Goal: Task Accomplishment & Management: Manage account settings

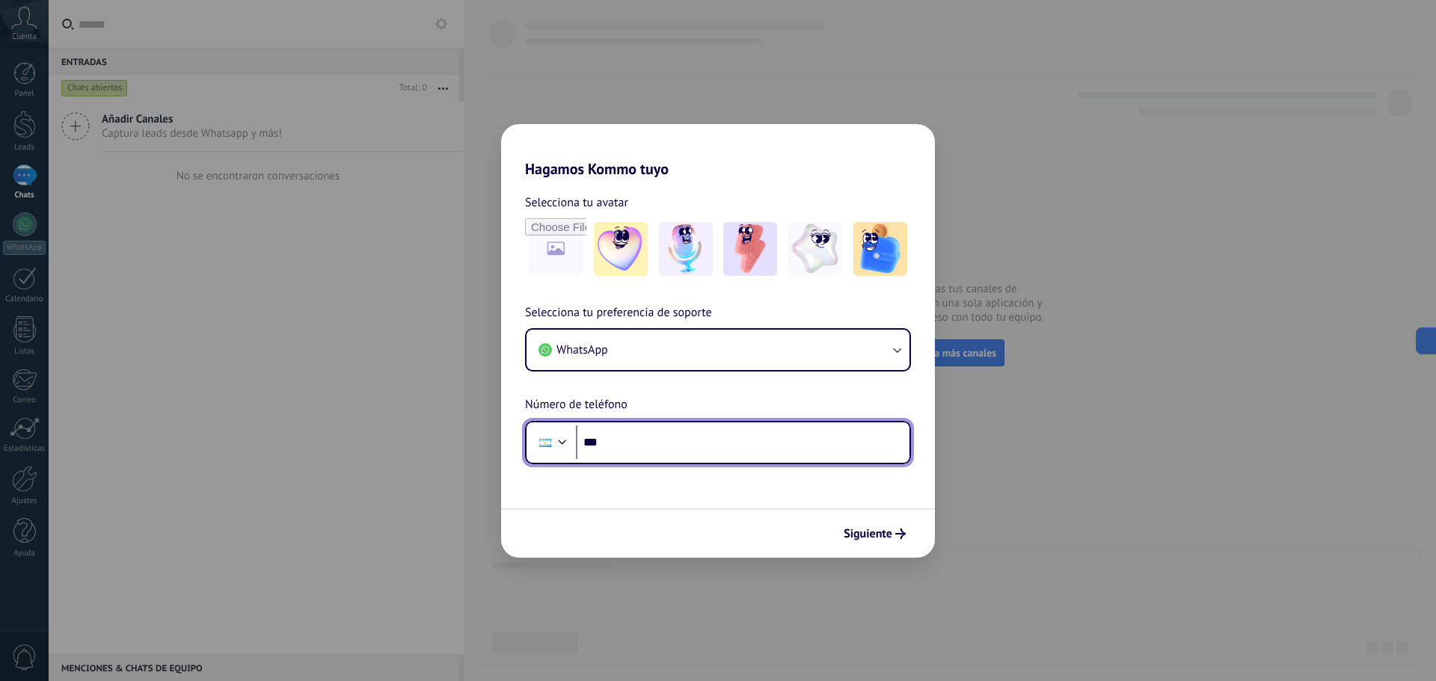
click at [688, 441] on input "***" at bounding box center [743, 443] width 334 height 34
click at [620, 447] on input "**********" at bounding box center [743, 443] width 334 height 34
click at [638, 447] on input "**********" at bounding box center [743, 443] width 334 height 34
type input "**********"
click at [558, 449] on div at bounding box center [562, 441] width 18 height 18
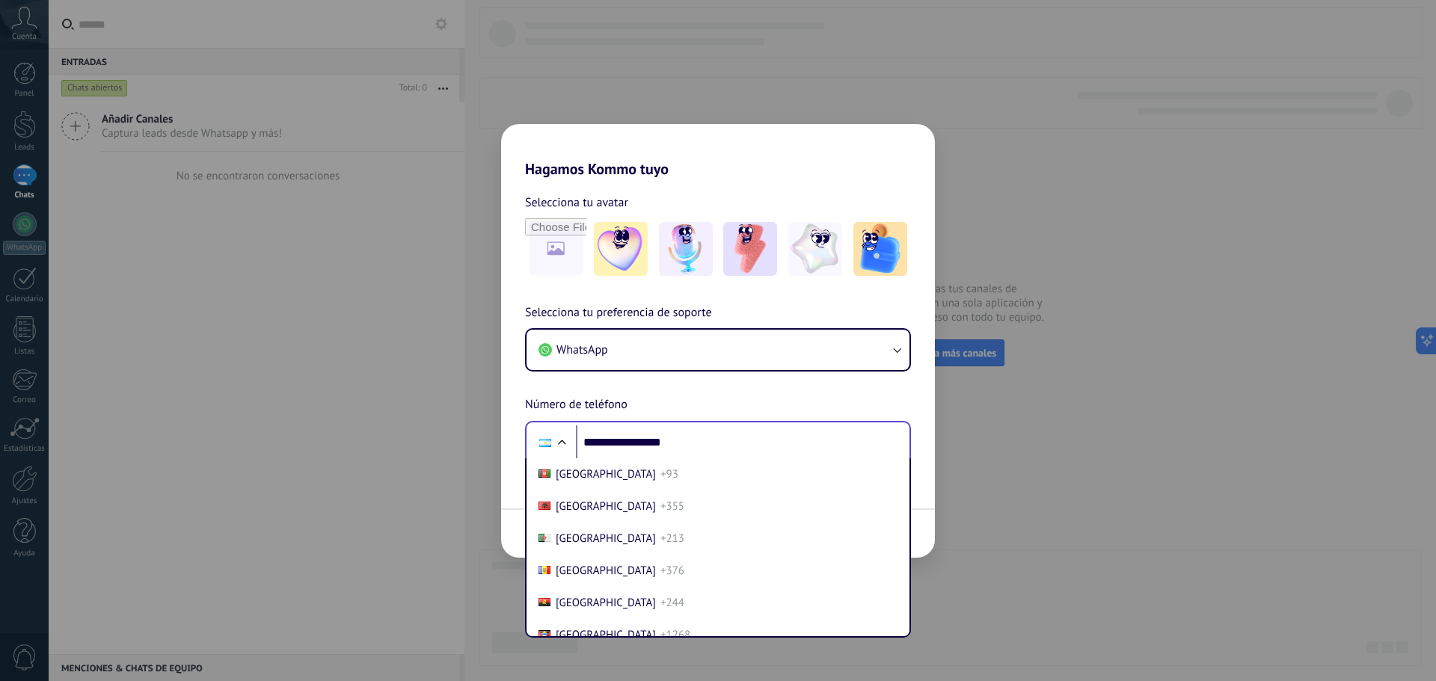
scroll to position [46, 0]
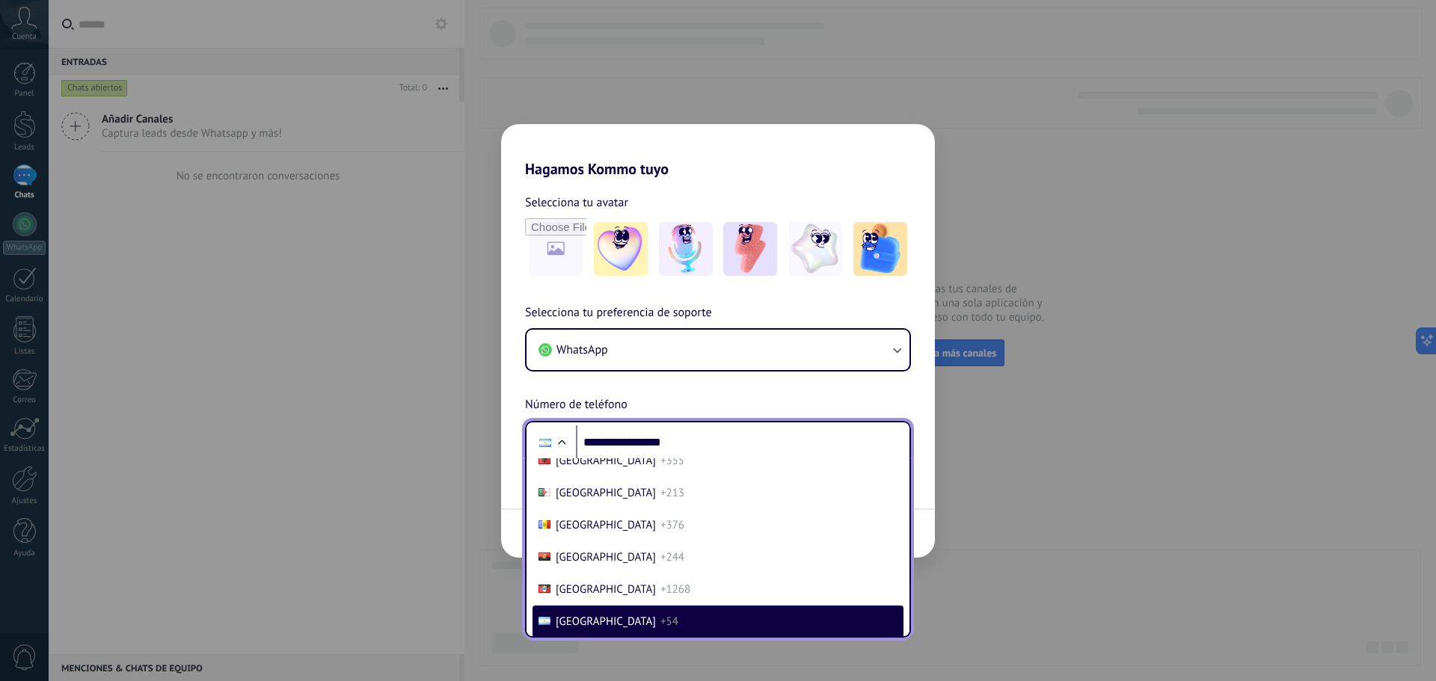
click at [643, 622] on li "[GEOGRAPHIC_DATA] +54" at bounding box center [718, 622] width 371 height 32
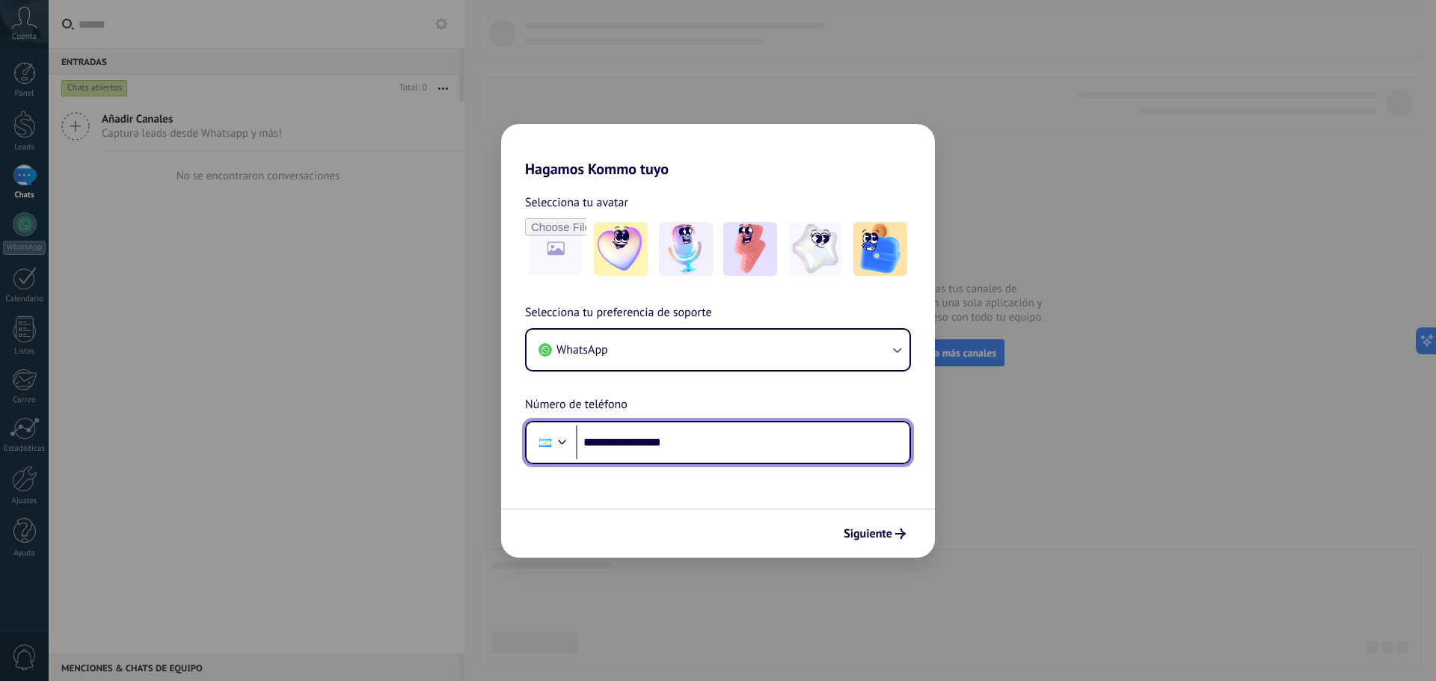
click at [732, 444] on input "**********" at bounding box center [743, 443] width 334 height 34
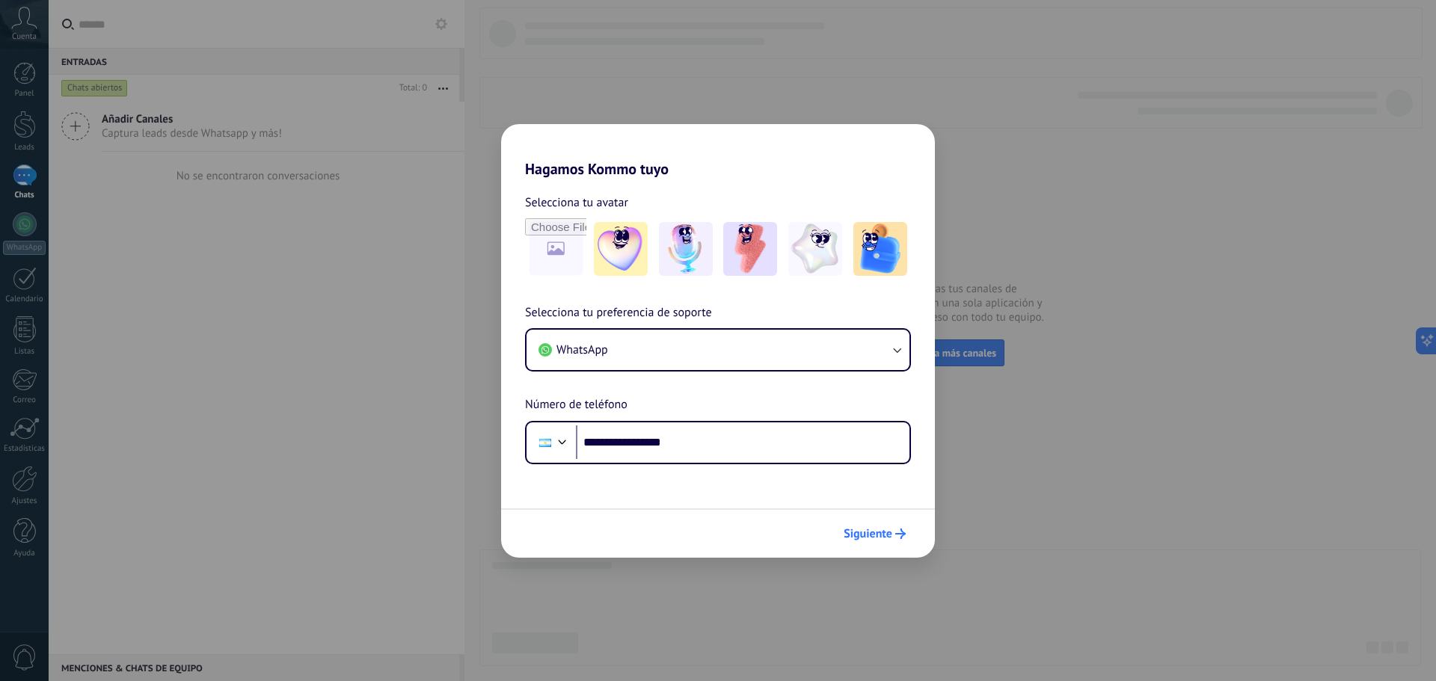
click at [878, 529] on span "Siguiente" at bounding box center [868, 534] width 49 height 10
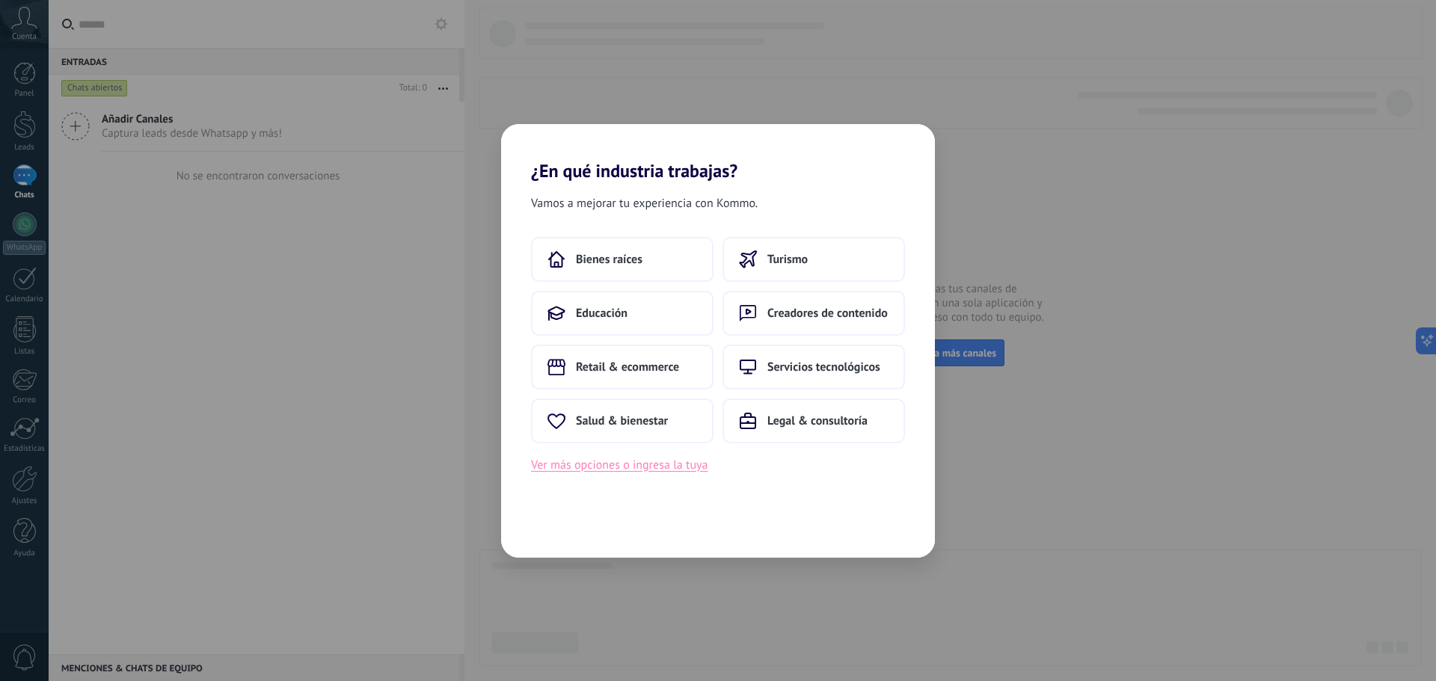
click at [670, 471] on button "Ver más opciones o ingresa la tuya" at bounding box center [619, 465] width 177 height 19
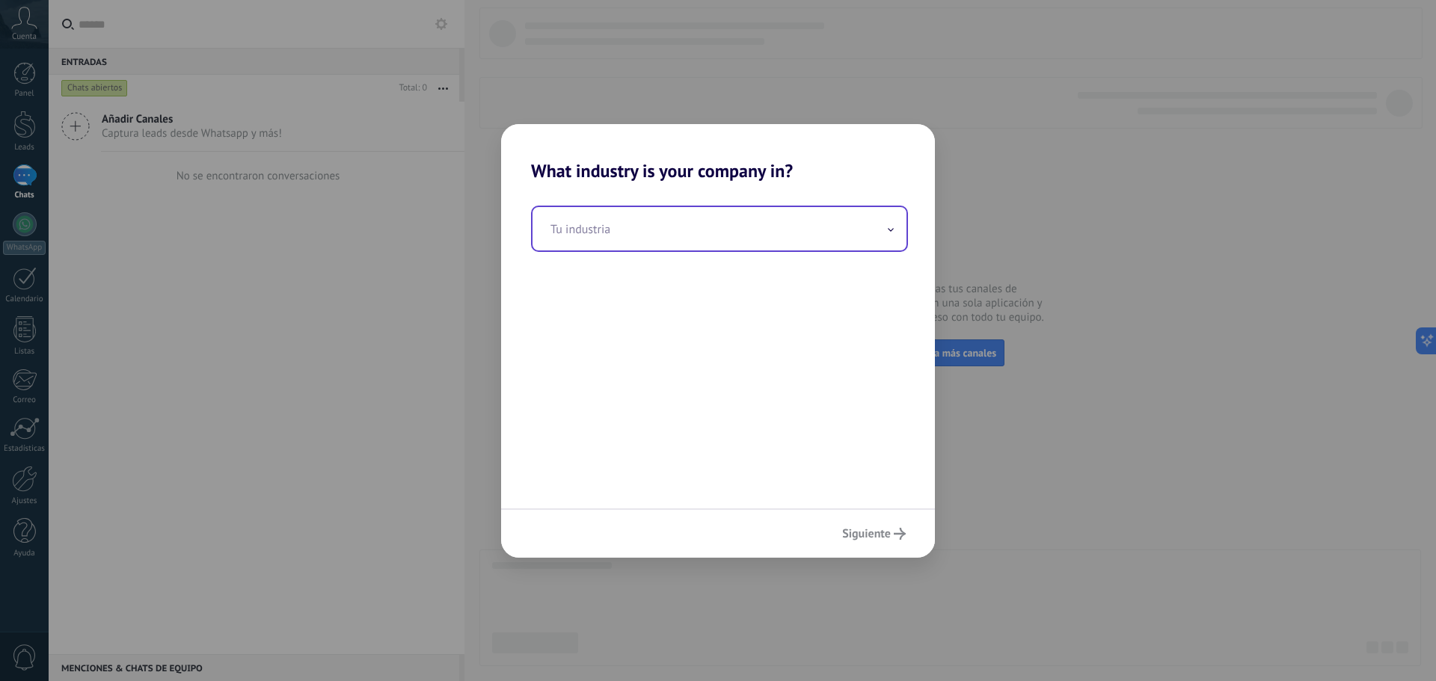
click at [701, 220] on input "text" at bounding box center [720, 228] width 374 height 43
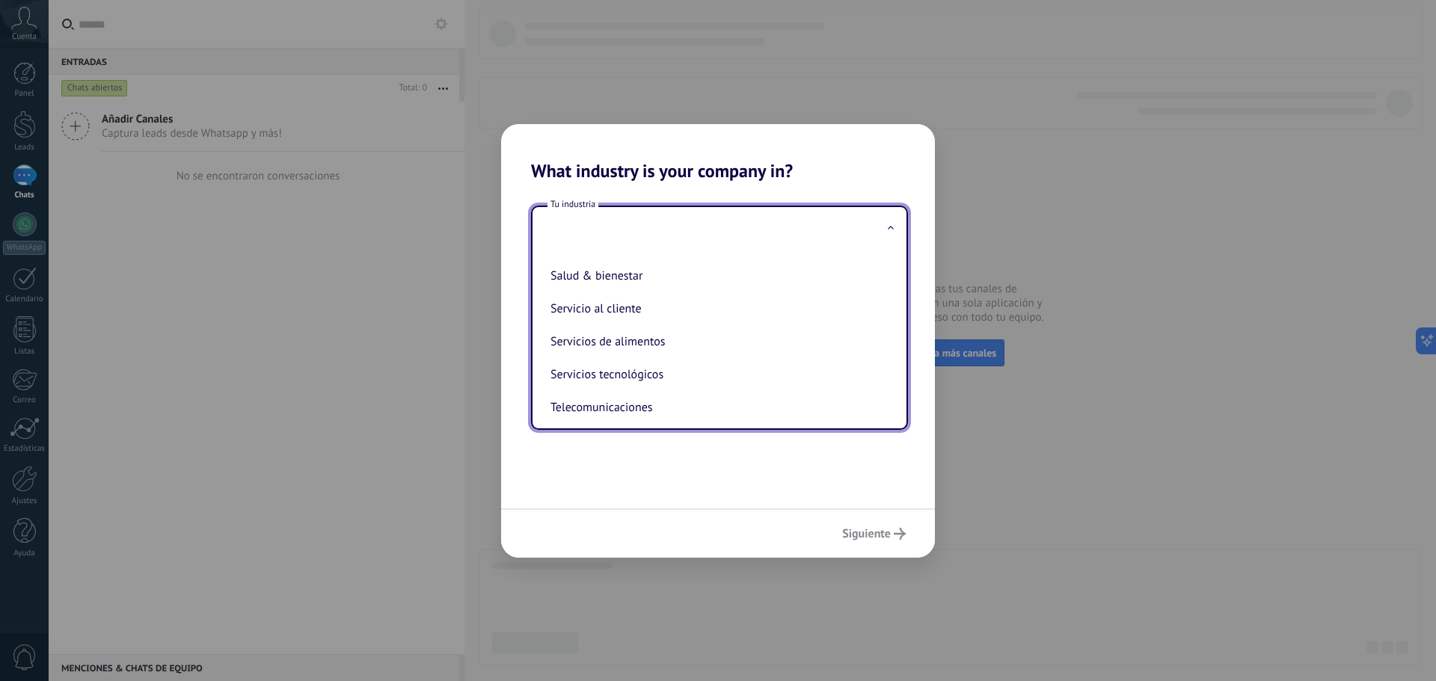
scroll to position [322, 0]
click at [725, 380] on li "Servicios tecnológicos" at bounding box center [717, 376] width 344 height 33
type input "**********"
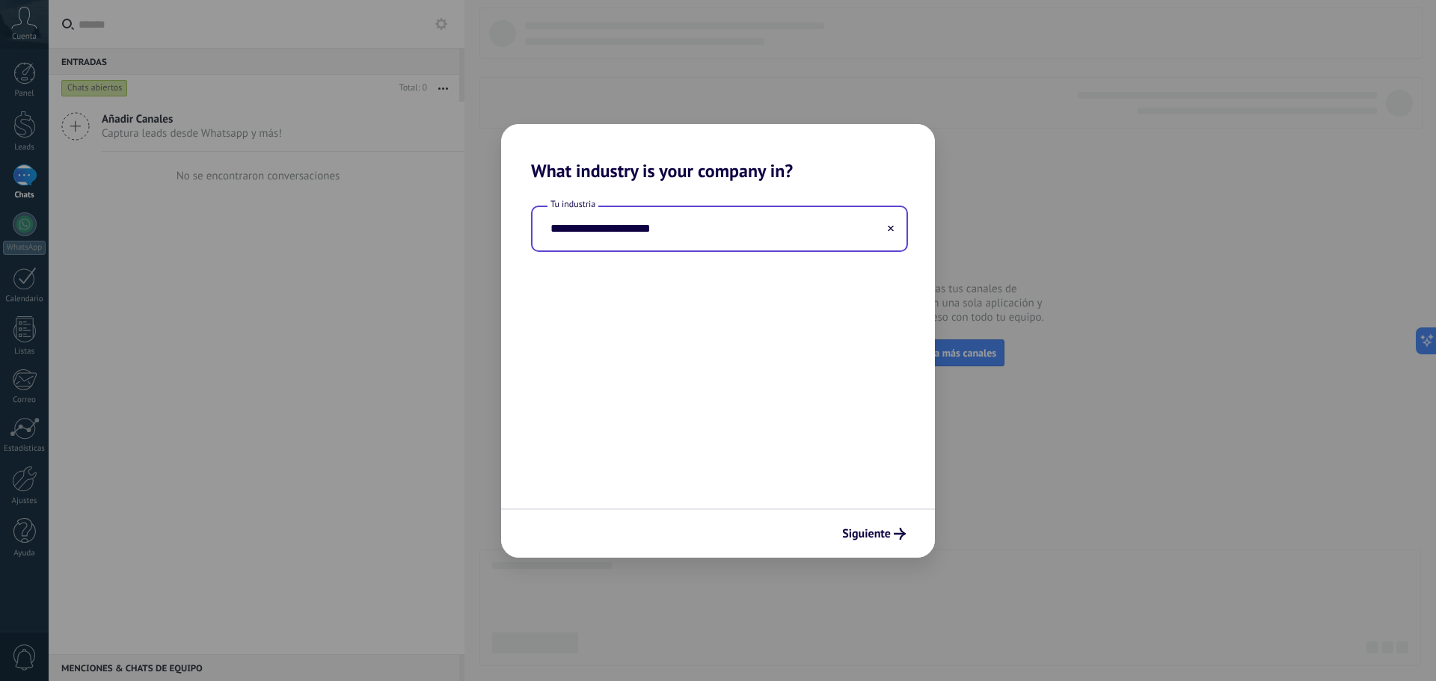
click at [729, 223] on input "**********" at bounding box center [720, 228] width 374 height 43
click at [802, 218] on input "**********" at bounding box center [720, 228] width 374 height 43
click at [901, 237] on input "**********" at bounding box center [720, 228] width 374 height 43
click at [892, 228] on use at bounding box center [891, 228] width 6 height 6
click at [779, 239] on input "text" at bounding box center [720, 228] width 374 height 43
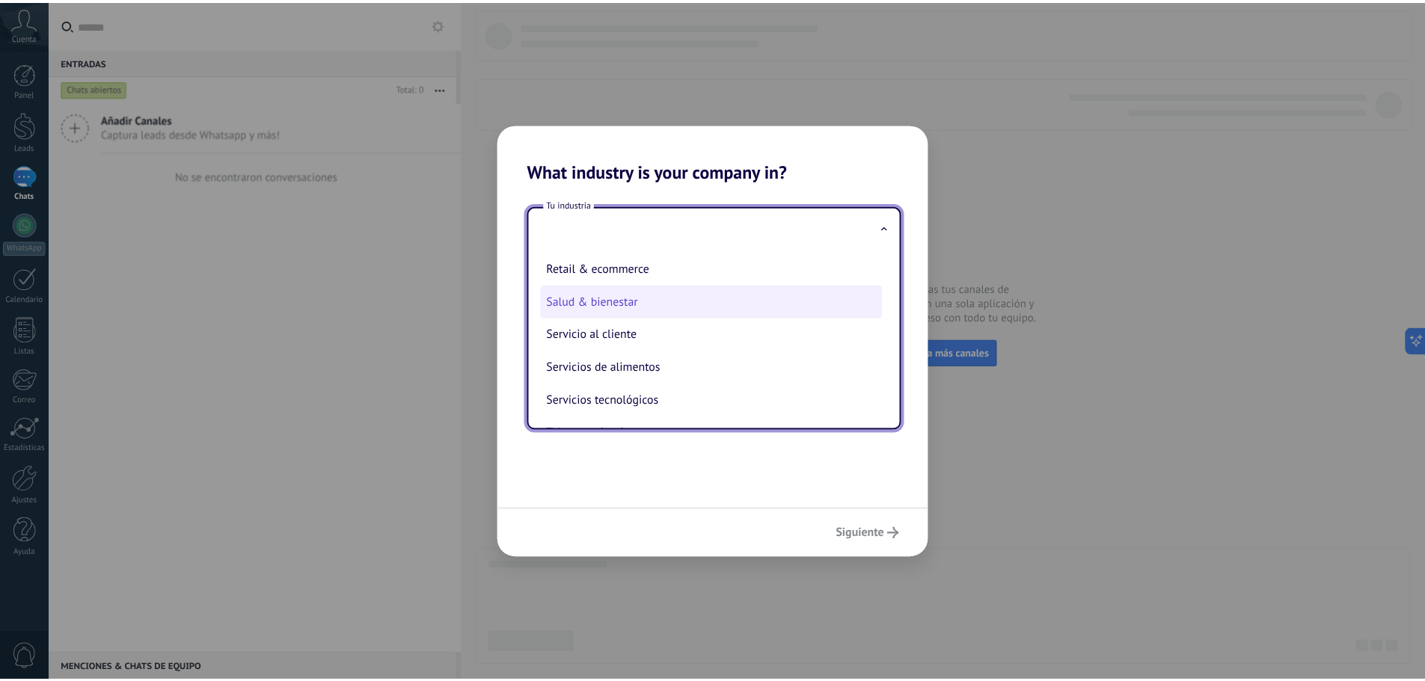
scroll to position [299, 0]
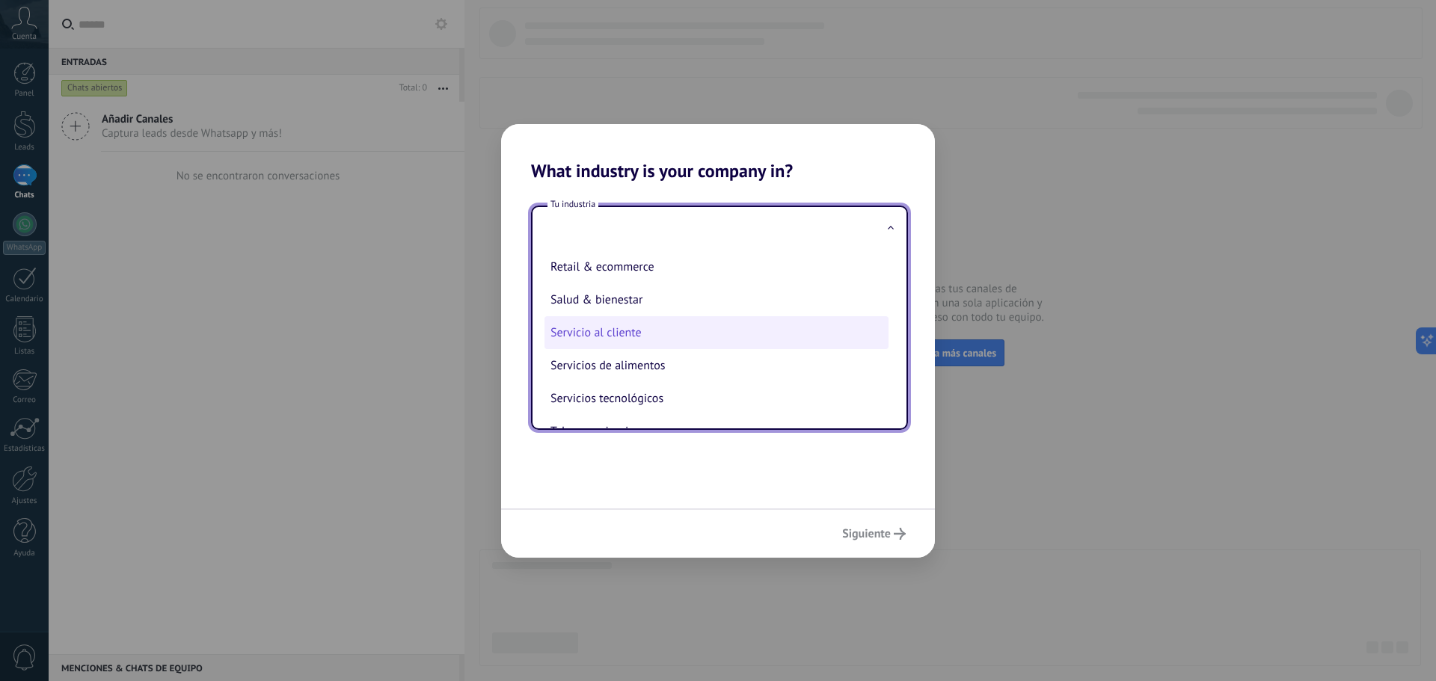
click at [706, 337] on li "Servicio al cliente" at bounding box center [717, 332] width 344 height 33
type input "**********"
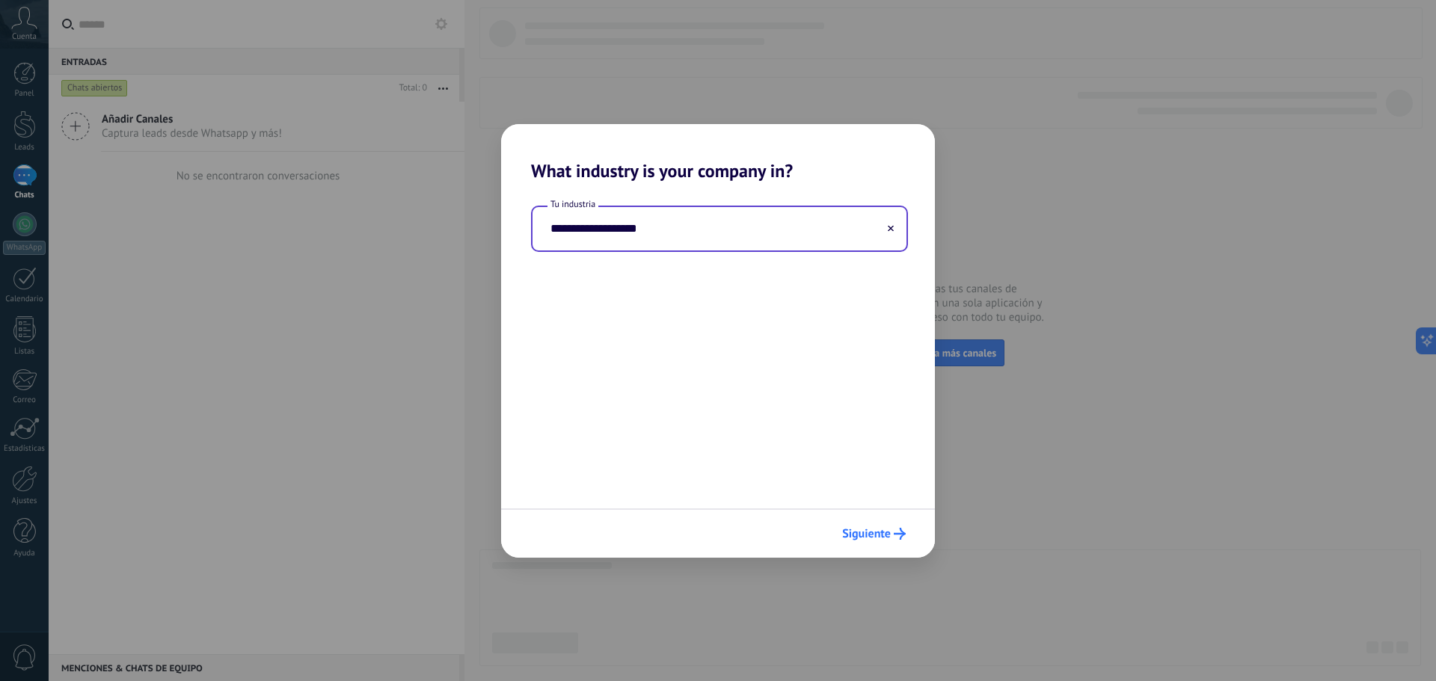
click at [865, 524] on button "Siguiente" at bounding box center [873, 533] width 77 height 25
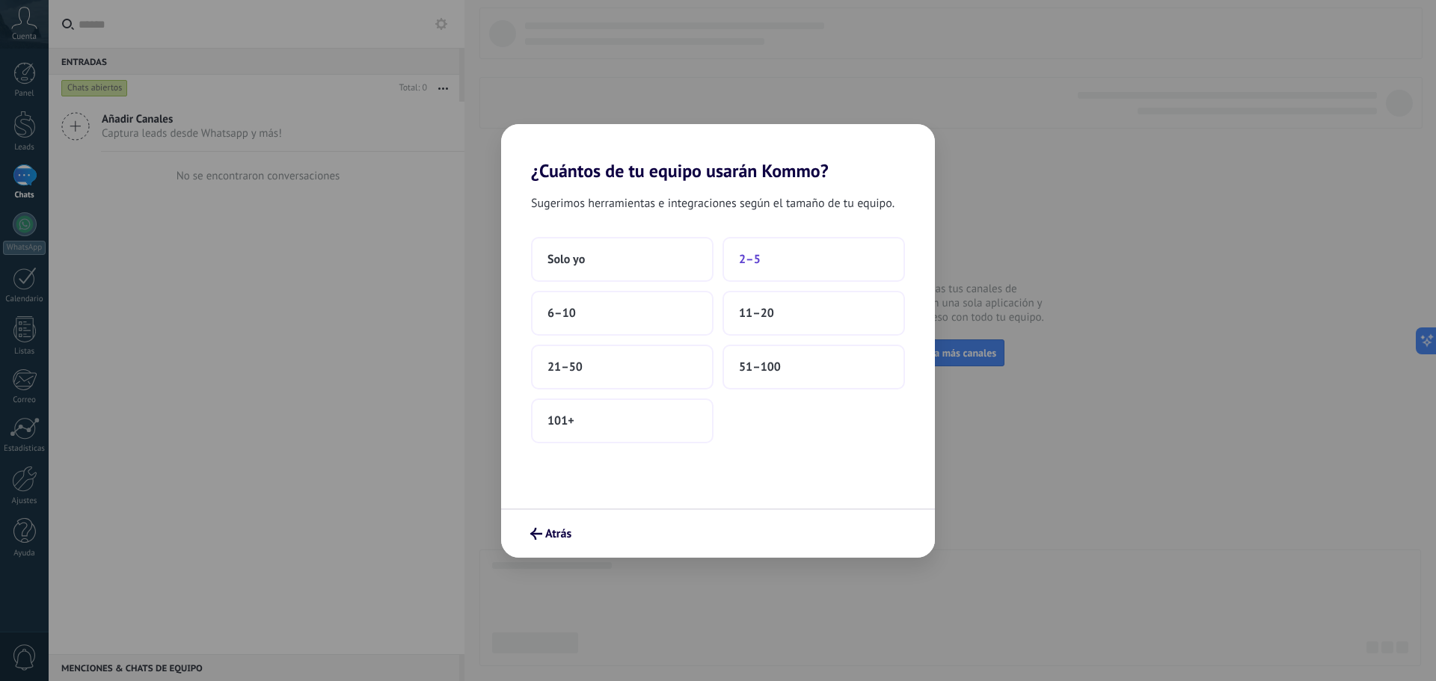
click at [749, 249] on button "2–5" at bounding box center [814, 259] width 183 height 45
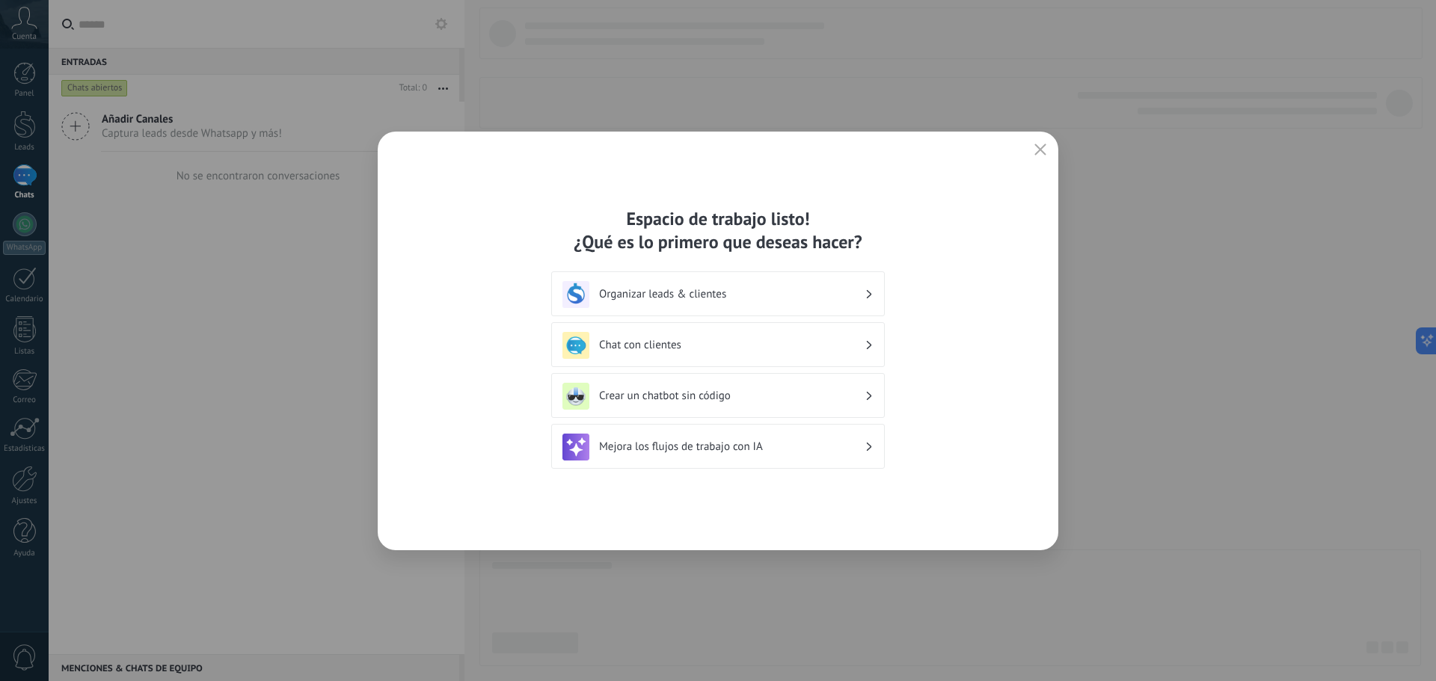
click at [775, 295] on h3 "Organizar leads & clientes" at bounding box center [732, 294] width 266 height 14
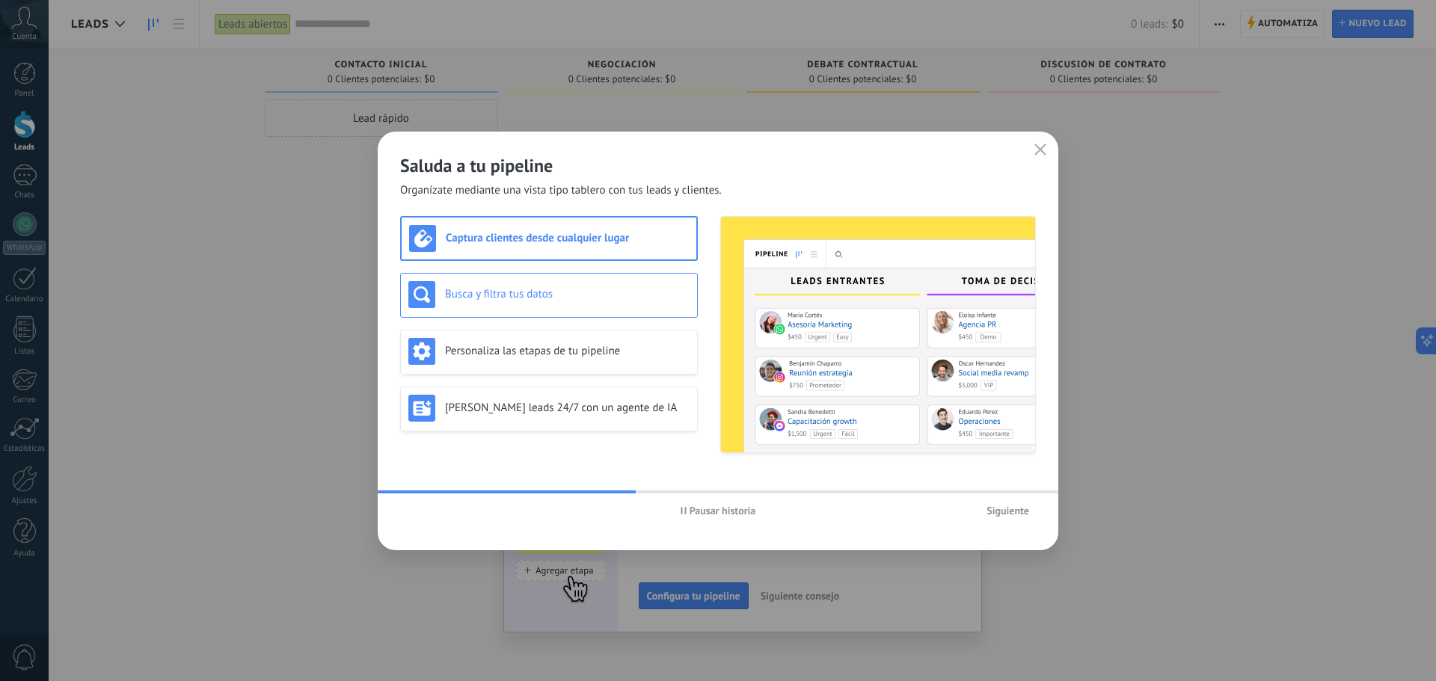
click at [557, 313] on div "Busca y filtra tus datos" at bounding box center [549, 295] width 298 height 45
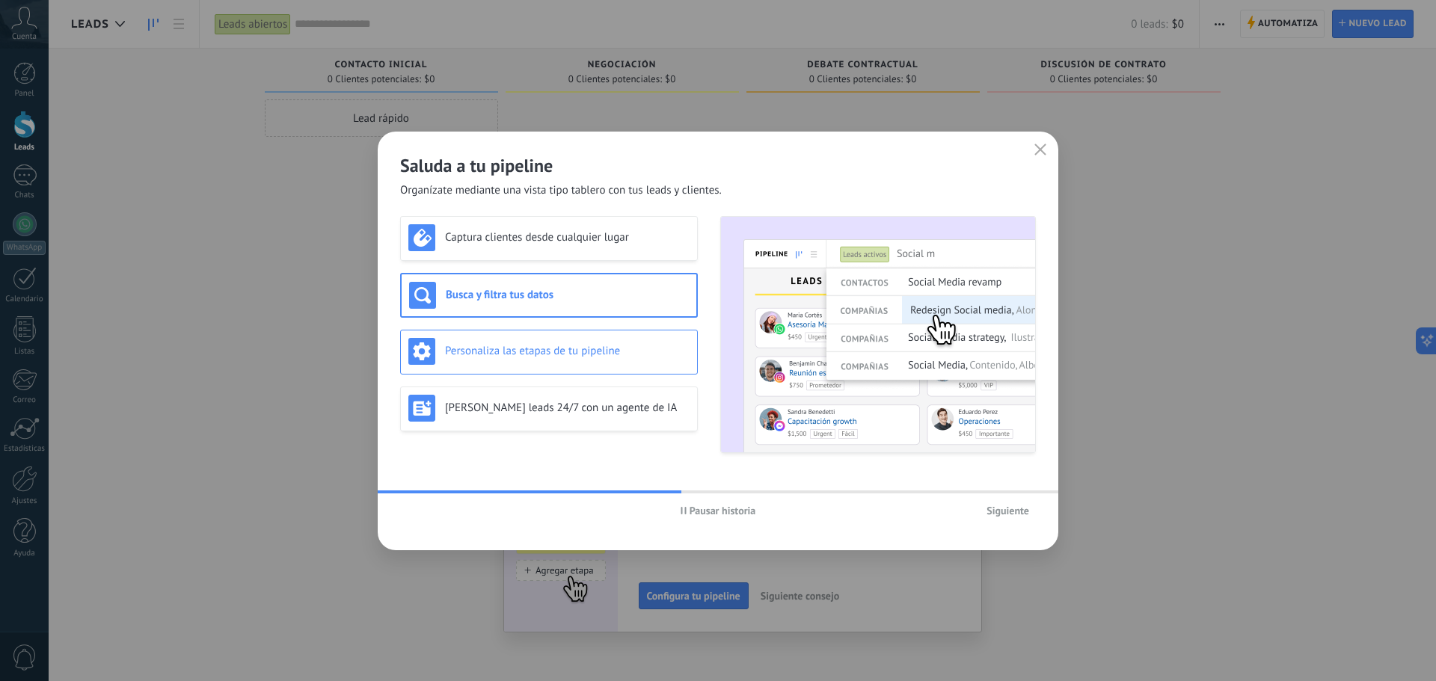
click at [578, 366] on div "Personaliza las etapas de tu pipeline" at bounding box center [549, 352] width 298 height 45
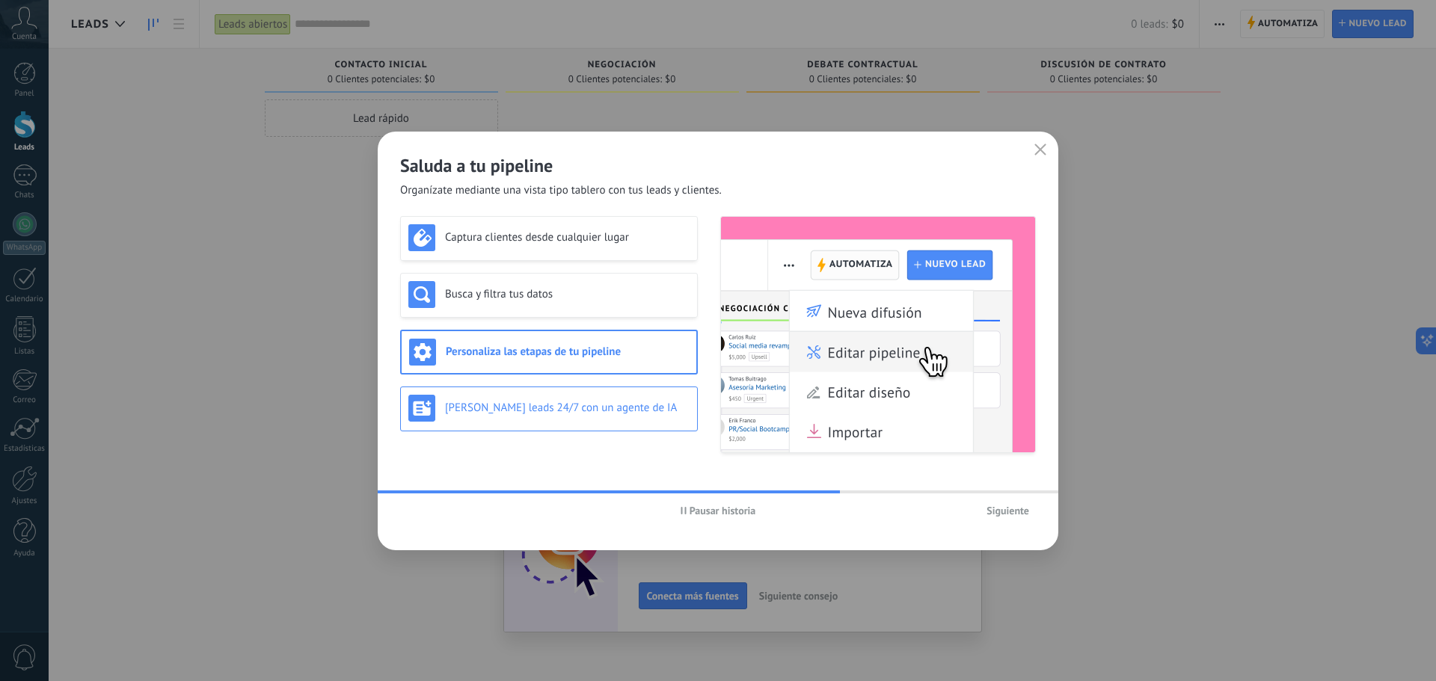
click at [601, 418] on div "[PERSON_NAME] leads 24/7 con un agente de IA" at bounding box center [548, 408] width 281 height 27
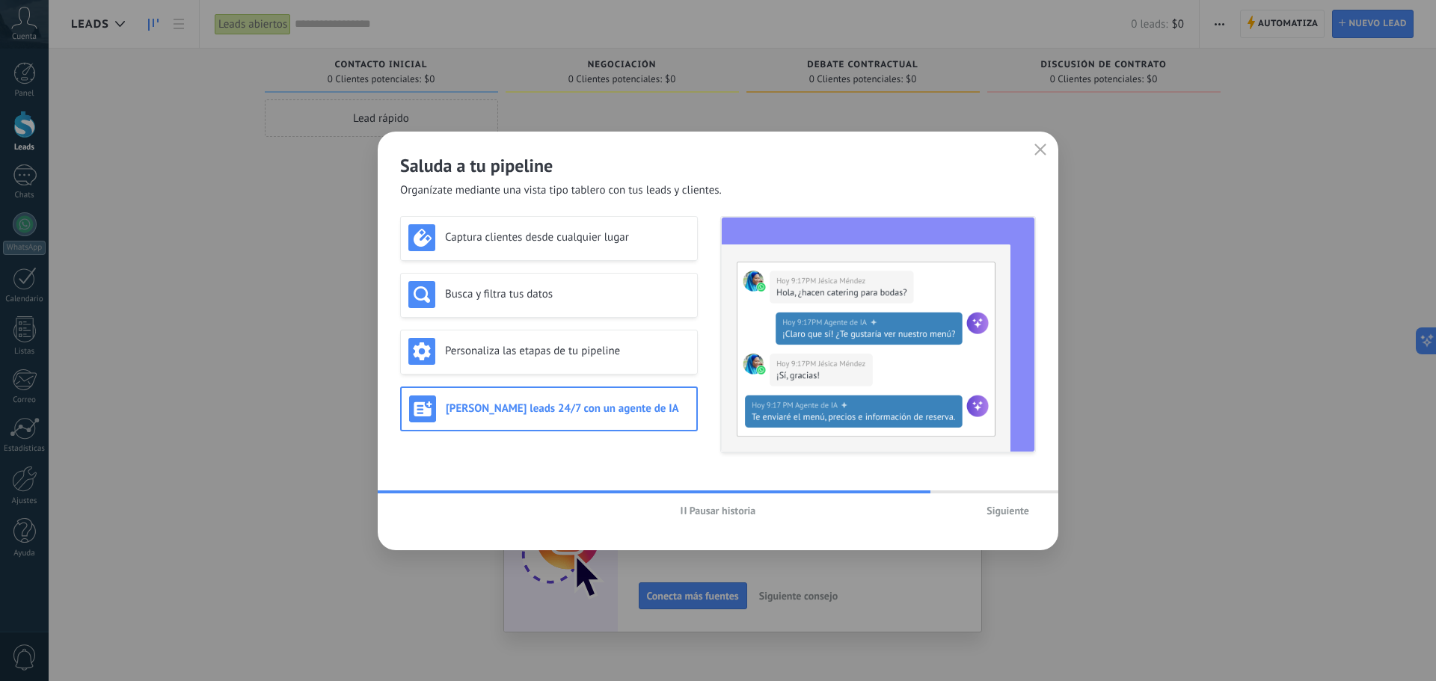
click at [1003, 510] on span "Siguiente" at bounding box center [1008, 511] width 43 height 10
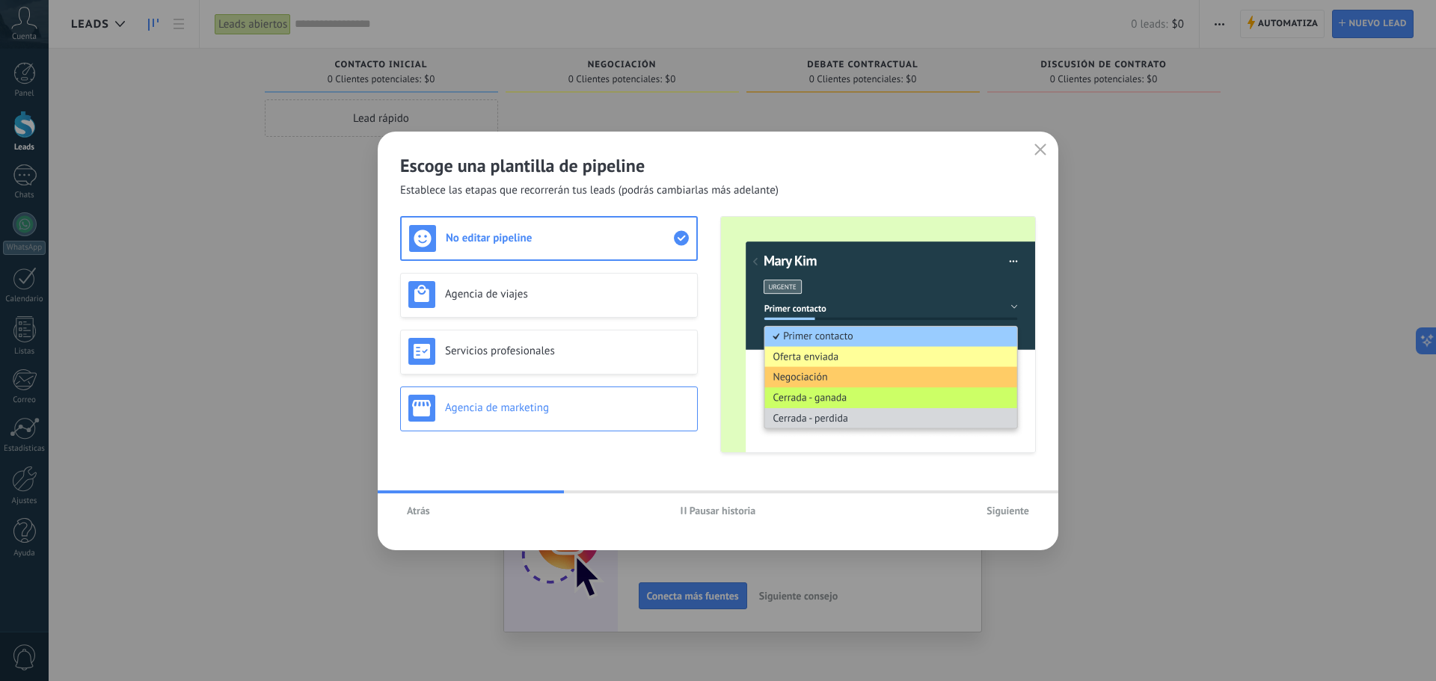
click at [558, 391] on div "Agencia de marketing" at bounding box center [549, 409] width 298 height 45
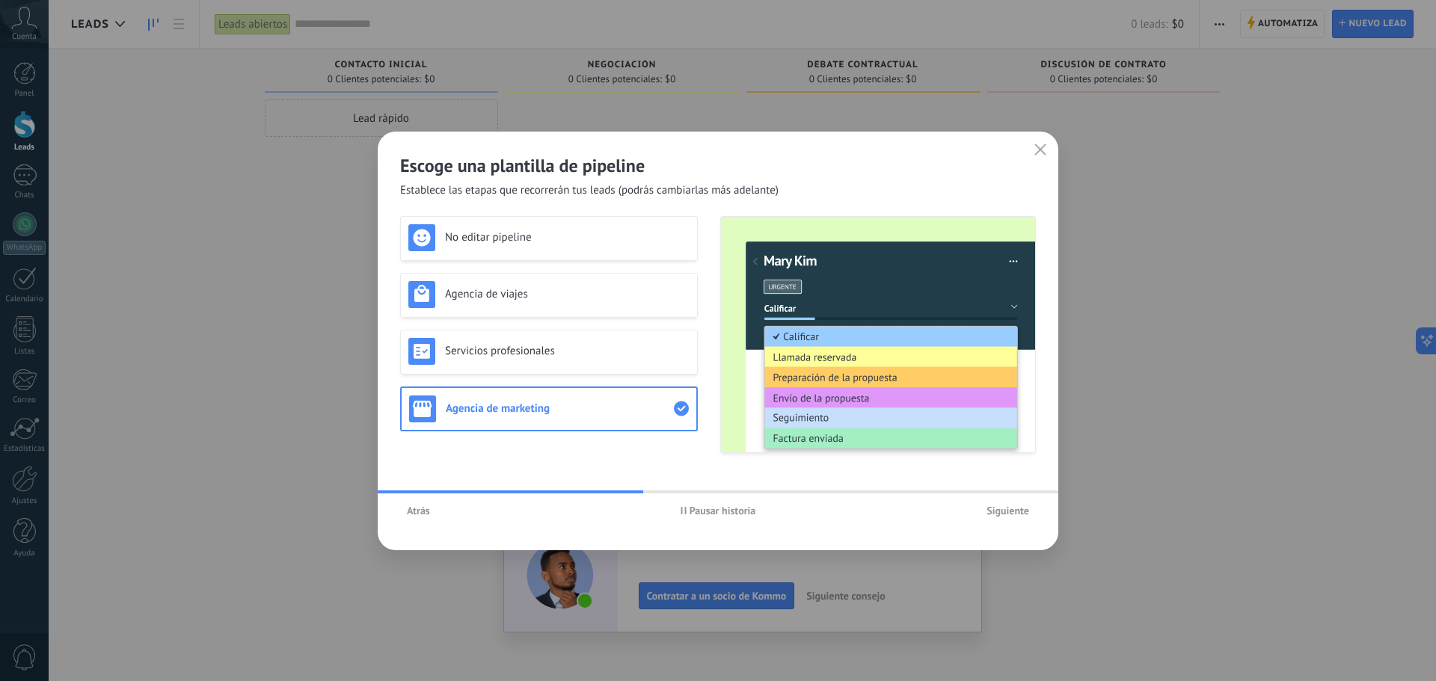
click at [616, 414] on h3 "Agencia de marketing" at bounding box center [560, 409] width 228 height 14
click at [1013, 510] on span "Siguiente" at bounding box center [1008, 511] width 43 height 10
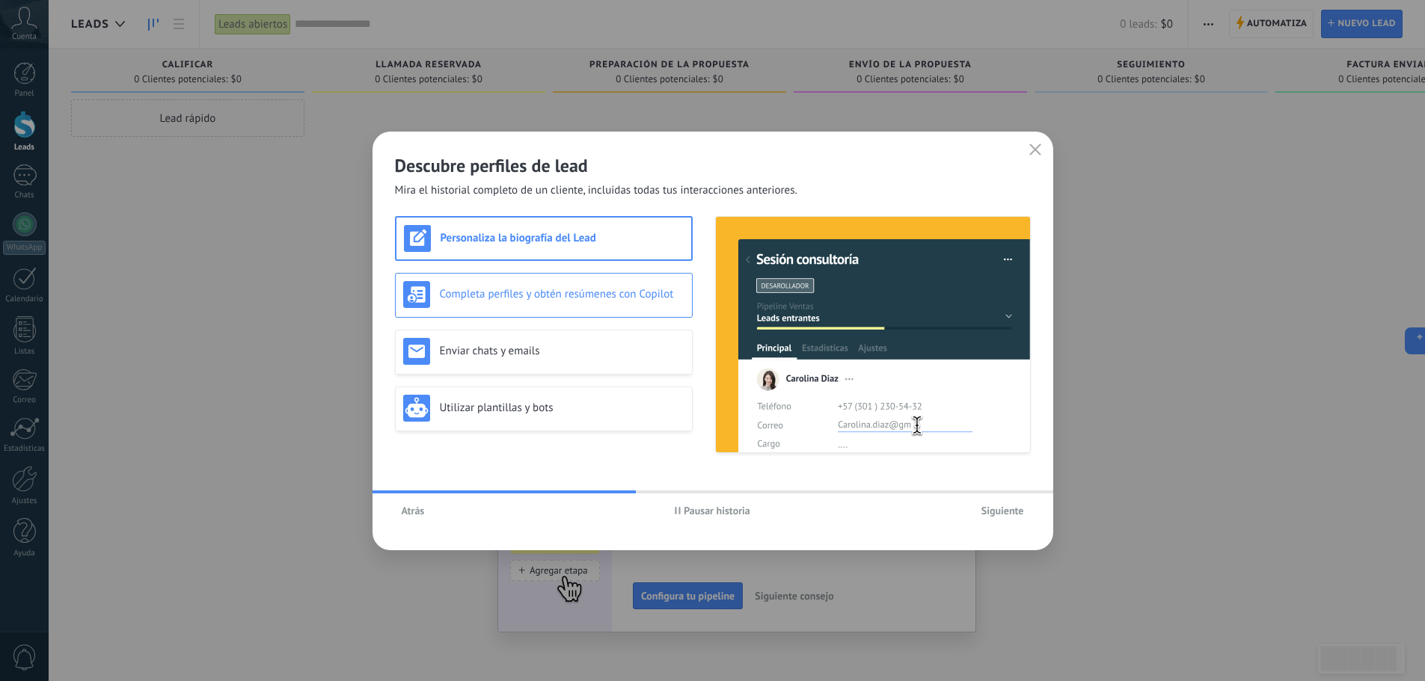
click at [501, 286] on div "Completa perfiles y obtén resúmenes con Copilot" at bounding box center [543, 294] width 281 height 27
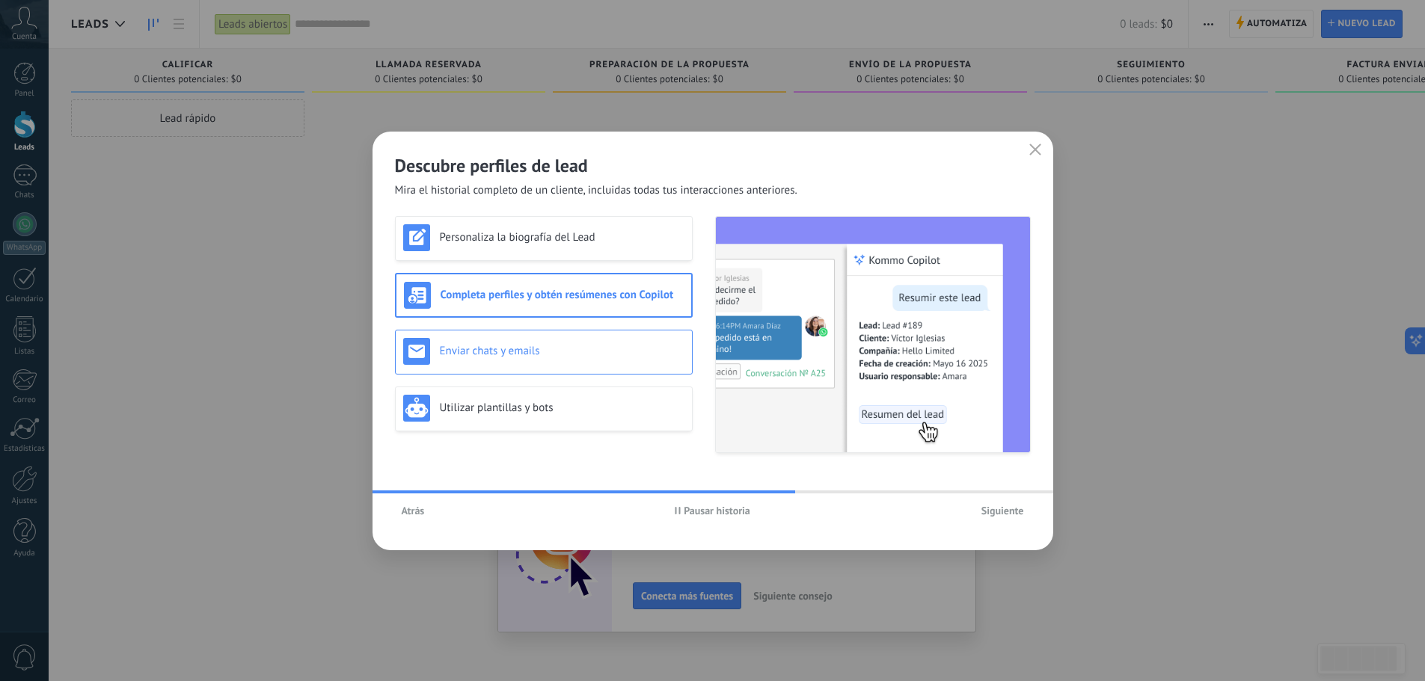
click at [500, 349] on h3 "Enviar chats y emails" at bounding box center [562, 351] width 245 height 14
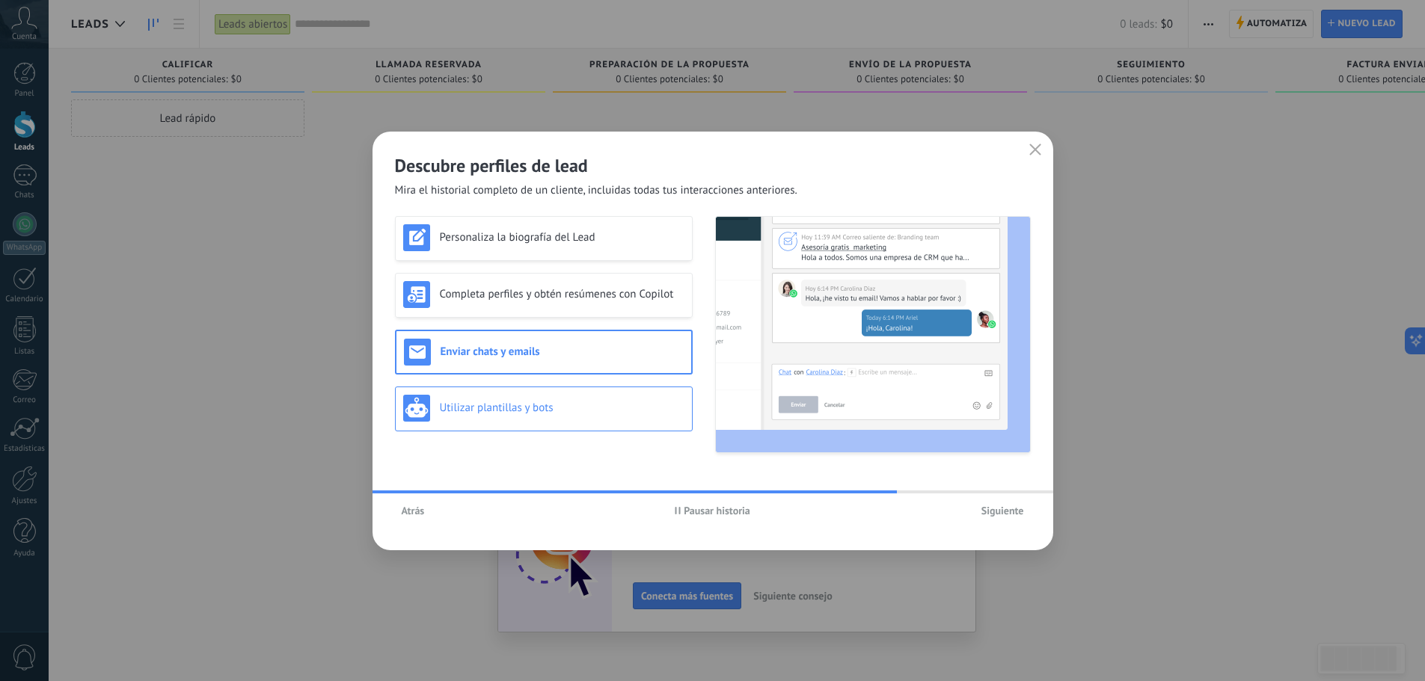
click at [494, 418] on div "Utilizar plantillas y bots" at bounding box center [543, 408] width 281 height 27
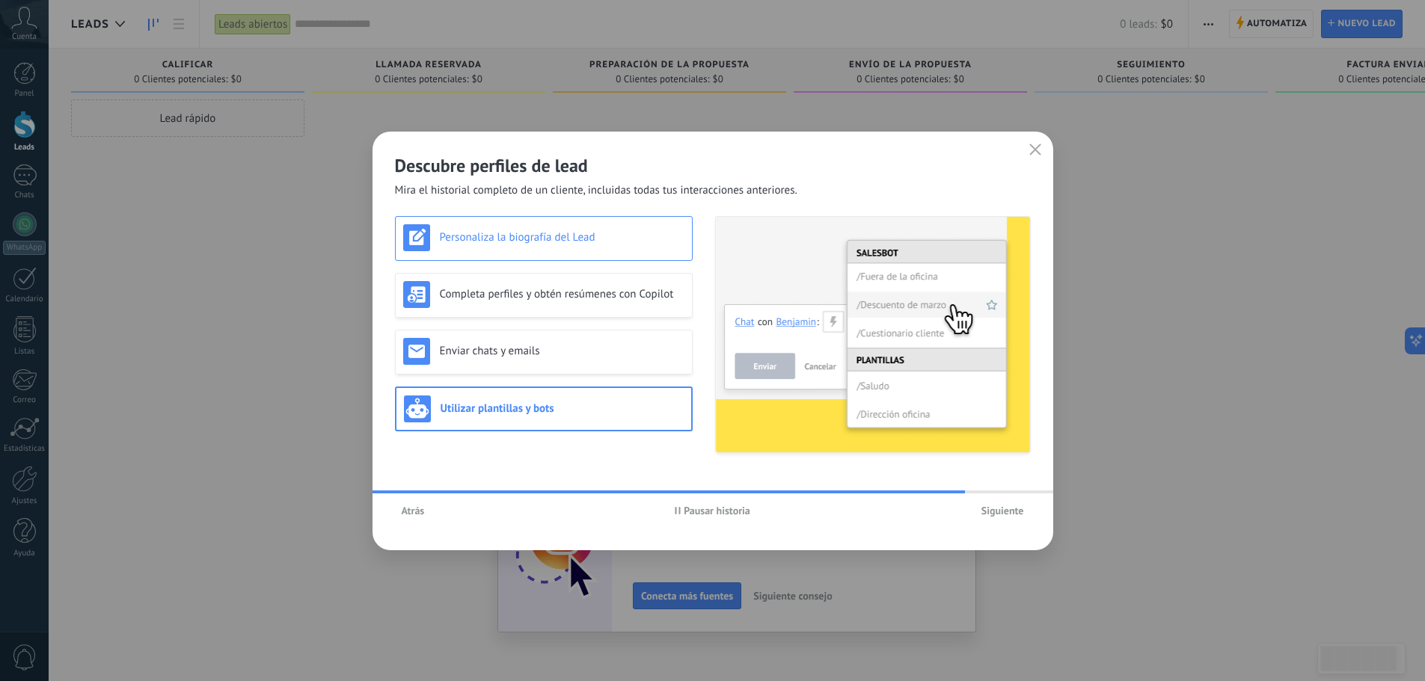
click at [524, 241] on h3 "Personaliza la biografía del Lead" at bounding box center [562, 237] width 245 height 14
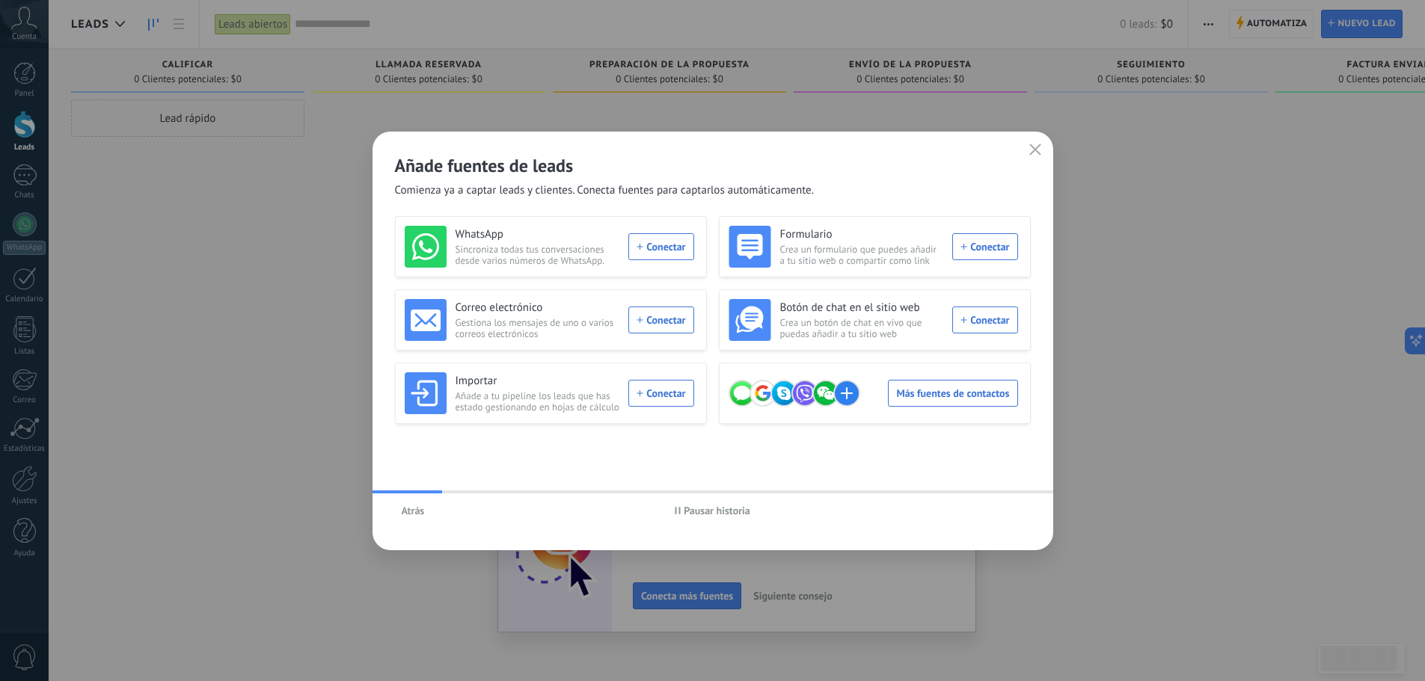
click at [689, 506] on span "Pausar historia" at bounding box center [717, 511] width 67 height 10
click at [1035, 153] on icon "button" at bounding box center [1035, 150] width 12 height 12
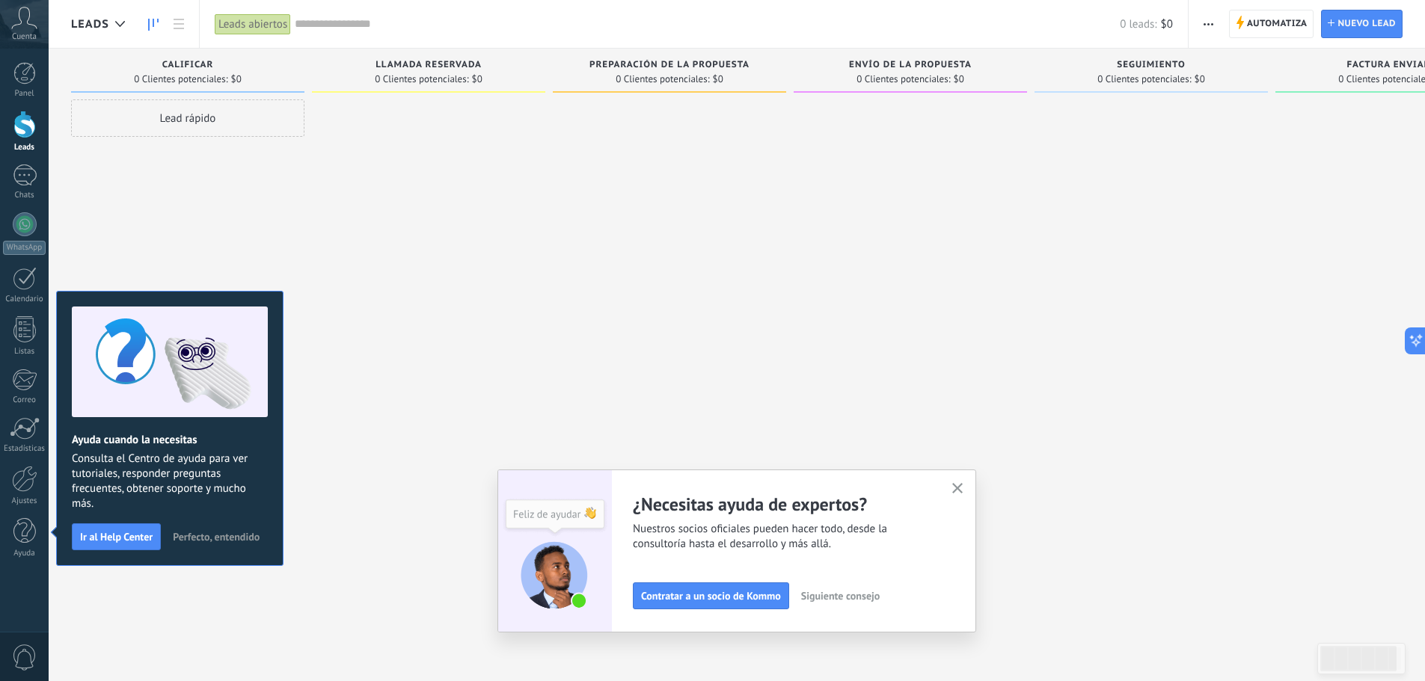
click at [212, 536] on span "Perfecto, entendido" at bounding box center [216, 537] width 87 height 10
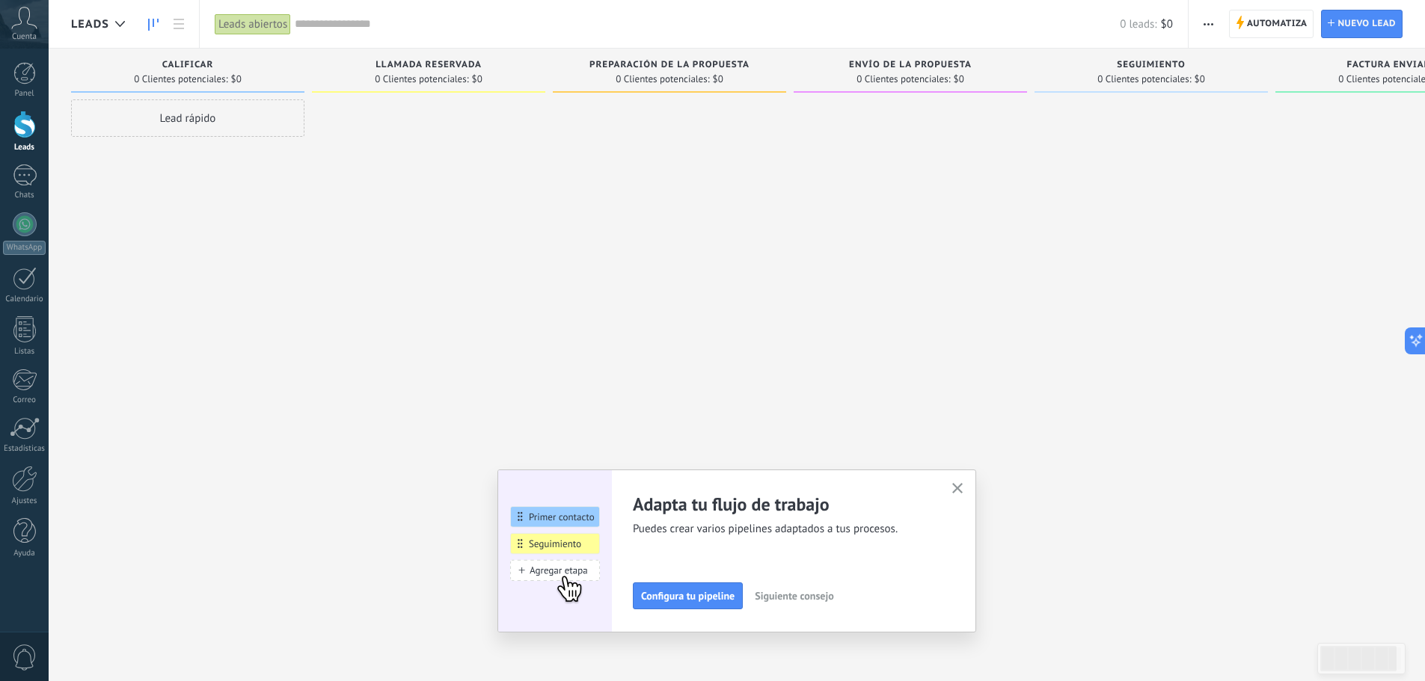
click at [416, 58] on div "Llamada reservada 0 Clientes potenciales: $0" at bounding box center [428, 71] width 233 height 44
click at [386, 64] on span "Llamada reservada" at bounding box center [428, 65] width 106 height 10
click at [1212, 30] on span "button" at bounding box center [1208, 24] width 10 height 28
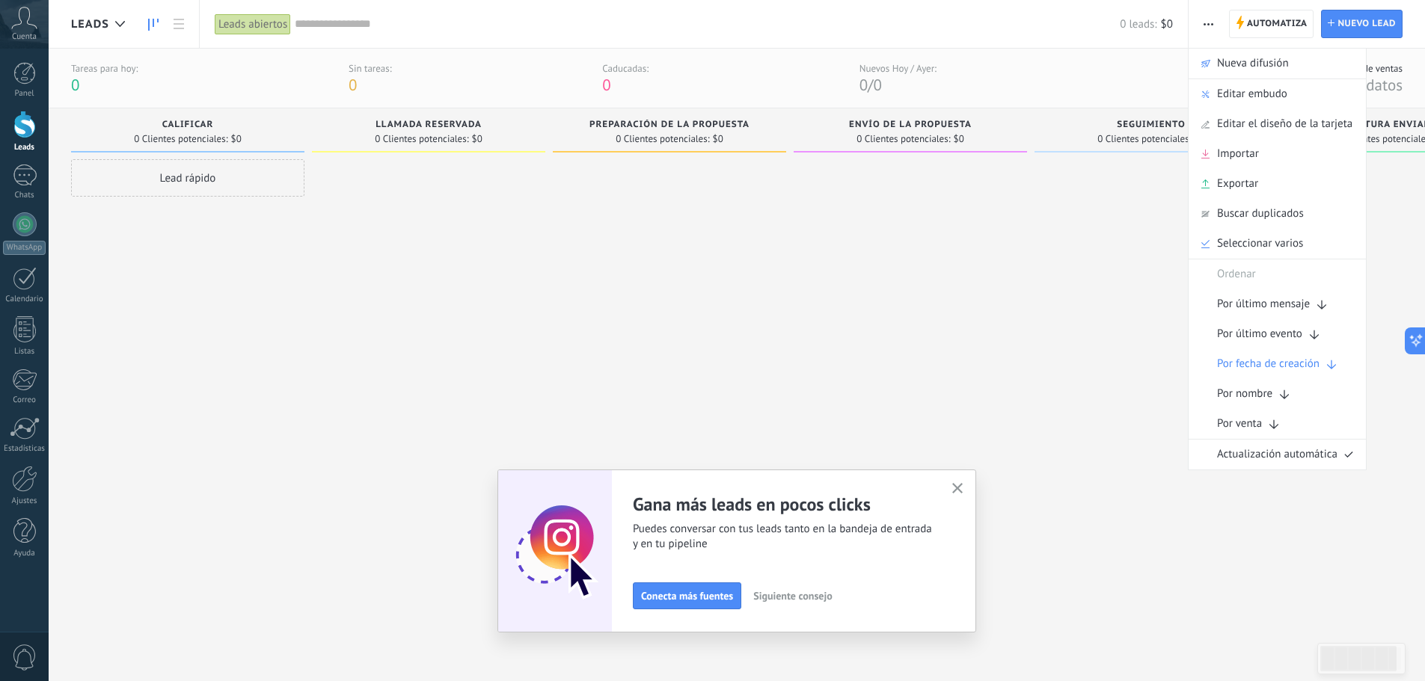
click at [1213, 19] on span "button" at bounding box center [1208, 24] width 10 height 28
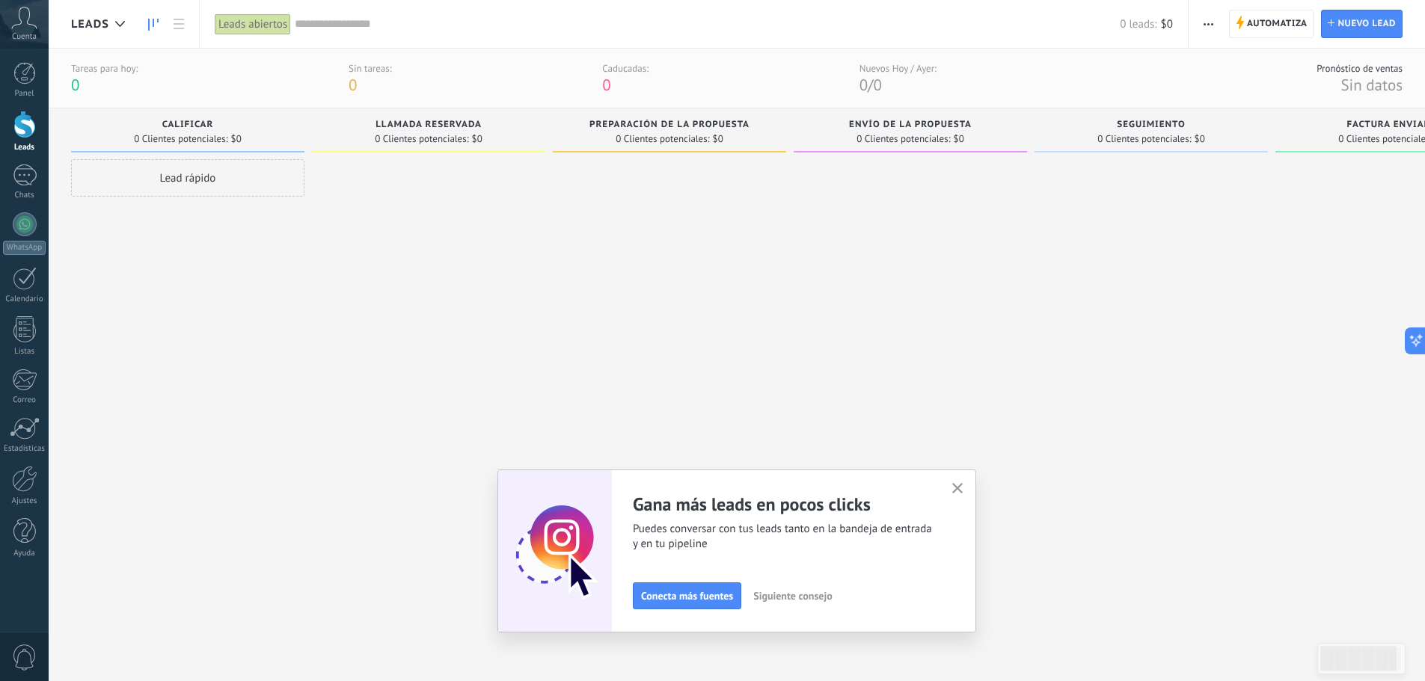
click at [1213, 19] on span "button" at bounding box center [1208, 24] width 10 height 28
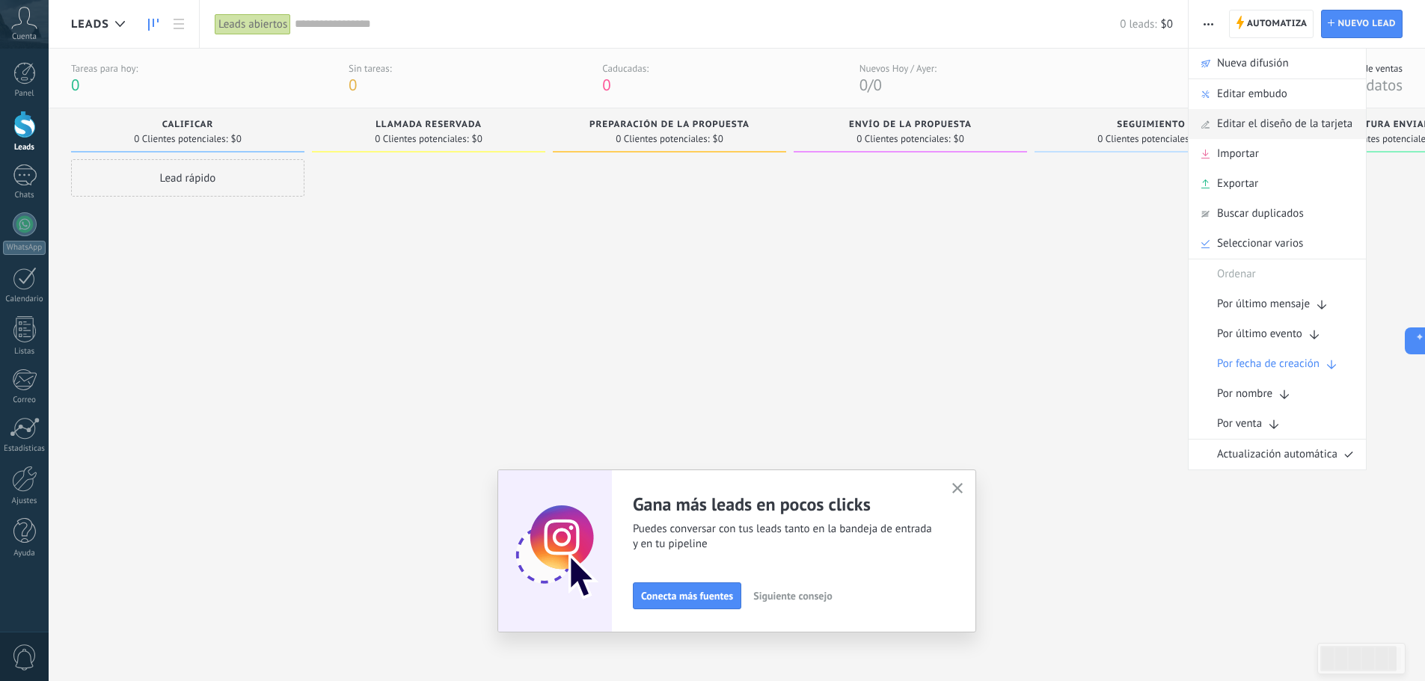
click at [1262, 130] on span "Editar el diseño de la tarjeta" at bounding box center [1284, 124] width 135 height 30
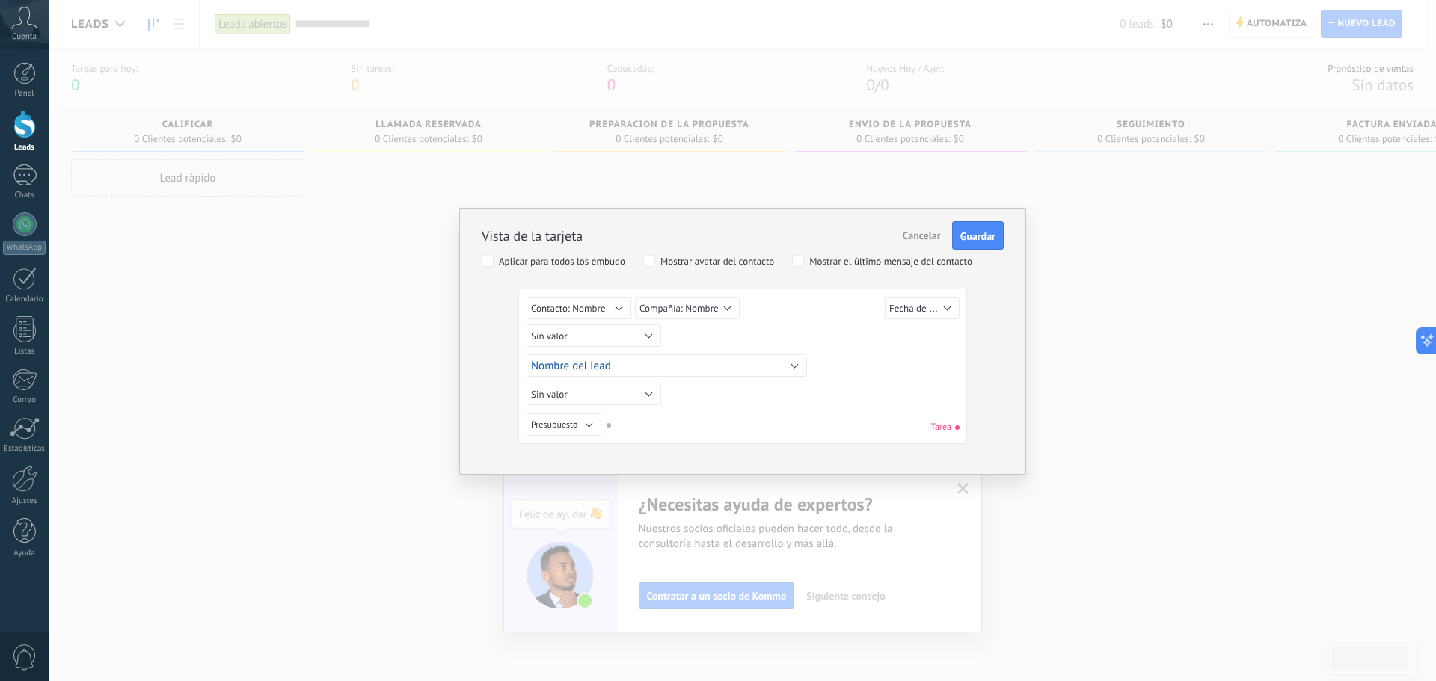
click at [919, 235] on span "Cancelar" at bounding box center [922, 235] width 38 height 13
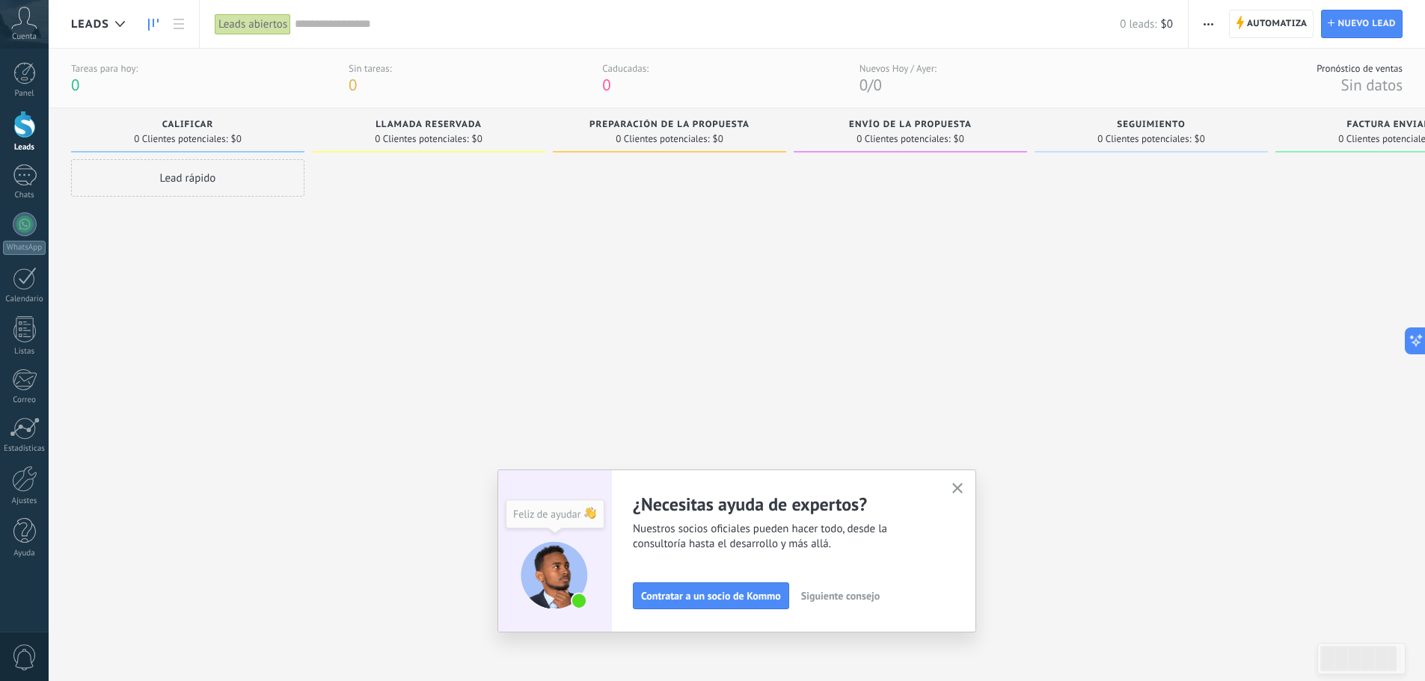
click at [1205, 25] on use "button" at bounding box center [1208, 24] width 10 height 2
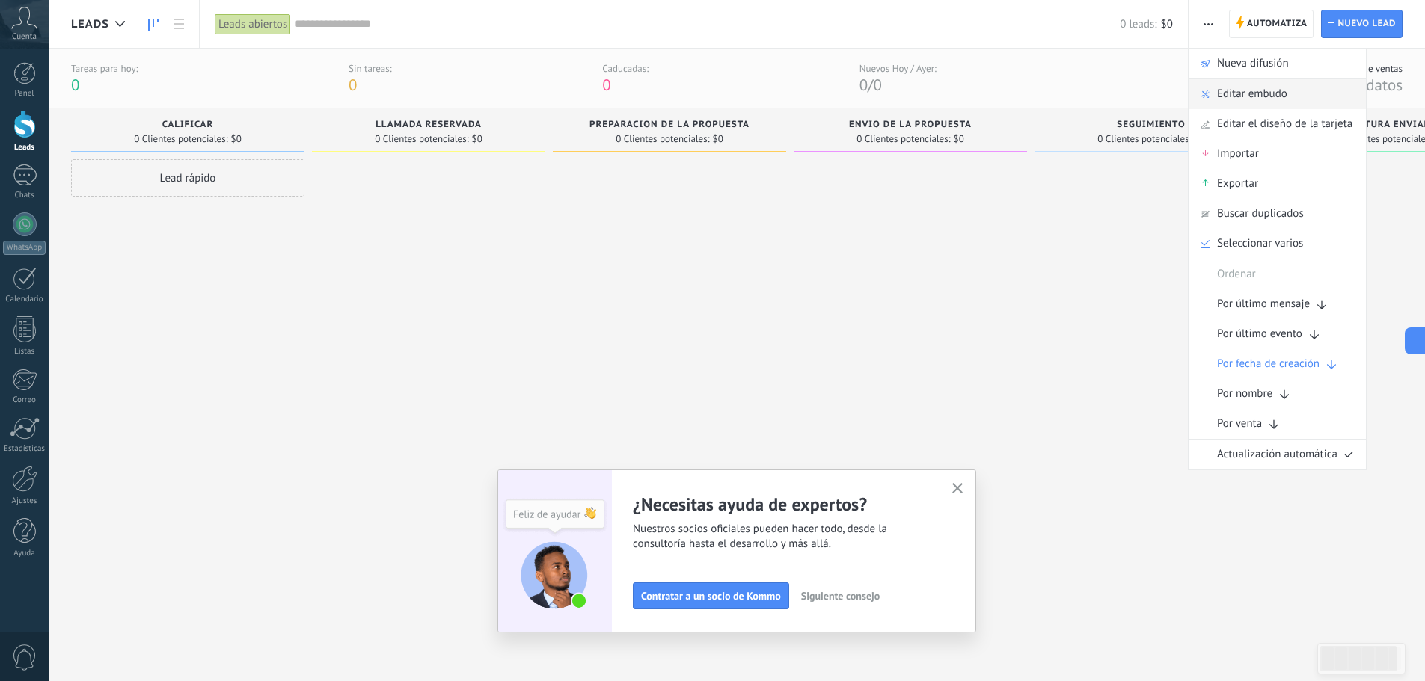
click at [1253, 91] on span "Editar embudo" at bounding box center [1252, 94] width 70 height 30
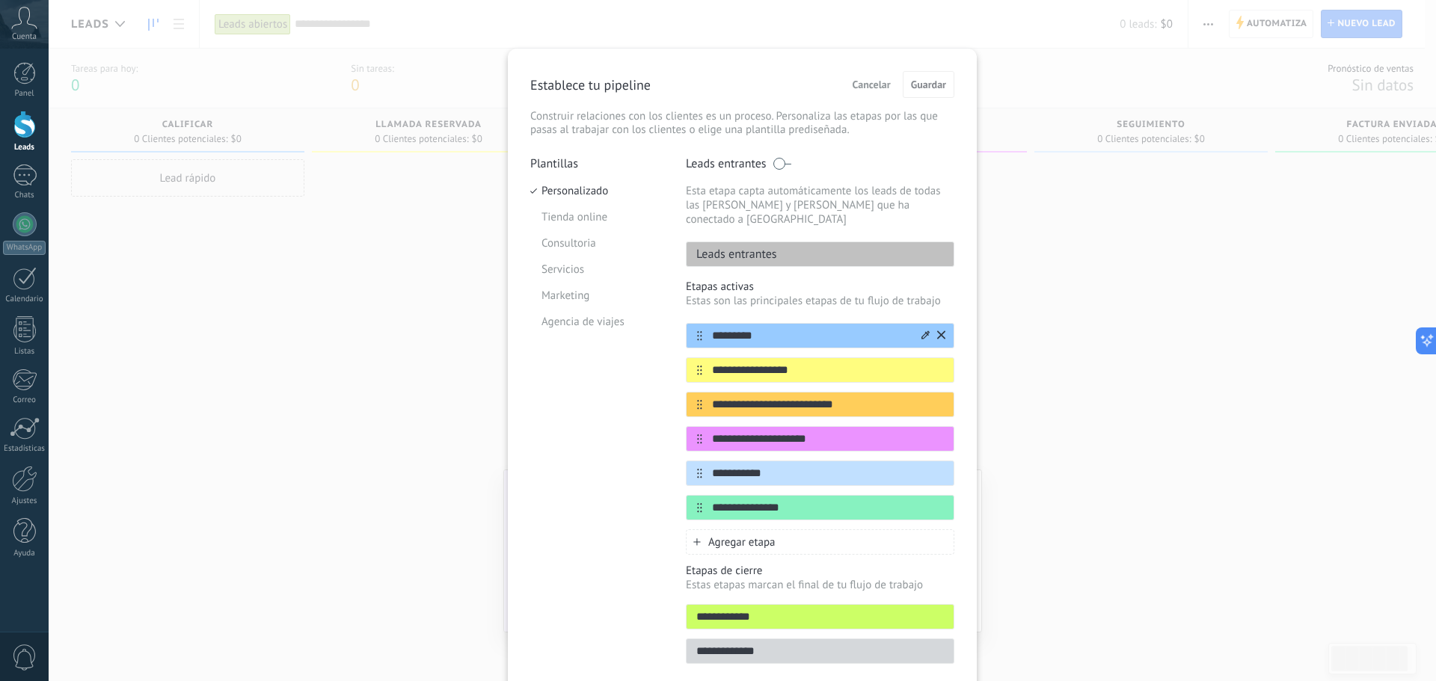
click at [747, 328] on input "*********" at bounding box center [810, 336] width 217 height 16
drag, startPoint x: 760, startPoint y: 324, endPoint x: 697, endPoint y: 324, distance: 62.8
click at [697, 324] on div "*********" at bounding box center [820, 335] width 269 height 25
click at [922, 331] on icon at bounding box center [925, 335] width 8 height 9
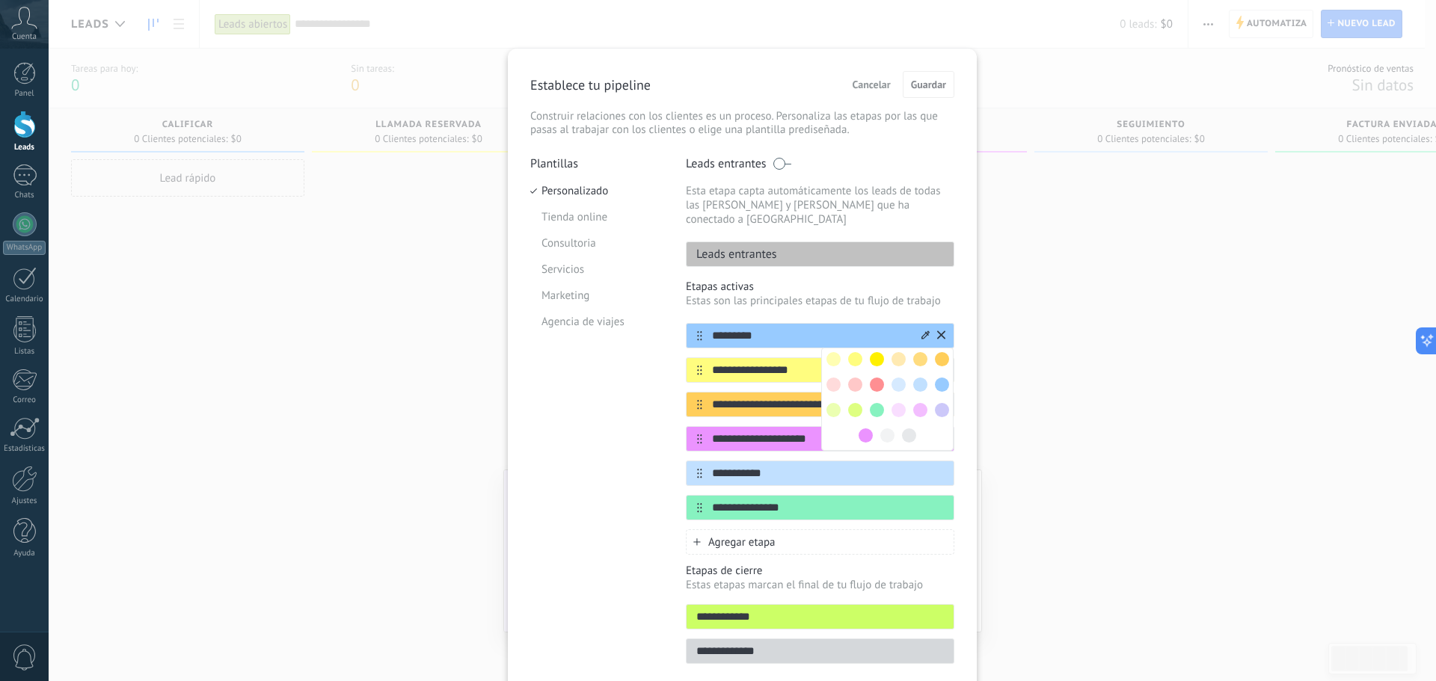
click at [806, 328] on input "*********" at bounding box center [810, 336] width 217 height 16
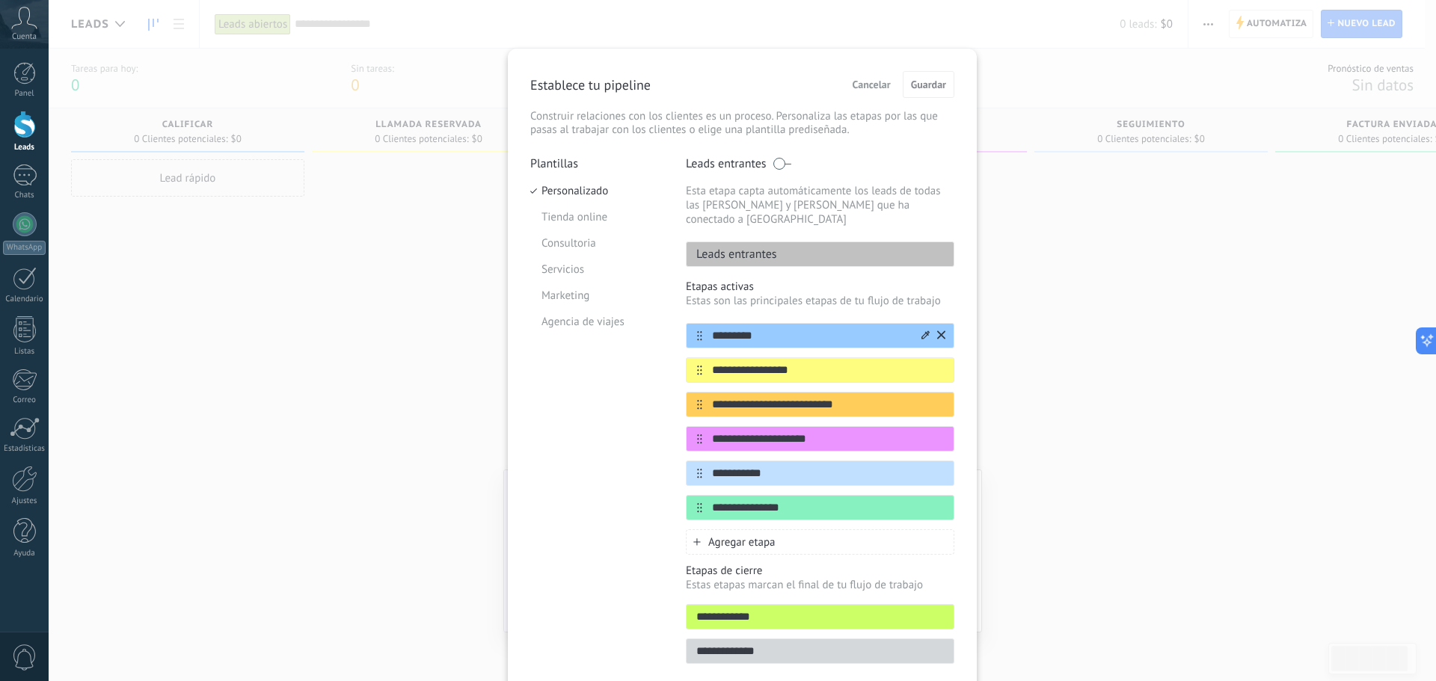
click at [929, 324] on div at bounding box center [932, 336] width 26 height 24
click at [922, 331] on icon at bounding box center [925, 335] width 8 height 9
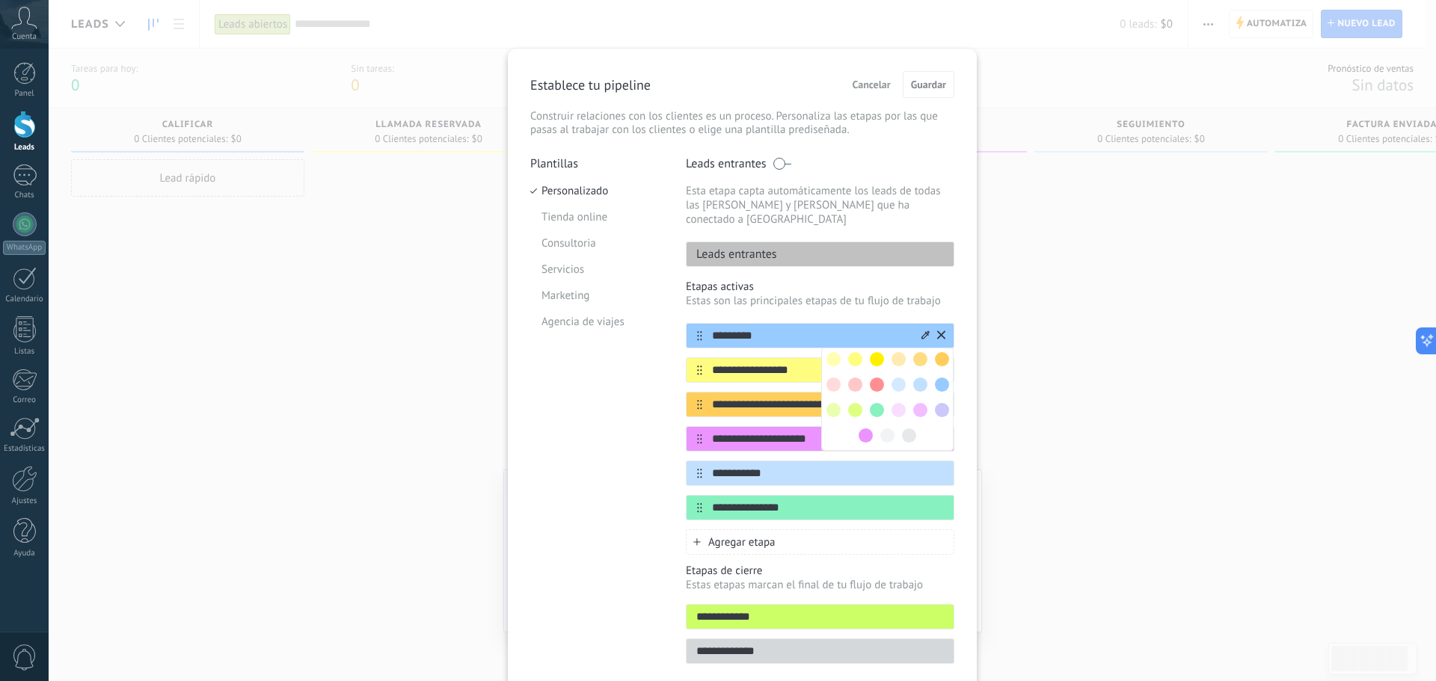
click at [873, 328] on input "*********" at bounding box center [810, 336] width 217 height 16
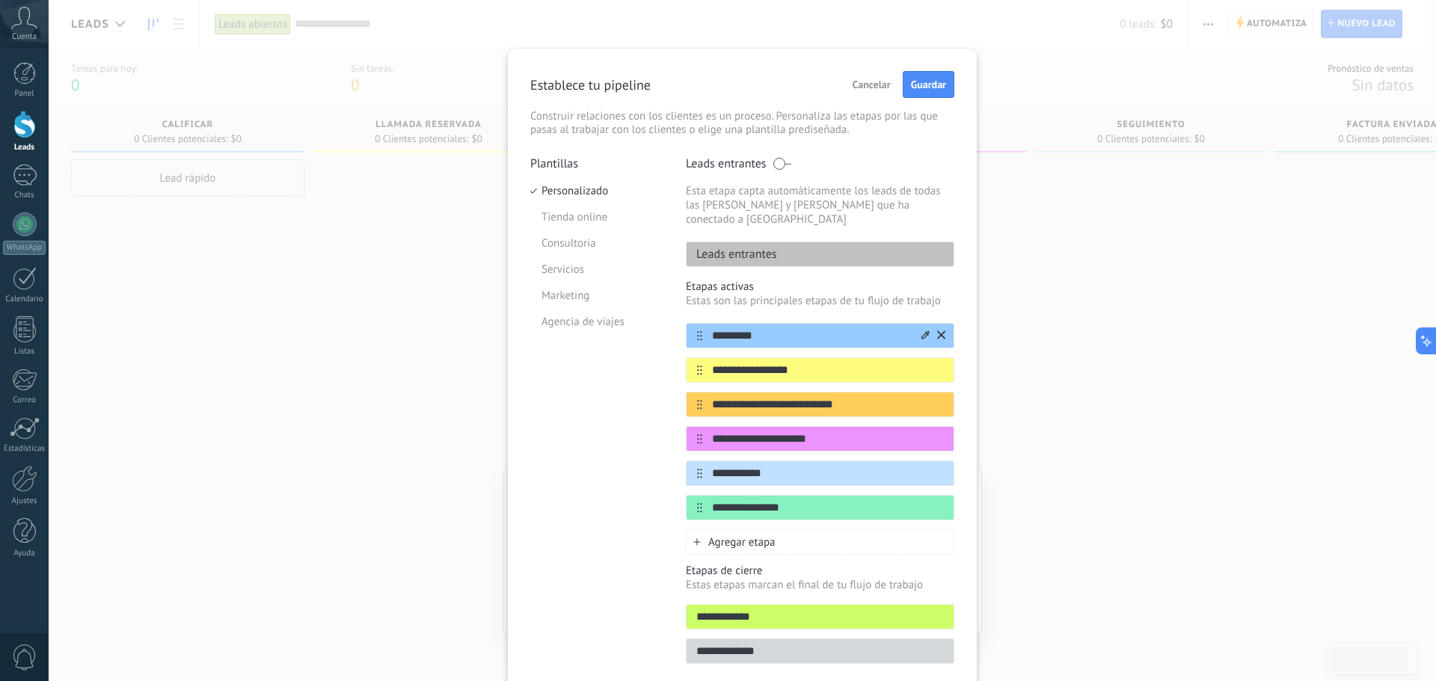
type input "*********"
click at [839, 363] on input "**********" at bounding box center [810, 371] width 217 height 16
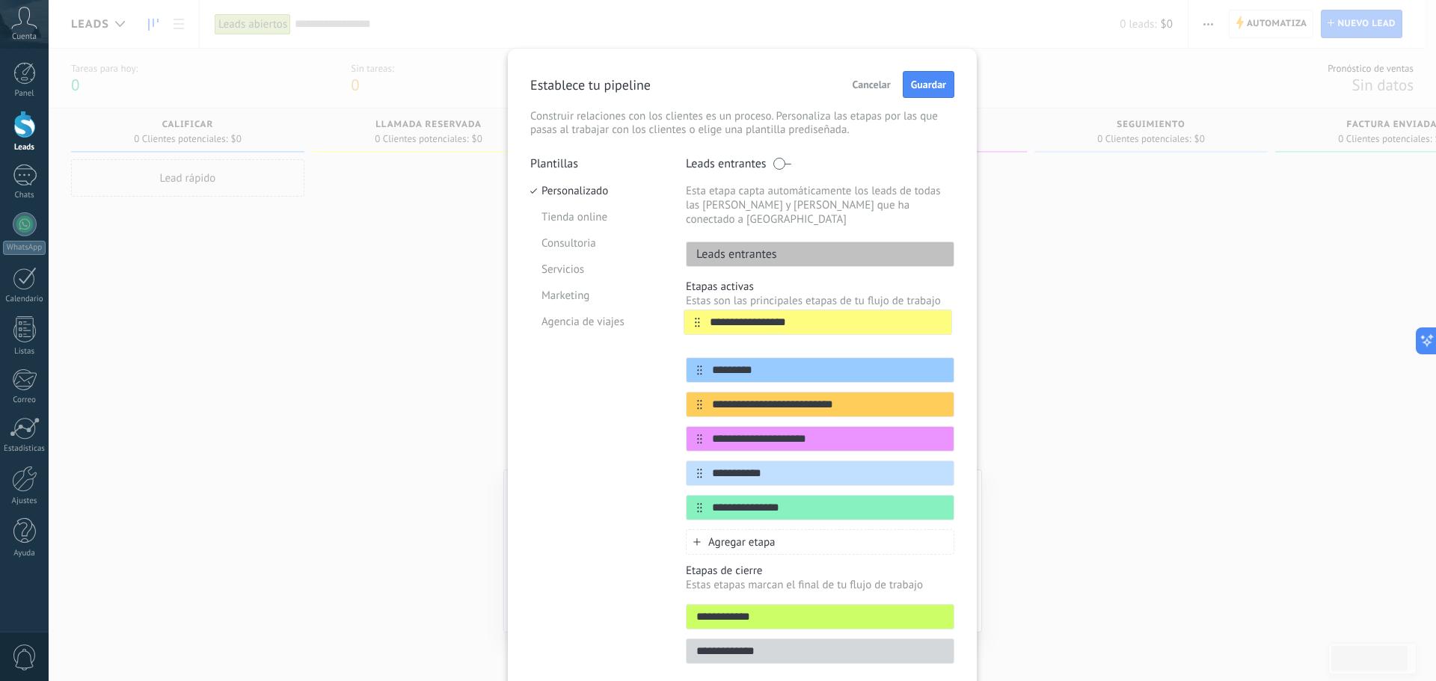
drag, startPoint x: 696, startPoint y: 353, endPoint x: 699, endPoint y: 316, distance: 37.5
click at [699, 323] on div "**********" at bounding box center [820, 421] width 269 height 197
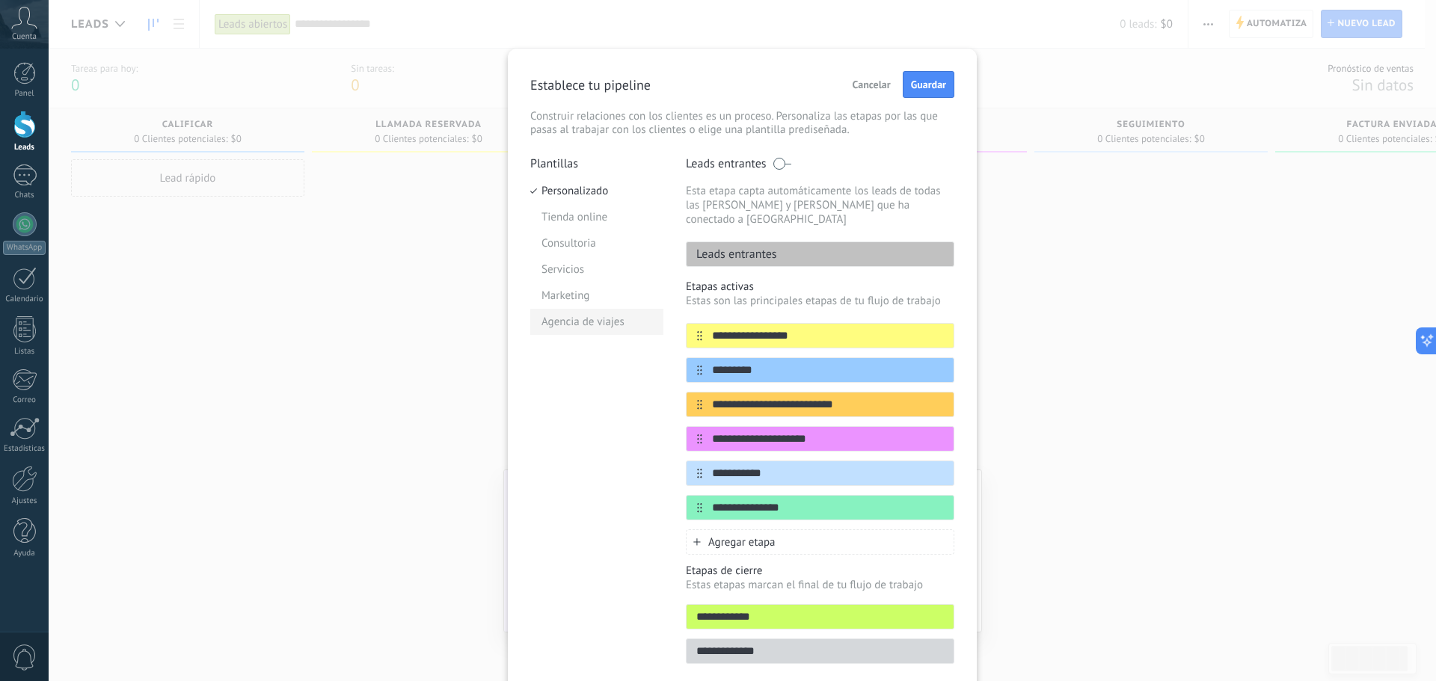
drag, startPoint x: 799, startPoint y: 324, endPoint x: 610, endPoint y: 331, distance: 189.4
click at [610, 331] on div "**********" at bounding box center [742, 414] width 424 height 517
type input "*********"
click at [760, 363] on input "*********" at bounding box center [810, 371] width 217 height 16
click at [699, 400] on icon at bounding box center [699, 405] width 5 height 10
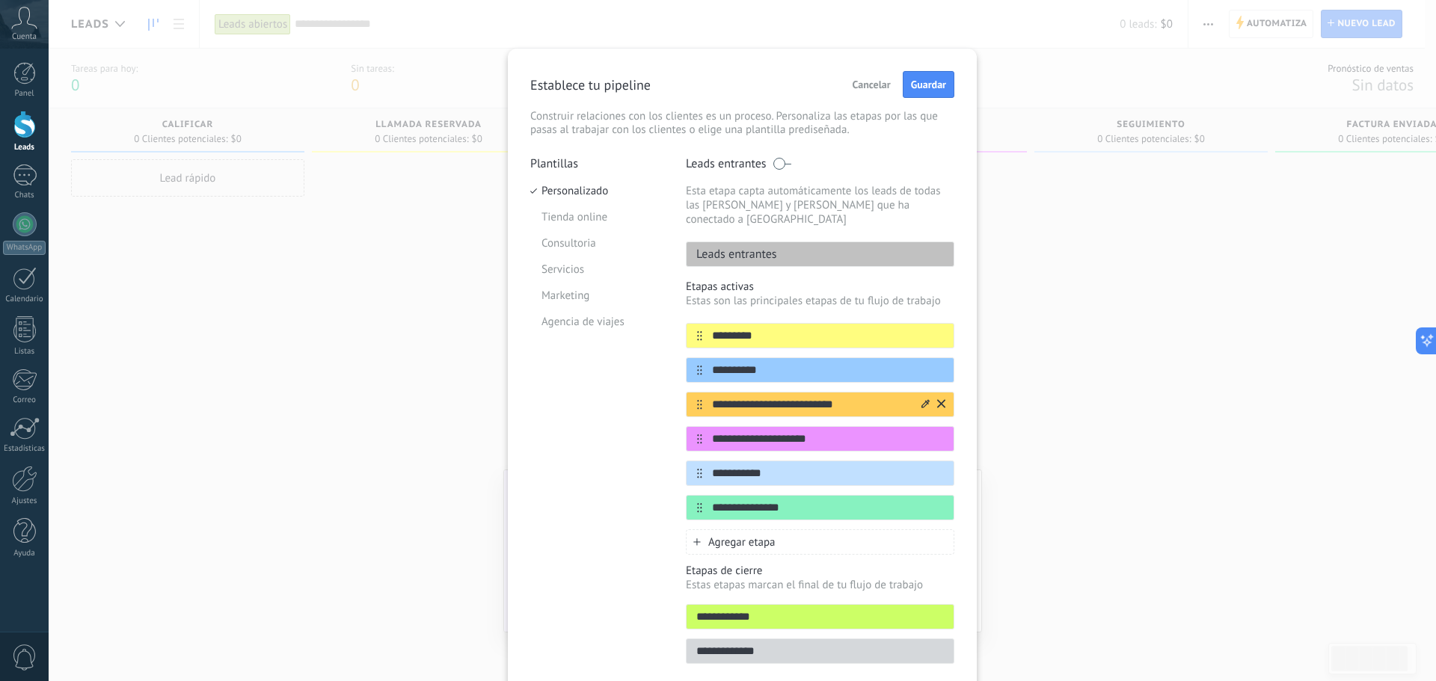
type input "**********"
click at [818, 402] on div "**********" at bounding box center [820, 404] width 269 height 25
click at [829, 397] on input "**********" at bounding box center [810, 405] width 217 height 16
drag, startPoint x: 857, startPoint y: 390, endPoint x: 672, endPoint y: 388, distance: 185.5
click at [672, 388] on div "**********" at bounding box center [742, 414] width 424 height 517
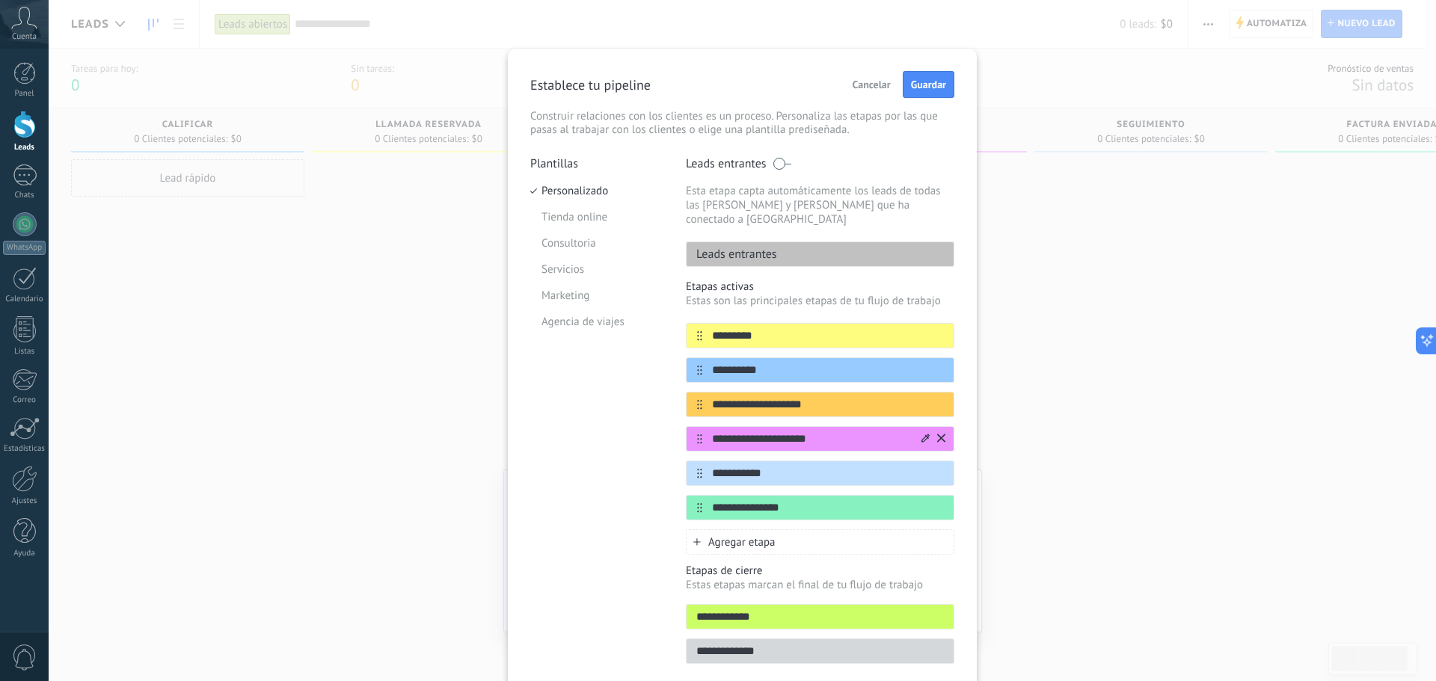
type input "**********"
click at [730, 432] on input "**********" at bounding box center [810, 440] width 217 height 16
type input "**********"
click at [696, 530] on div "Agregar etapa" at bounding box center [820, 542] width 269 height 25
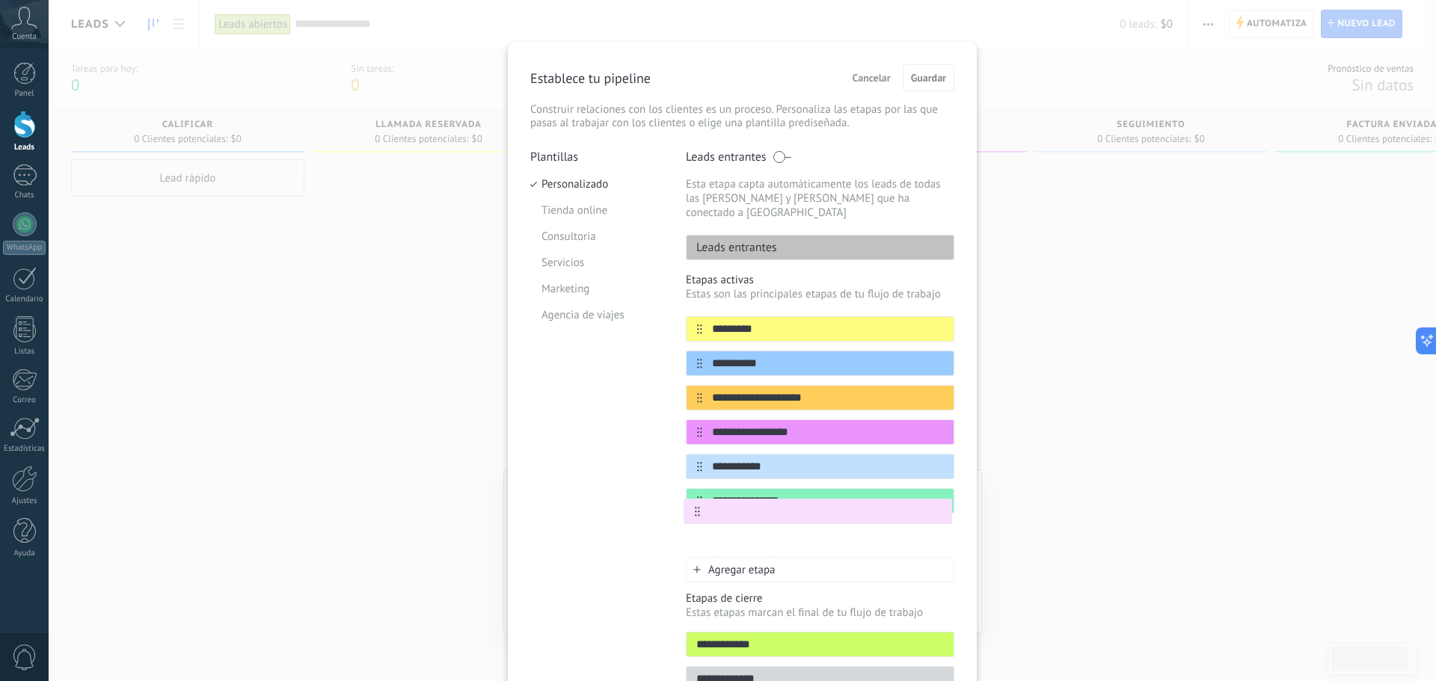
scroll to position [14, 0]
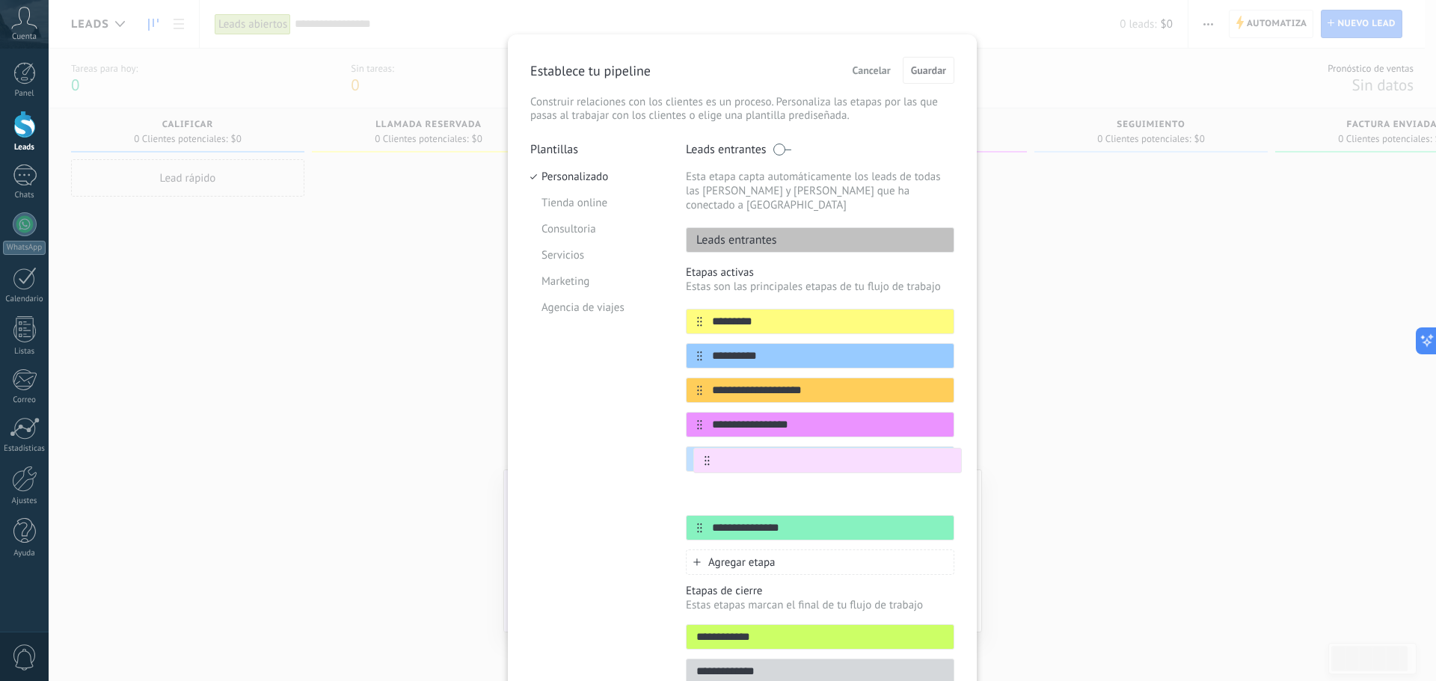
drag, startPoint x: 694, startPoint y: 529, endPoint x: 696, endPoint y: 469, distance: 59.9
click at [696, 469] on div "**********" at bounding box center [820, 425] width 269 height 232
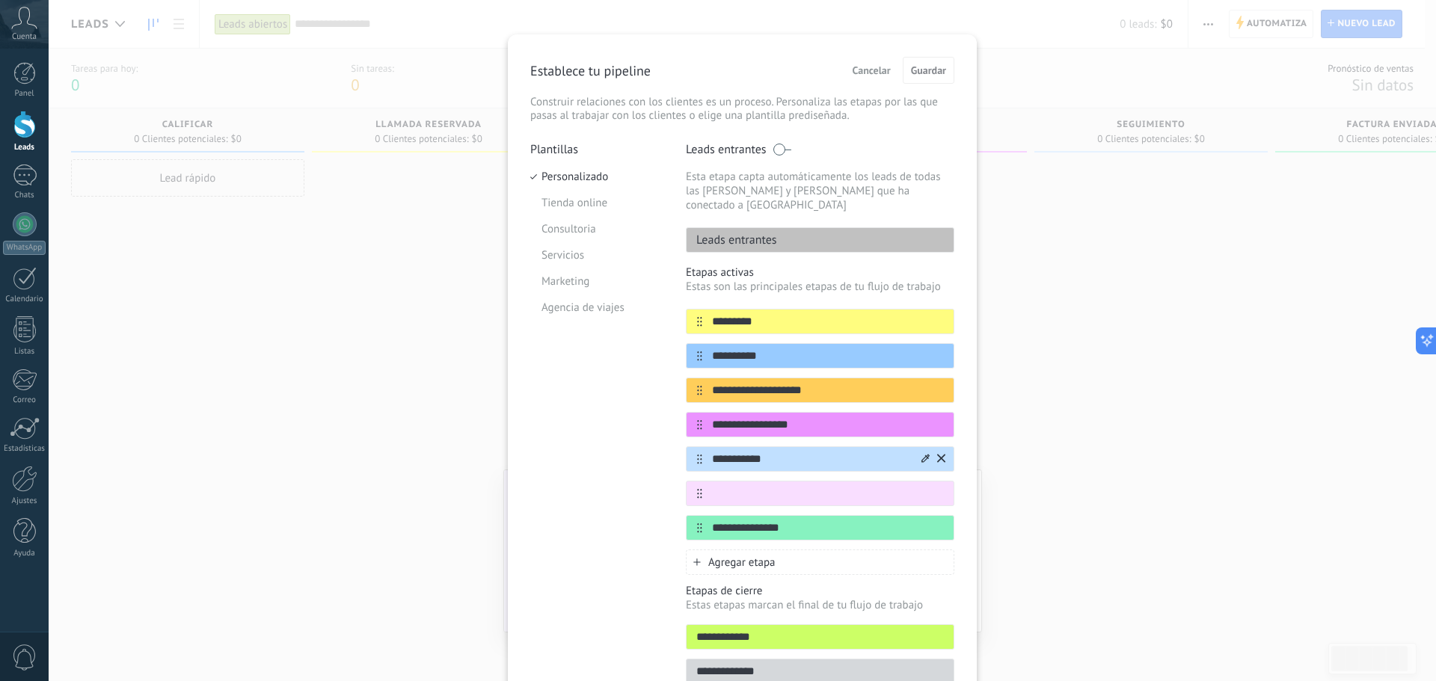
click at [759, 452] on input "**********" at bounding box center [810, 460] width 217 height 16
type input "**********"
click at [757, 349] on input "**********" at bounding box center [810, 357] width 217 height 16
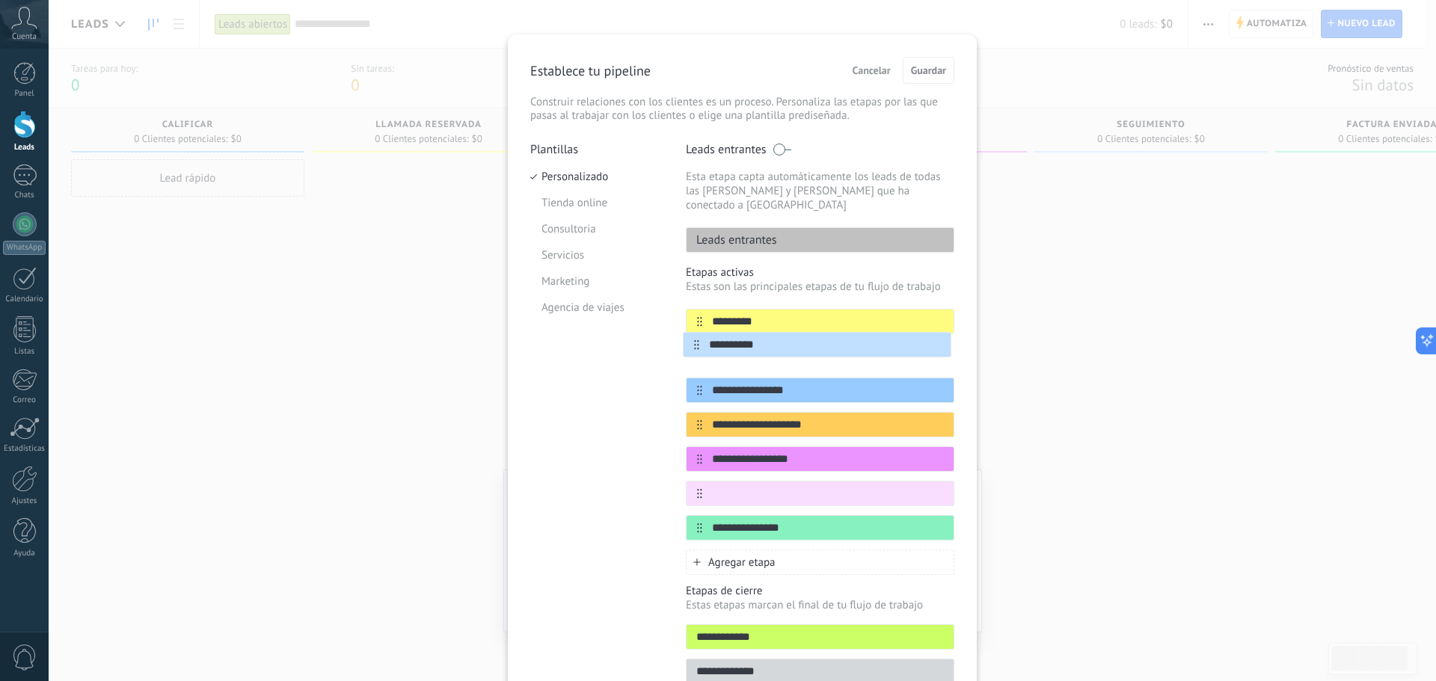
drag, startPoint x: 694, startPoint y: 447, endPoint x: 694, endPoint y: 341, distance: 105.5
click at [694, 341] on div "**********" at bounding box center [820, 425] width 269 height 232
type input "**********"
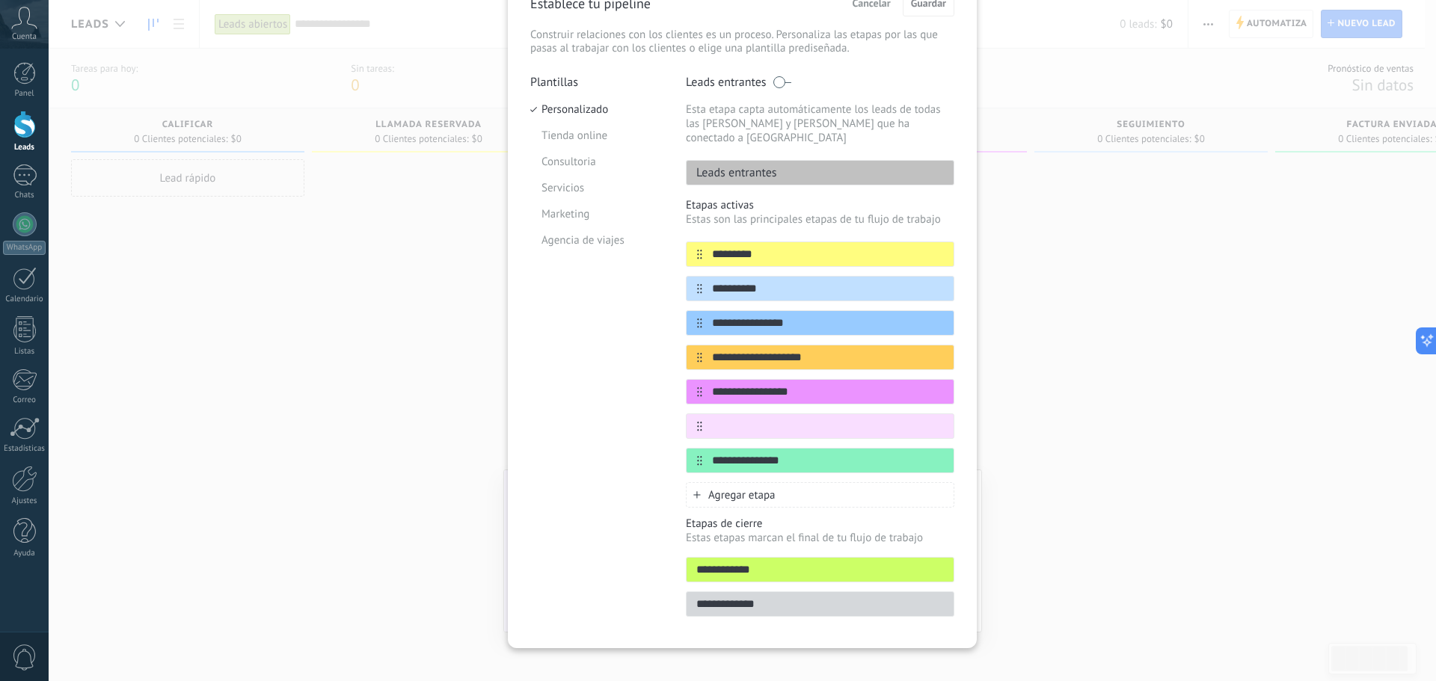
scroll to position [83, 0]
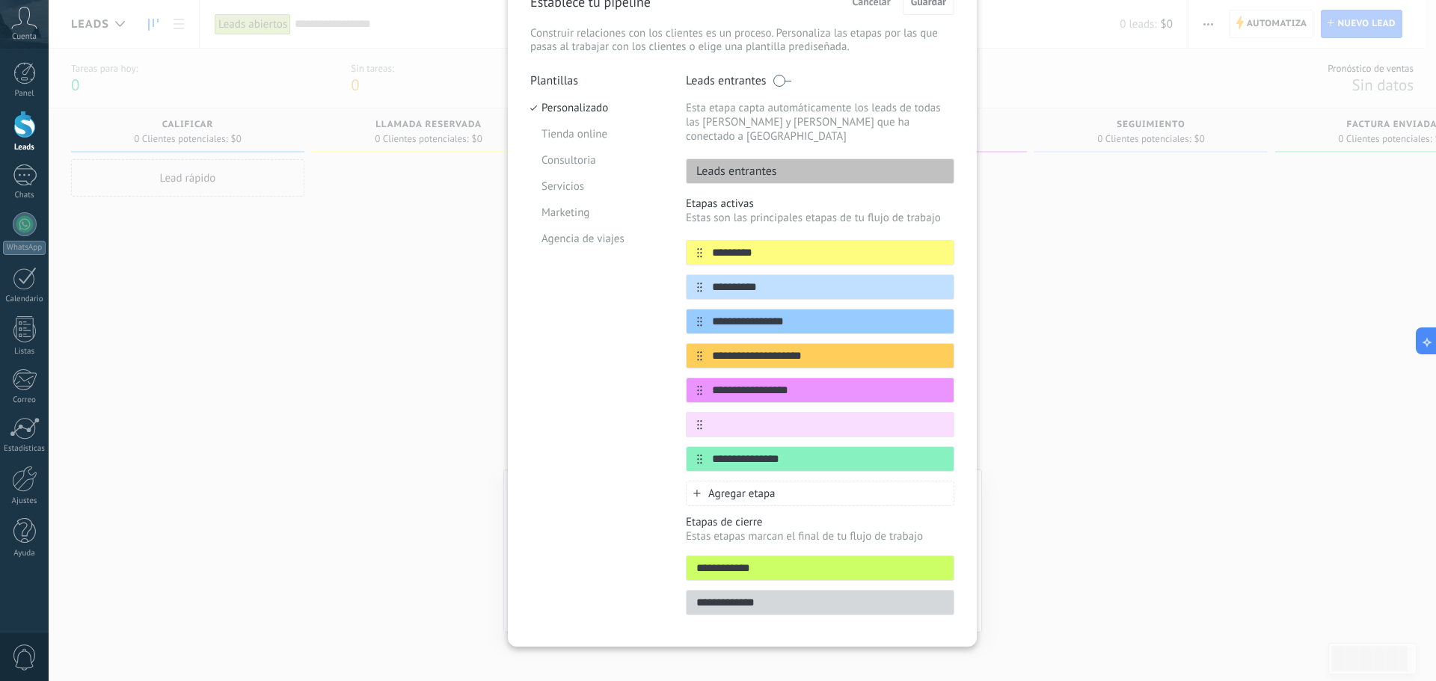
drag, startPoint x: 775, startPoint y: 551, endPoint x: 645, endPoint y: 550, distance: 129.4
click at [645, 550] on div "**********" at bounding box center [742, 348] width 424 height 551
type input "******"
click at [734, 595] on input "**********" at bounding box center [820, 603] width 267 height 16
type input "*******"
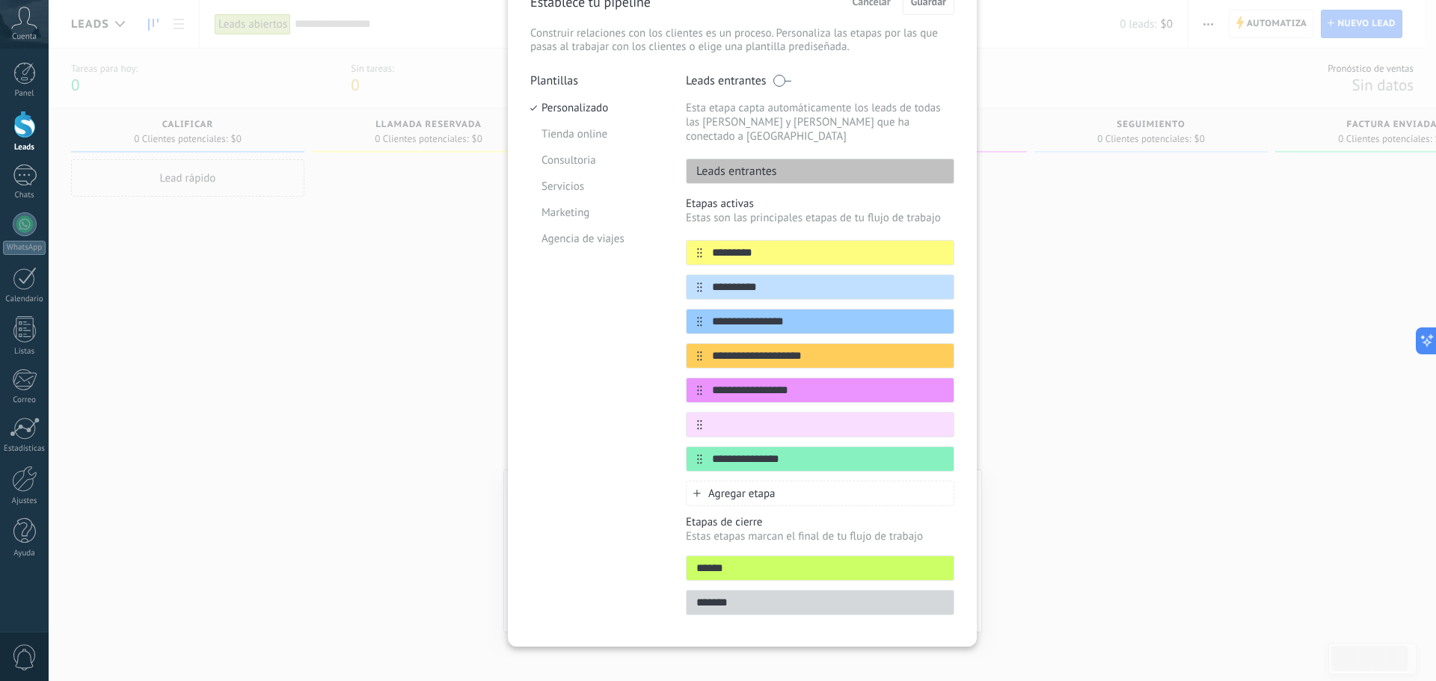
click at [854, 612] on div "**********" at bounding box center [742, 306] width 469 height 681
click at [648, 574] on div "Plantillas Personalizado Tienda online Consultoria Servicios Marketing Agencia …" at bounding box center [596, 348] width 133 height 551
click at [705, 481] on div "Agregar etapa" at bounding box center [820, 493] width 269 height 25
click at [714, 487] on span "Agregar etapa" at bounding box center [741, 494] width 67 height 14
click at [742, 417] on input "text" at bounding box center [810, 425] width 217 height 16
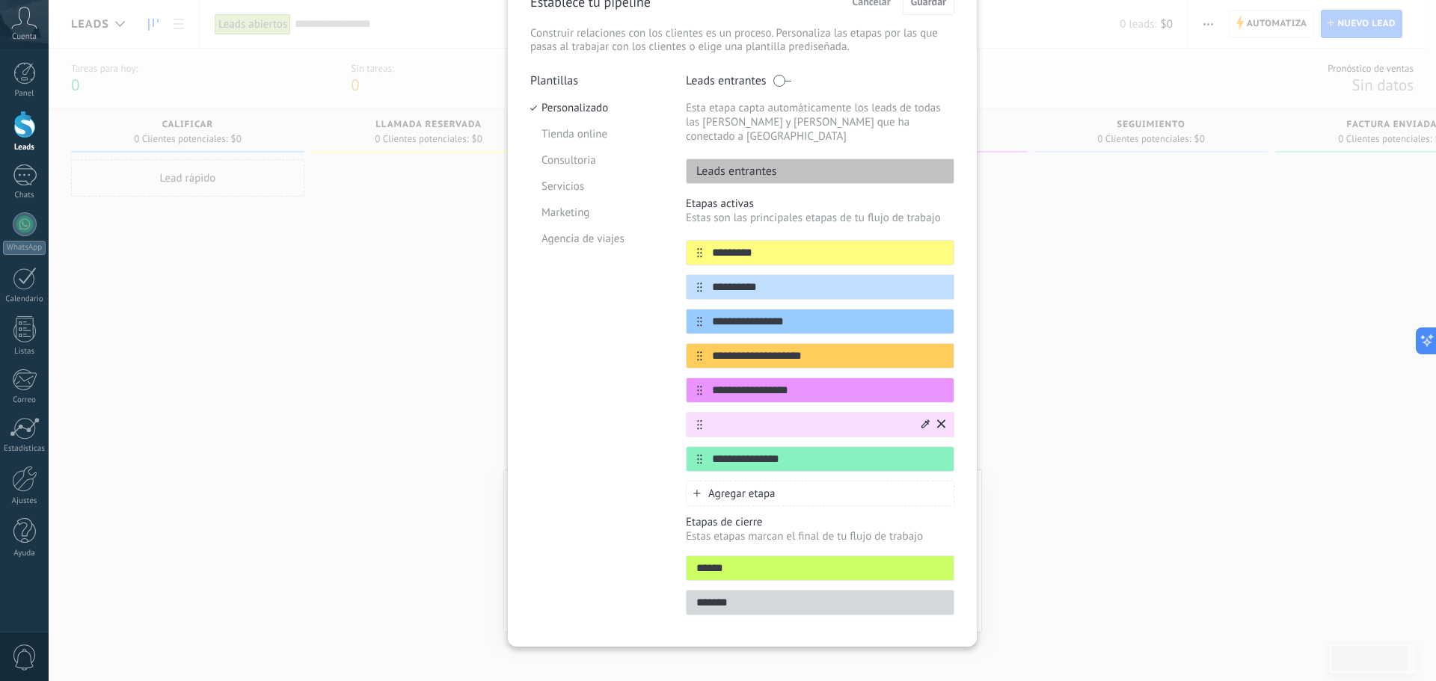
click at [939, 420] on icon at bounding box center [941, 424] width 8 height 9
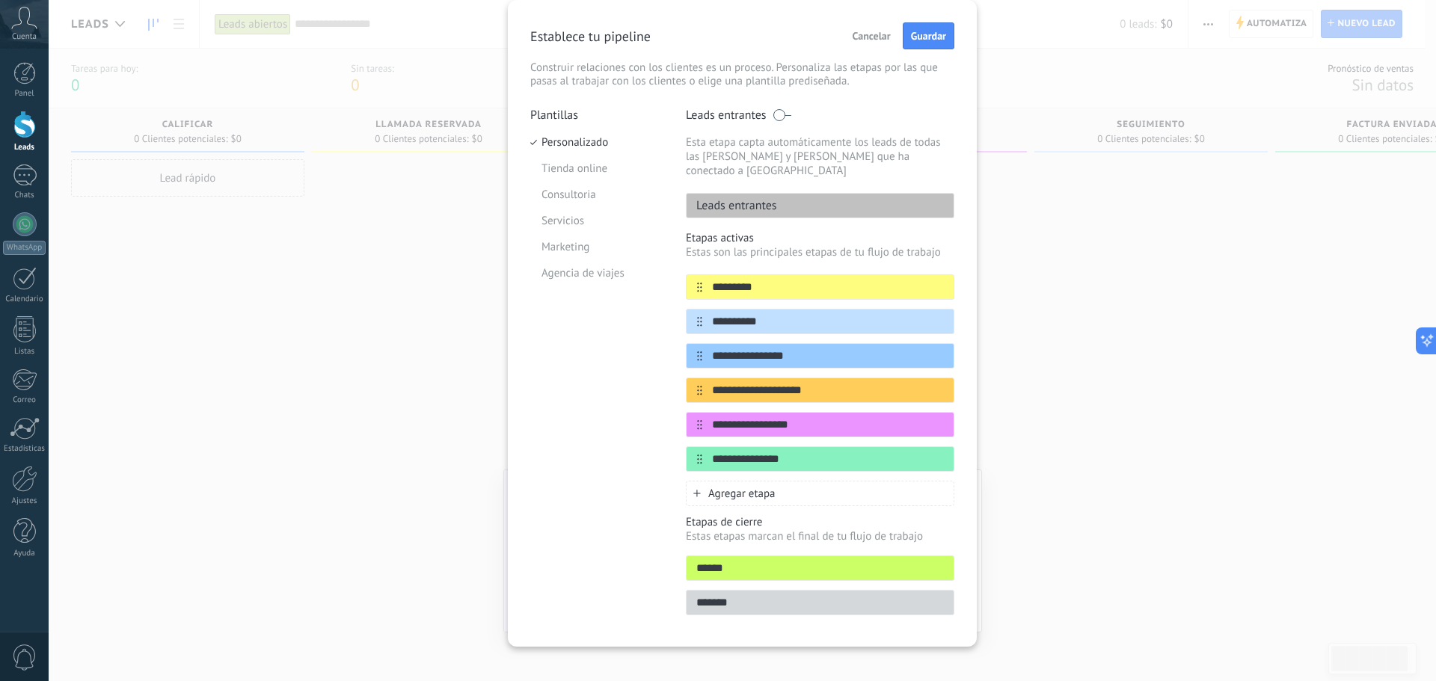
click at [740, 487] on span "Agregar etapa" at bounding box center [741, 494] width 67 height 14
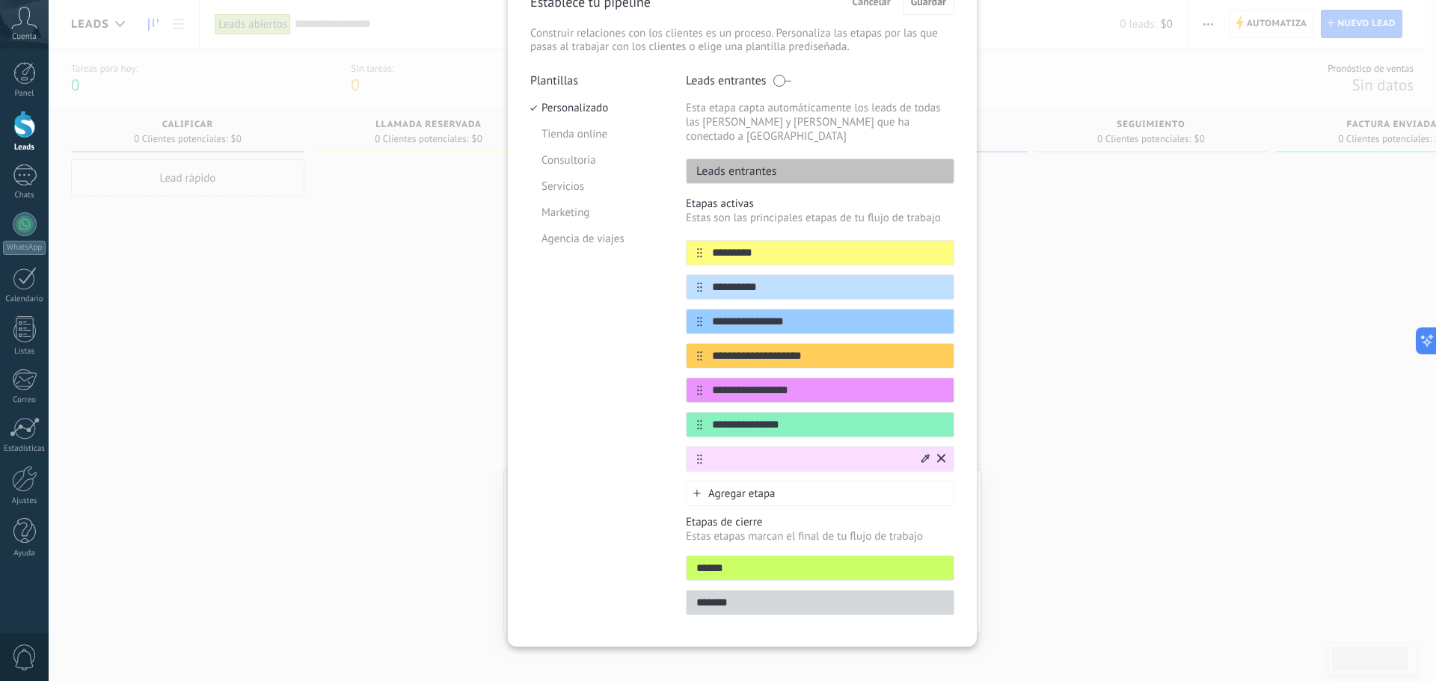
click at [758, 452] on input "text" at bounding box center [810, 460] width 217 height 16
type input "*******"
click at [924, 454] on icon at bounding box center [925, 458] width 8 height 9
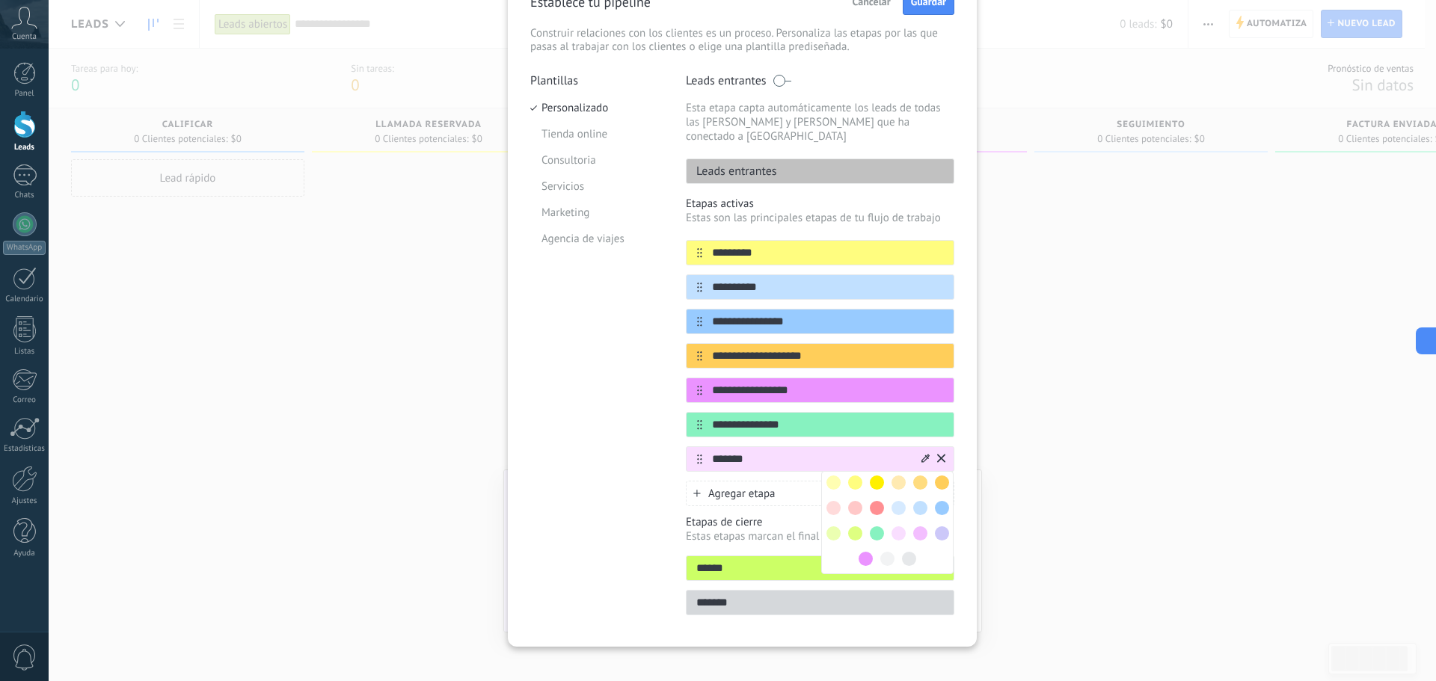
click at [920, 476] on span at bounding box center [920, 483] width 14 height 14
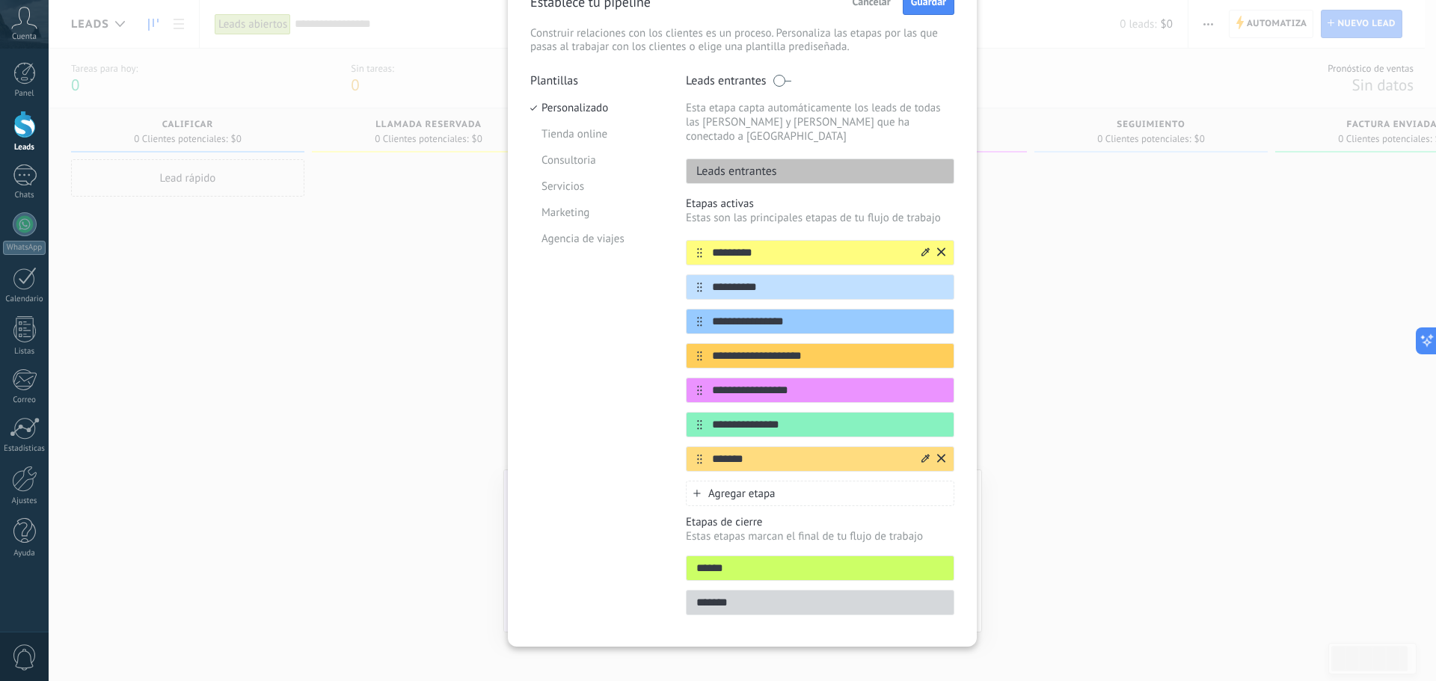
click at [926, 248] on icon at bounding box center [925, 252] width 8 height 9
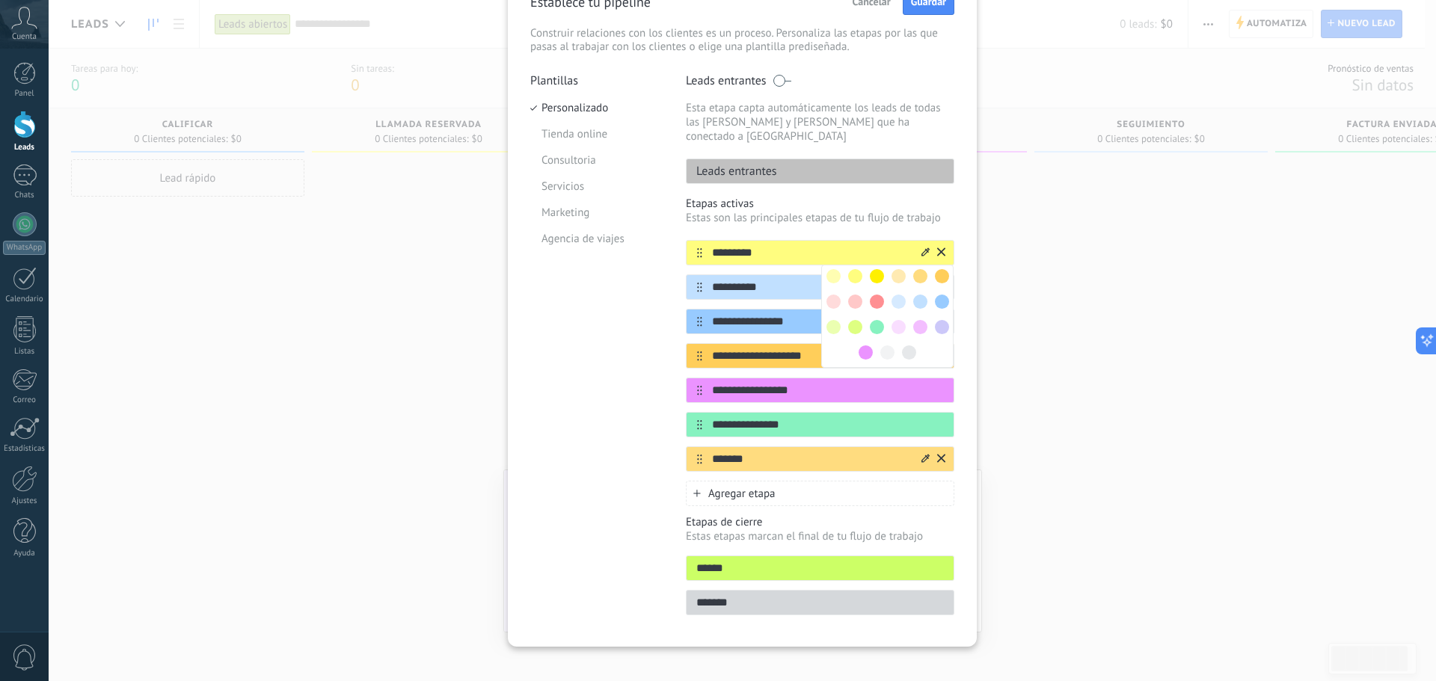
click at [935, 269] on span at bounding box center [942, 276] width 14 height 14
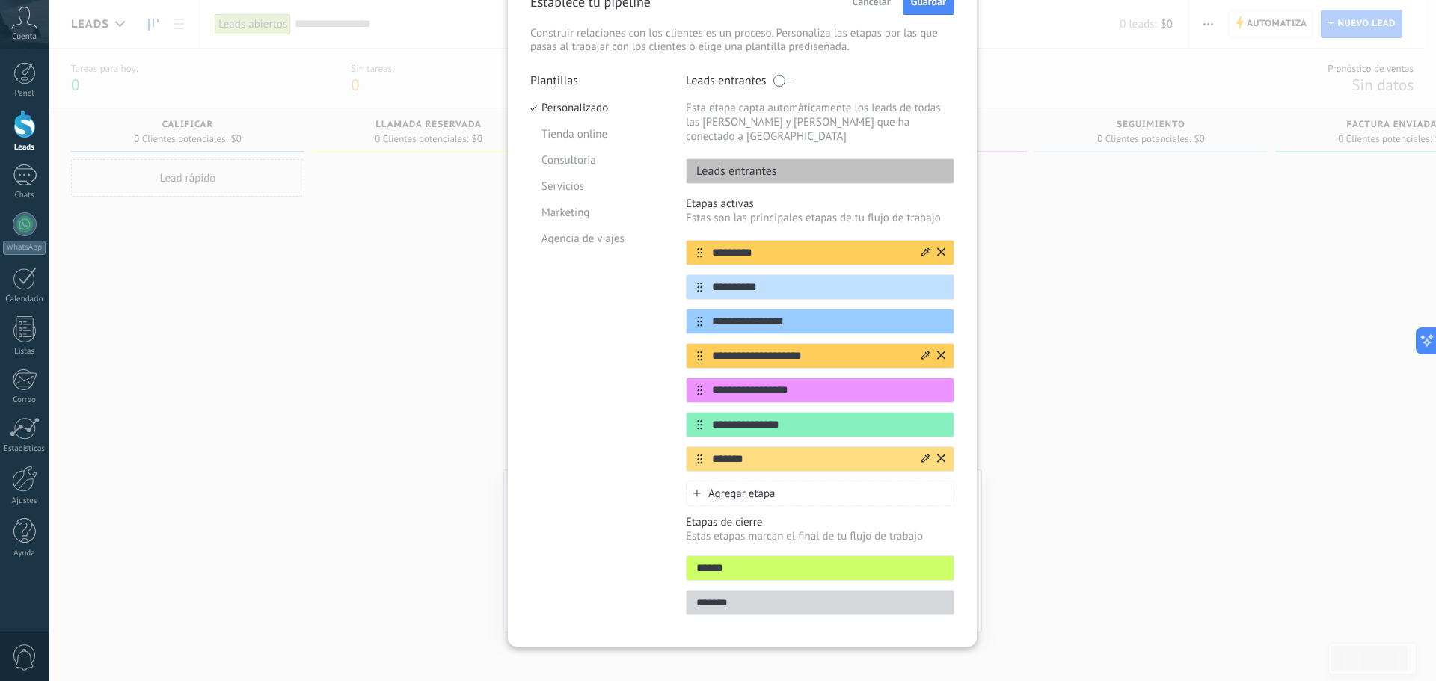
click at [923, 351] on icon at bounding box center [925, 355] width 8 height 9
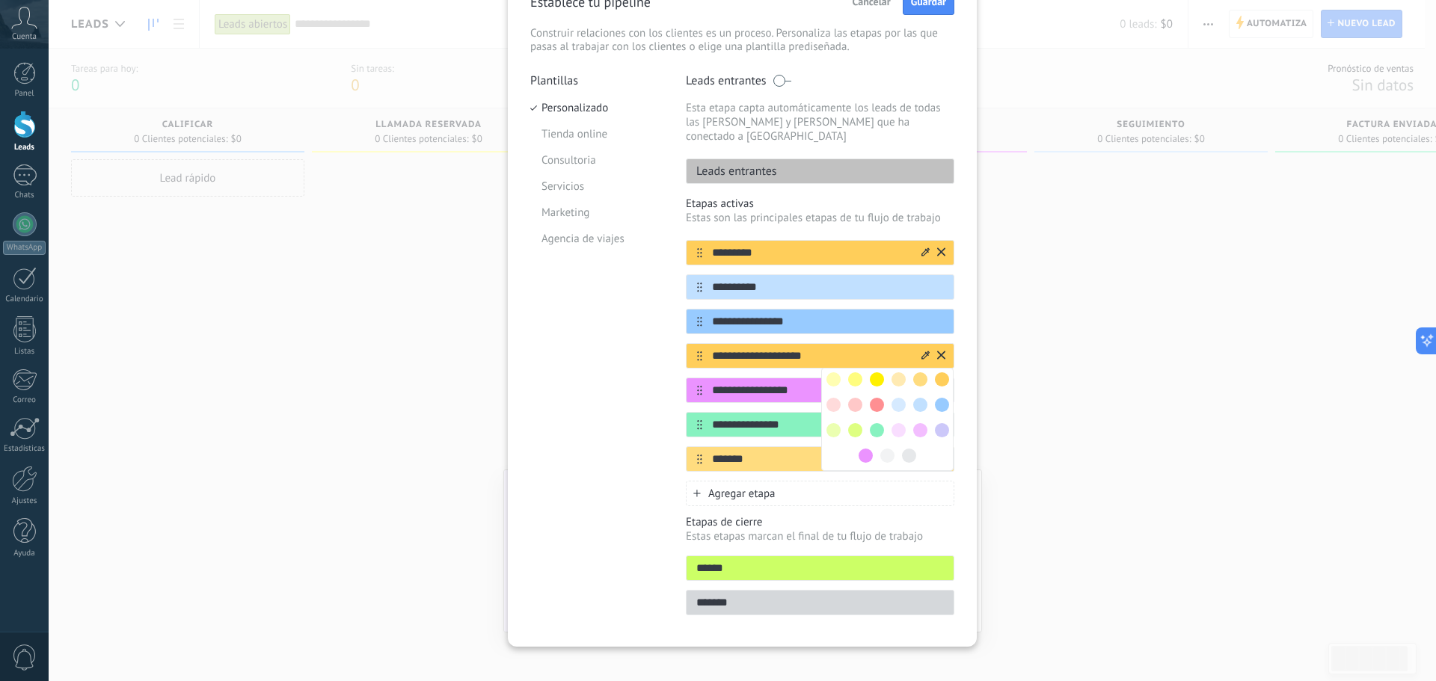
click at [943, 398] on span at bounding box center [942, 405] width 14 height 14
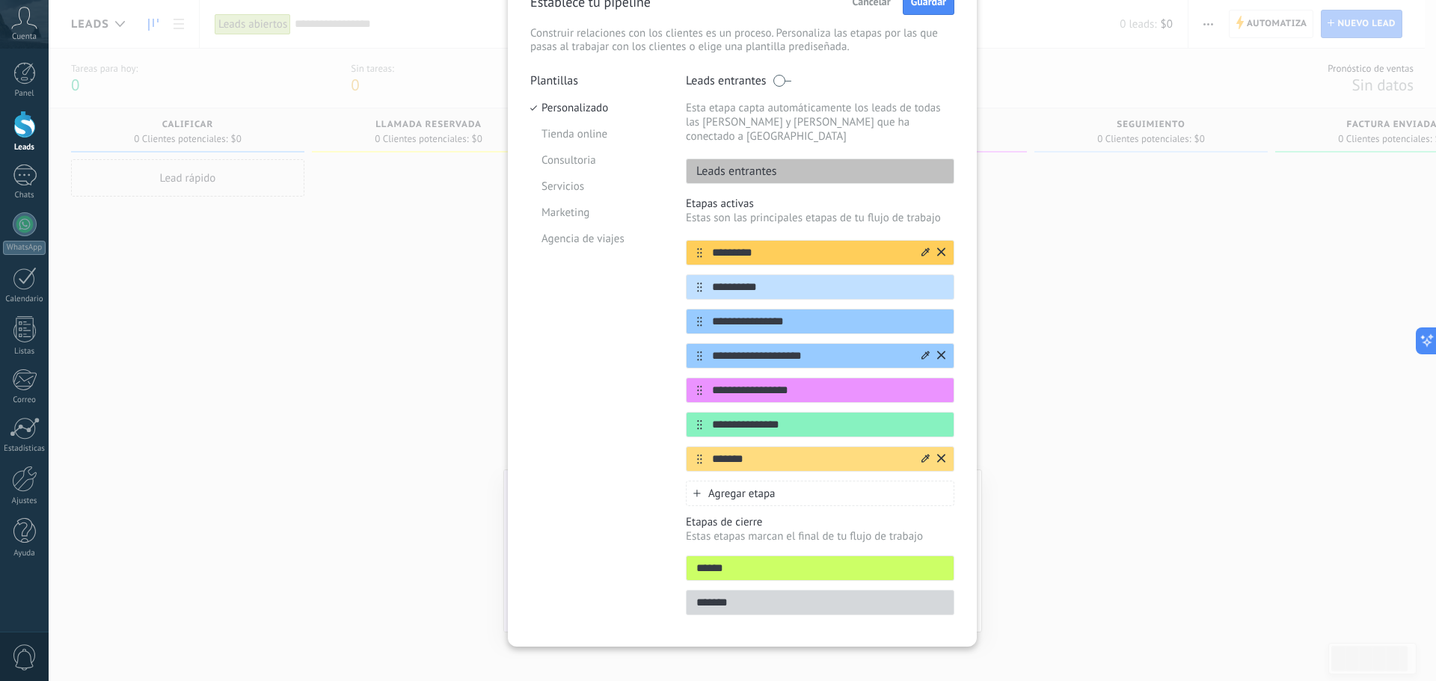
click at [927, 349] on div at bounding box center [925, 356] width 8 height 14
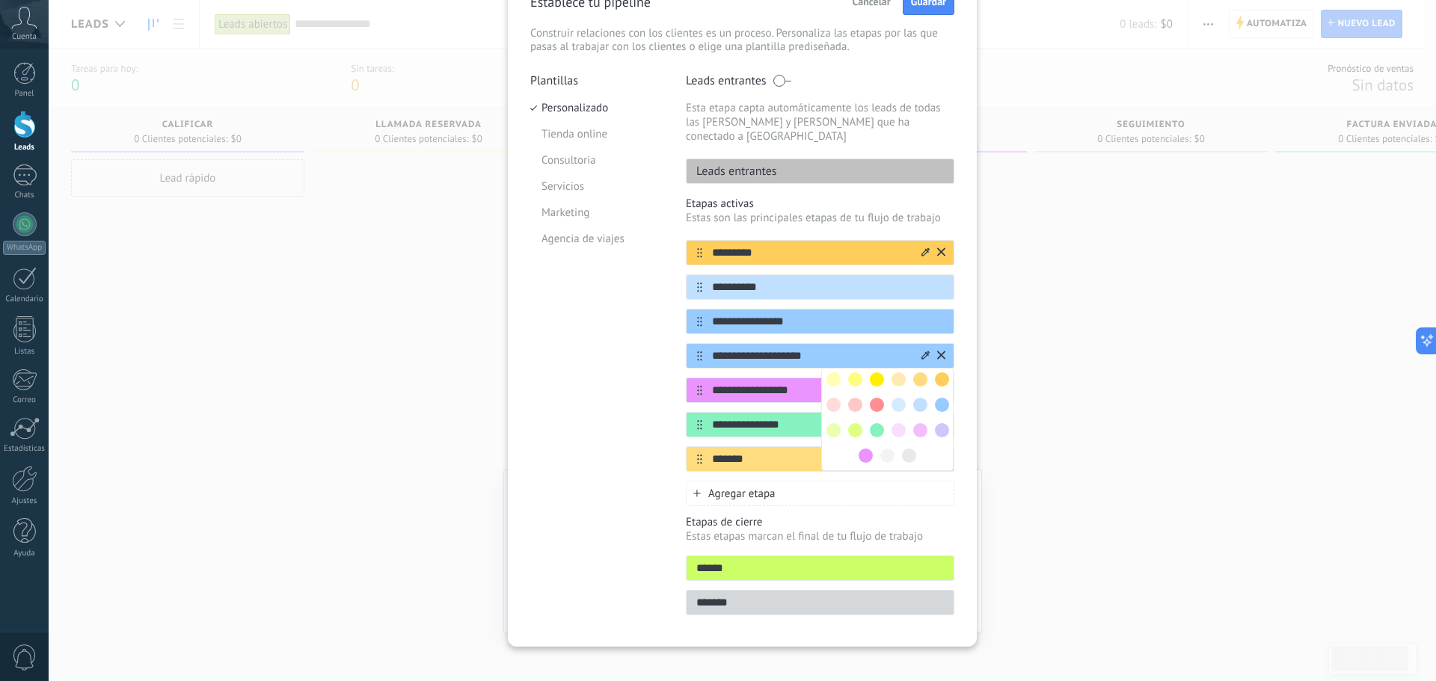
click at [898, 372] on span at bounding box center [899, 379] width 14 height 14
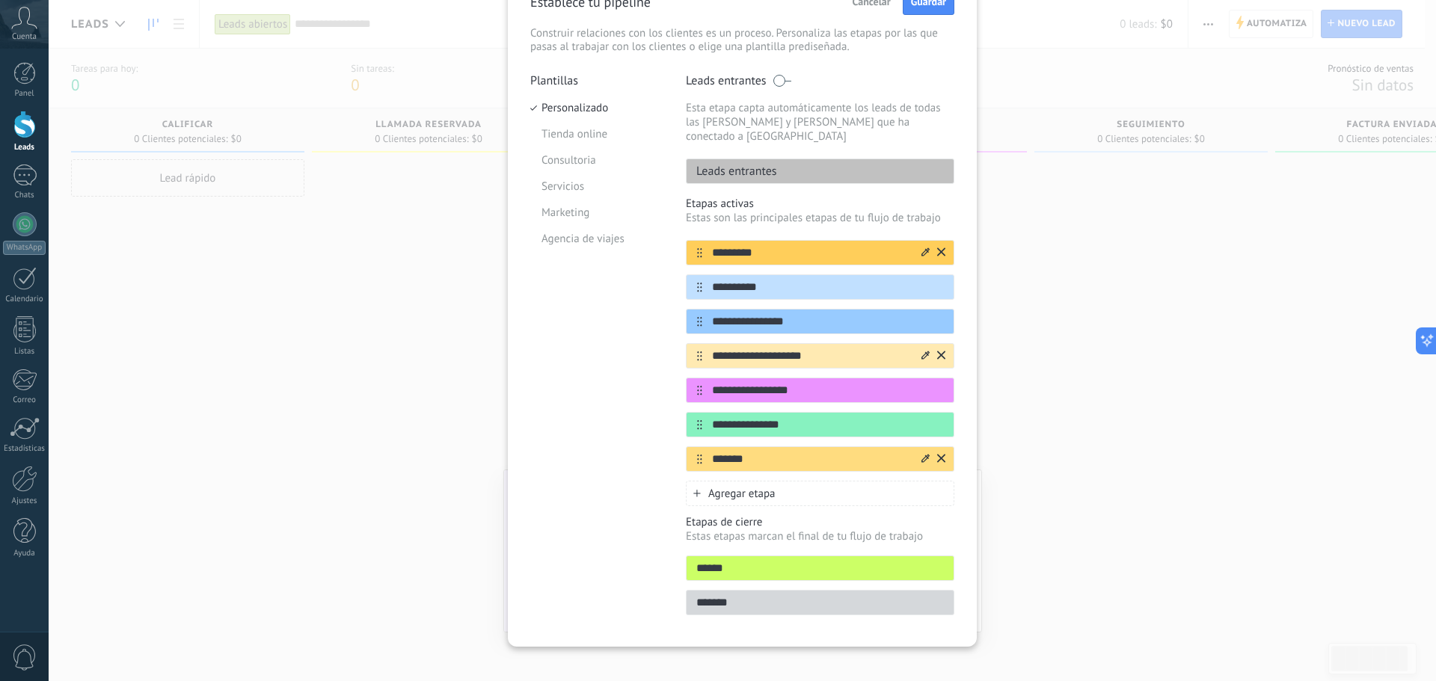
click at [921, 351] on icon at bounding box center [925, 355] width 8 height 9
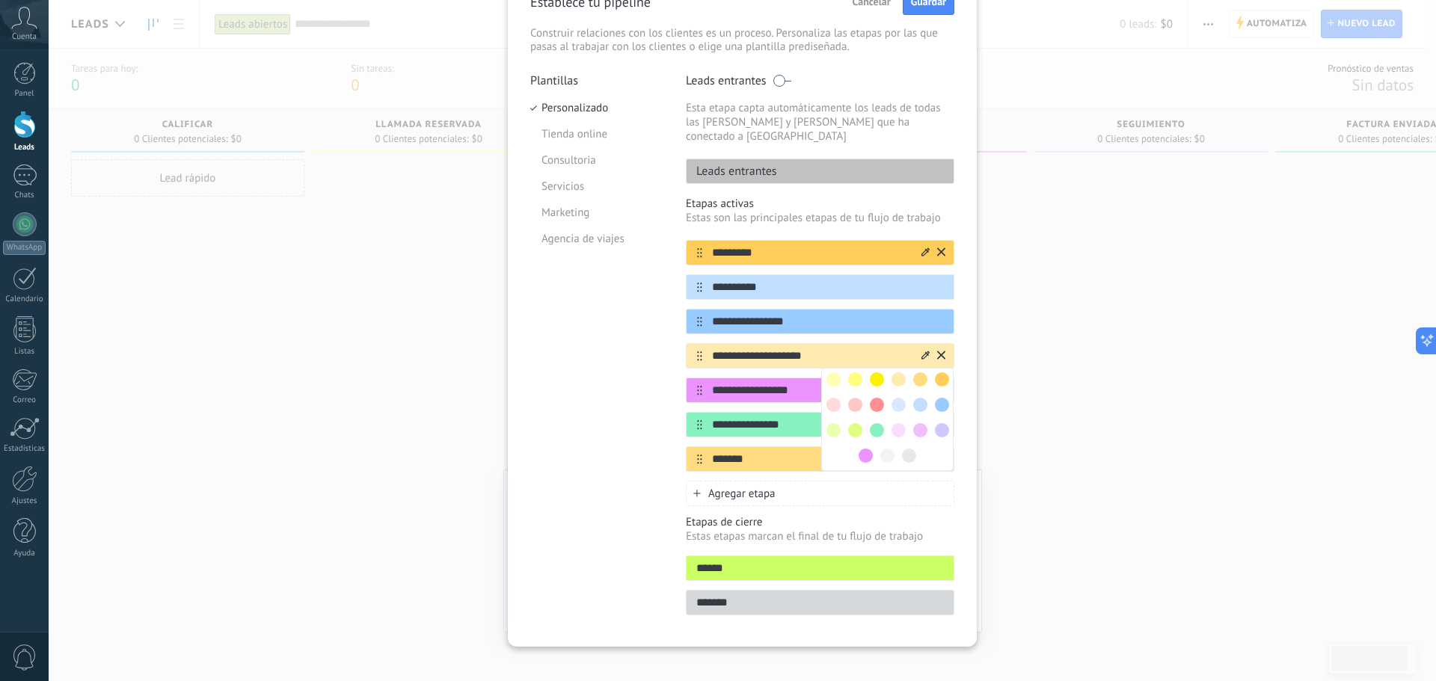
click at [900, 423] on span at bounding box center [899, 430] width 14 height 14
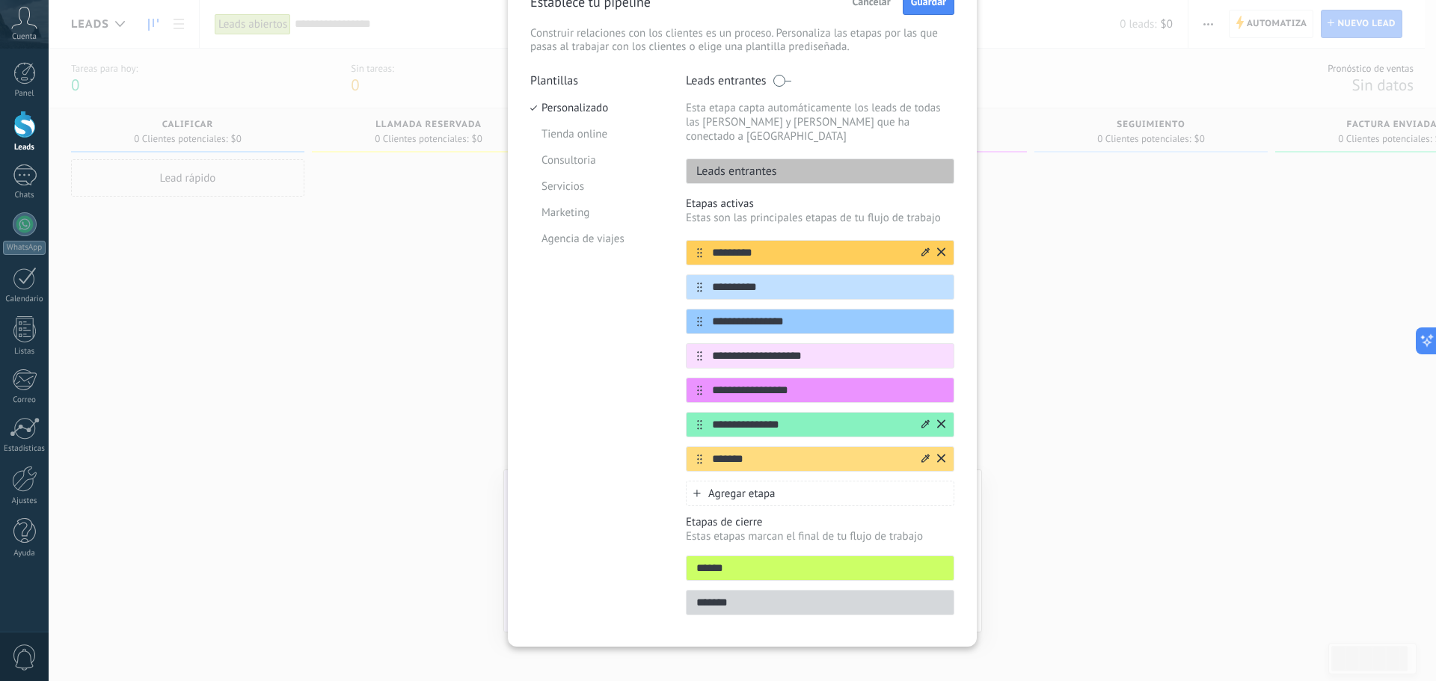
click at [942, 420] on icon at bounding box center [941, 424] width 8 height 9
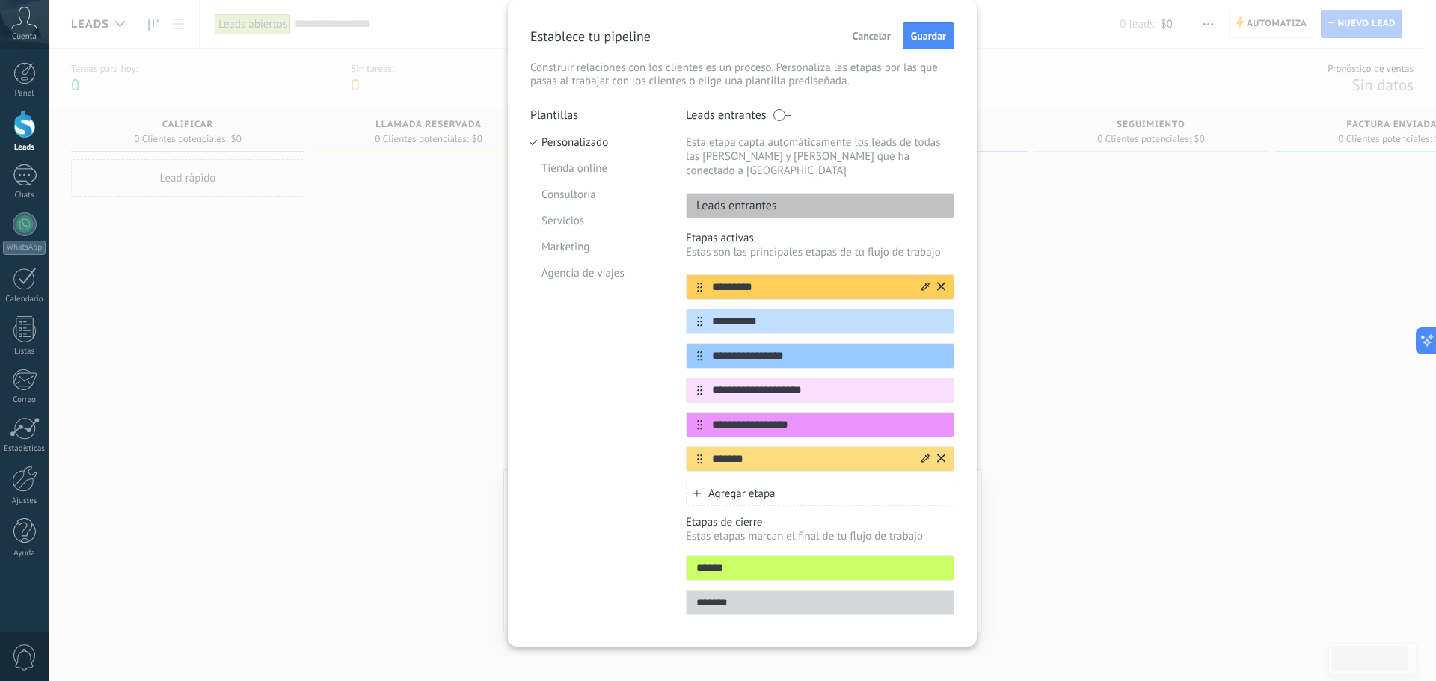
click at [919, 449] on div at bounding box center [932, 459] width 26 height 24
click at [0, 0] on icon at bounding box center [0, 0] width 0 height 0
click at [856, 527] on span at bounding box center [855, 534] width 14 height 14
click at [921, 561] on input "******" at bounding box center [820, 569] width 267 height 16
click at [755, 487] on span "Agregar etapa" at bounding box center [741, 494] width 67 height 14
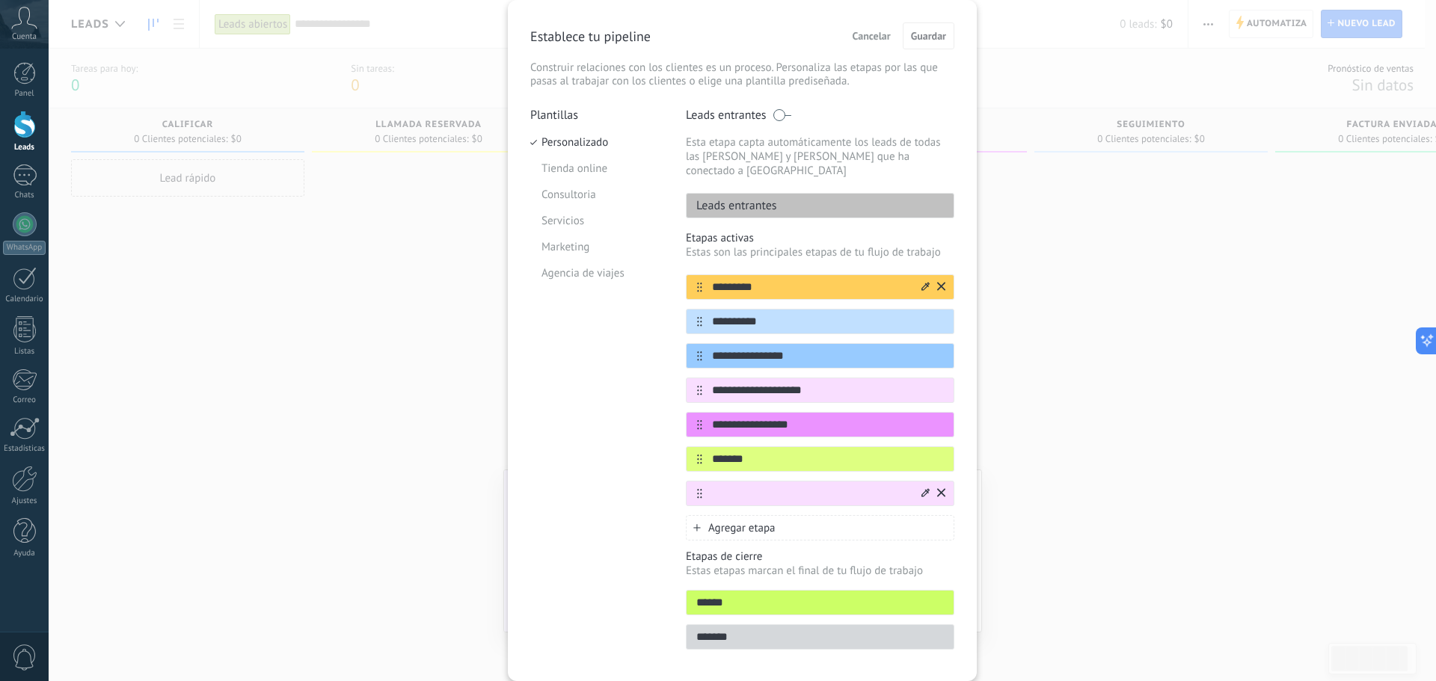
click at [927, 488] on icon at bounding box center [925, 492] width 8 height 9
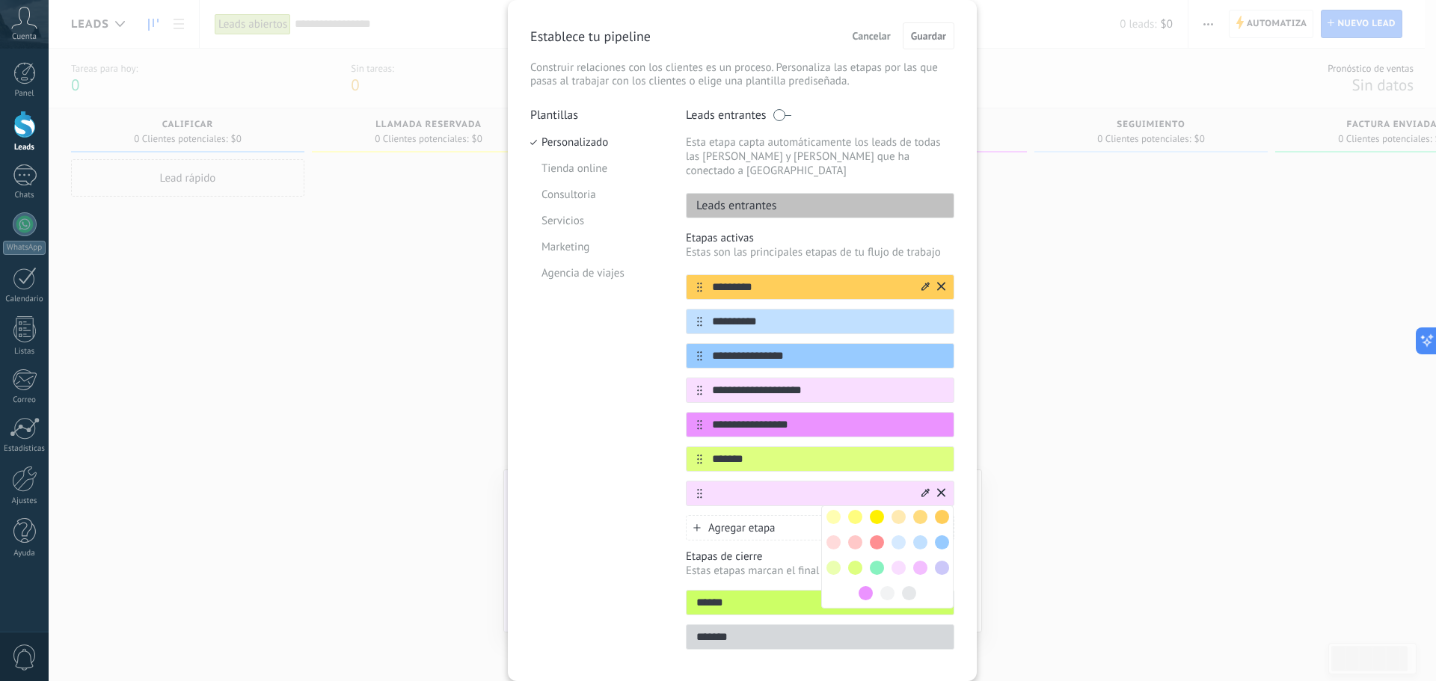
click at [878, 536] on span at bounding box center [877, 543] width 14 height 14
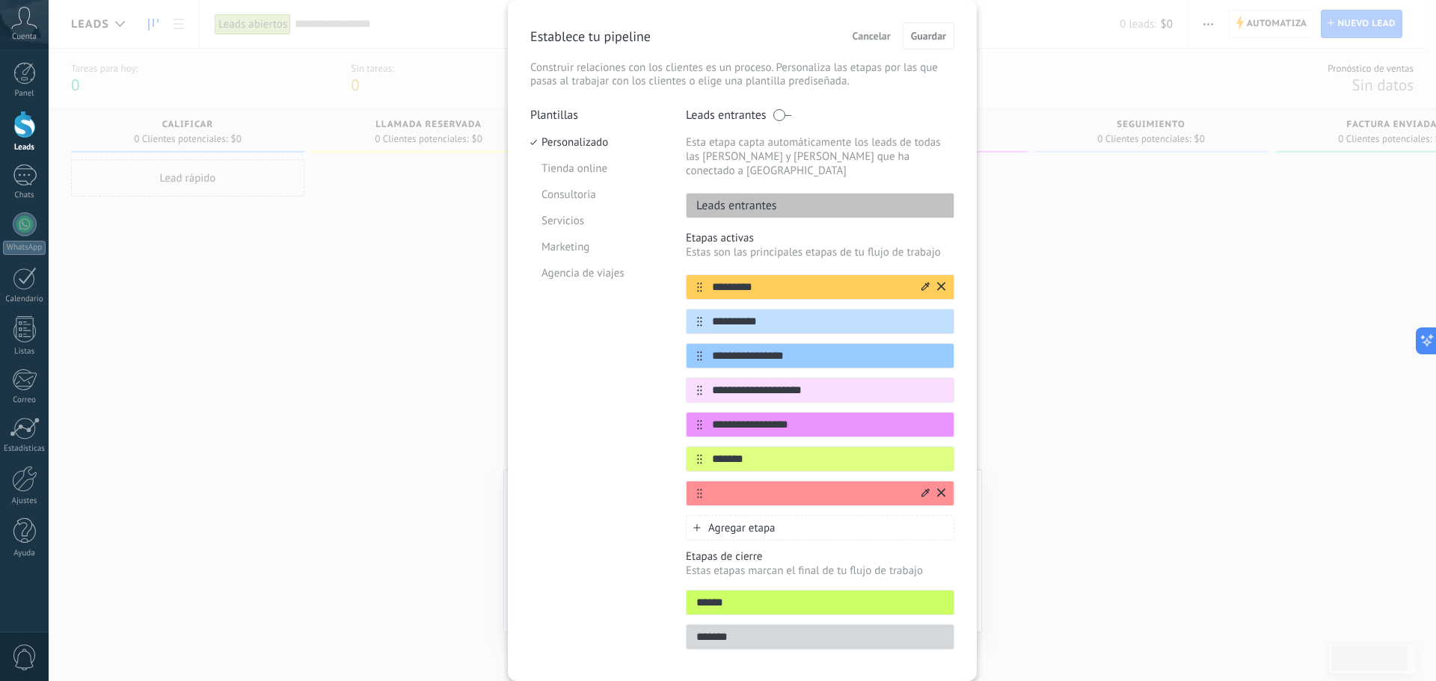
click at [802, 486] on input "text" at bounding box center [810, 494] width 217 height 16
type input "**********"
click at [552, 495] on div "Plantillas Personalizado Tienda online Consultoria Servicios Marketing Agencia …" at bounding box center [596, 383] width 133 height 551
click at [942, 34] on span "Guardar" at bounding box center [928, 36] width 35 height 10
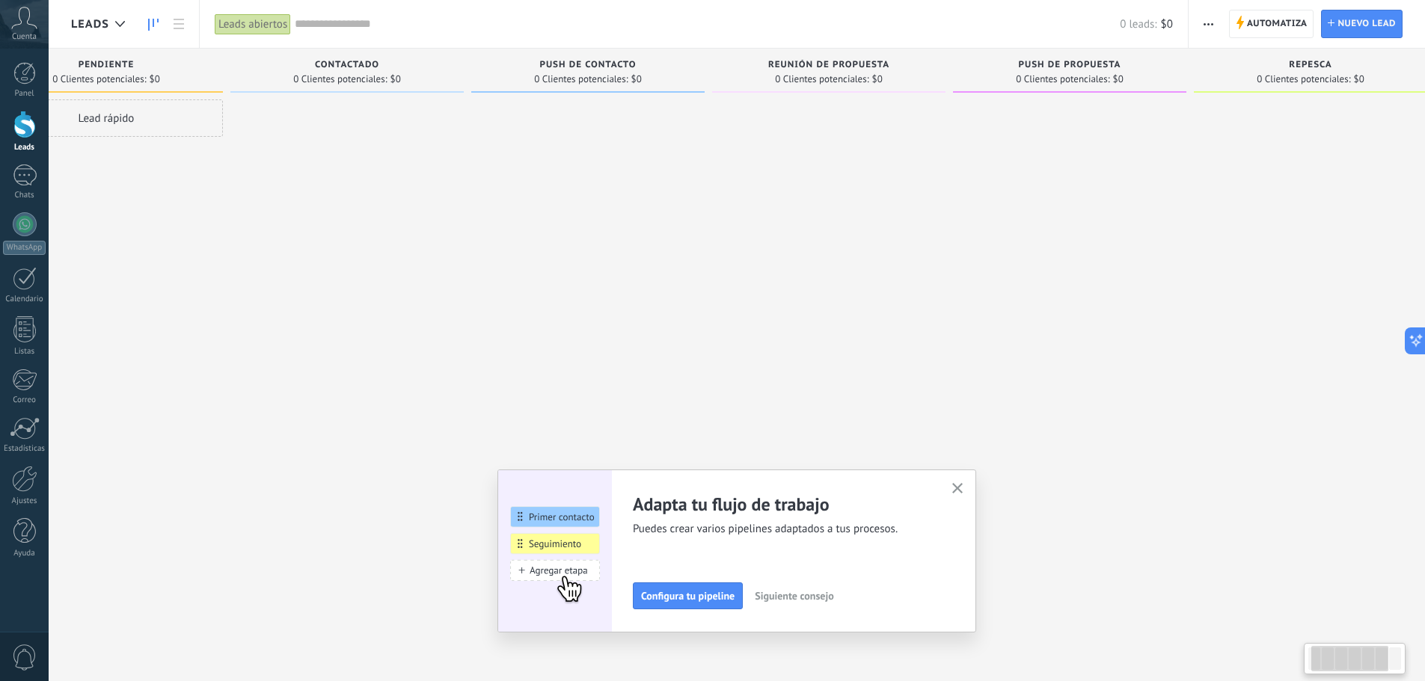
scroll to position [0, 198]
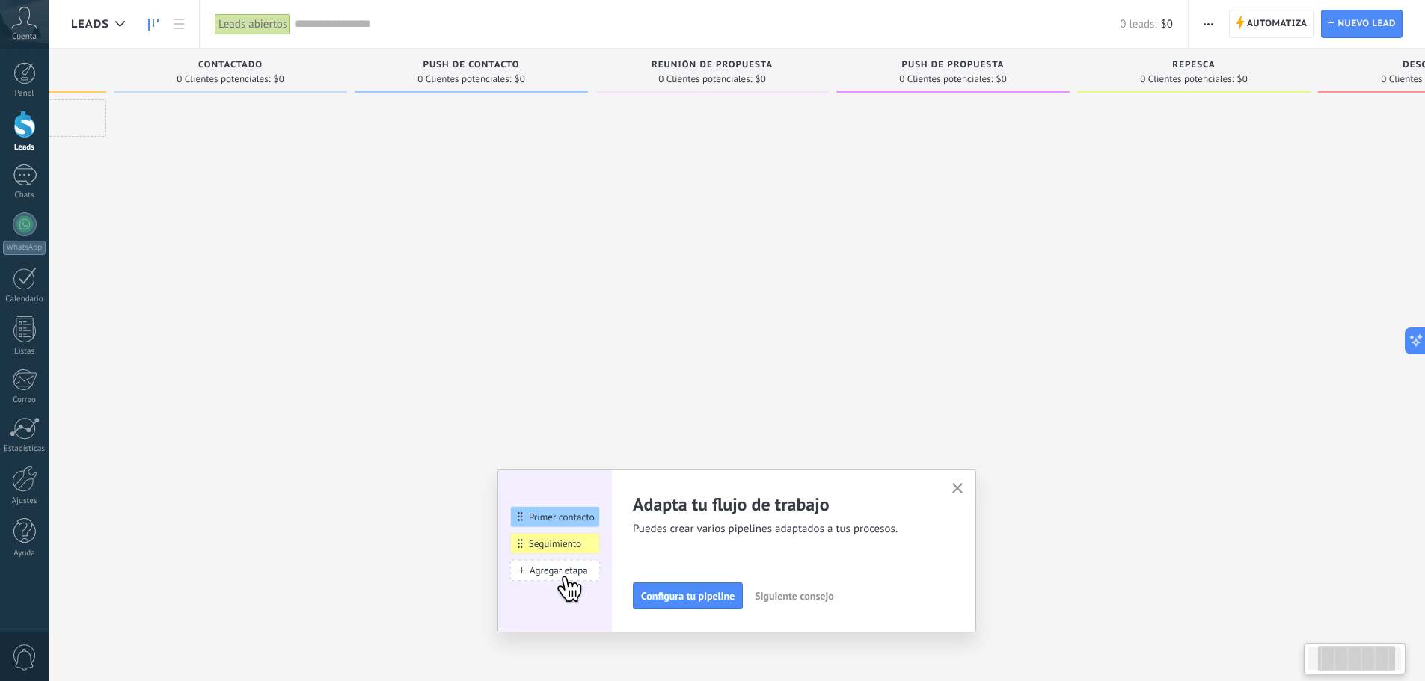
drag, startPoint x: 912, startPoint y: 245, endPoint x: 714, endPoint y: 256, distance: 198.5
click at [714, 256] on div at bounding box center [711, 342] width 233 height 486
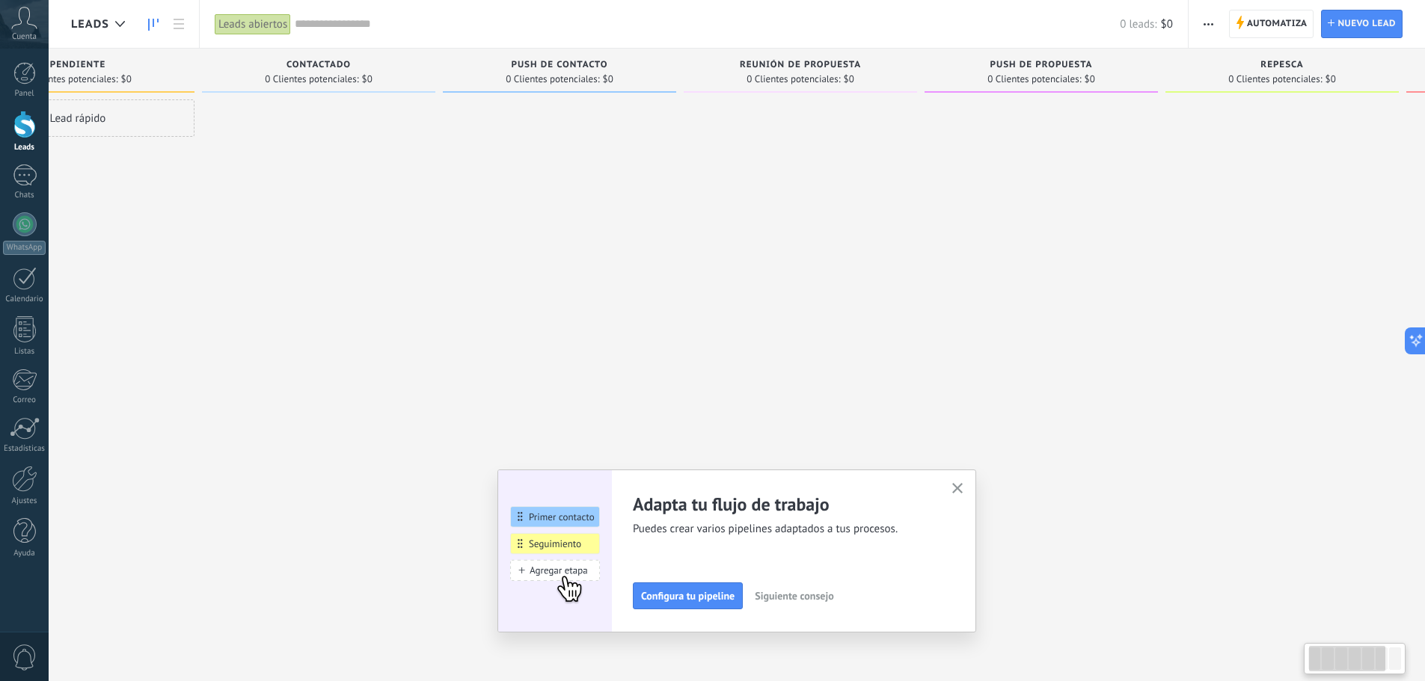
scroll to position [0, 2]
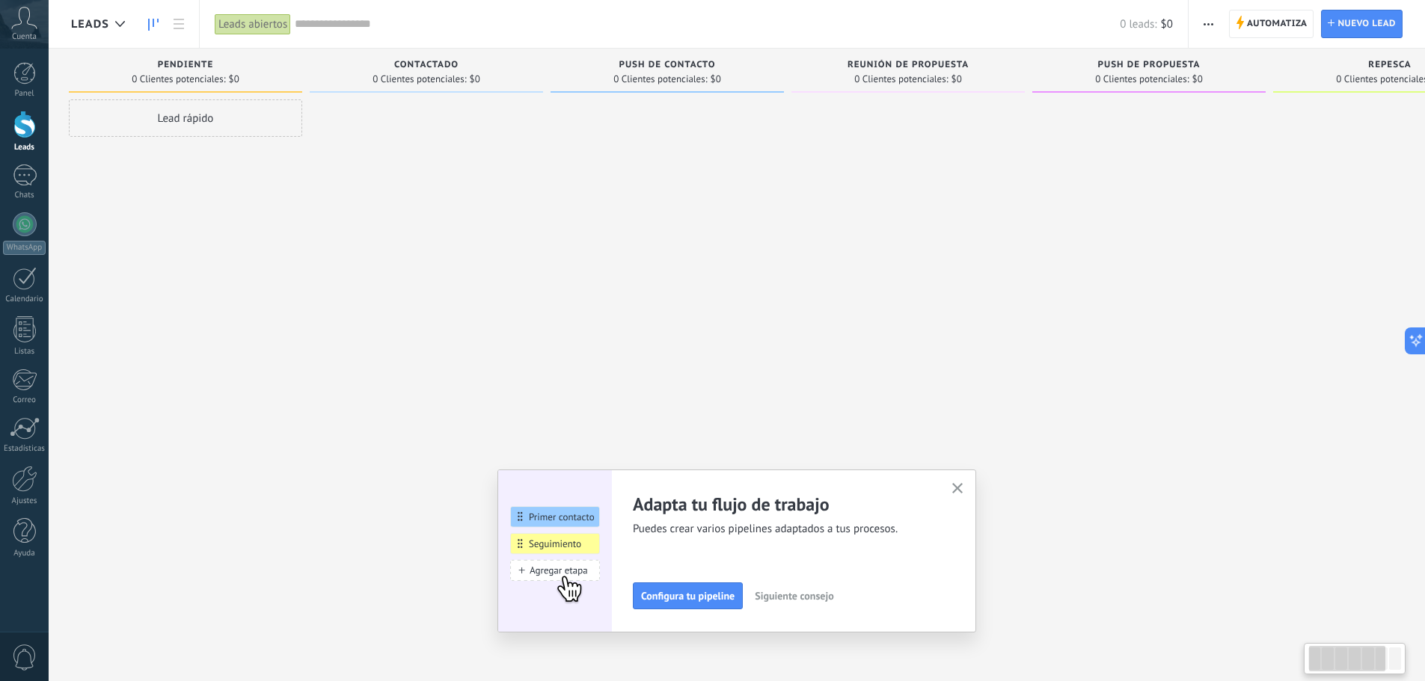
drag, startPoint x: 697, startPoint y: 258, endPoint x: 893, endPoint y: 273, distance: 196.5
click at [893, 273] on div at bounding box center [907, 342] width 233 height 486
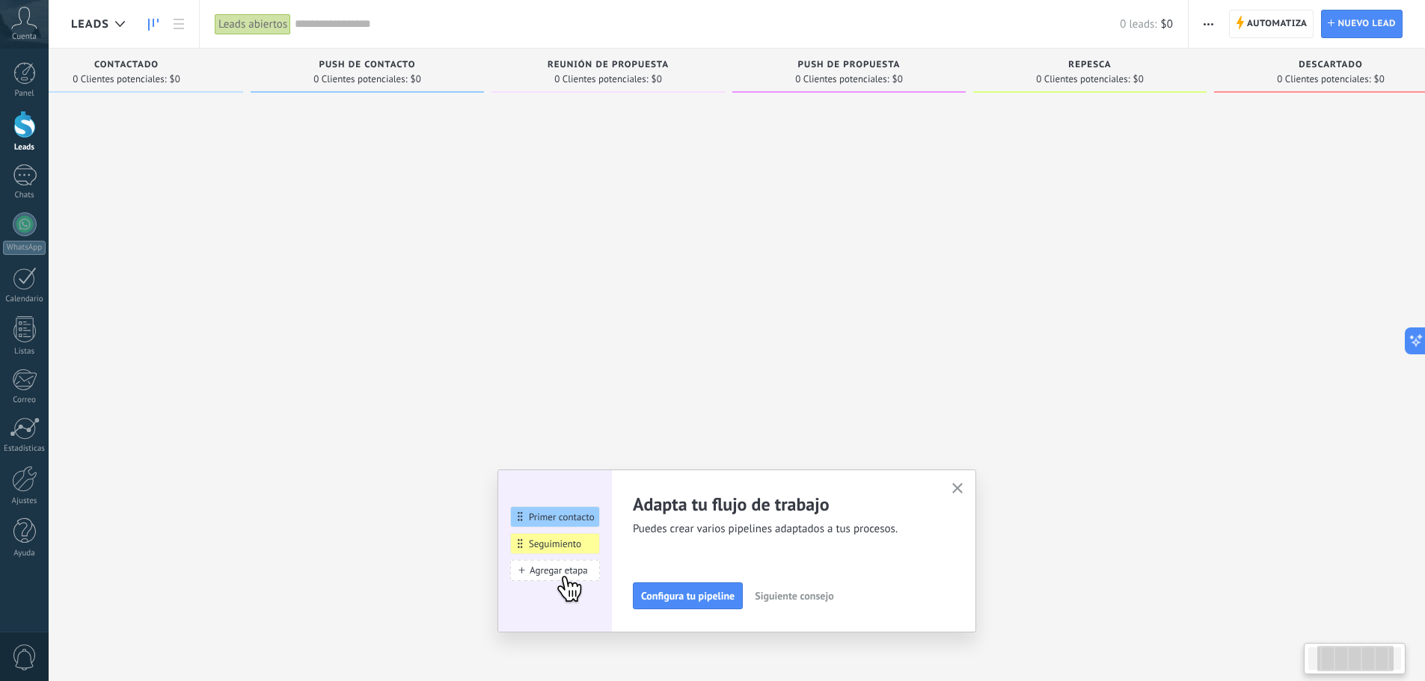
drag, startPoint x: 916, startPoint y: 261, endPoint x: 626, endPoint y: 258, distance: 290.2
click at [617, 257] on div at bounding box center [607, 342] width 233 height 486
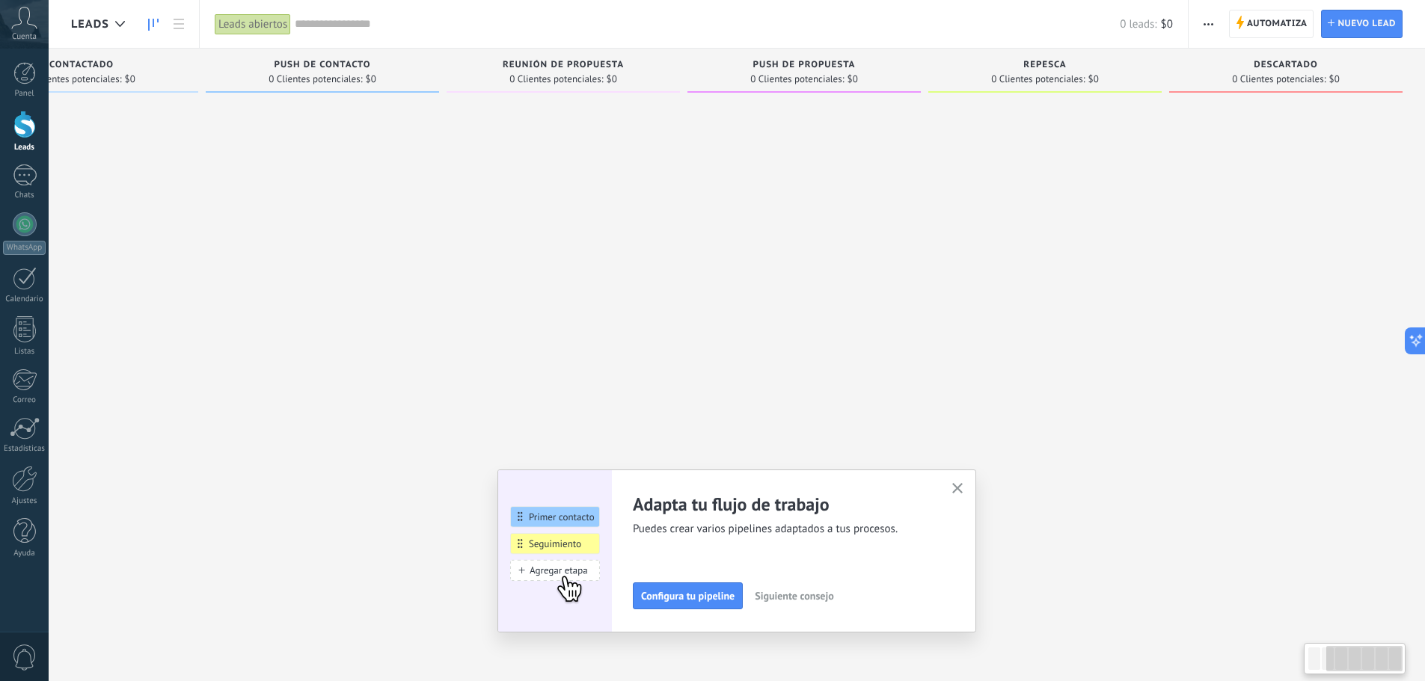
drag, startPoint x: 963, startPoint y: 250, endPoint x: 693, endPoint y: 227, distance: 271.0
click at [693, 227] on div "Leads Entrantes Solicitudes: 0 0 0 0 0 0 0 0 0 Pendiente 0 Clientes potenciales…" at bounding box center [574, 317] width 1701 height 537
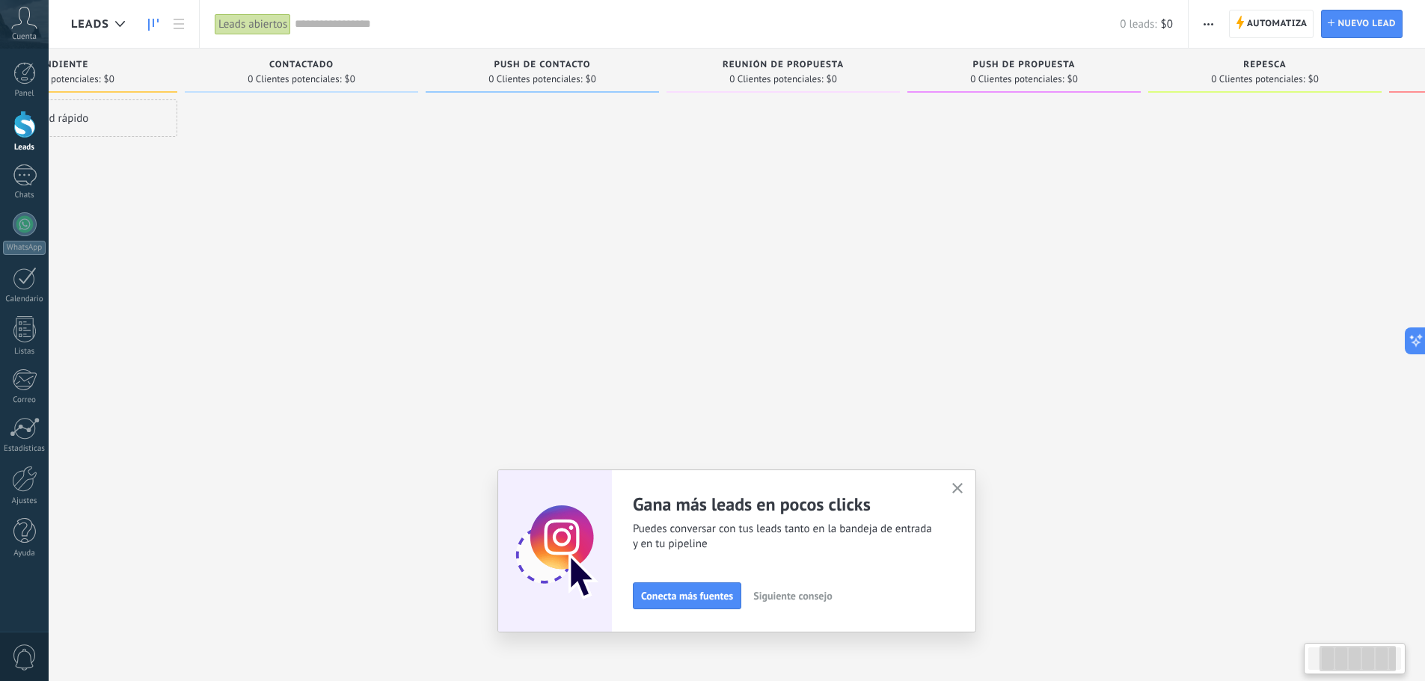
scroll to position [0, 0]
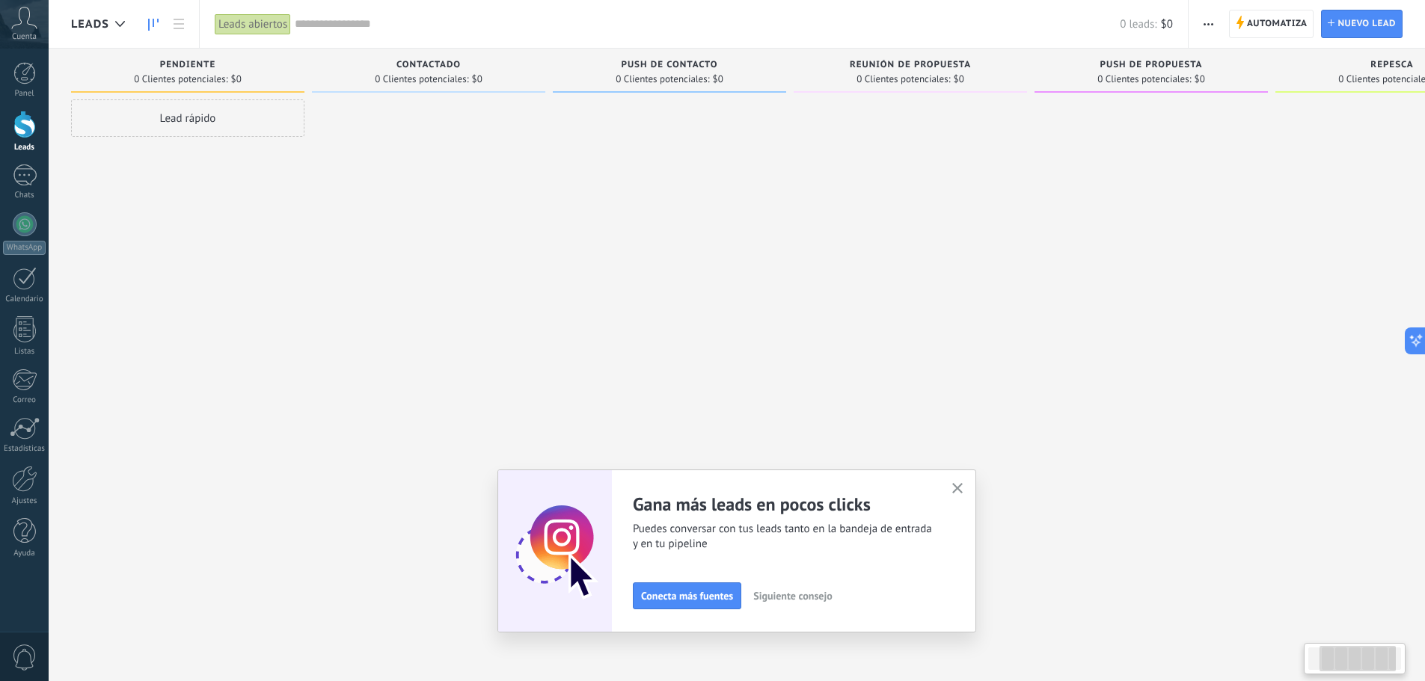
drag, startPoint x: 767, startPoint y: 221, endPoint x: 1341, endPoint y: 230, distance: 574.5
click at [1332, 230] on div "Leads Entrantes Solicitudes: 0 0 0 0 0 0 0 0 0 Pendiente 0 Clientes potenciales…" at bounding box center [921, 317] width 1701 height 537
drag, startPoint x: 913, startPoint y: 227, endPoint x: 1049, endPoint y: 220, distance: 137.0
click at [1061, 216] on div "Leads Entrantes Solicitudes: 0 0 0 0 0 0 0 0 0 Pendiente 0 Clientes potenciales…" at bounding box center [921, 317] width 1701 height 537
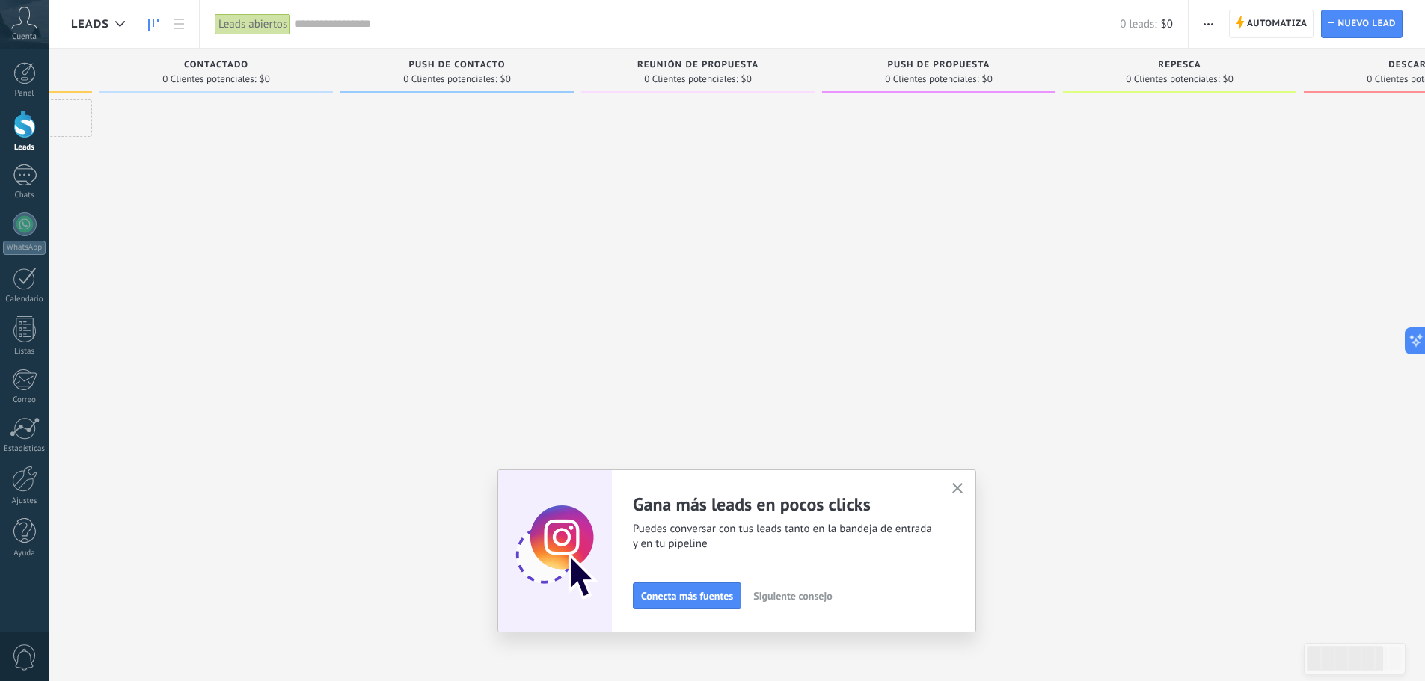
drag, startPoint x: 1010, startPoint y: 239, endPoint x: 534, endPoint y: 218, distance: 476.2
click at [581, 218] on div at bounding box center [697, 342] width 233 height 486
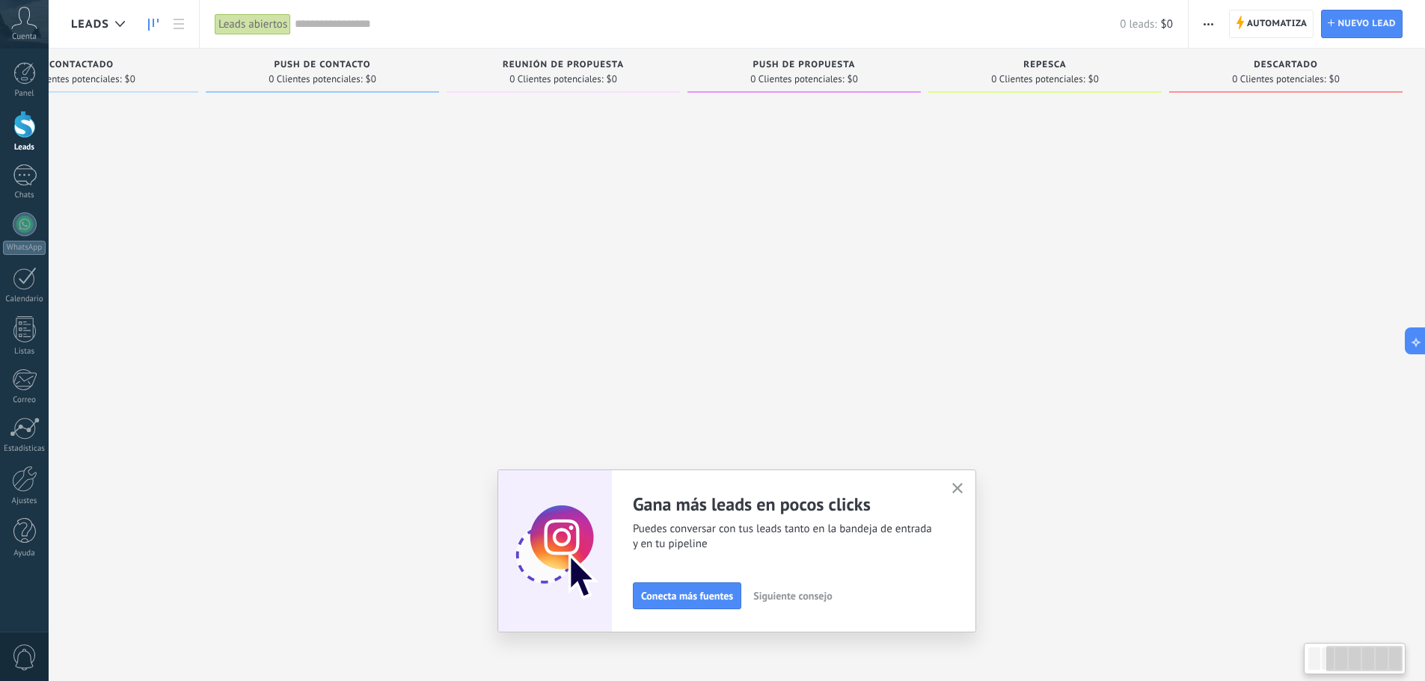
drag, startPoint x: 1144, startPoint y: 179, endPoint x: 613, endPoint y: 173, distance: 531.1
click at [632, 170] on div "Leads Entrantes Solicitudes: 0 0 0 0 0 0 0 0 0 Pendiente 0 Clientes potenciales…" at bounding box center [574, 317] width 1701 height 537
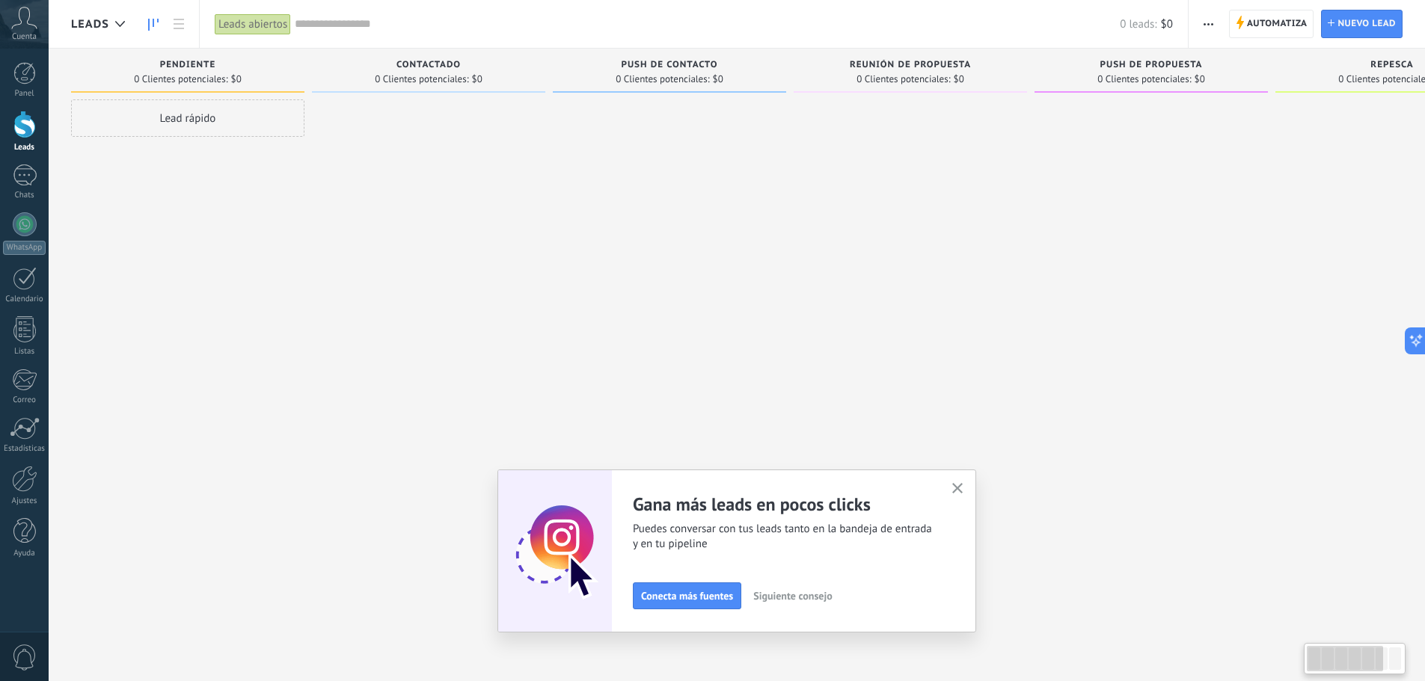
drag, startPoint x: 969, startPoint y: 178, endPoint x: 1267, endPoint y: 176, distance: 297.7
click at [1236, 177] on div "Leads Entrantes Solicitudes: 0 0 0 0 0 0 0 0 0 Pendiente 0 Clientes potenciales…" at bounding box center [921, 317] width 1701 height 537
drag, startPoint x: 803, startPoint y: 206, endPoint x: 1021, endPoint y: 200, distance: 218.5
click at [1011, 200] on div at bounding box center [910, 342] width 233 height 486
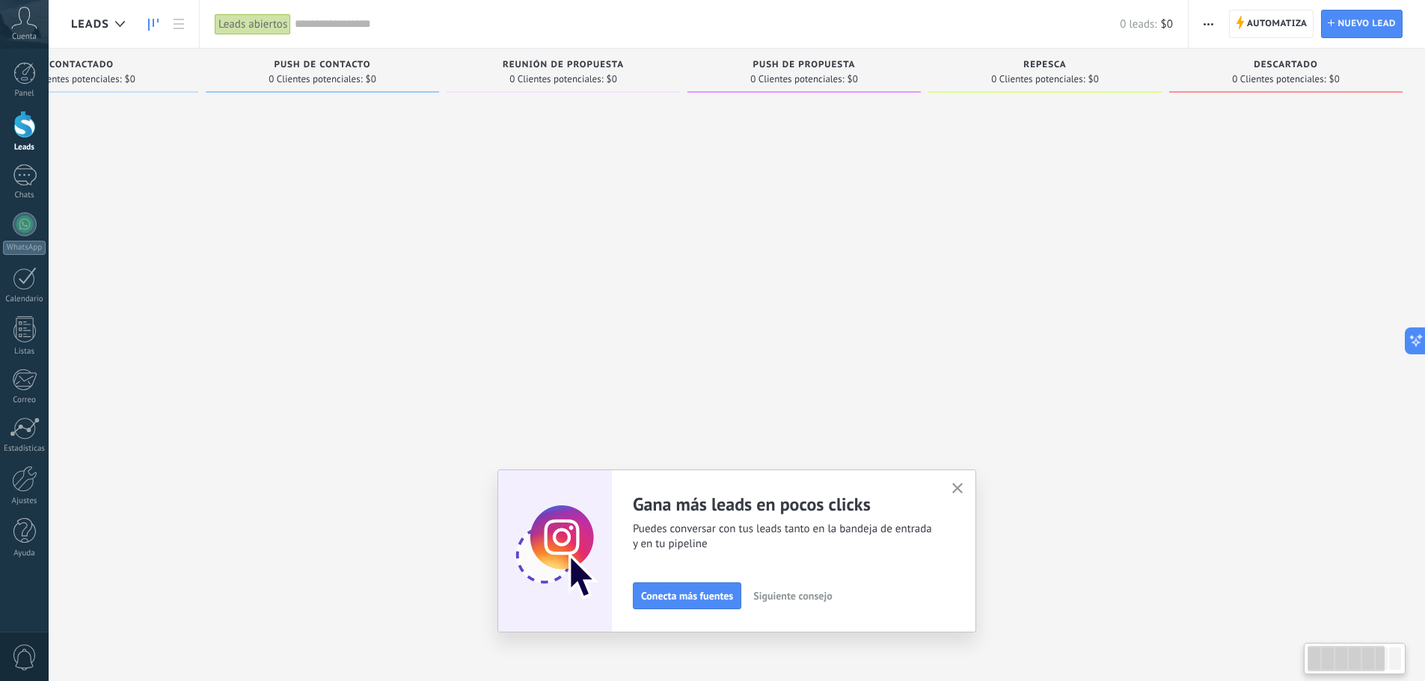
drag, startPoint x: 1091, startPoint y: 202, endPoint x: 416, endPoint y: 197, distance: 675.4
click at [426, 194] on div "Leads Entrantes Solicitudes: 0 0 0 0 0 0 0 0 0 Pendiente 0 Clientes potenciales…" at bounding box center [574, 317] width 1701 height 537
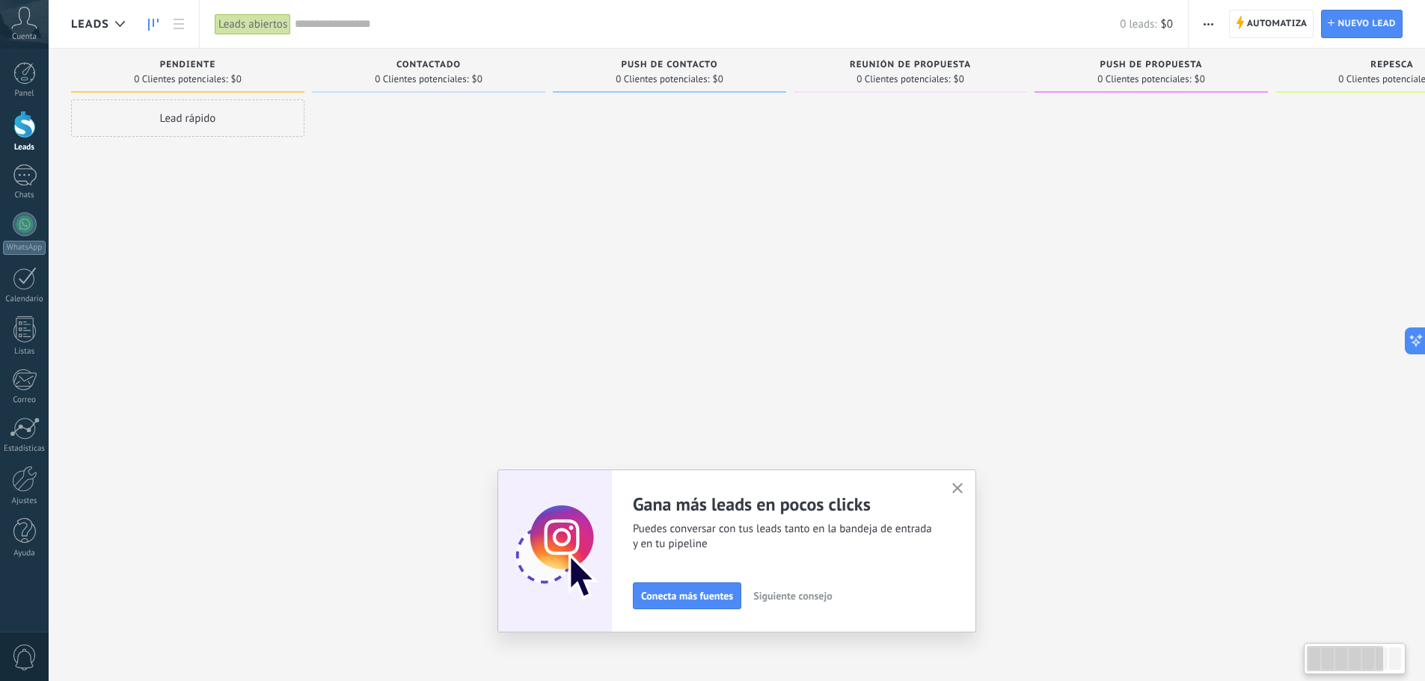
drag, startPoint x: 743, startPoint y: 201, endPoint x: 1195, endPoint y: 190, distance: 452.7
click at [1213, 180] on div at bounding box center [1150, 342] width 233 height 486
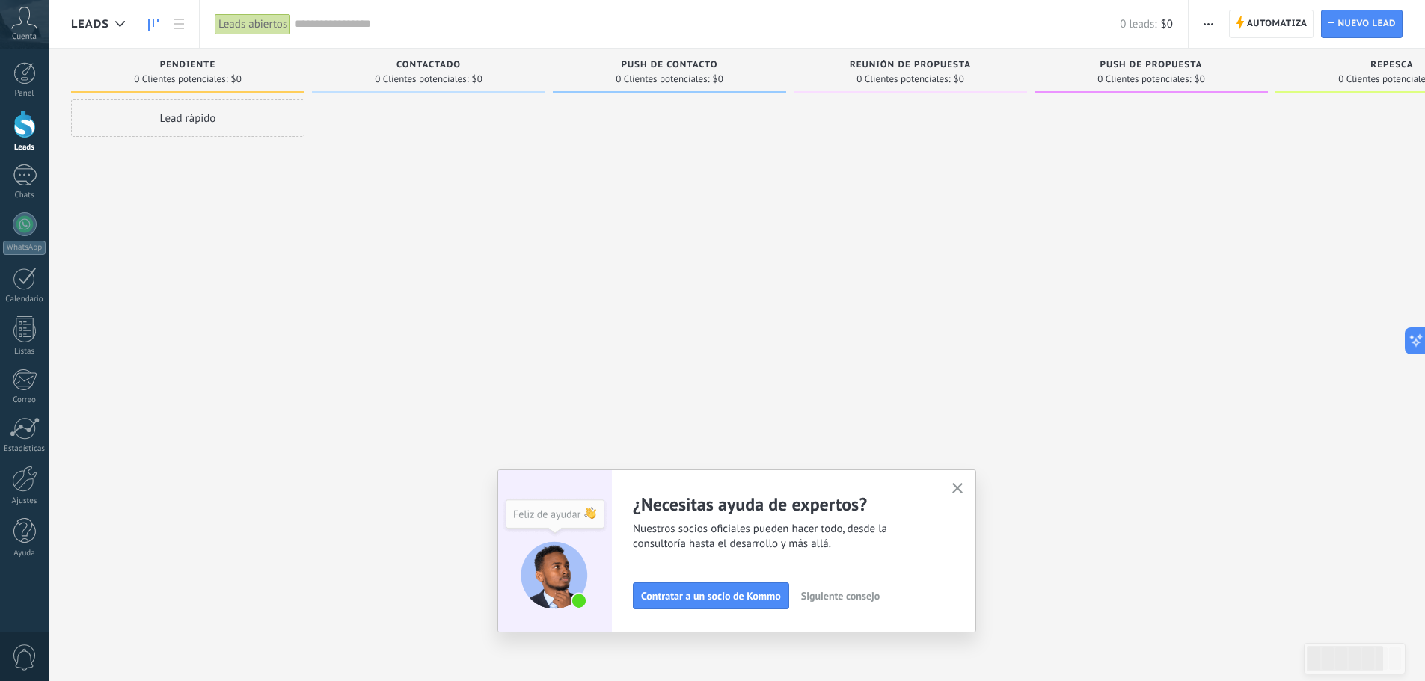
drag, startPoint x: 293, startPoint y: 180, endPoint x: 480, endPoint y: 200, distance: 188.1
click at [480, 200] on div "Leads Entrantes Solicitudes: 0 0 0 0 0 0 0 0 0 Pendiente 0 Clientes potenciales…" at bounding box center [921, 317] width 1701 height 537
click at [1205, 19] on span "button" at bounding box center [1208, 24] width 10 height 28
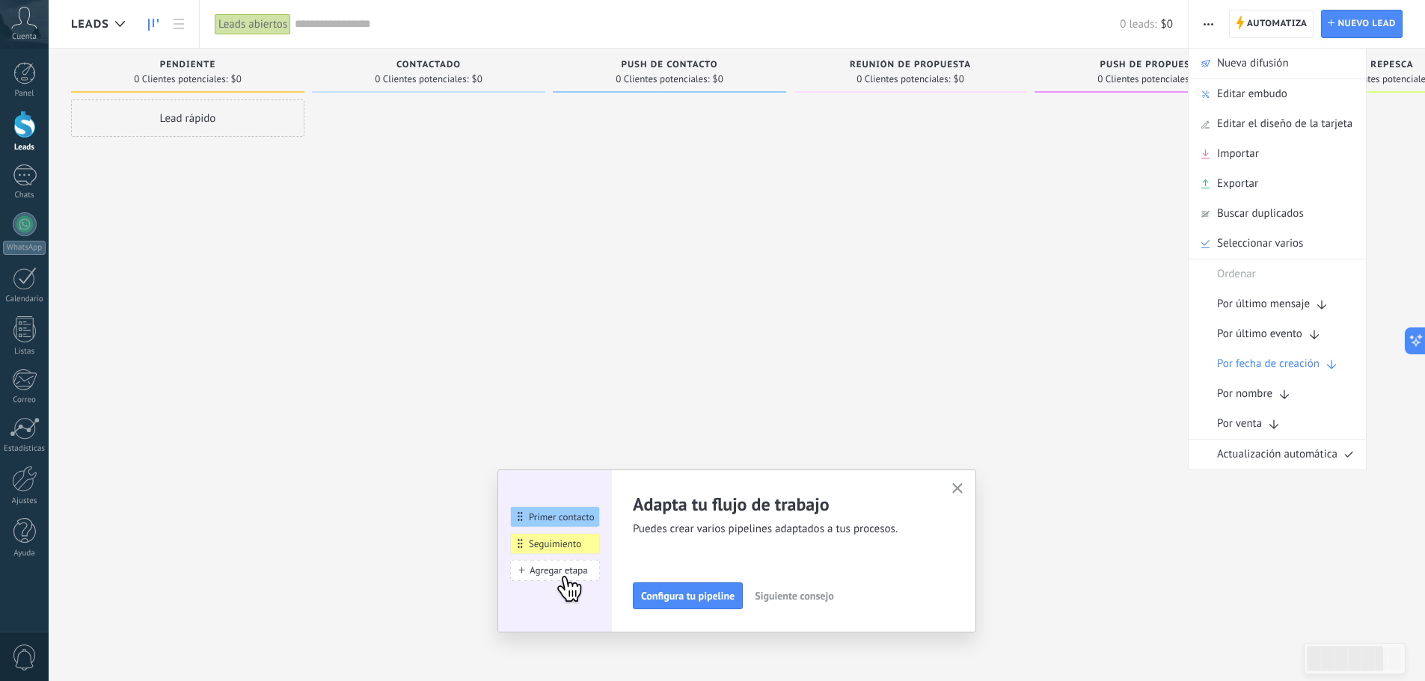
click at [1077, 128] on div at bounding box center [1150, 342] width 233 height 486
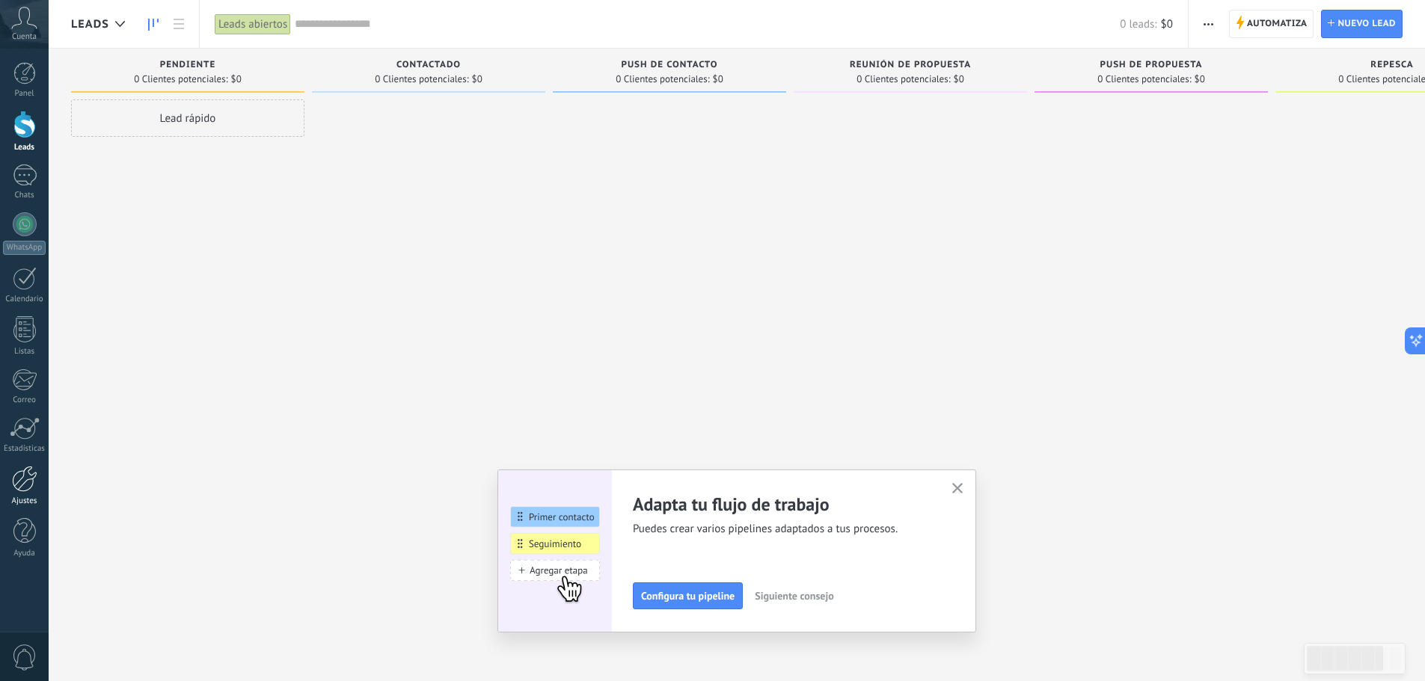
click at [27, 485] on div at bounding box center [24, 479] width 25 height 26
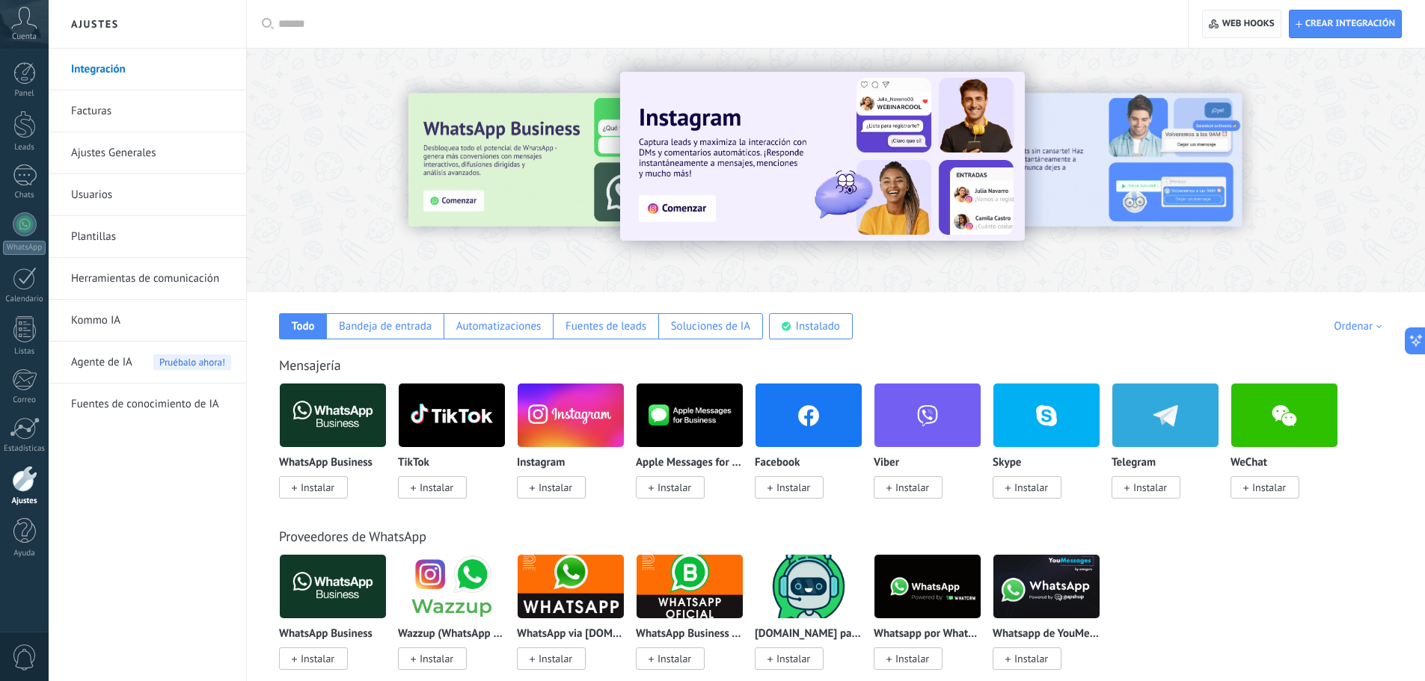
click at [1263, 23] on span "Web hooks 0" at bounding box center [1248, 24] width 52 height 12
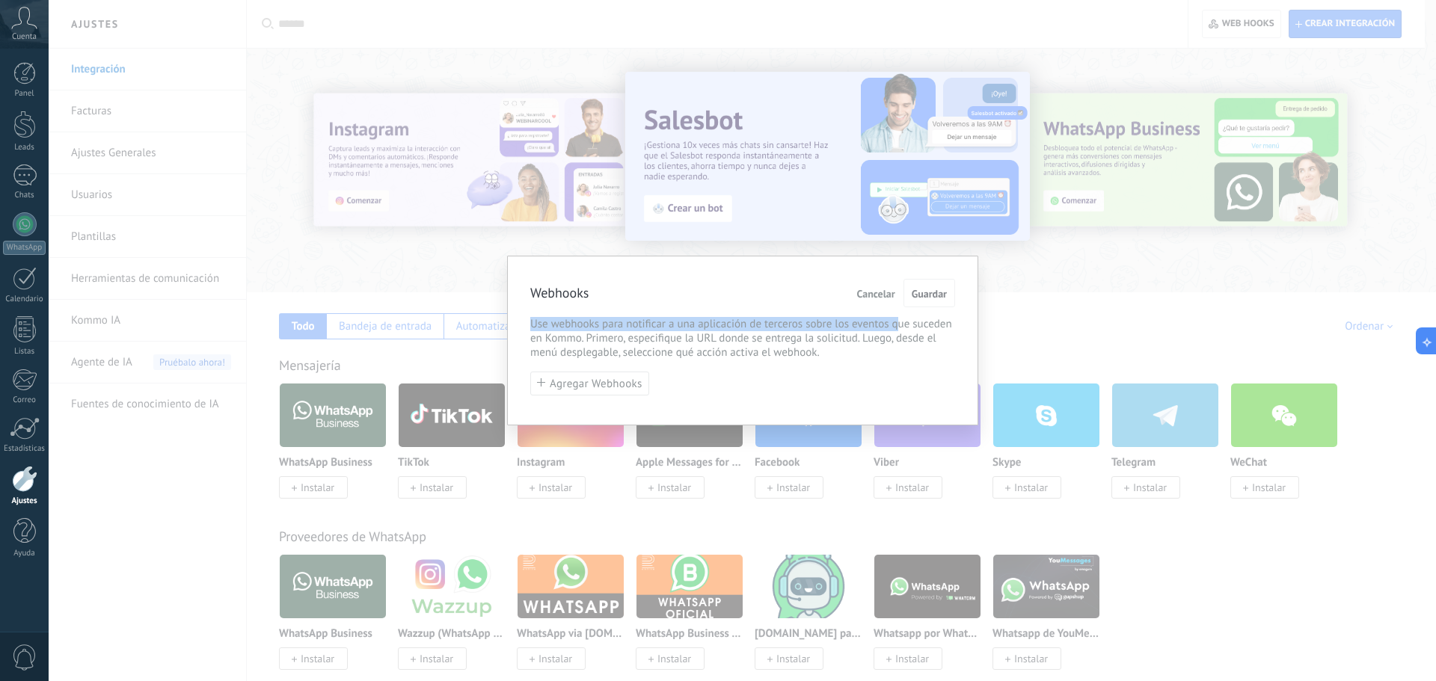
drag, startPoint x: 532, startPoint y: 328, endPoint x: 901, endPoint y: 322, distance: 368.8
click at [901, 322] on span "Use webhooks para notificar a una aplicación de terceros sobre los eventos que …" at bounding box center [742, 338] width 425 height 43
click at [912, 327] on span "Use webhooks para notificar a una aplicación de terceros sobre los eventos que …" at bounding box center [742, 338] width 425 height 43
click at [645, 339] on span "Use webhooks para notificar a una aplicación de terceros sobre los eventos que …" at bounding box center [742, 338] width 425 height 43
click at [595, 337] on span "Use webhooks para notificar a una aplicación de terceros sobre los eventos que …" at bounding box center [742, 338] width 425 height 43
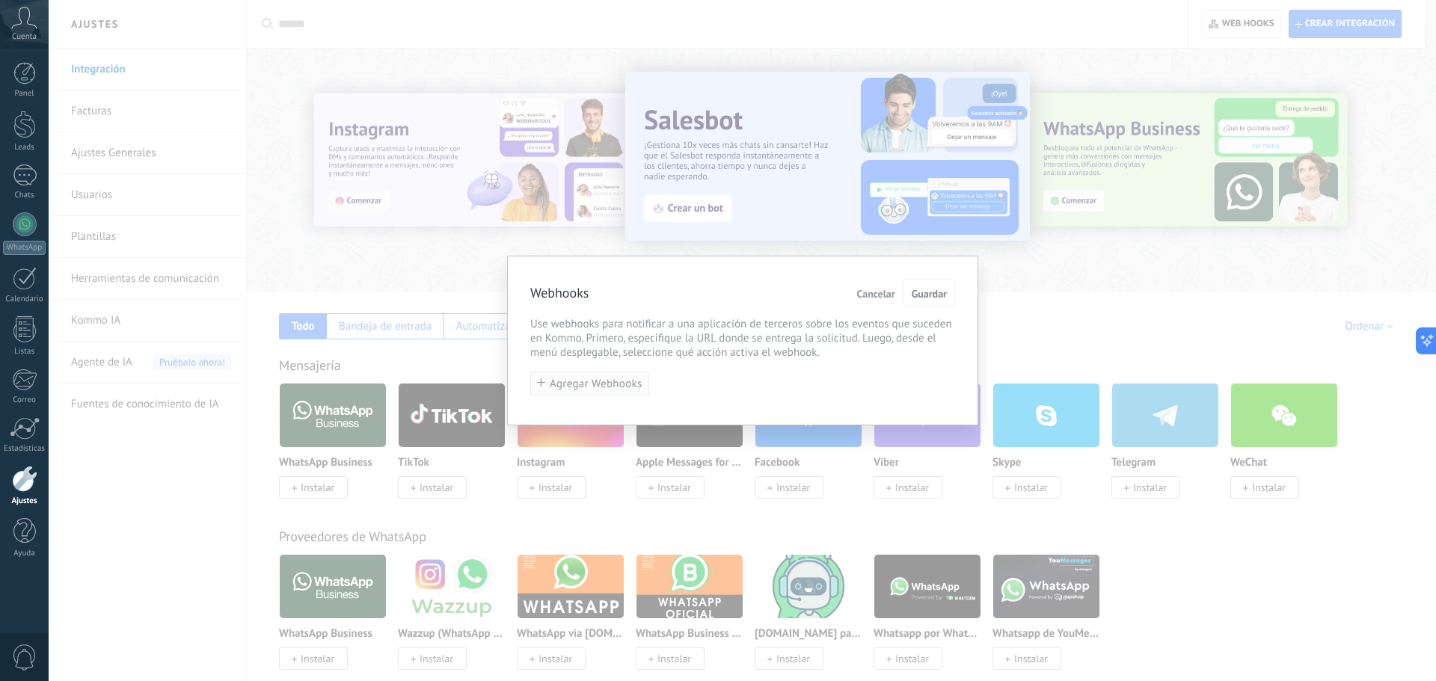
click at [569, 390] on span "Agregar Webhooks" at bounding box center [596, 383] width 93 height 11
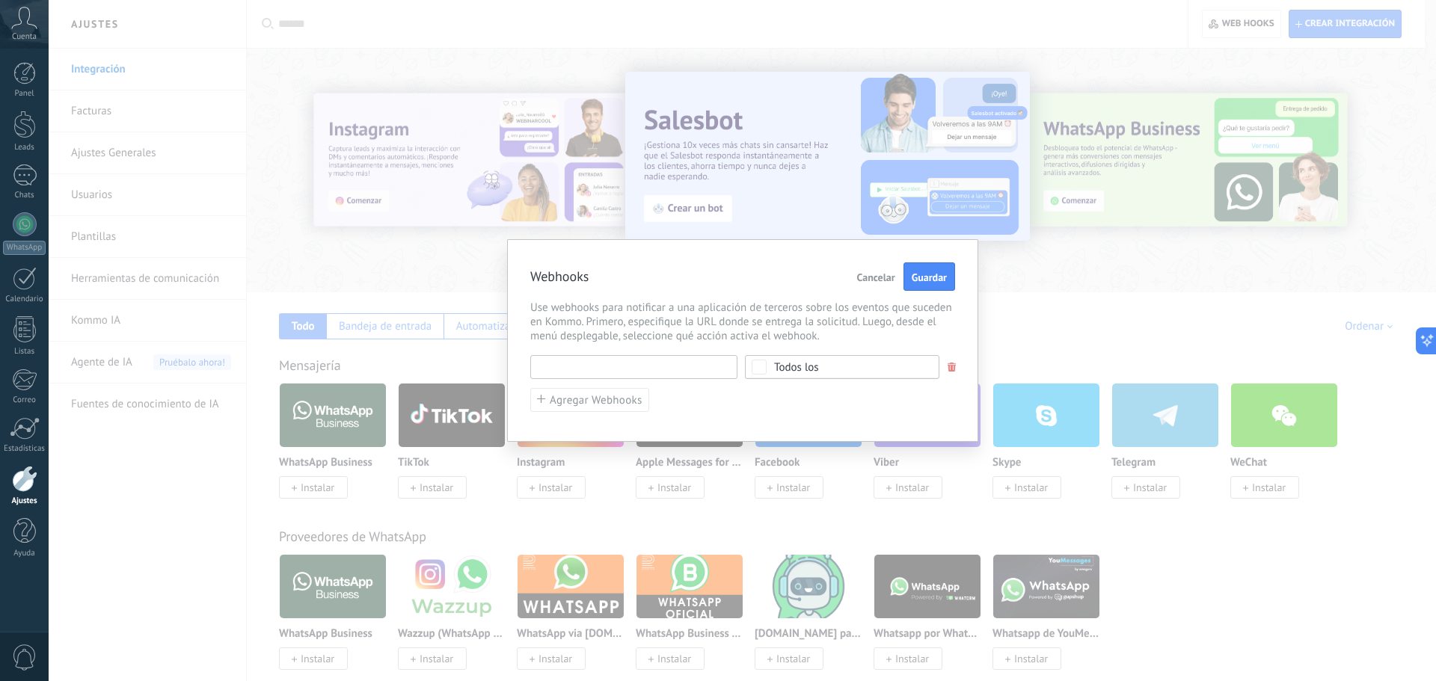
click at [631, 363] on input "text" at bounding box center [633, 367] width 207 height 24
type input "********"
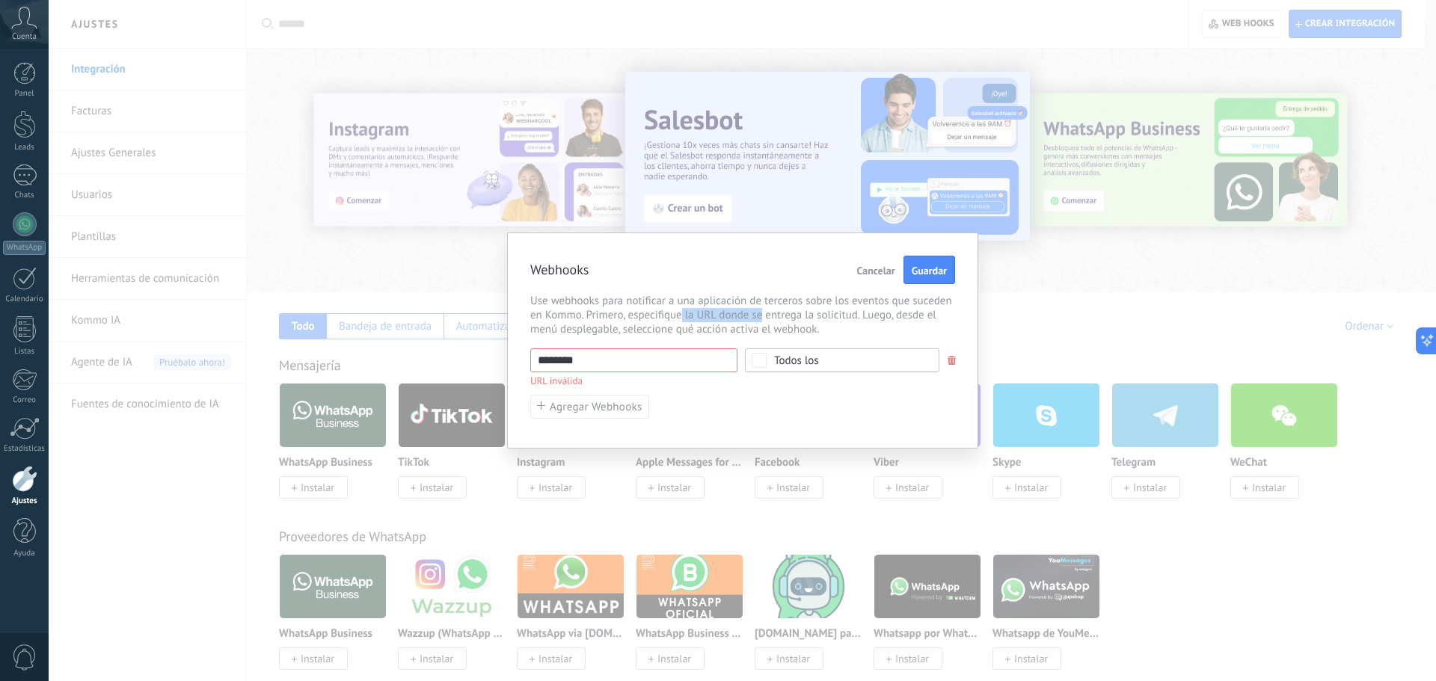
drag, startPoint x: 686, startPoint y: 322, endPoint x: 760, endPoint y: 320, distance: 74.1
click at [760, 320] on span "Use webhooks para notificar a una aplicación de terceros sobre los eventos que …" at bounding box center [742, 315] width 425 height 43
click at [794, 318] on span "Use webhooks para notificar a una aplicación de terceros sobre los eventos que …" at bounding box center [742, 315] width 425 height 43
drag, startPoint x: 755, startPoint y: 317, endPoint x: 834, endPoint y: 319, distance: 78.5
click at [834, 319] on span "Use webhooks para notificar a una aplicación de terceros sobre los eventos que …" at bounding box center [742, 315] width 425 height 43
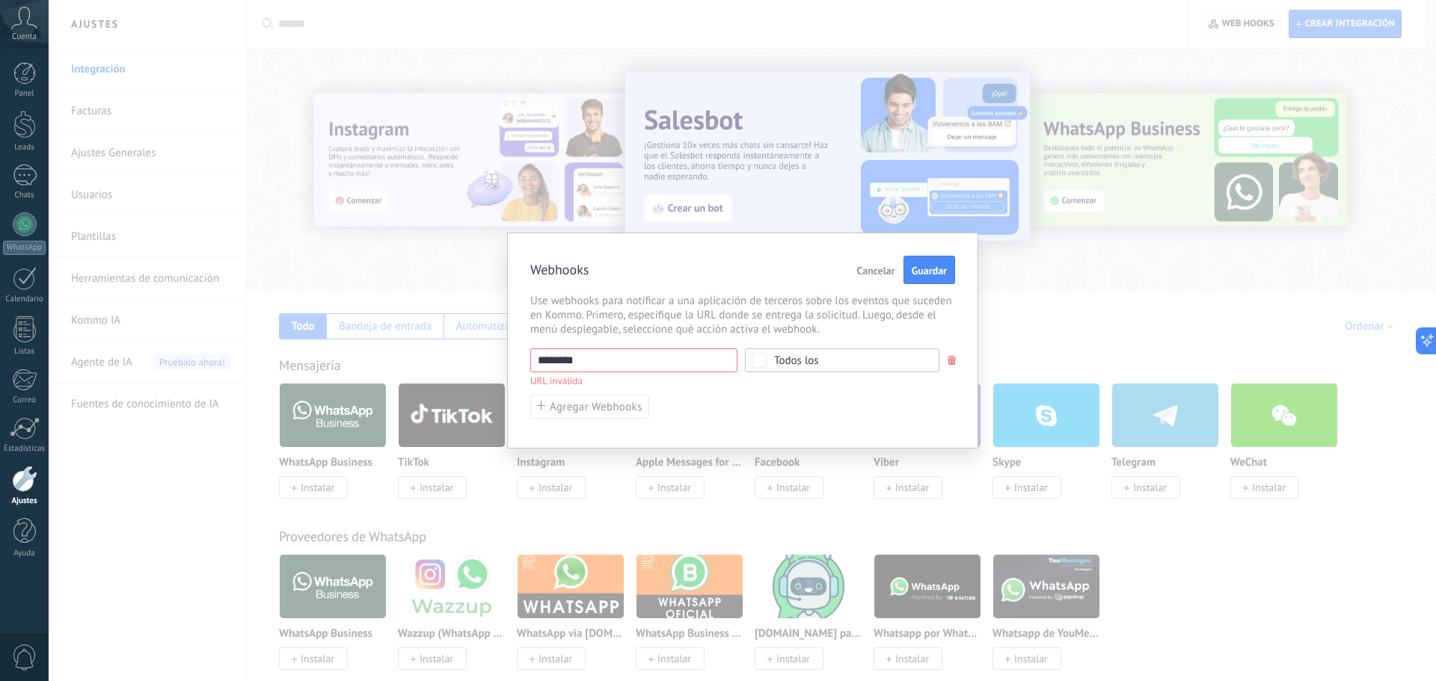
click at [898, 316] on span "Use webhooks para notificar a una aplicación de terceros sobre los eventos que …" at bounding box center [742, 315] width 425 height 43
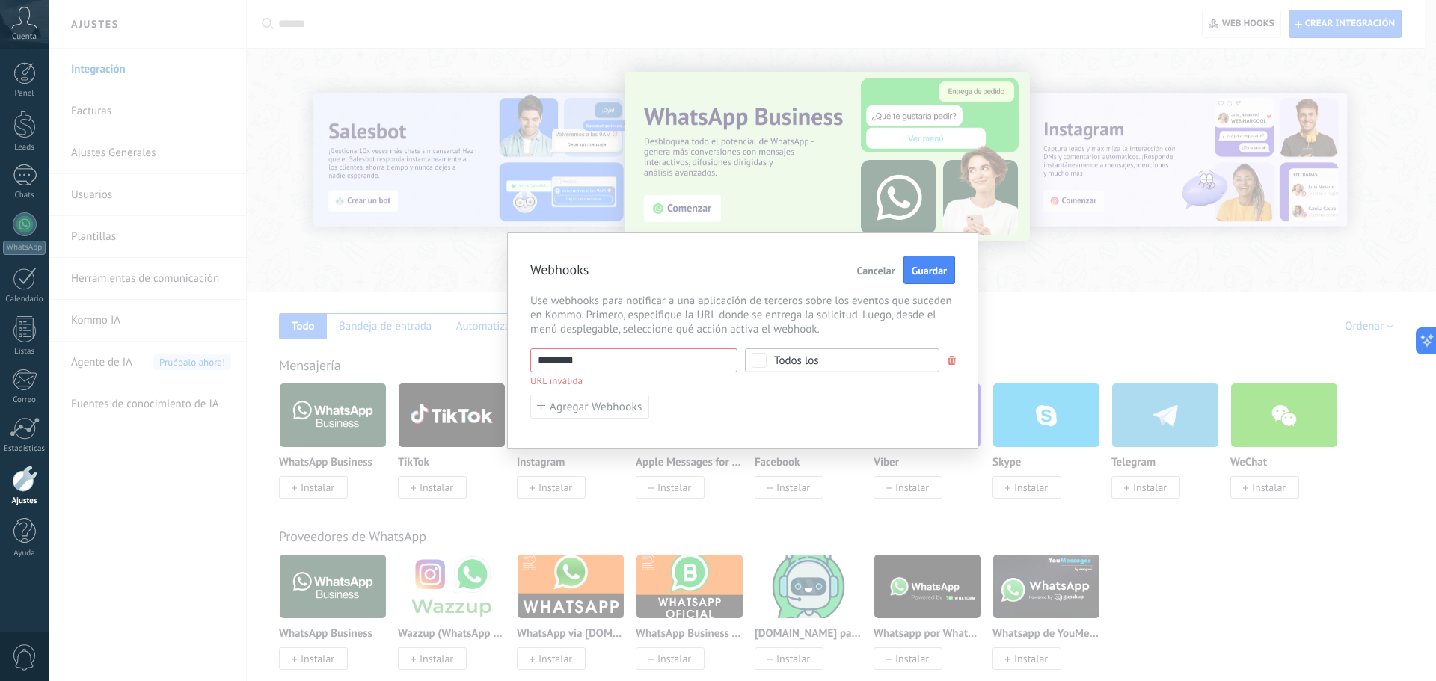
click at [585, 330] on span "Use webhooks para notificar a una aplicación de terceros sobre los eventos que …" at bounding box center [742, 315] width 425 height 43
click at [871, 263] on button "Cancelar" at bounding box center [876, 270] width 50 height 28
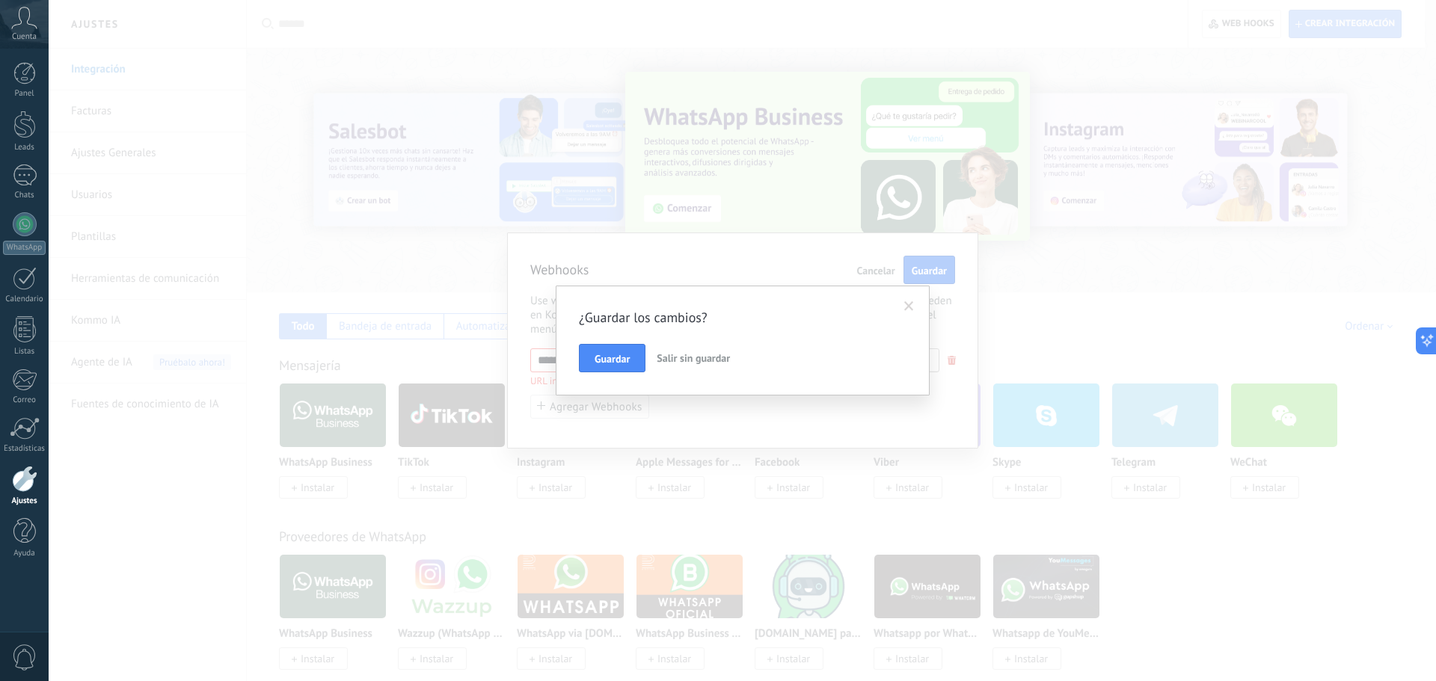
click at [690, 355] on span "Salir sin guardar" at bounding box center [693, 358] width 73 height 13
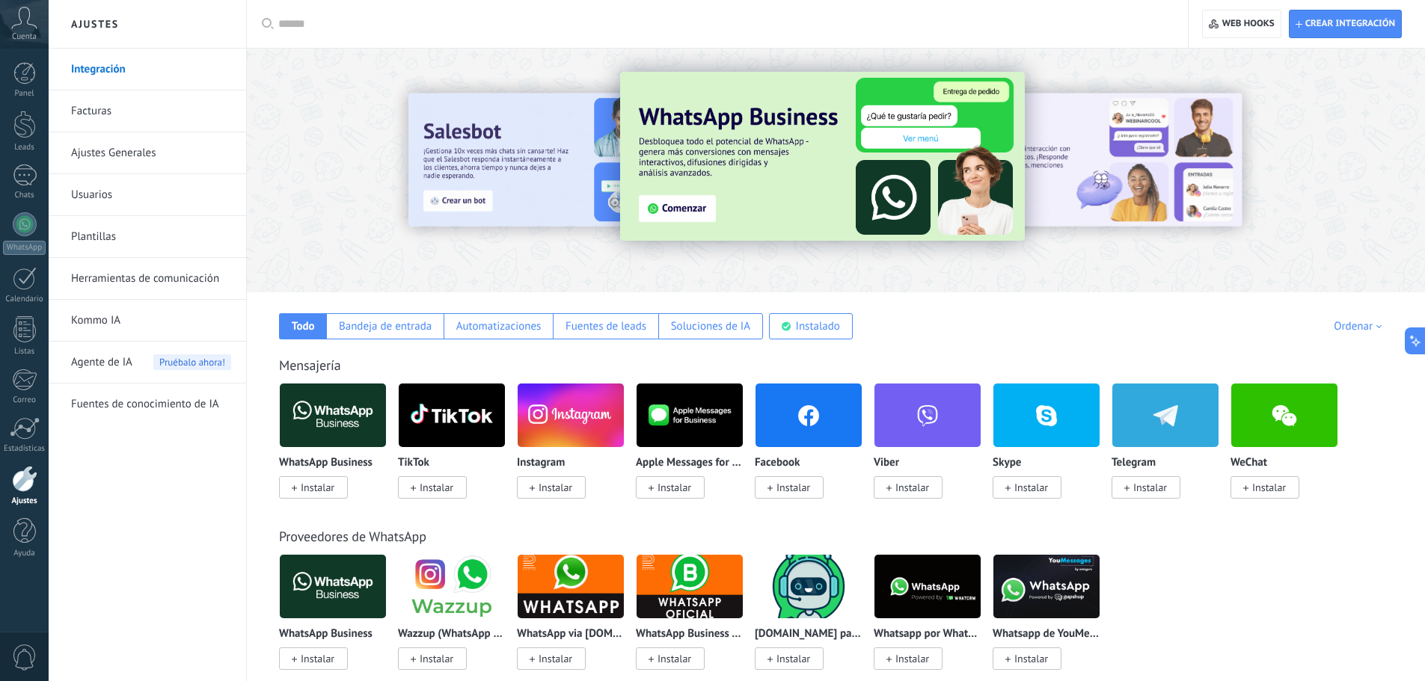
scroll to position [75, 0]
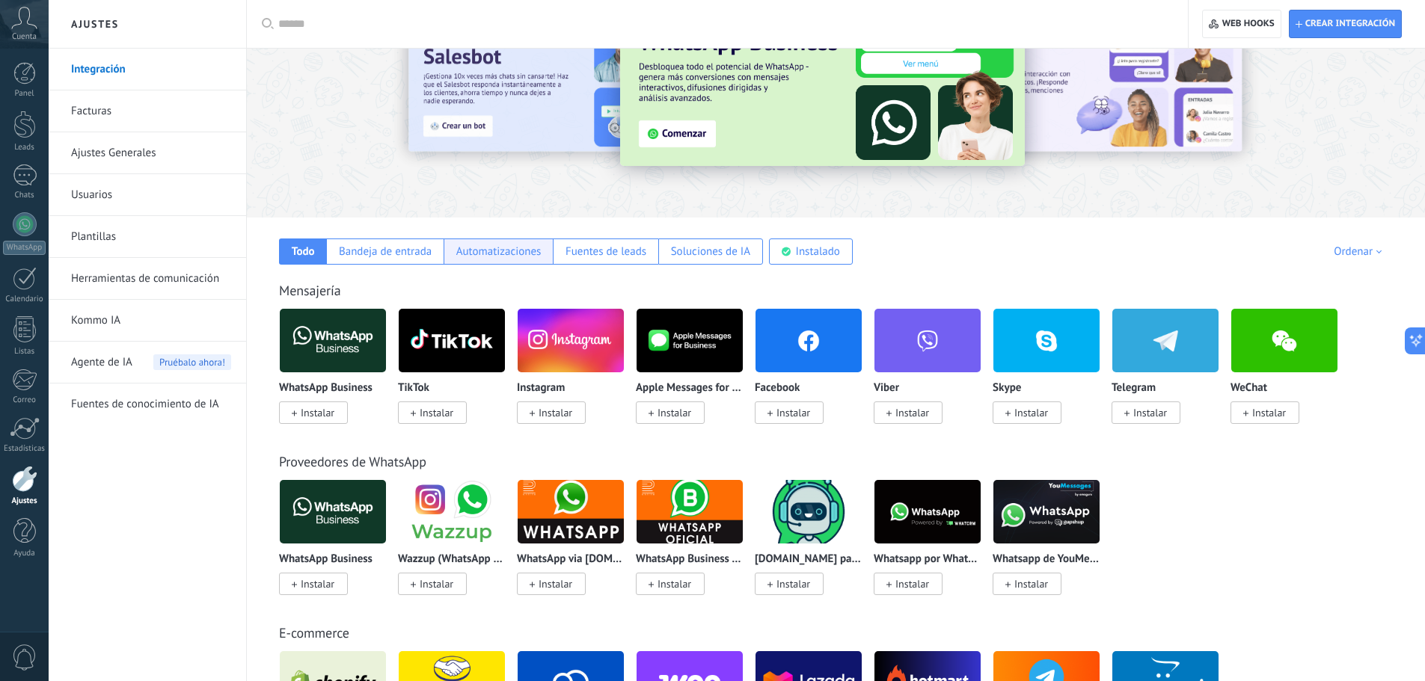
click at [503, 243] on div "Automatizaciones" at bounding box center [498, 252] width 109 height 26
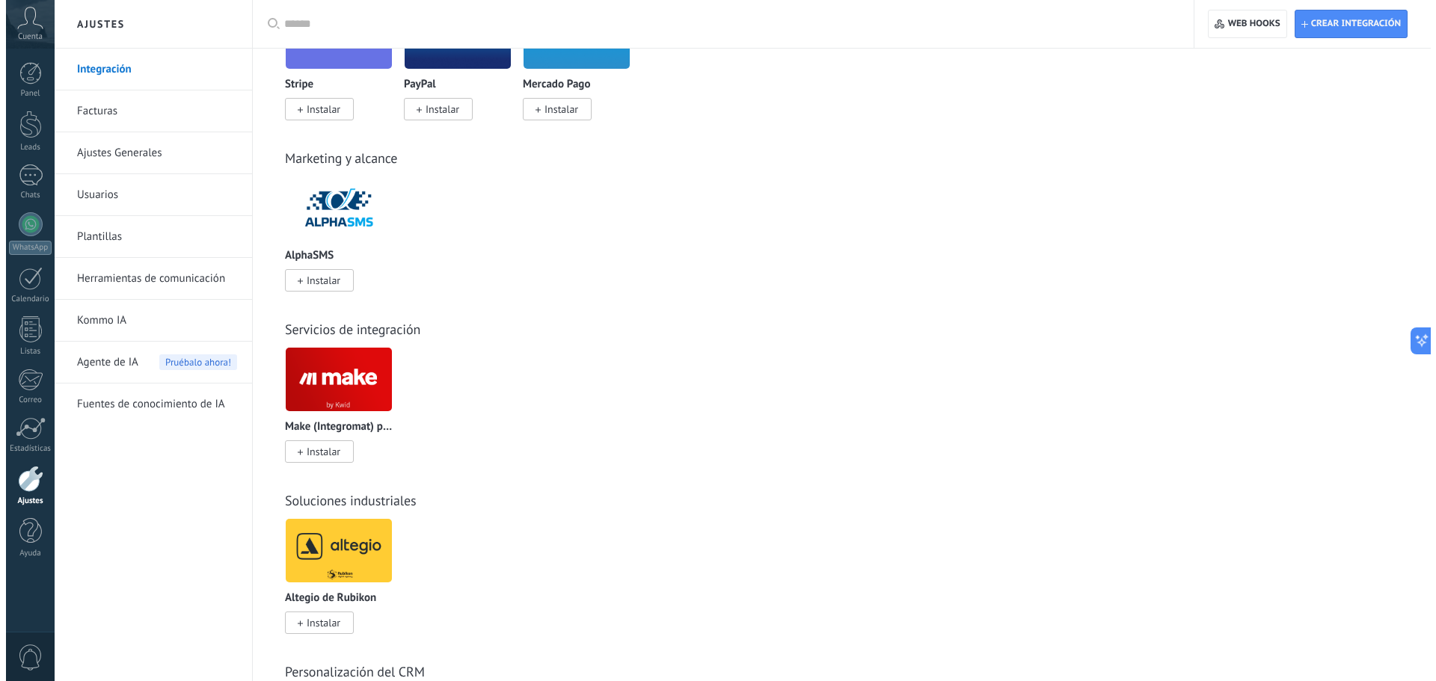
scroll to position [1272, 0]
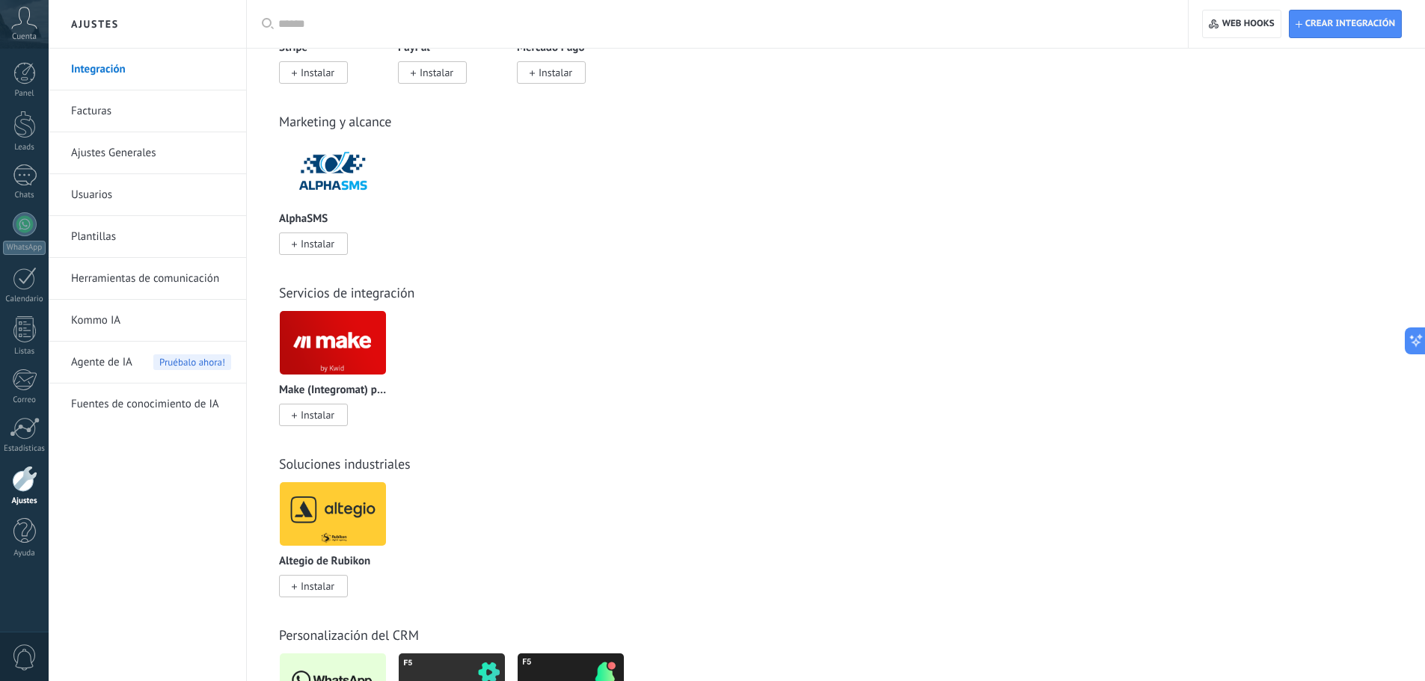
click at [316, 417] on span "Instalar" at bounding box center [318, 414] width 34 height 13
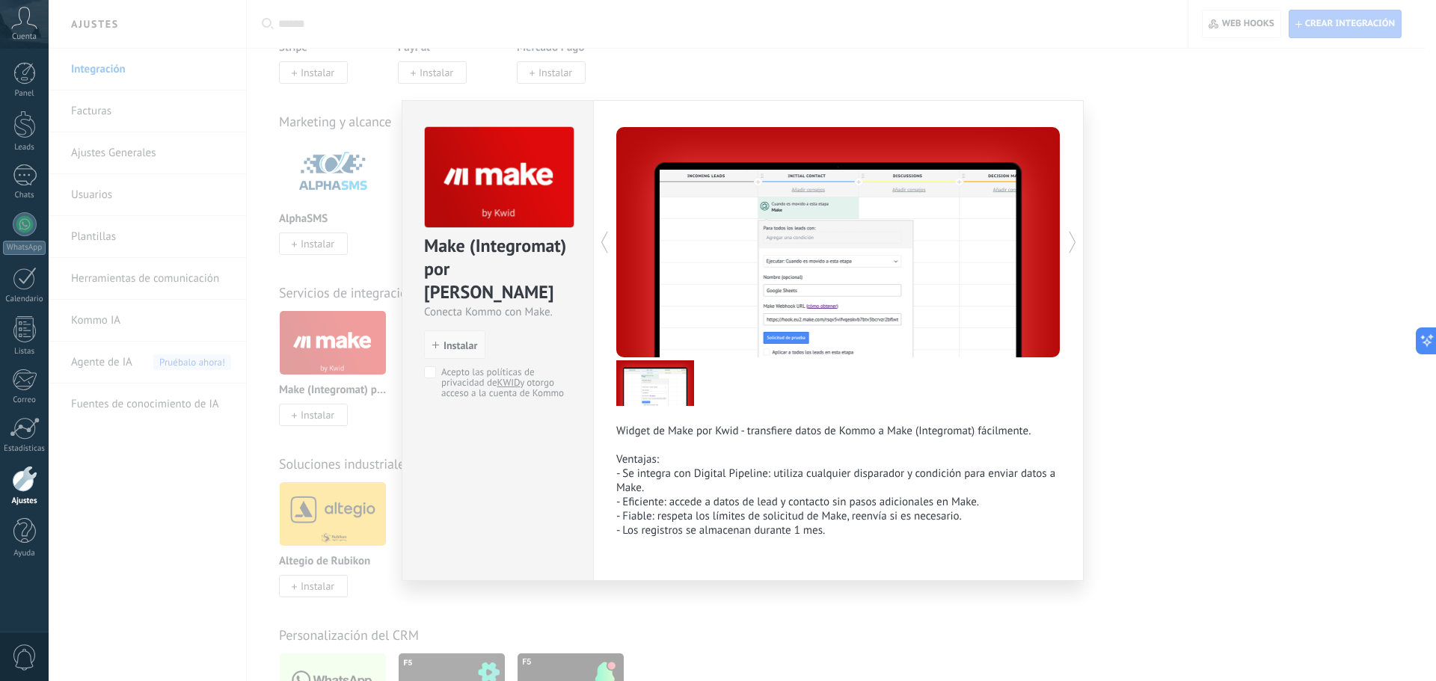
click at [459, 340] on span "Instalar" at bounding box center [461, 345] width 34 height 10
click at [452, 331] on button "Instalar" at bounding box center [454, 345] width 61 height 28
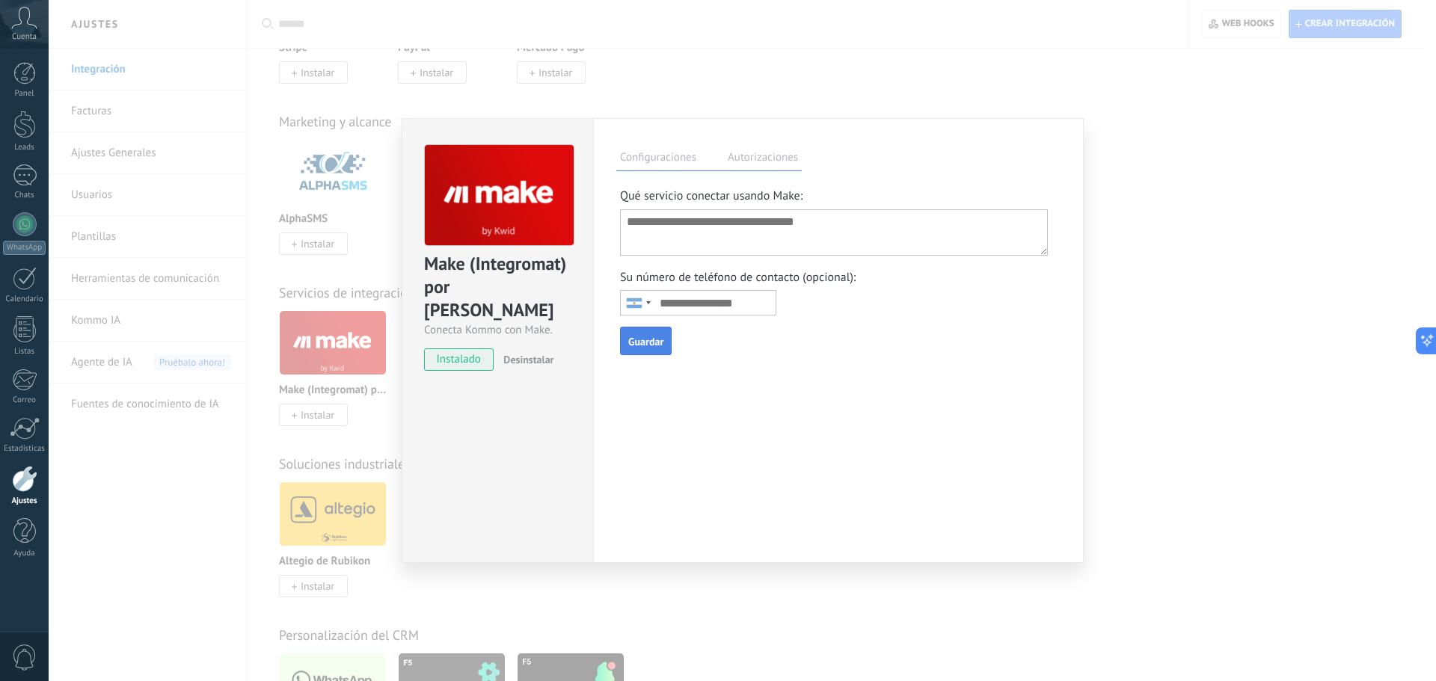
click at [717, 234] on textarea at bounding box center [834, 232] width 428 height 46
click at [776, 158] on label "Autorizaciones" at bounding box center [763, 160] width 78 height 22
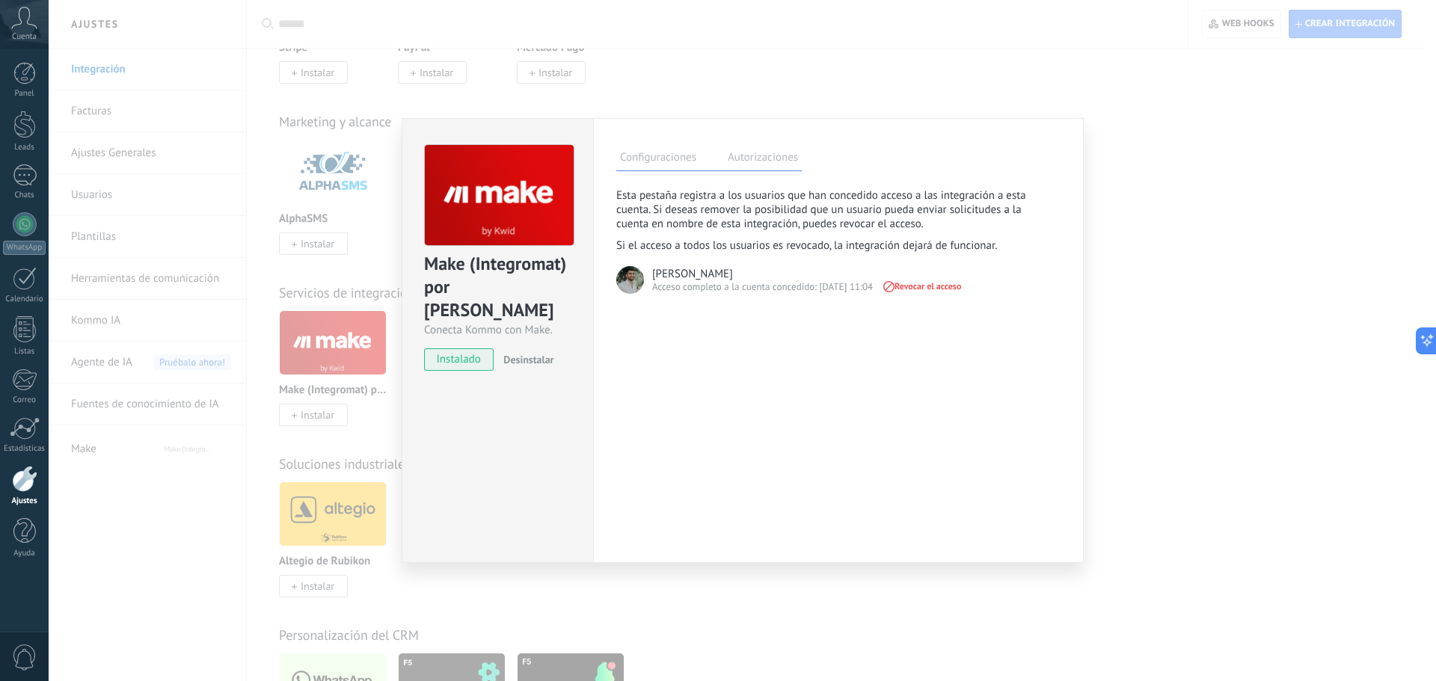
click at [672, 157] on label "Configuraciones" at bounding box center [658, 160] width 84 height 22
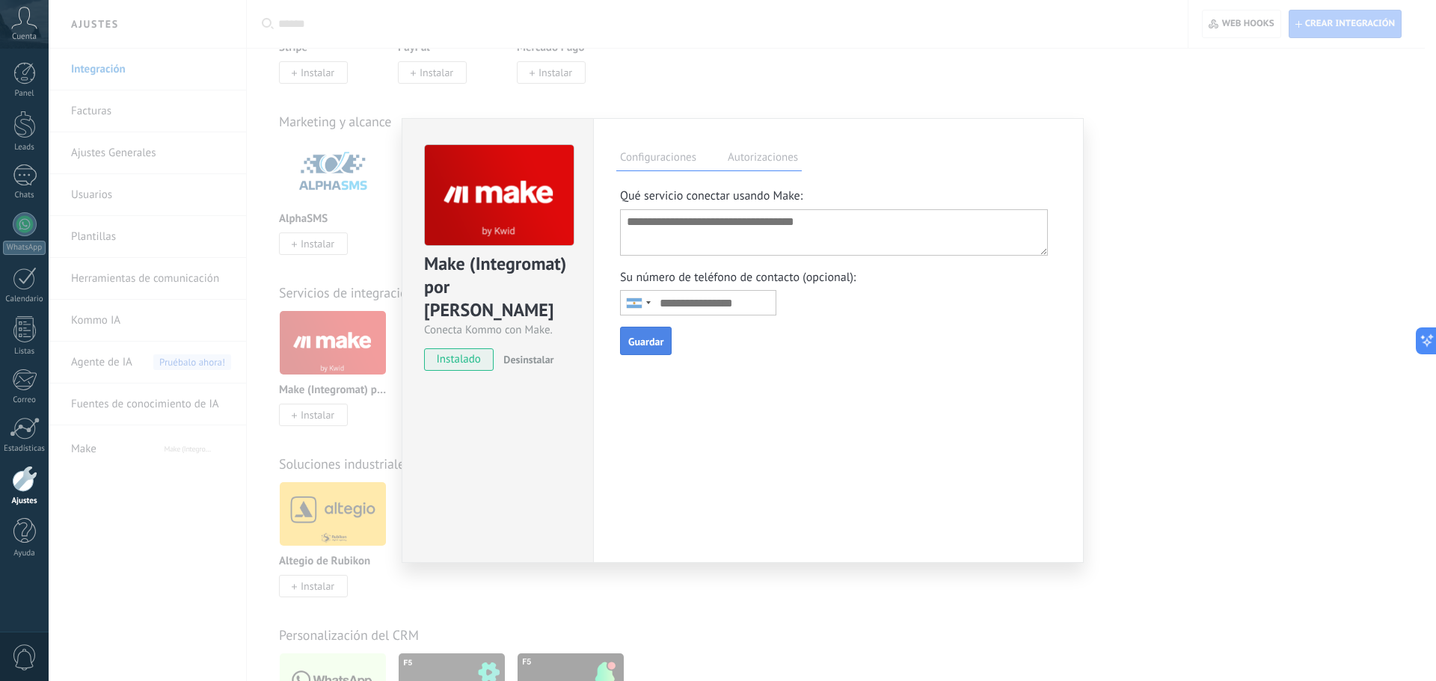
click at [672, 299] on input "text" at bounding box center [698, 302] width 156 height 25
type input "**********"
click at [777, 235] on textarea at bounding box center [834, 232] width 428 height 46
click at [655, 347] on span "Guardar" at bounding box center [645, 342] width 35 height 10
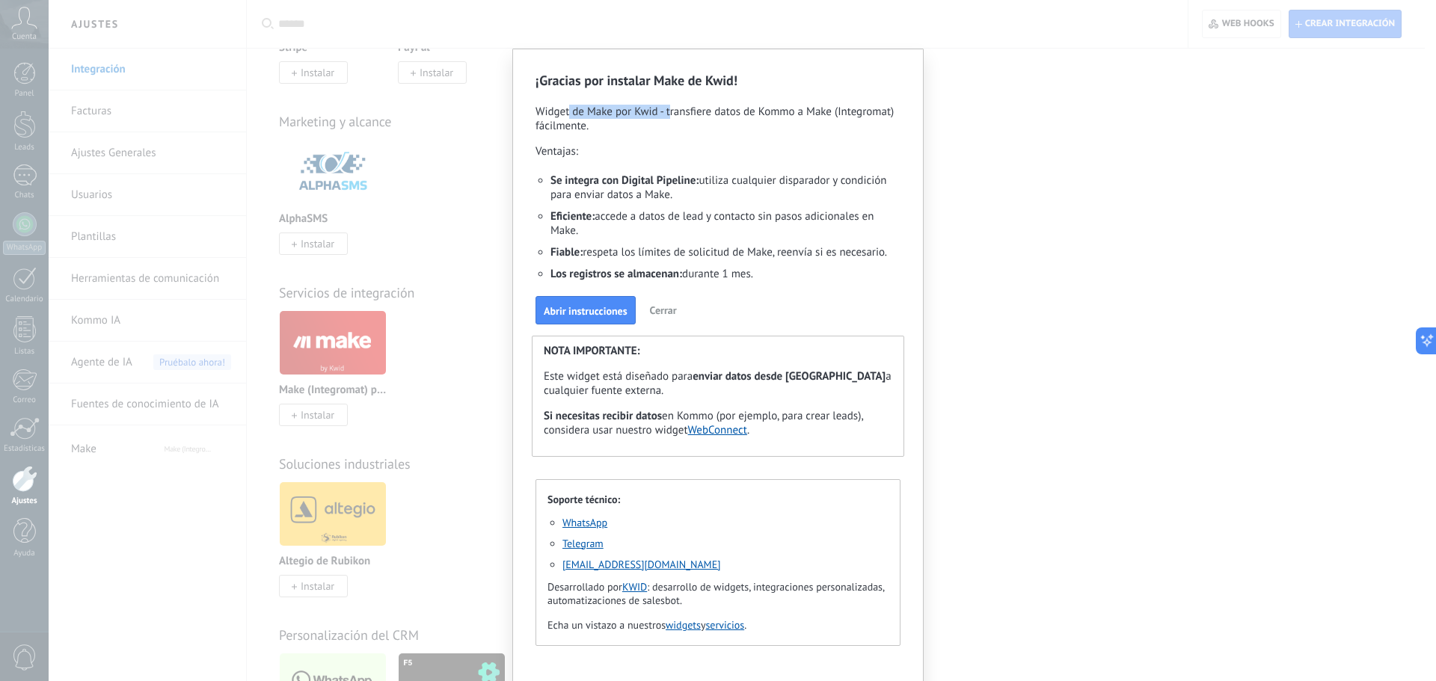
drag, startPoint x: 565, startPoint y: 114, endPoint x: 666, endPoint y: 111, distance: 100.3
click at [666, 111] on p "Widget de Make por Kwid - transfiere datos de Kommo a Make (Integromat) fácilme…" at bounding box center [718, 125] width 365 height 40
click at [712, 112] on p "Widget de Make por Kwid - transfiere datos de Kommo a Make (Integromat) fácilme…" at bounding box center [718, 125] width 365 height 40
click at [776, 115] on p "Widget de Make por Kwid - transfiere datos de Kommo a Make (Integromat) fácilme…" at bounding box center [718, 125] width 365 height 40
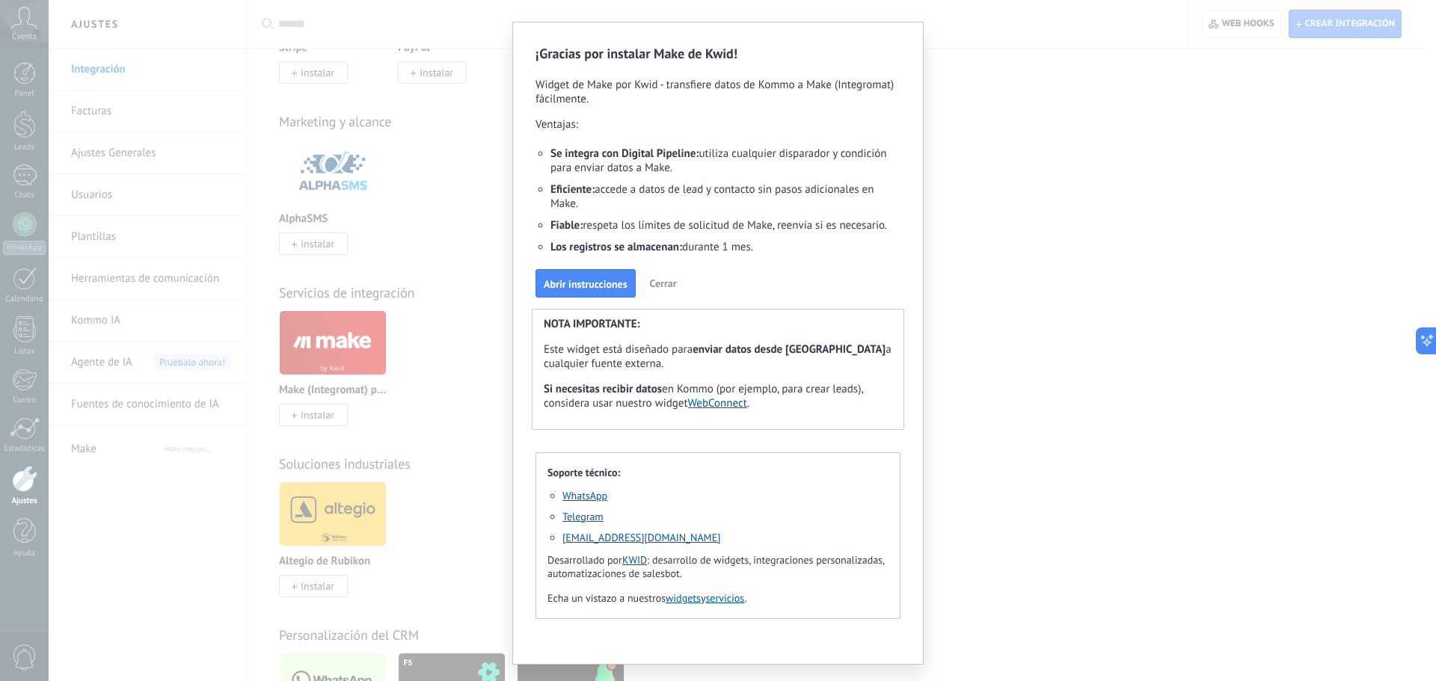
scroll to position [59, 0]
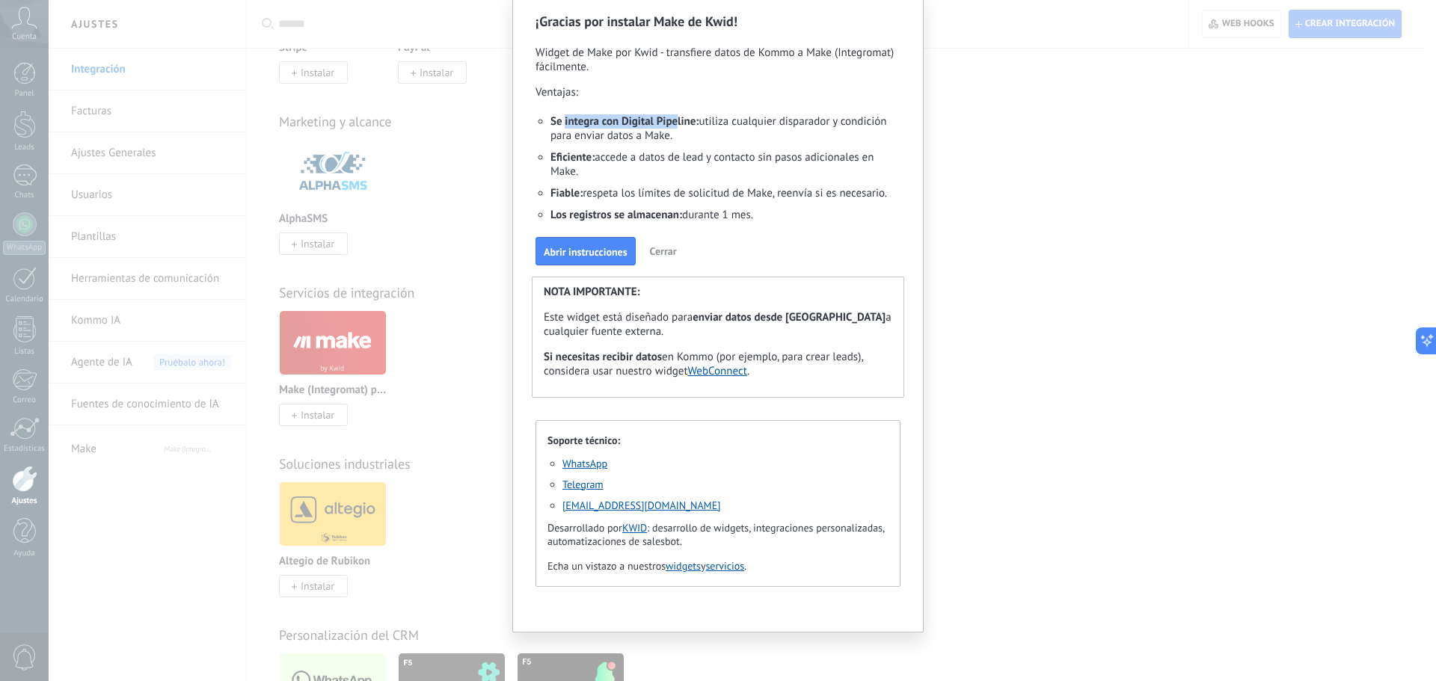
drag, startPoint x: 562, startPoint y: 119, endPoint x: 676, endPoint y: 128, distance: 114.8
click at [676, 128] on span "Se integra con Digital Pipeline:" at bounding box center [624, 121] width 148 height 14
click at [697, 130] on li "Se integra con Digital Pipeline: utiliza cualquier disparador y condición para …" at bounding box center [725, 129] width 350 height 36
click at [700, 120] on li "Se integra con Digital Pipeline: utiliza cualquier disparador y condición para …" at bounding box center [725, 129] width 350 height 36
click at [660, 142] on li "Se integra con Digital Pipeline: utiliza cualquier disparador y condición para …" at bounding box center [725, 129] width 350 height 36
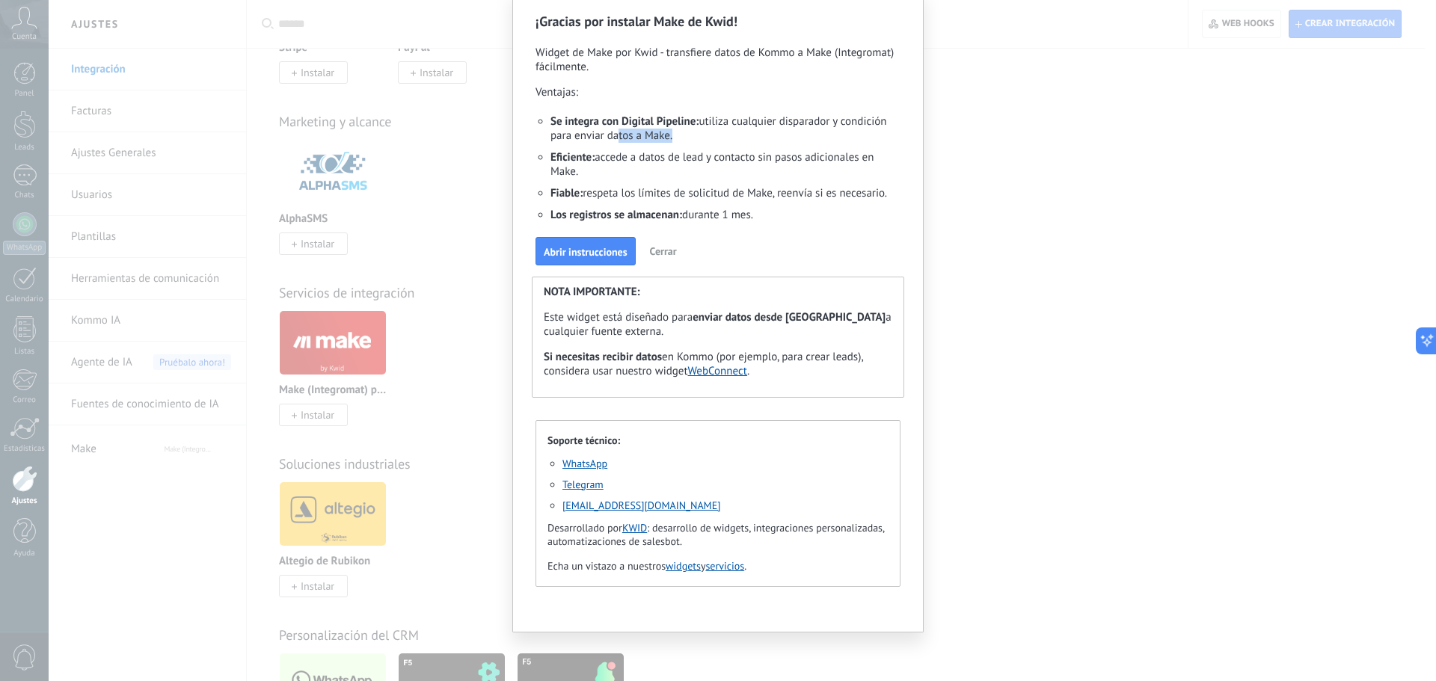
drag, startPoint x: 666, startPoint y: 141, endPoint x: 607, endPoint y: 137, distance: 59.3
click at [607, 137] on li "Se integra con Digital Pipeline: utiliza cualquier disparador y condición para …" at bounding box center [725, 129] width 350 height 36
click at [595, 166] on li "Eficiente: accede a datos de lead y contacto sin pasos adicionales en Make." at bounding box center [725, 165] width 350 height 36
click at [606, 245] on button "Abrir instrucciones" at bounding box center [586, 251] width 100 height 28
click at [936, 153] on div "¡Gracias por instalar Make de Kwid! Widget de Make por Kwid - transfiere datos …" at bounding box center [718, 340] width 1436 height 681
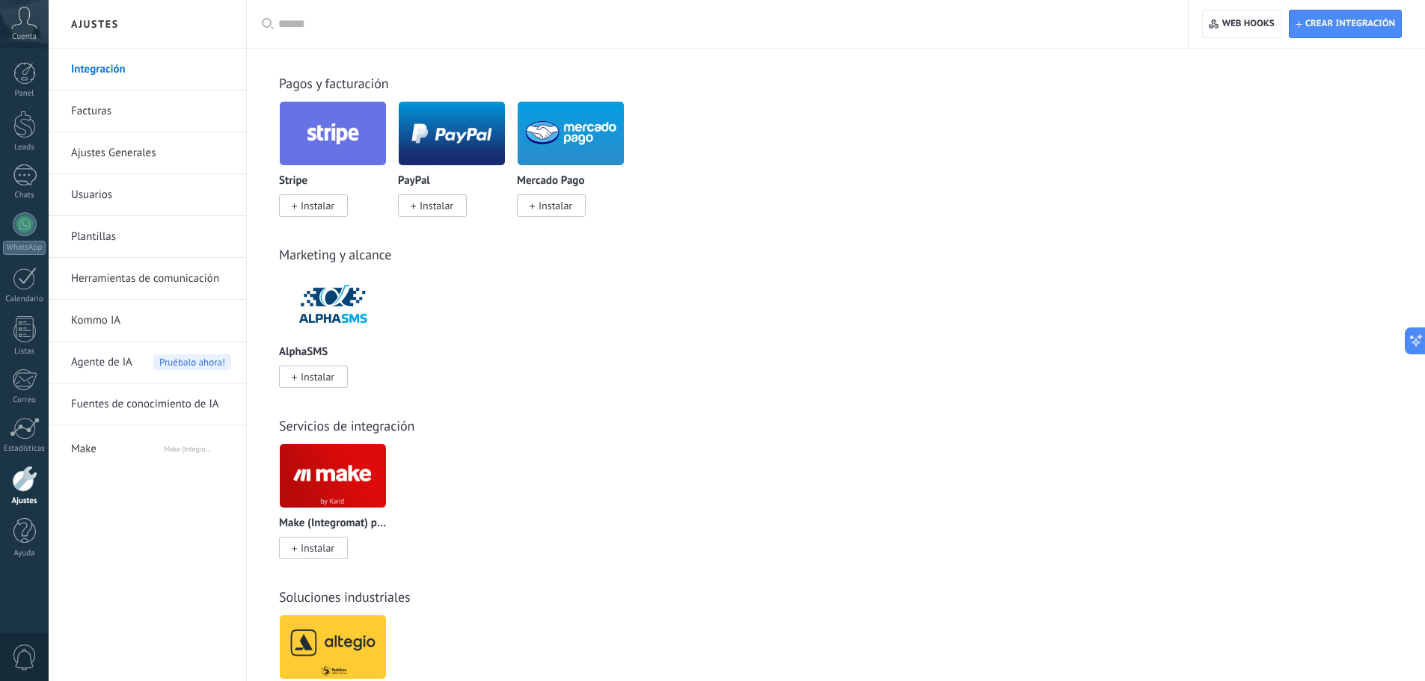
scroll to position [1122, 0]
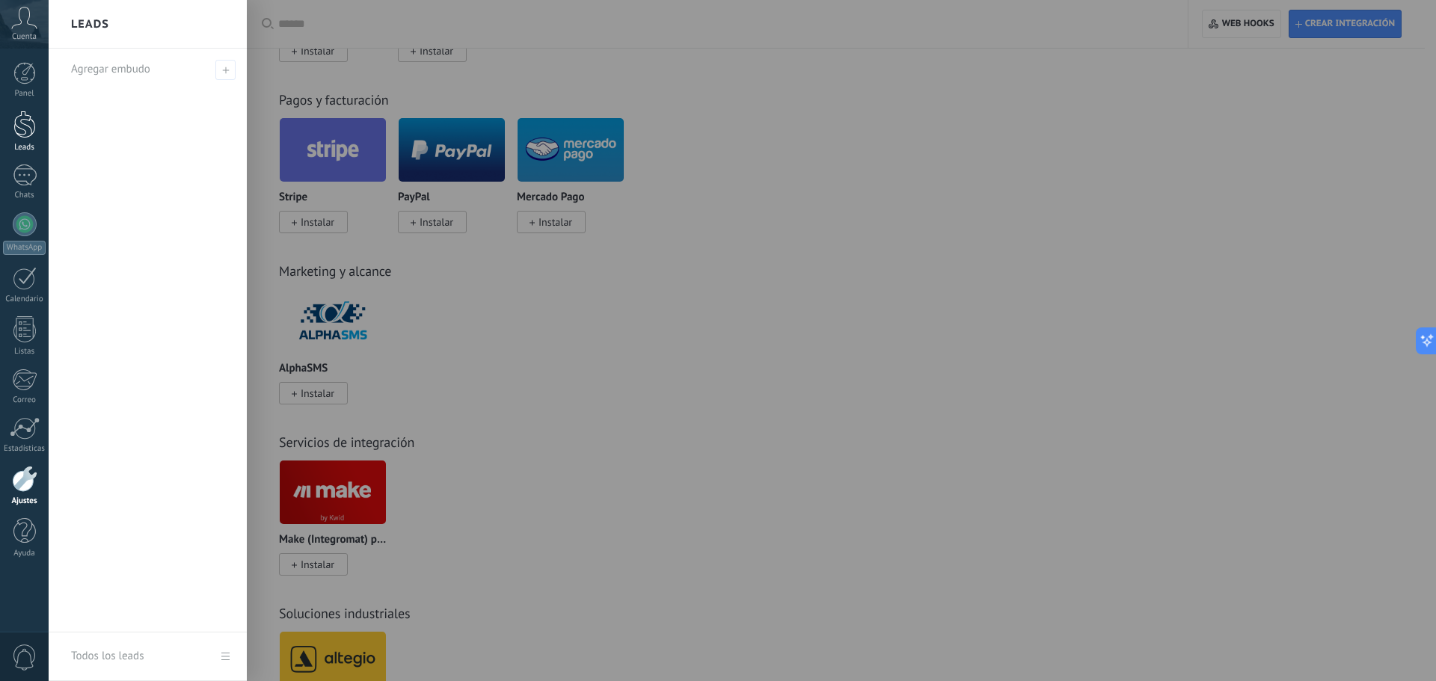
click at [25, 130] on div at bounding box center [24, 125] width 22 height 28
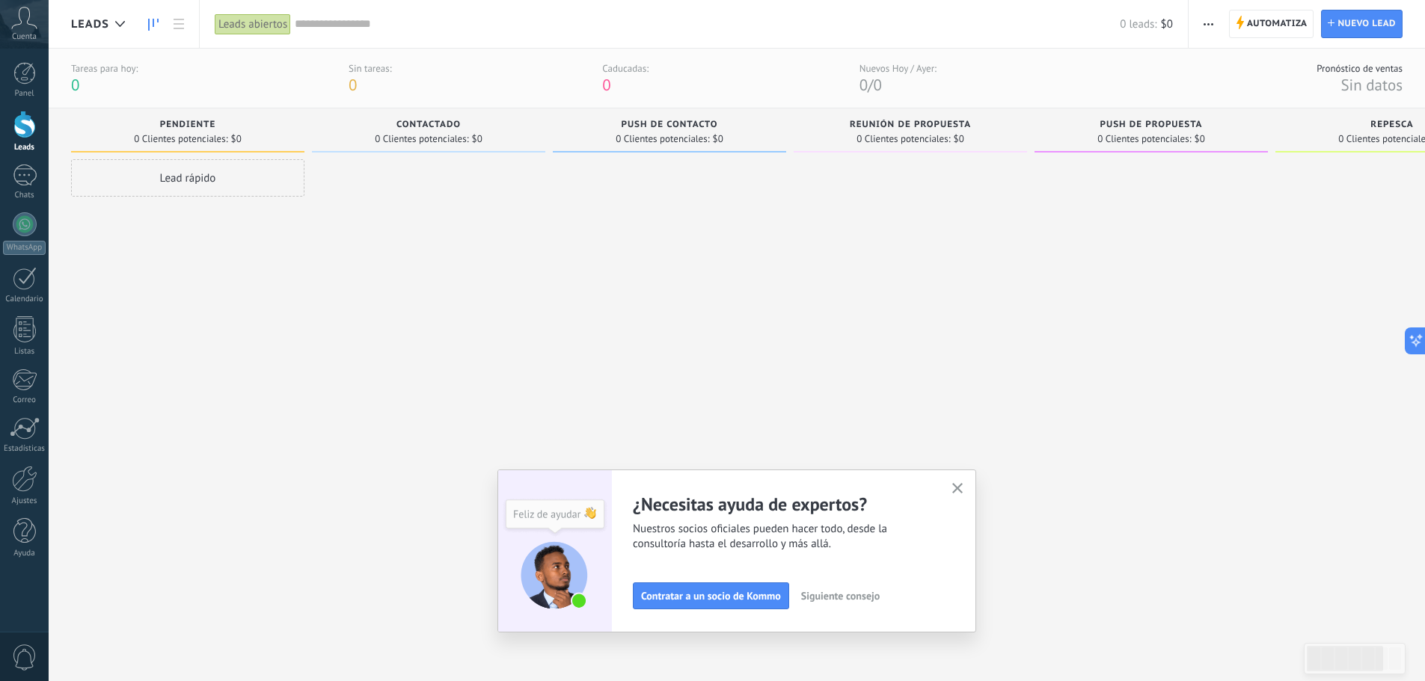
click at [21, 28] on icon at bounding box center [24, 18] width 26 height 22
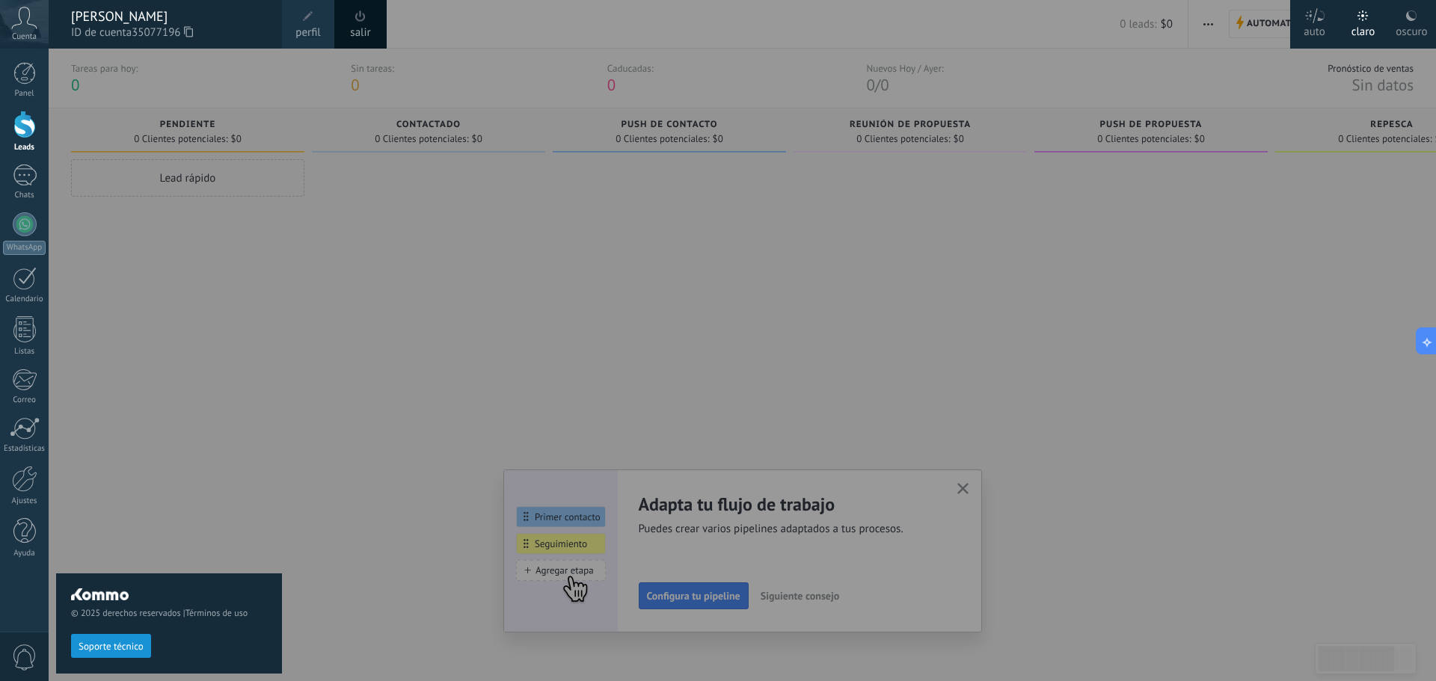
click at [301, 20] on span at bounding box center [308, 16] width 16 height 16
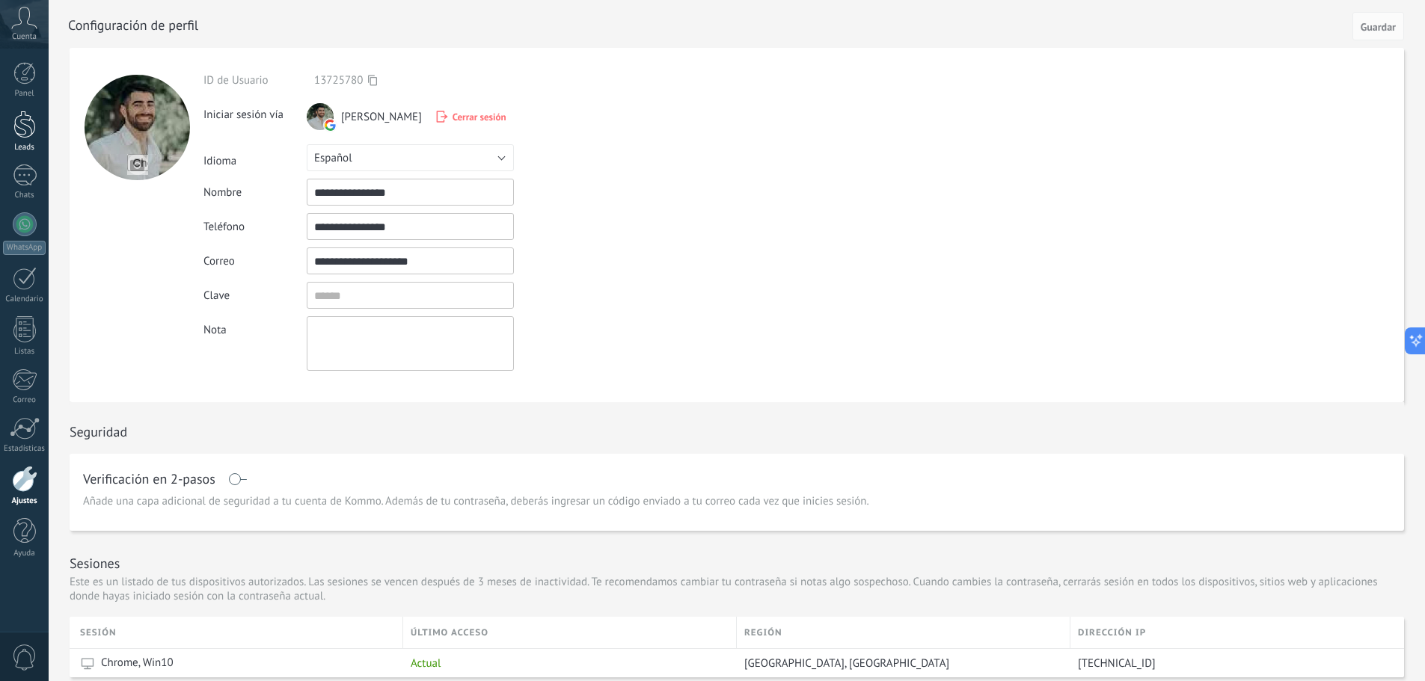
click at [23, 125] on div at bounding box center [24, 125] width 22 height 28
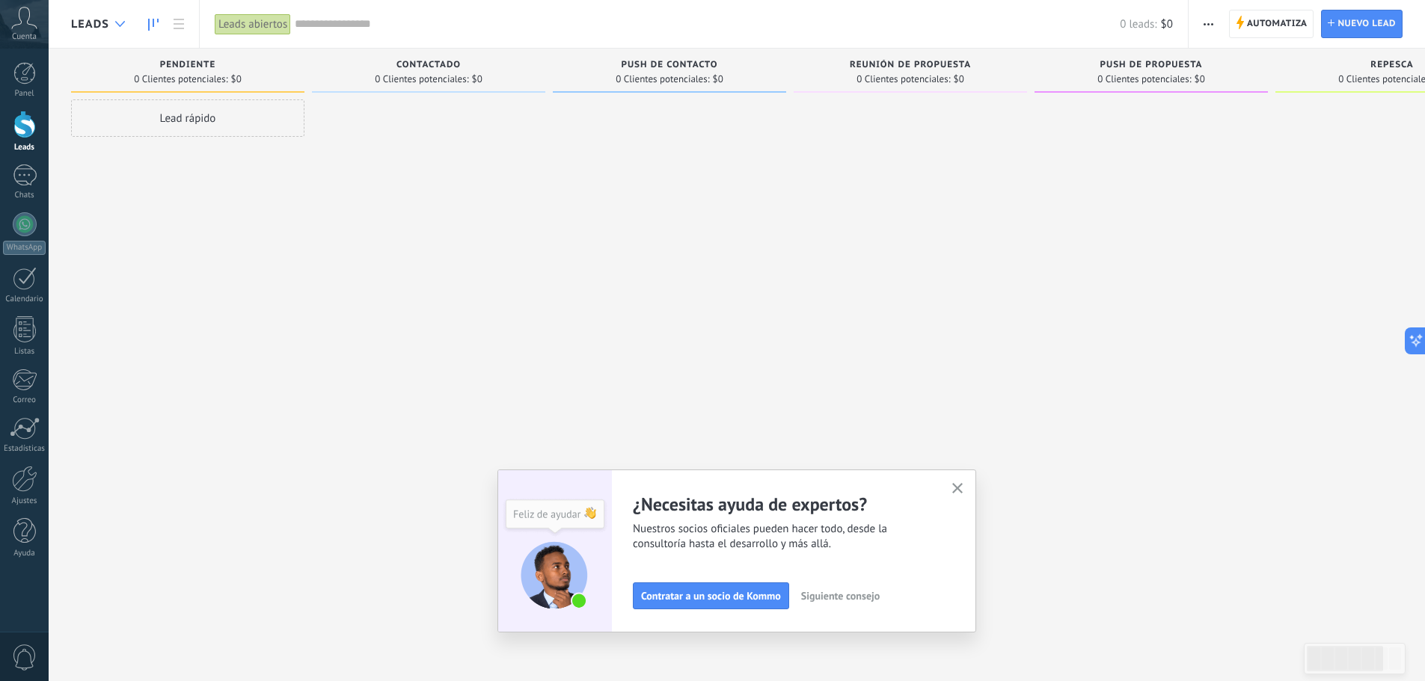
click at [120, 25] on use at bounding box center [120, 24] width 10 height 6
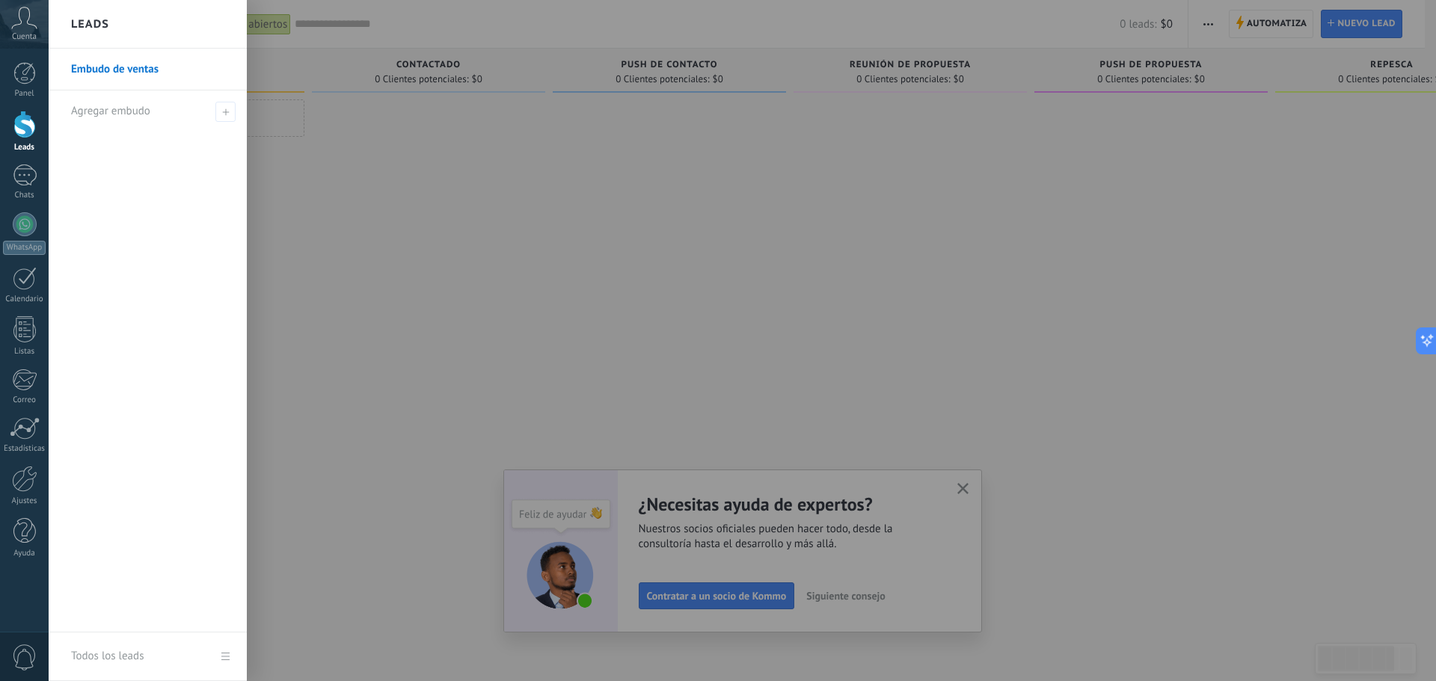
click at [322, 149] on div at bounding box center [767, 340] width 1436 height 681
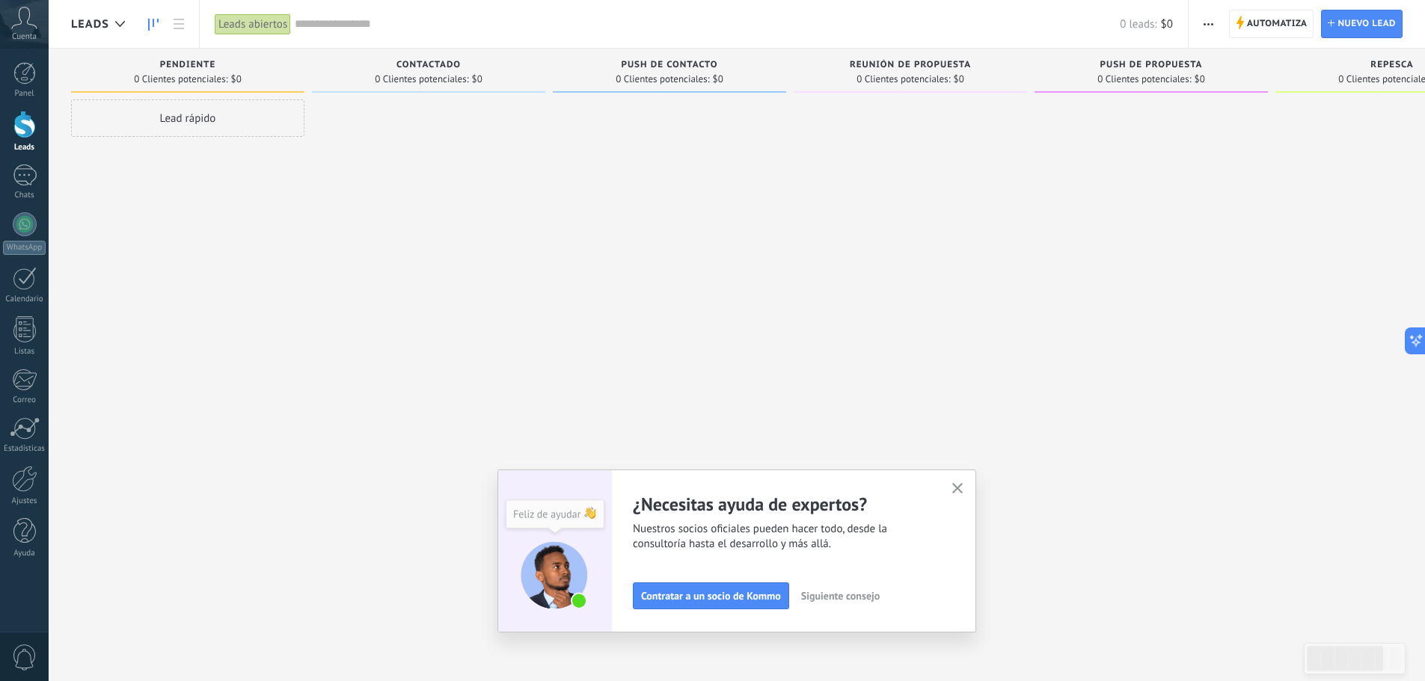
click at [1204, 27] on span "button" at bounding box center [1208, 24] width 10 height 28
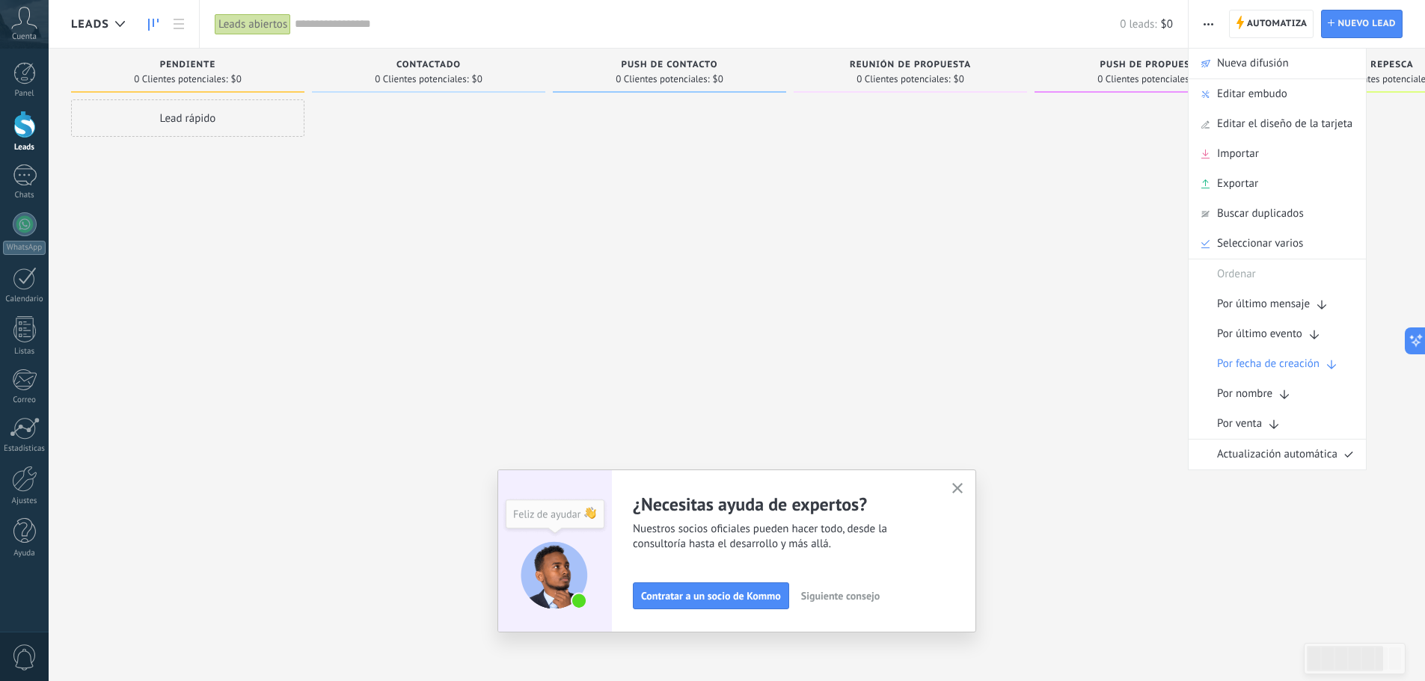
click at [1209, 23] on icon "button" at bounding box center [1208, 24] width 10 height 2
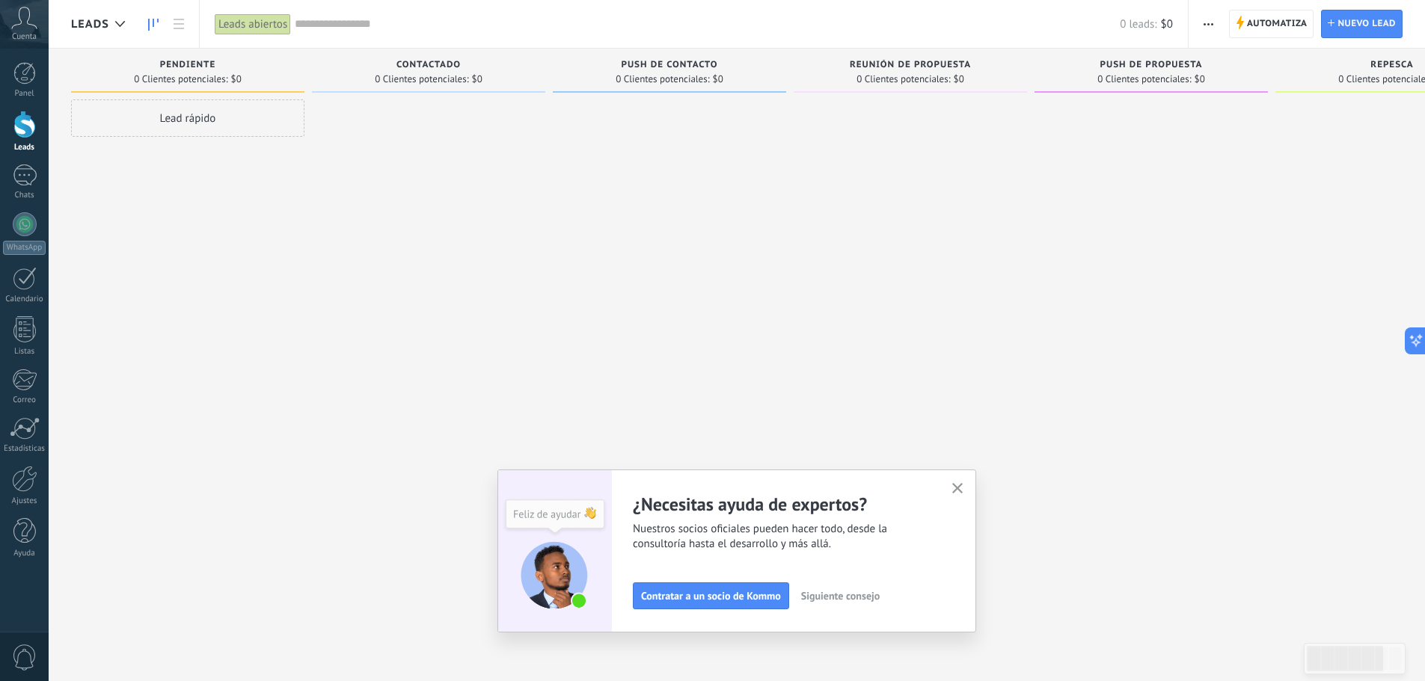
click at [20, 2] on div "Cuenta" at bounding box center [24, 24] width 49 height 49
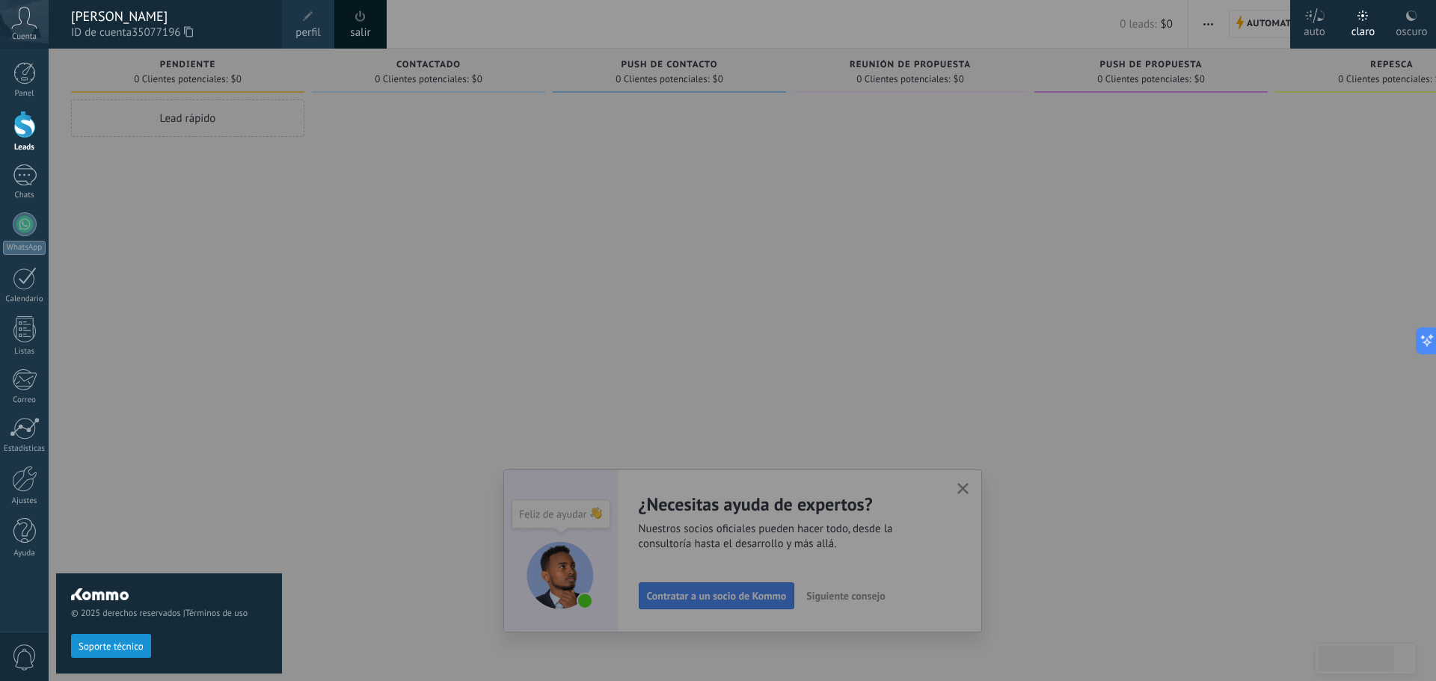
click at [309, 23] on span at bounding box center [308, 16] width 16 height 16
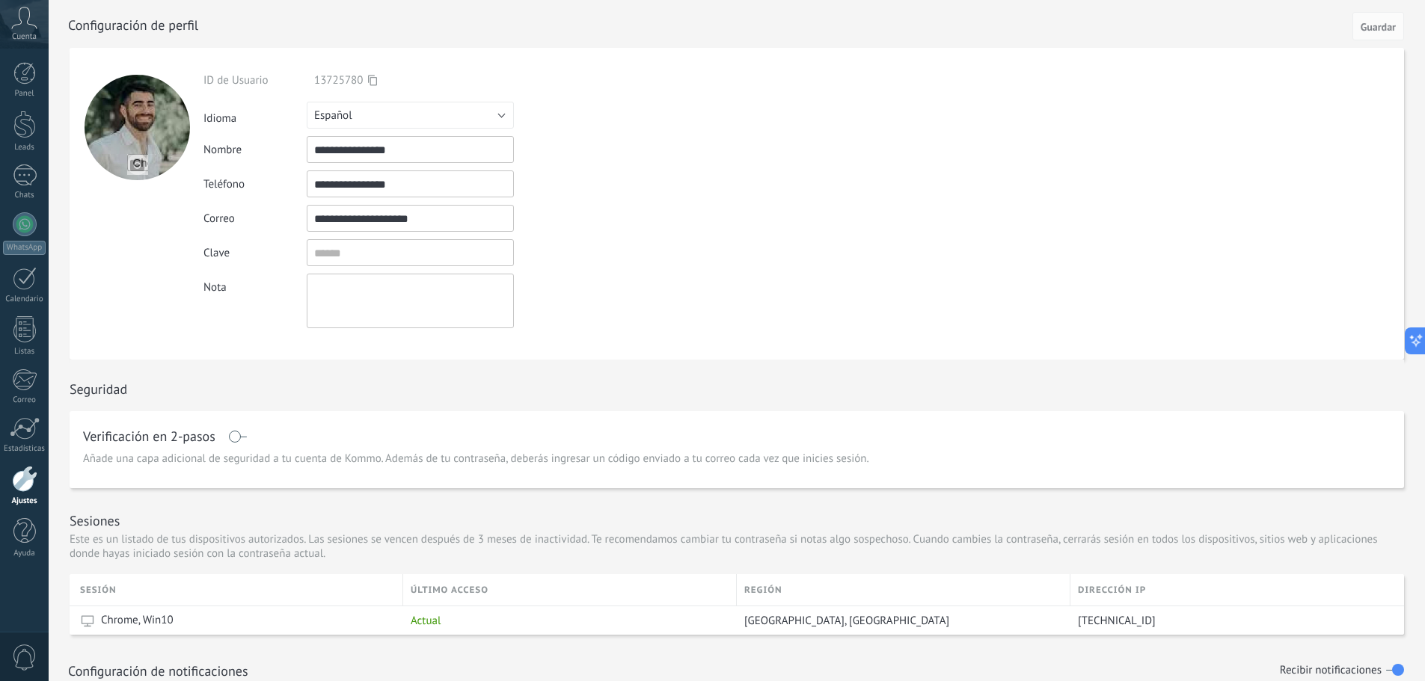
click at [373, 76] on icon at bounding box center [372, 80] width 9 height 11
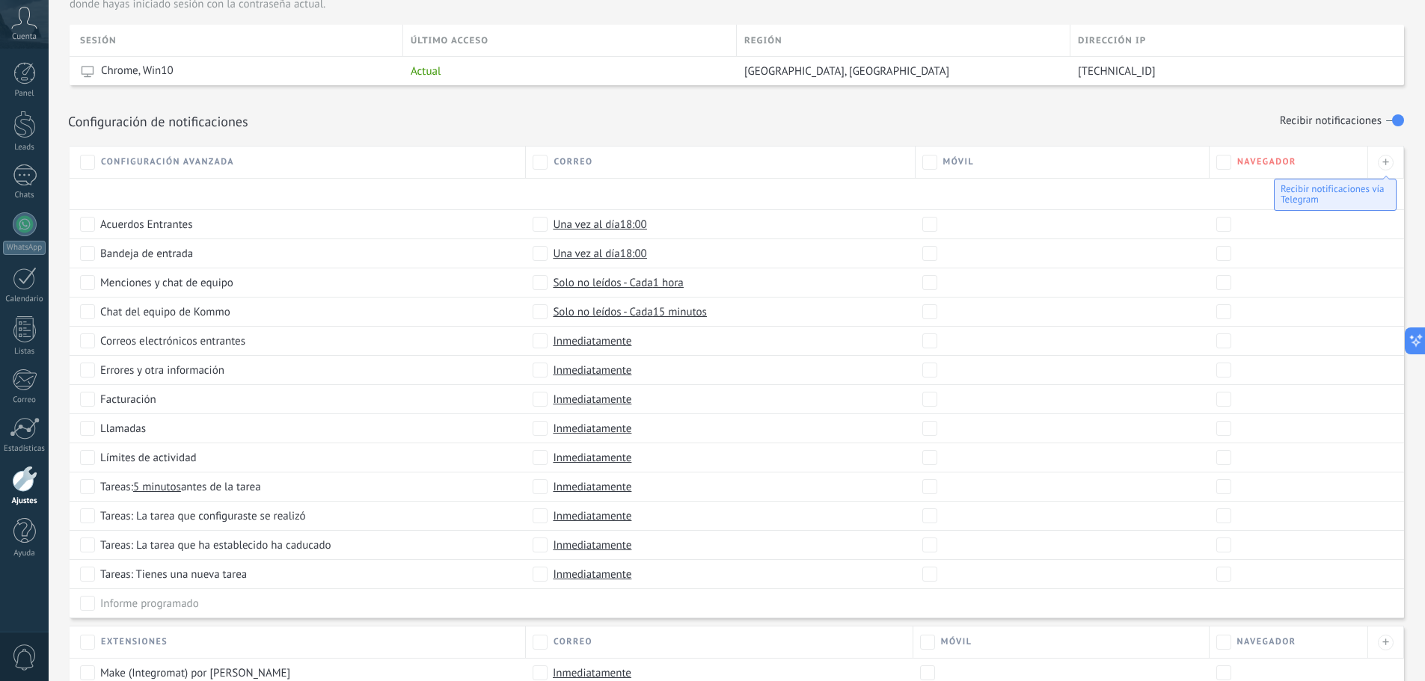
scroll to position [655, 0]
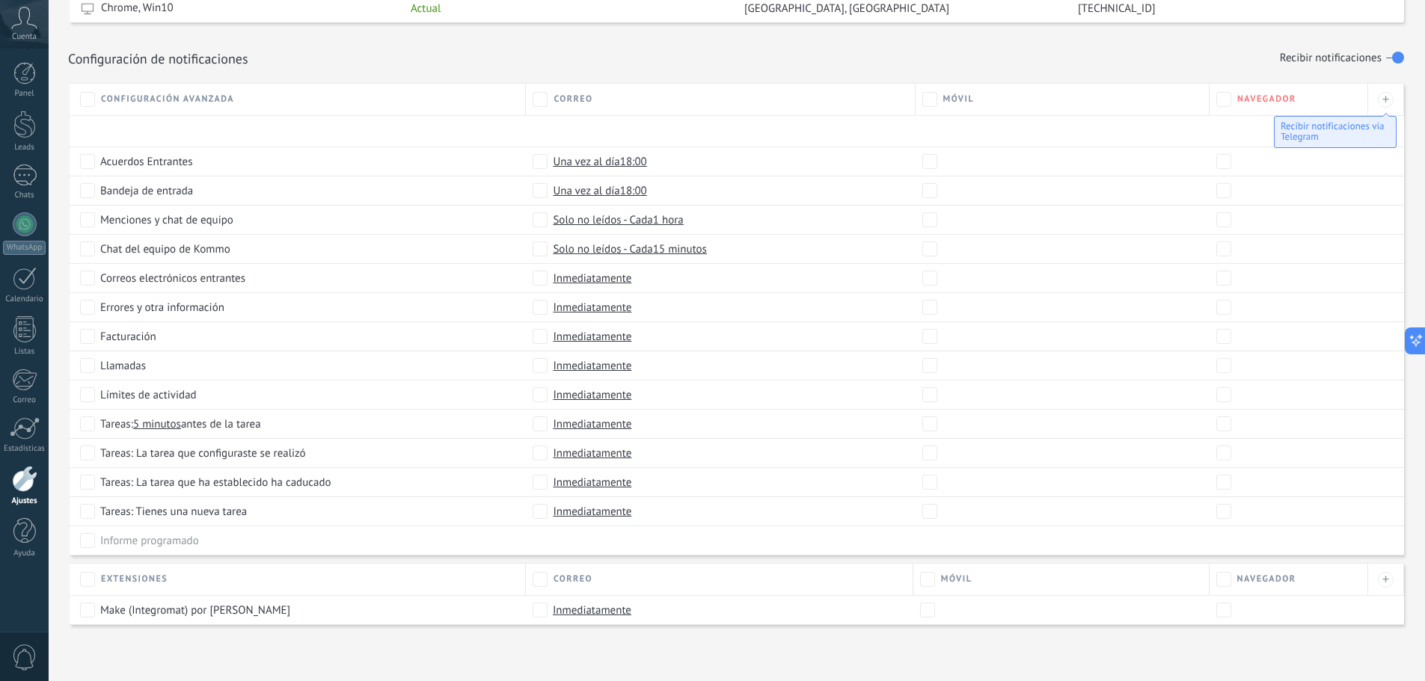
click at [26, 495] on link "Ajustes" at bounding box center [24, 486] width 49 height 40
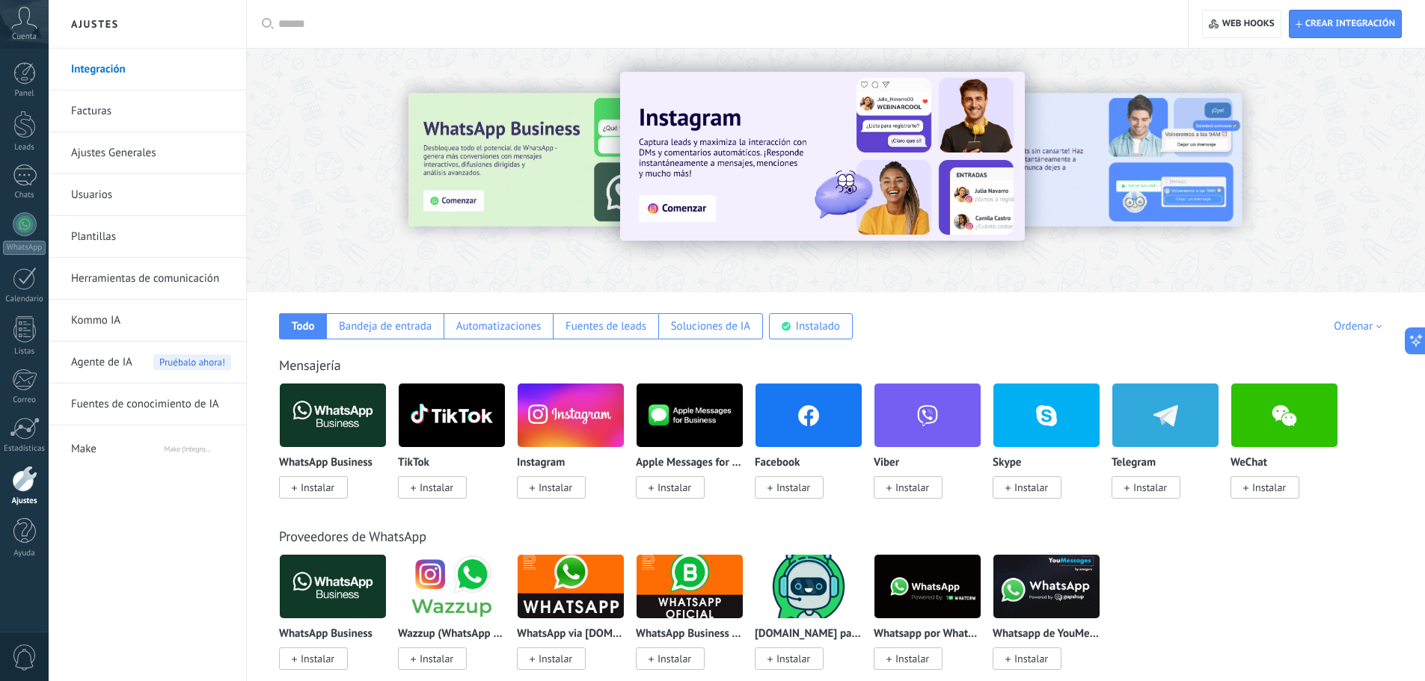
click at [108, 148] on link "Ajustes Generales" at bounding box center [151, 153] width 160 height 42
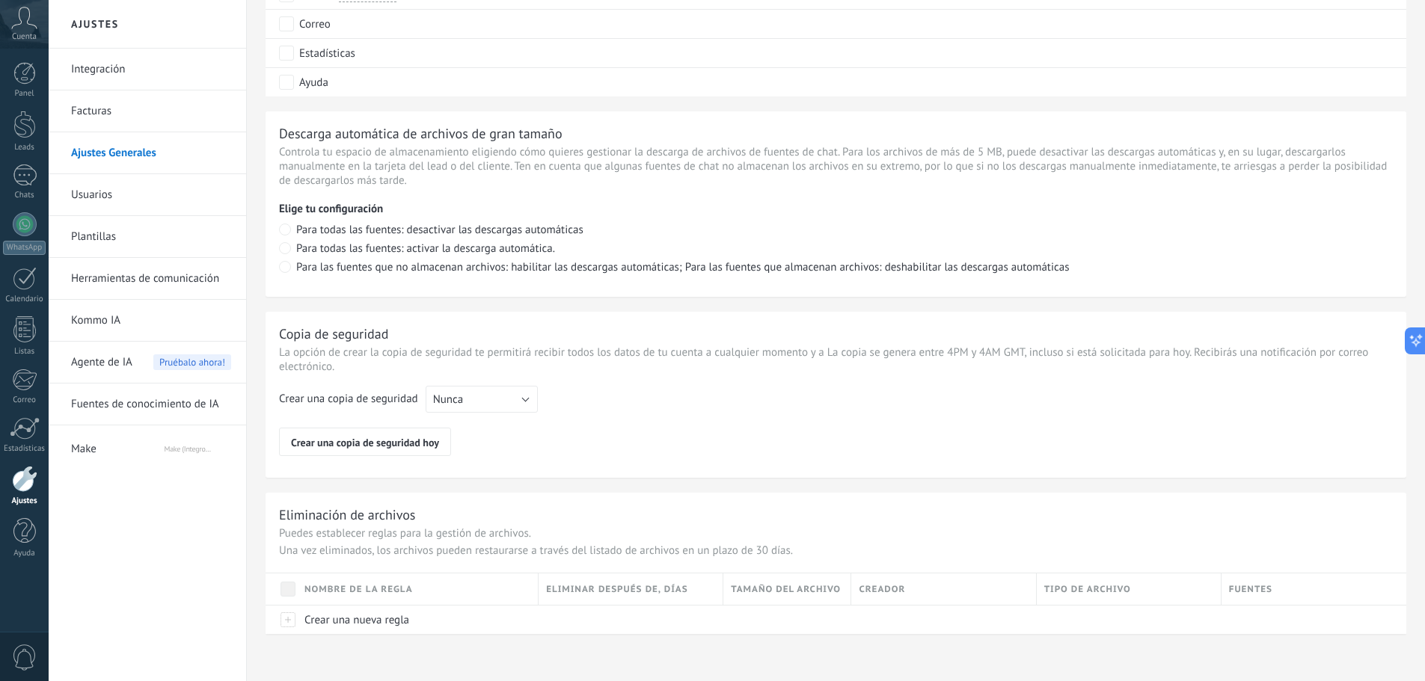
scroll to position [952, 0]
click at [119, 239] on link "Plantillas" at bounding box center [151, 237] width 160 height 42
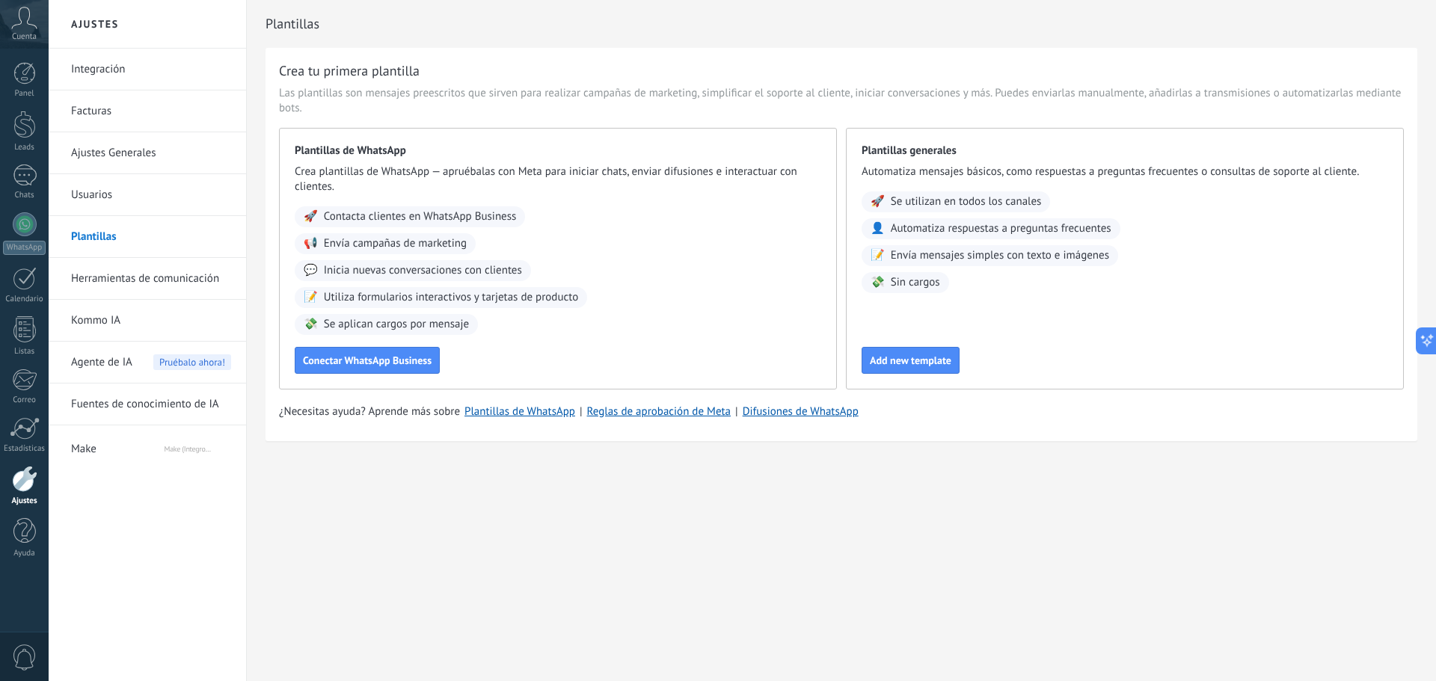
click at [117, 199] on link "Usuarios" at bounding box center [151, 195] width 160 height 42
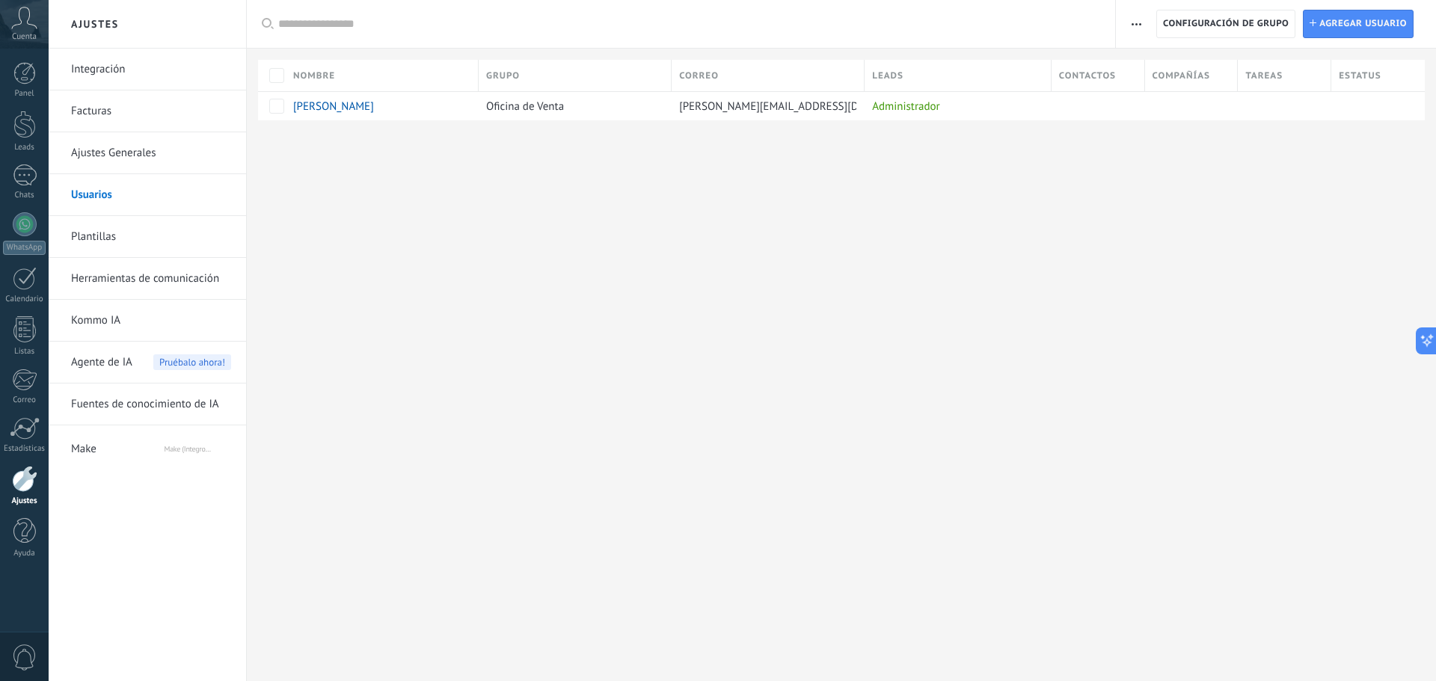
click at [99, 444] on span "Make" at bounding box center [117, 447] width 92 height 36
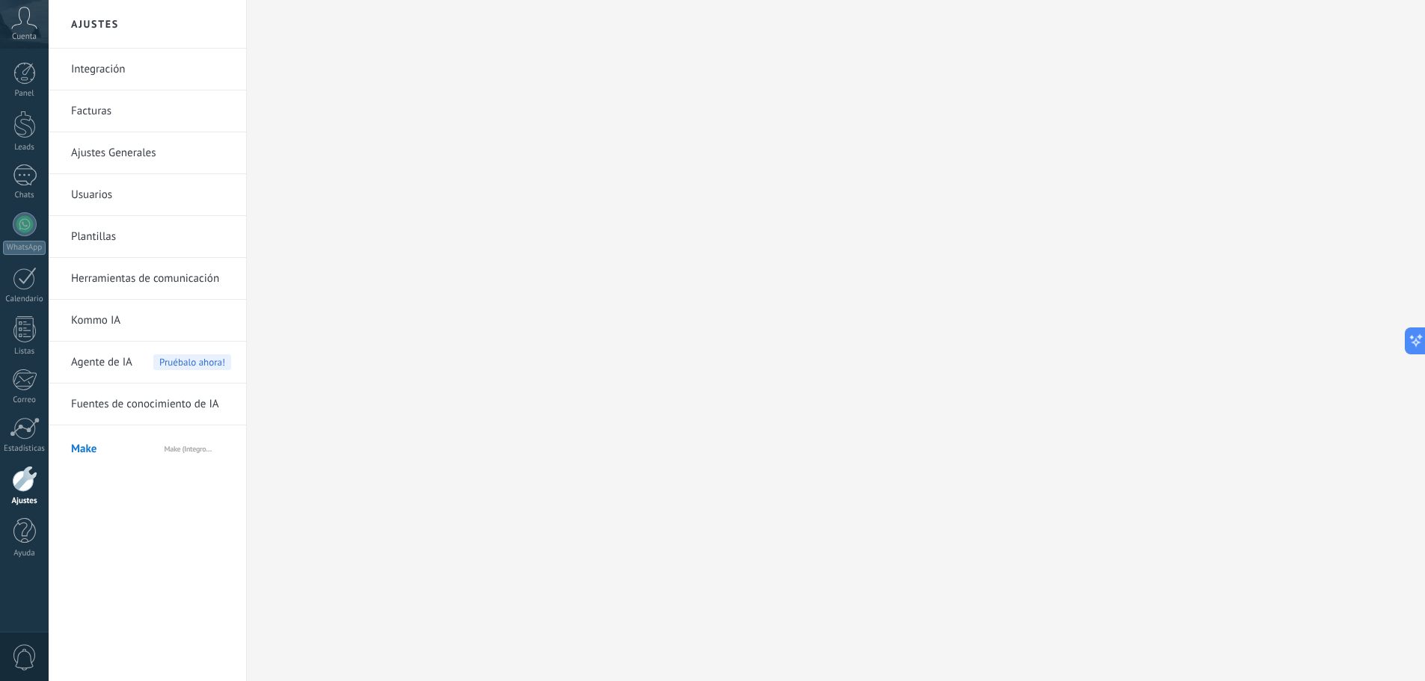
click at [96, 439] on span "Make" at bounding box center [117, 447] width 92 height 36
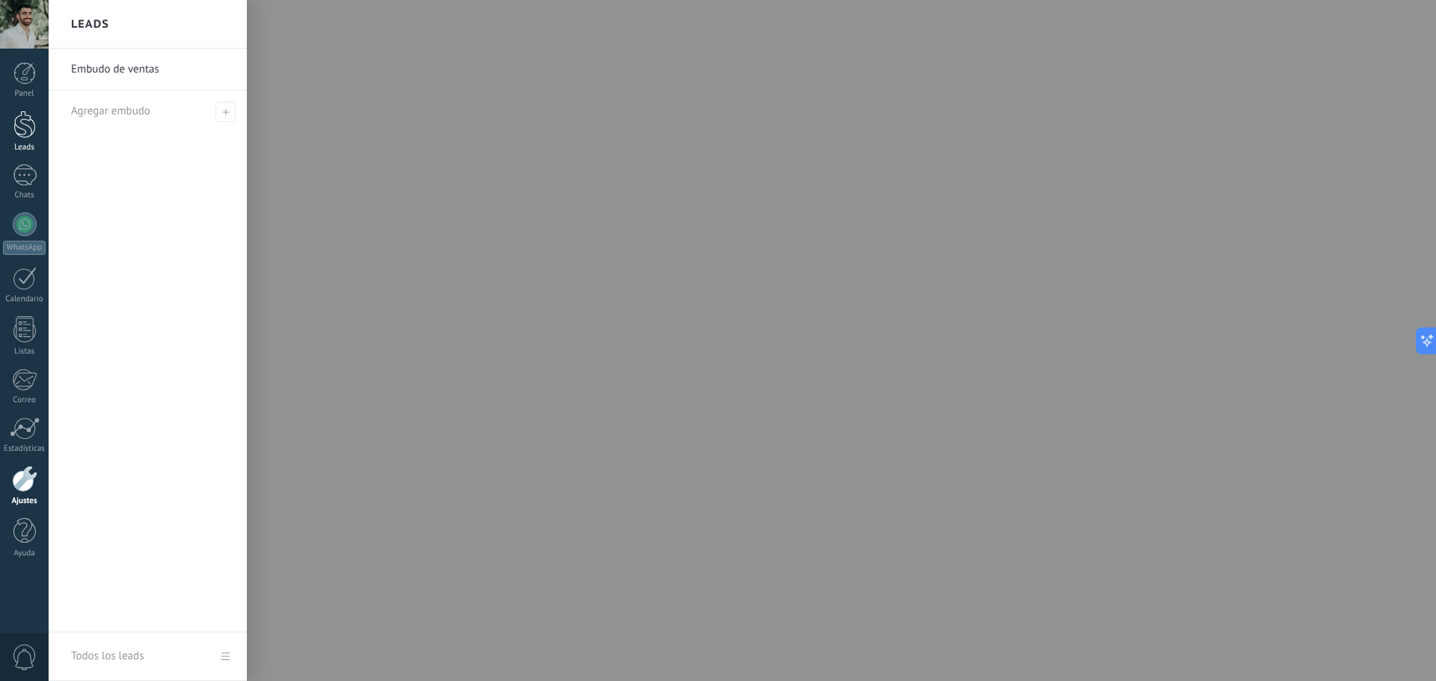
click at [22, 138] on div at bounding box center [24, 125] width 22 height 28
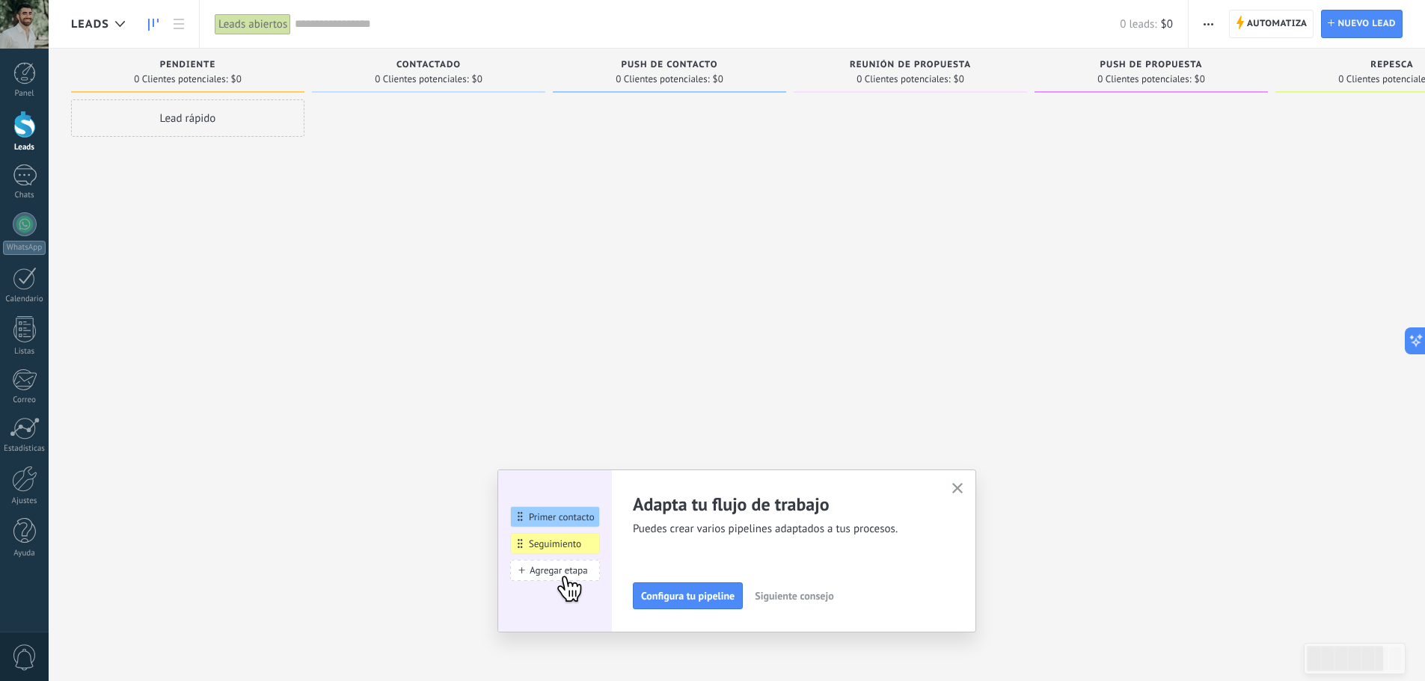
click at [36, 10] on div at bounding box center [24, 24] width 49 height 49
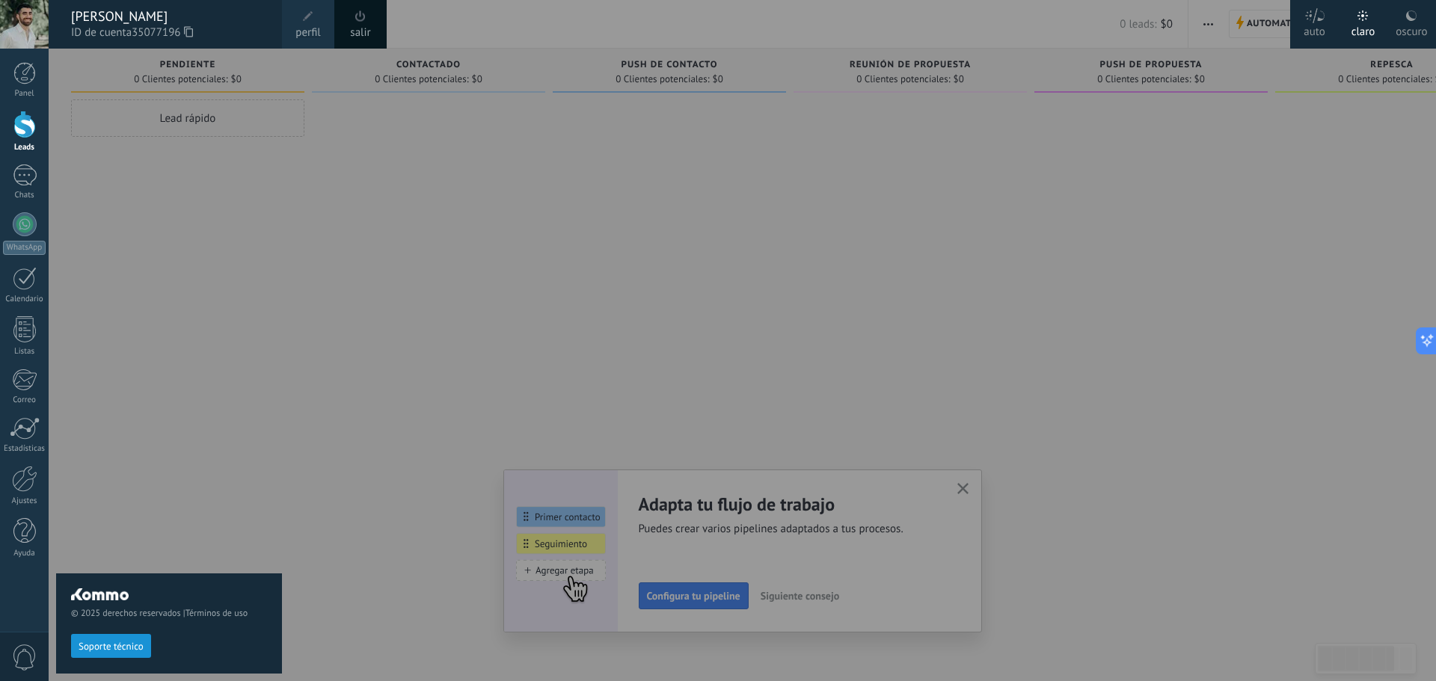
click at [319, 21] on link "perfil" at bounding box center [308, 24] width 52 height 49
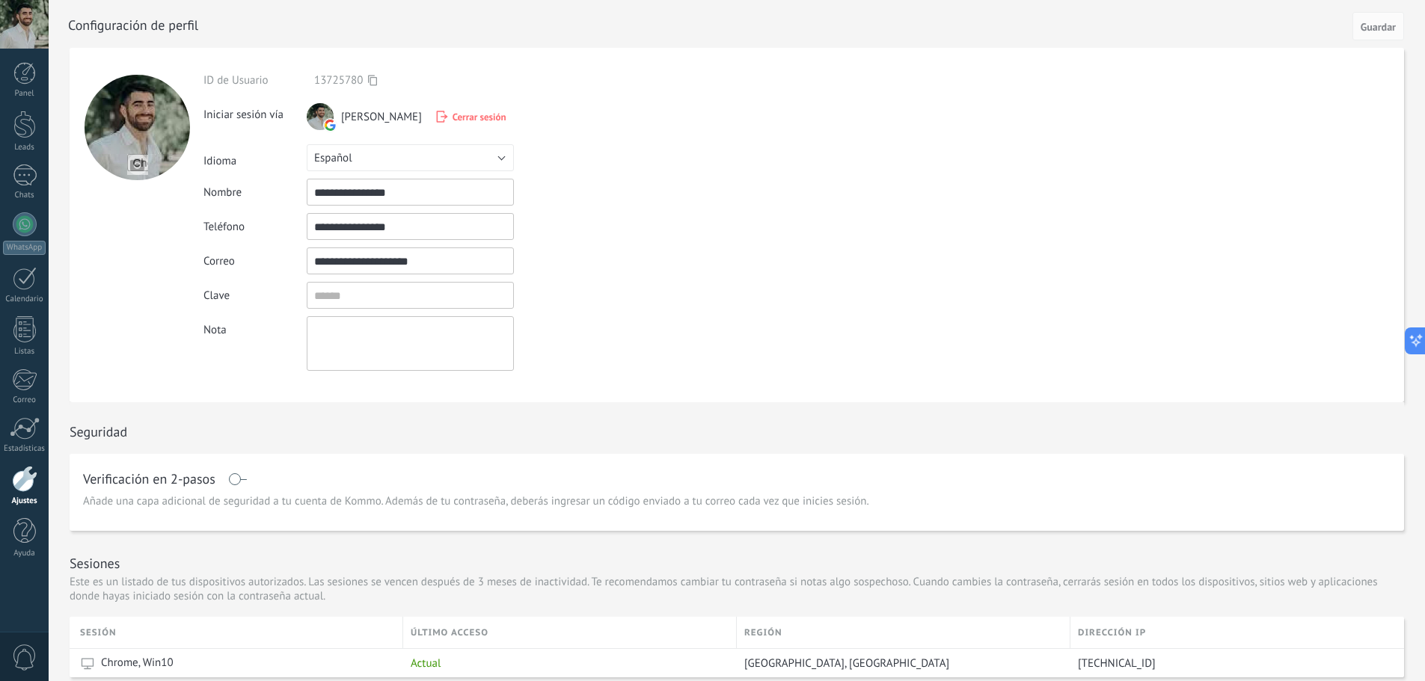
click at [22, 485] on div at bounding box center [24, 479] width 25 height 26
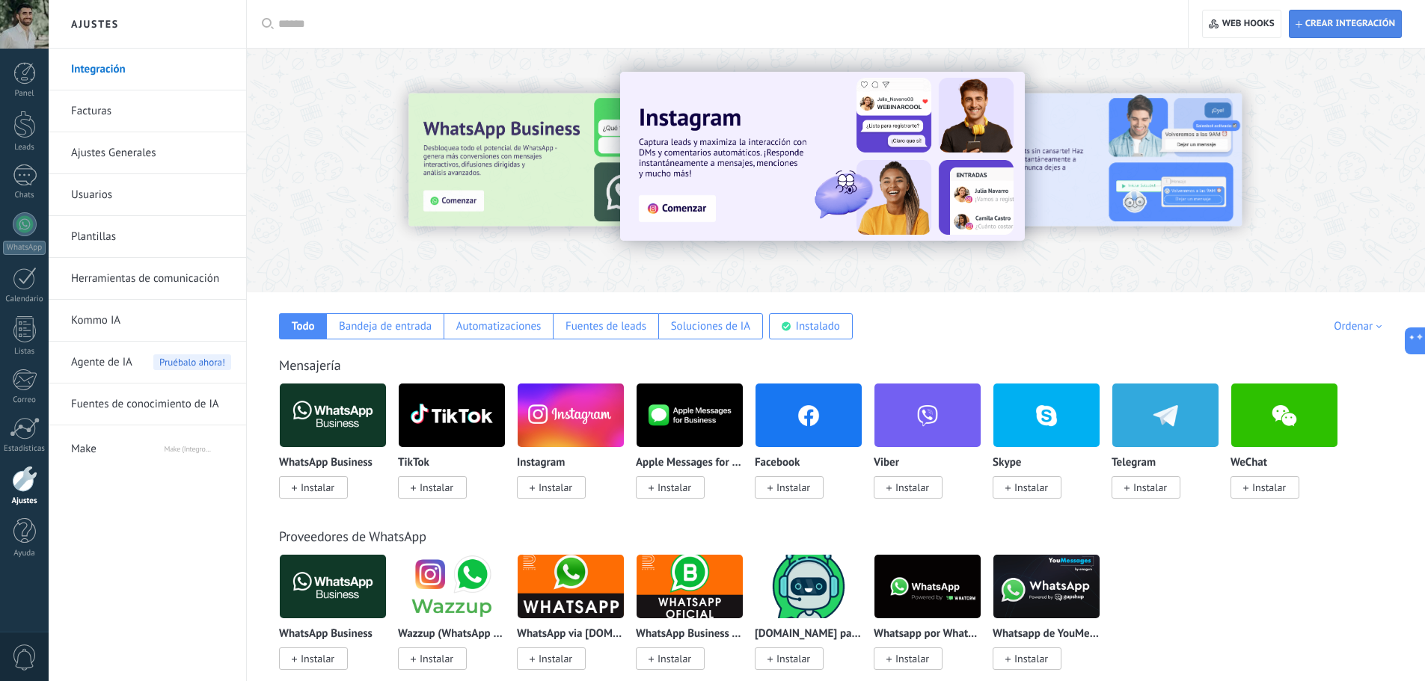
click at [1382, 25] on span "Crear integración" at bounding box center [1350, 24] width 90 height 12
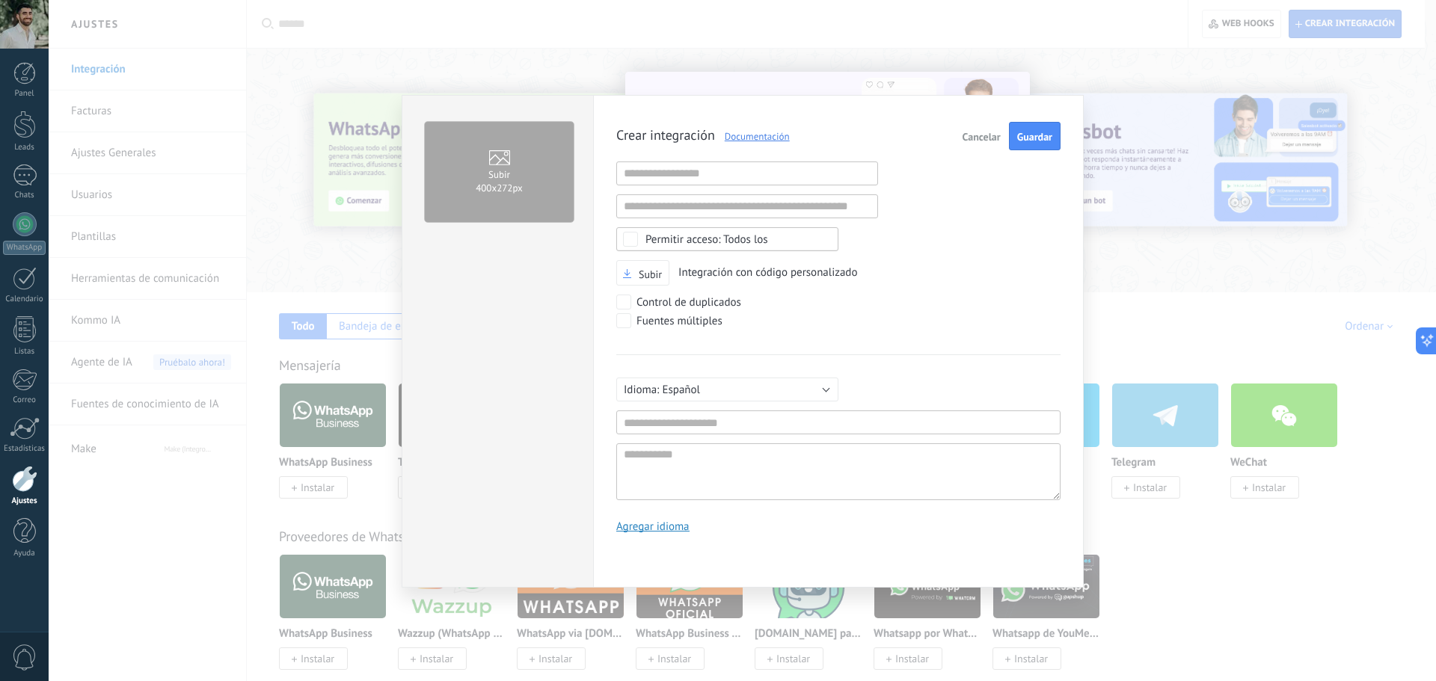
scroll to position [14, 0]
click at [734, 163] on input "text" at bounding box center [747, 174] width 262 height 24
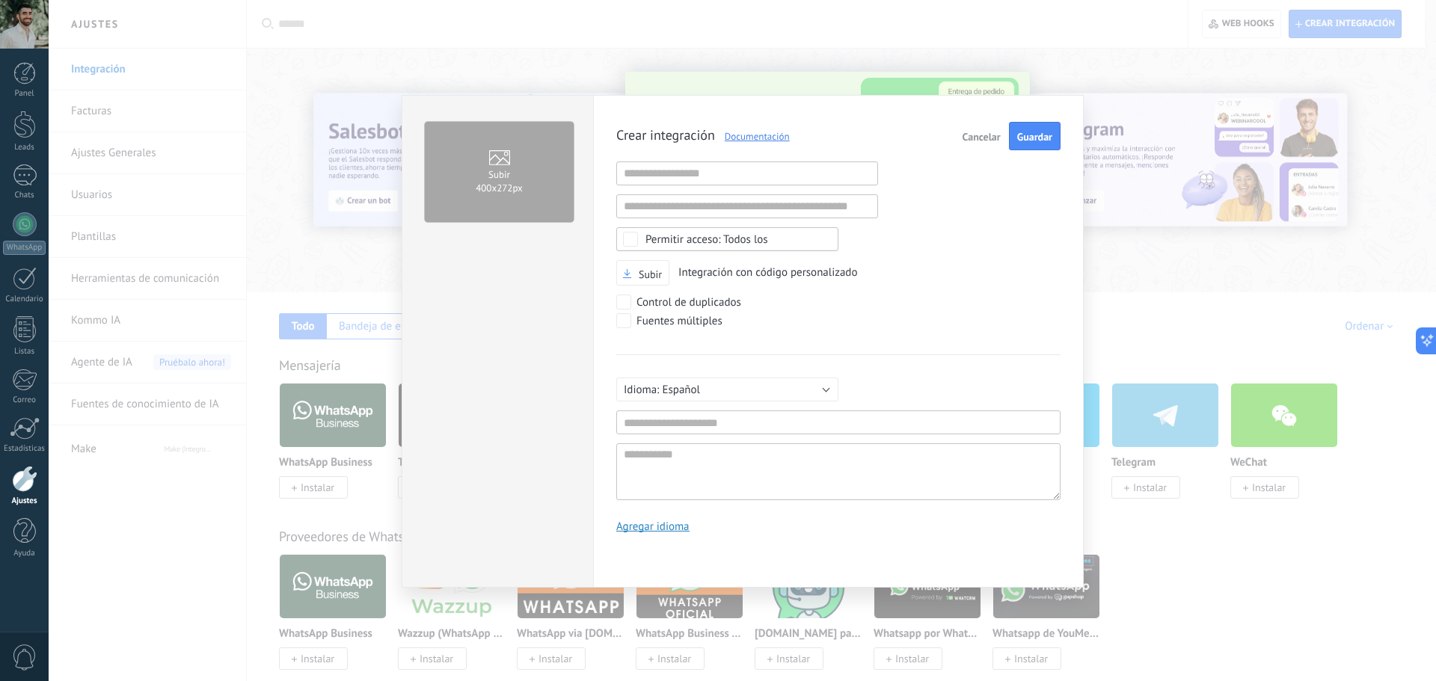
click at [981, 138] on span "Cancelar" at bounding box center [982, 137] width 38 height 10
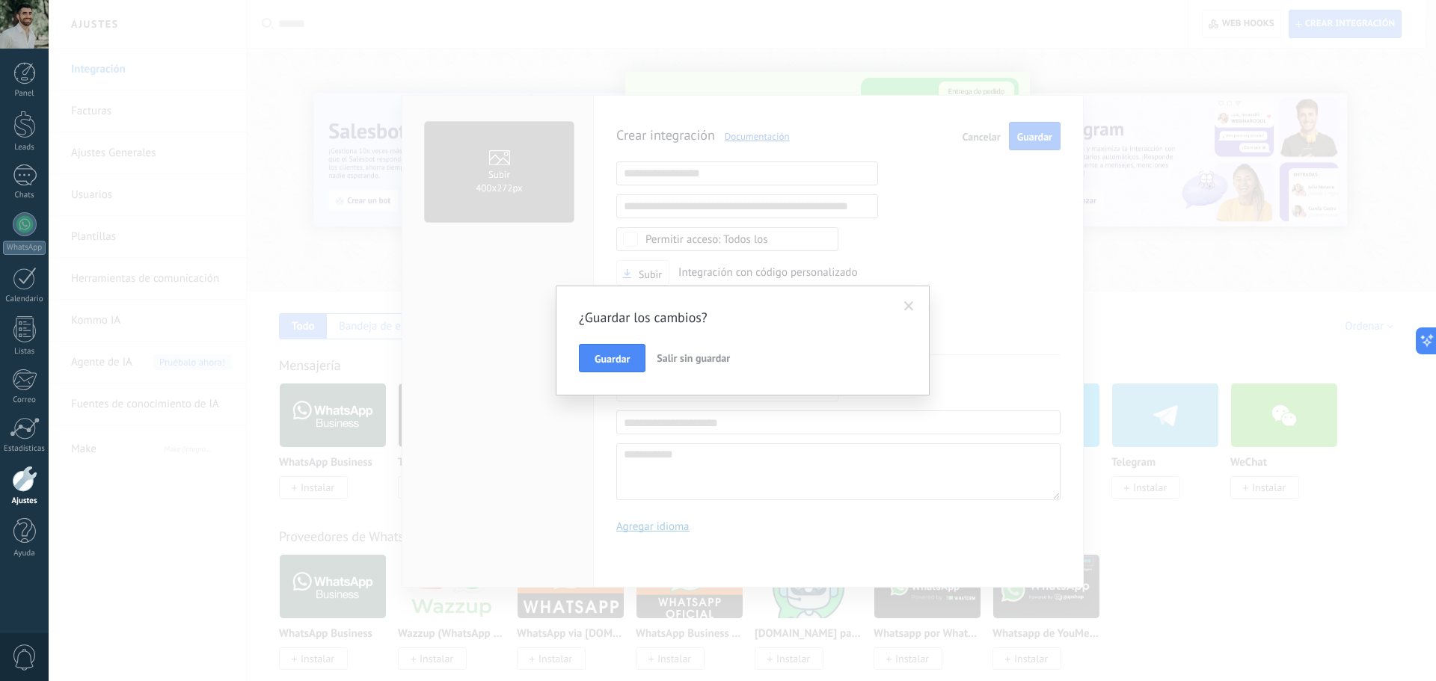
click at [678, 358] on span "Salir sin guardar" at bounding box center [693, 358] width 73 height 13
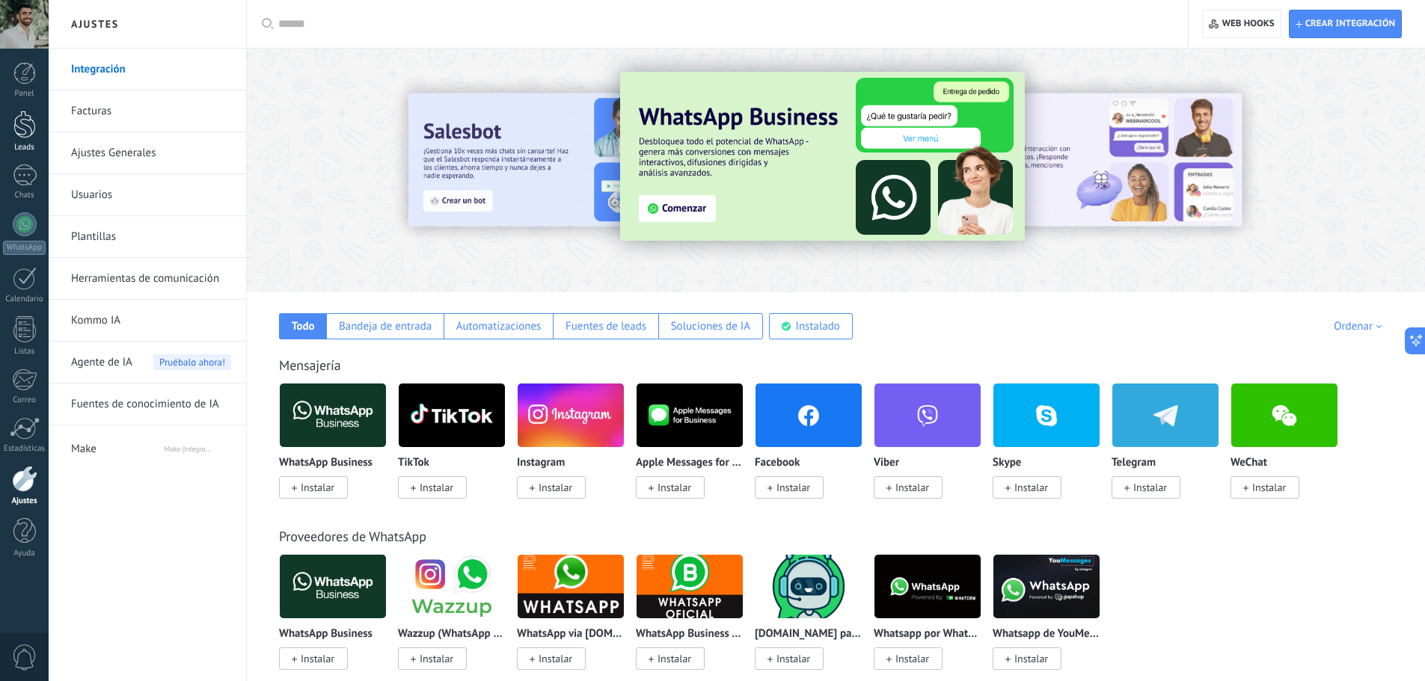
click at [27, 142] on link "Leads" at bounding box center [24, 132] width 49 height 42
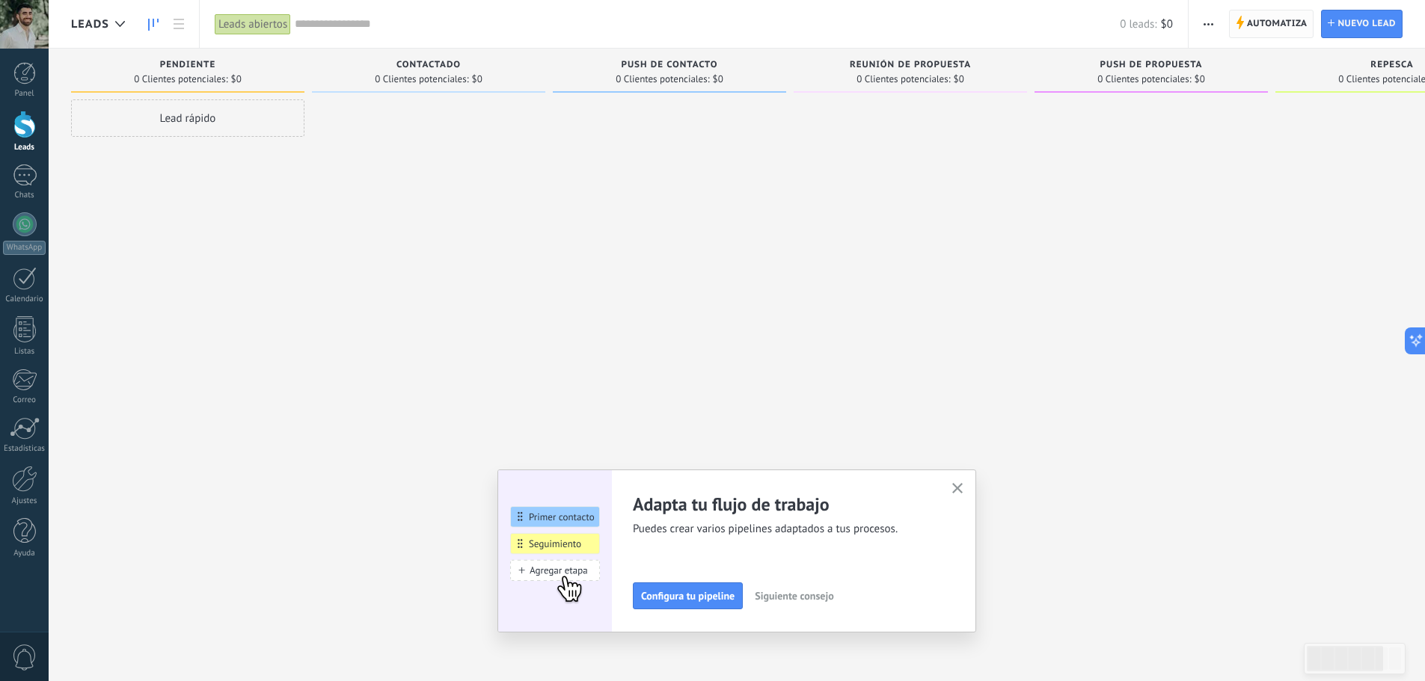
click at [1265, 23] on span "Automatiza" at bounding box center [1277, 23] width 61 height 27
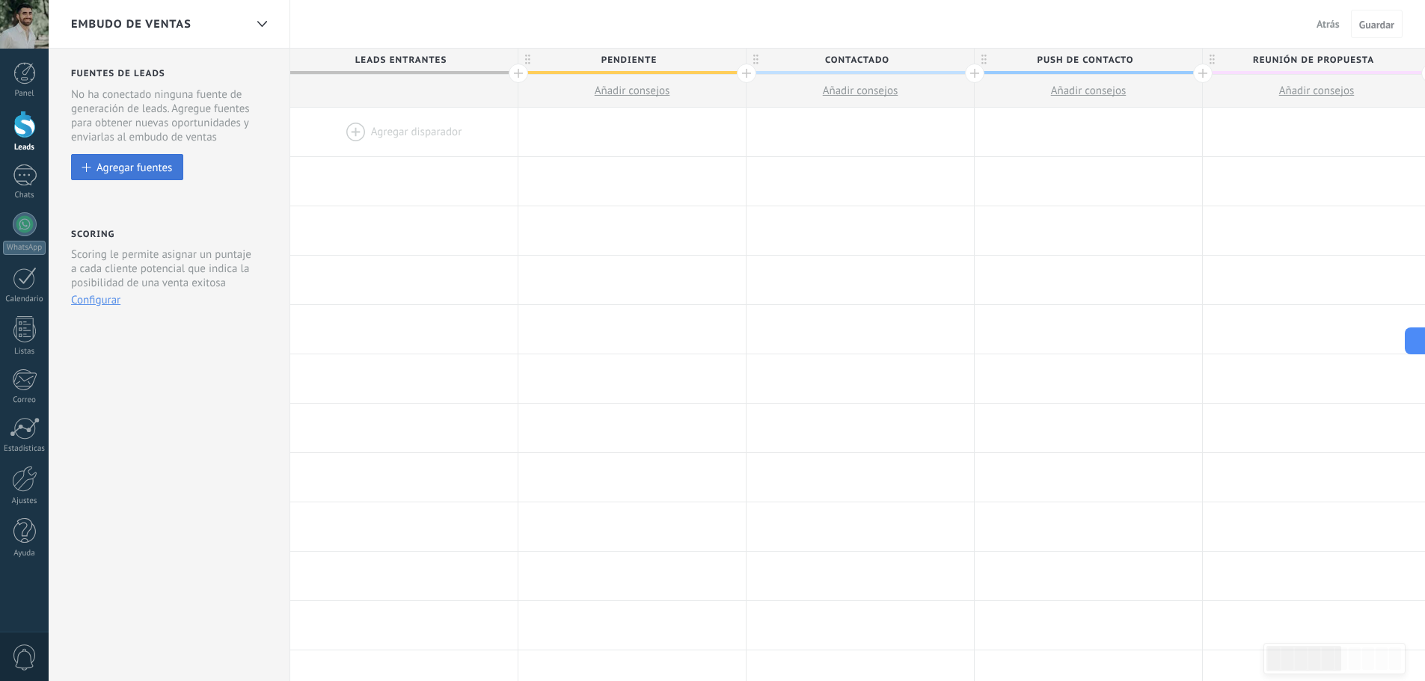
click at [142, 176] on button "Agregar fuentes" at bounding box center [127, 167] width 112 height 26
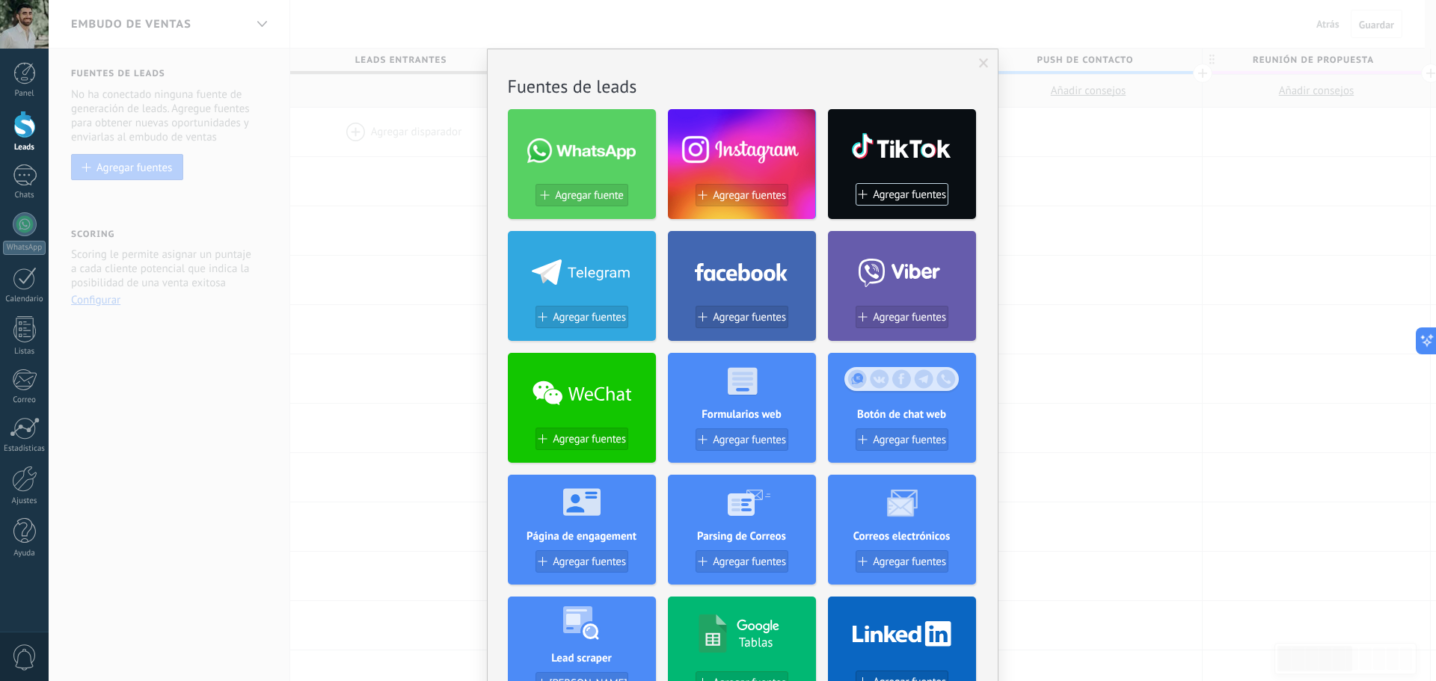
click at [634, 82] on h2 "Fuentes de leads" at bounding box center [743, 86] width 470 height 23
click at [979, 58] on span at bounding box center [984, 63] width 10 height 10
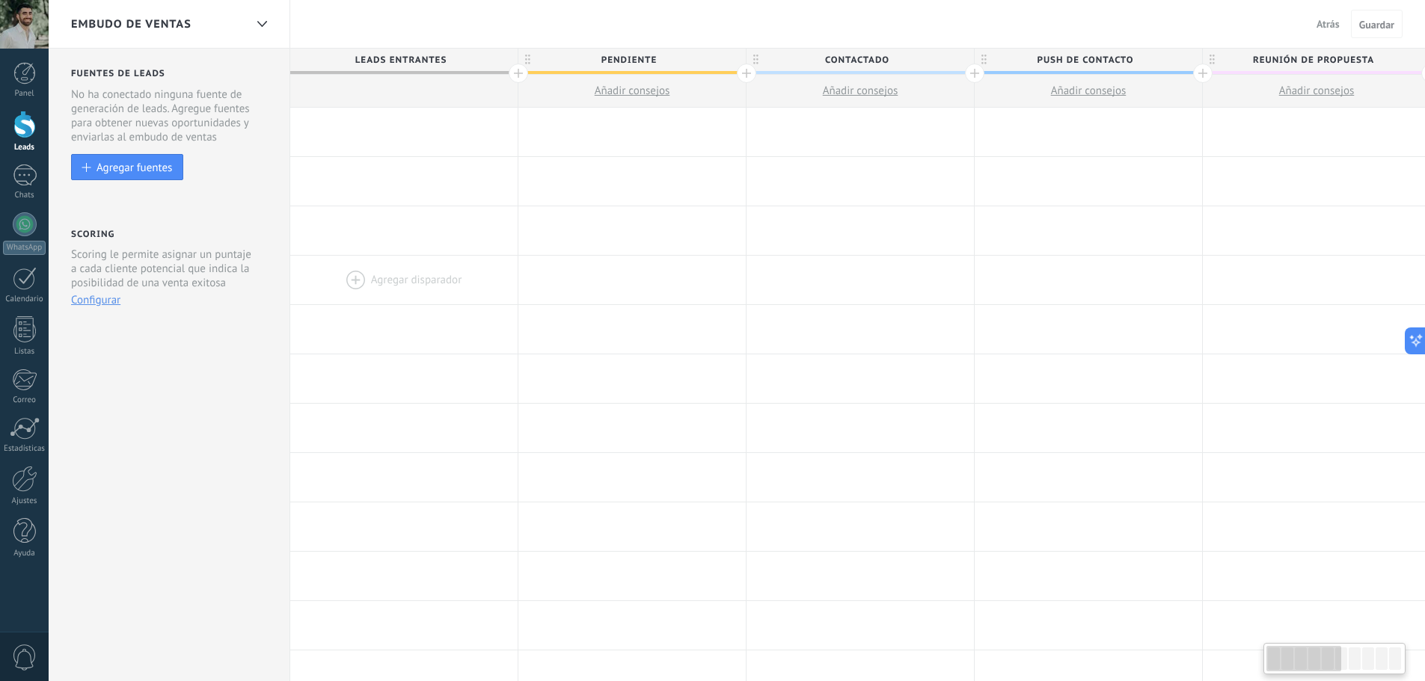
click at [444, 280] on div at bounding box center [403, 280] width 227 height 49
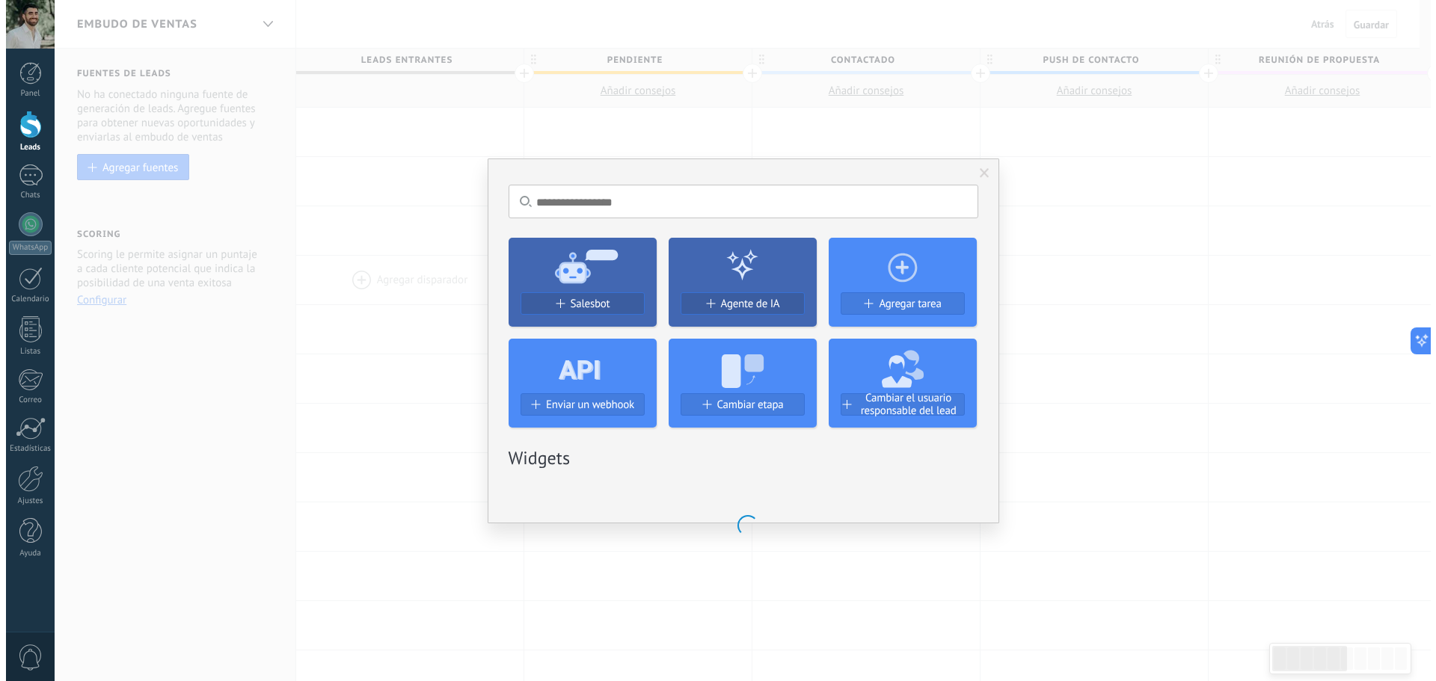
scroll to position [0, 4]
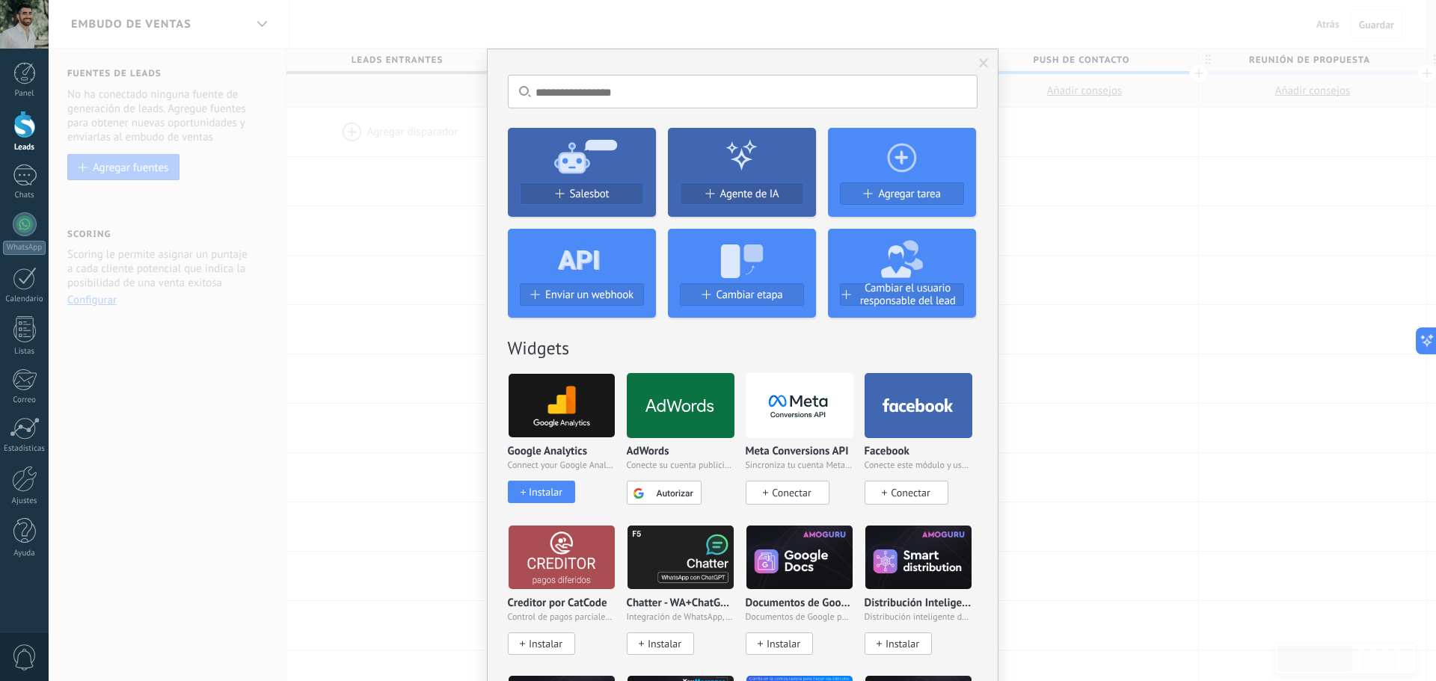
click at [338, 215] on div "No hay resultados Salesbot Agente de IA Agregar tarea Enviar un webhook Cambiar…" at bounding box center [742, 340] width 1387 height 681
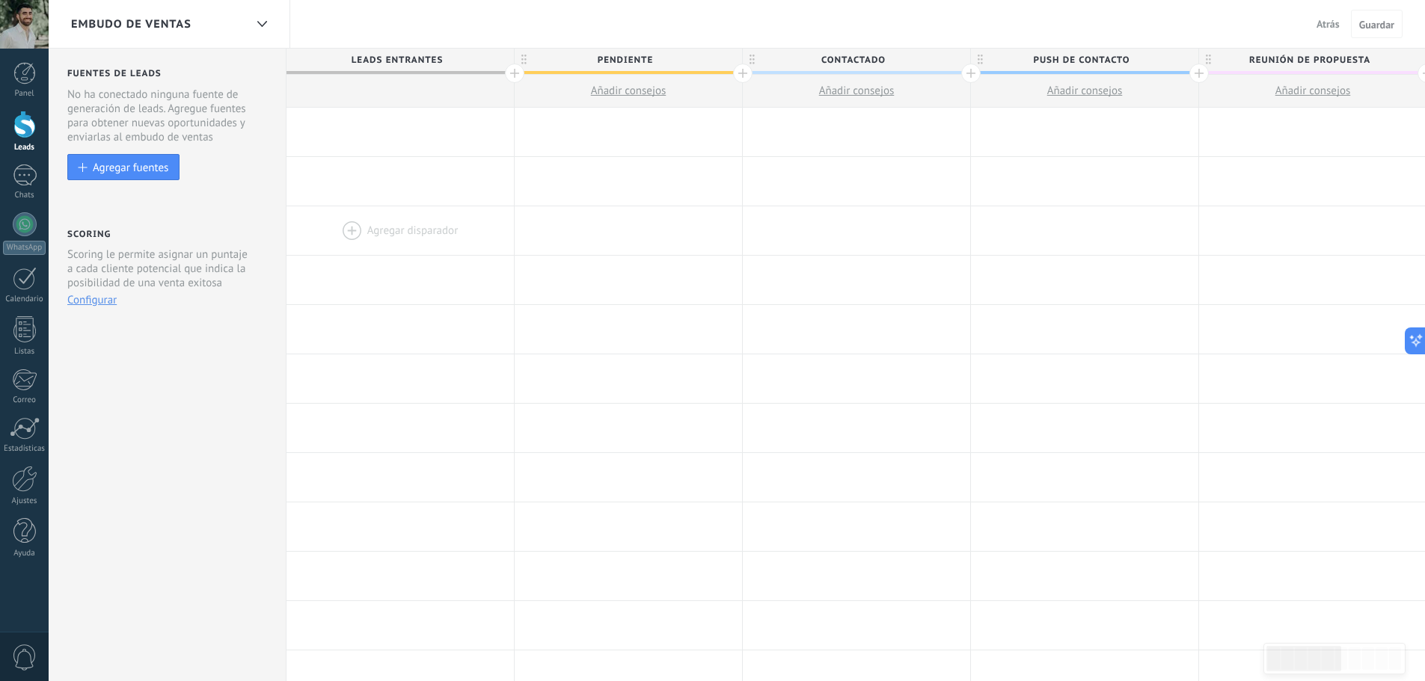
click at [339, 215] on div at bounding box center [399, 230] width 227 height 49
click at [329, 117] on div at bounding box center [399, 132] width 227 height 49
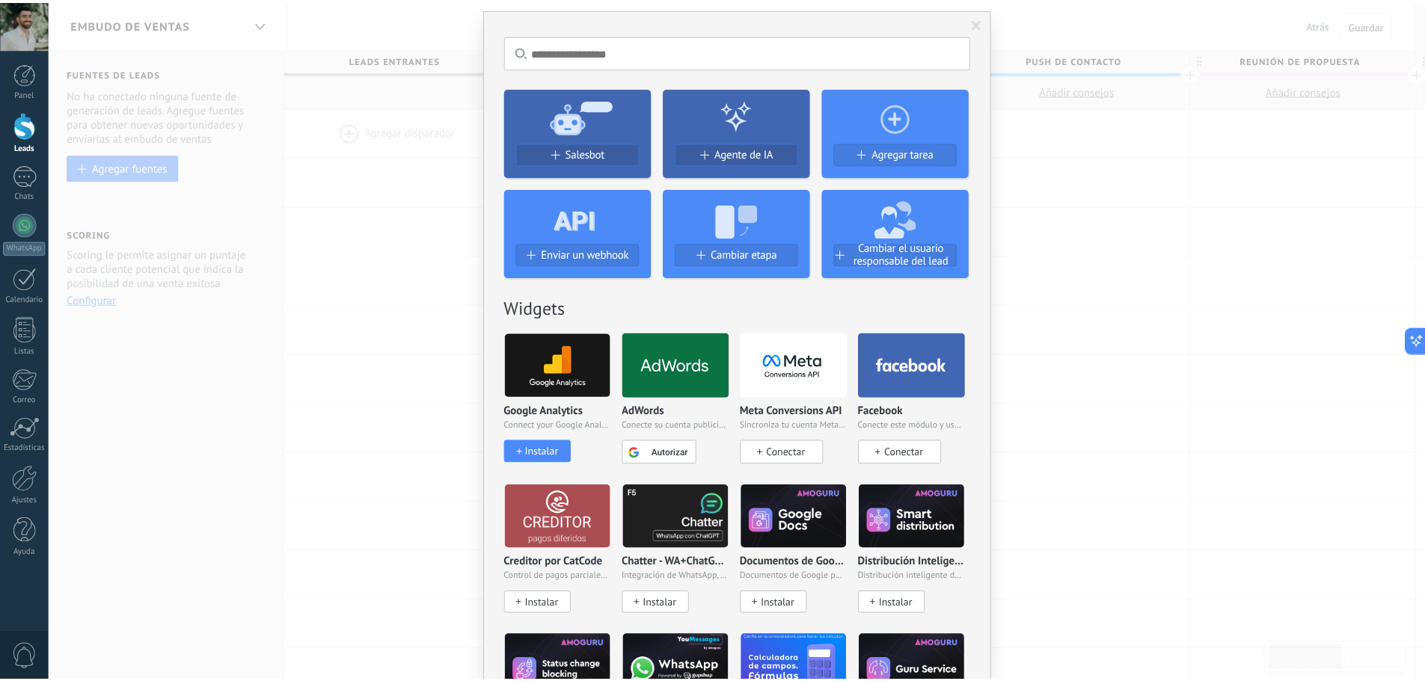
scroll to position [0, 0]
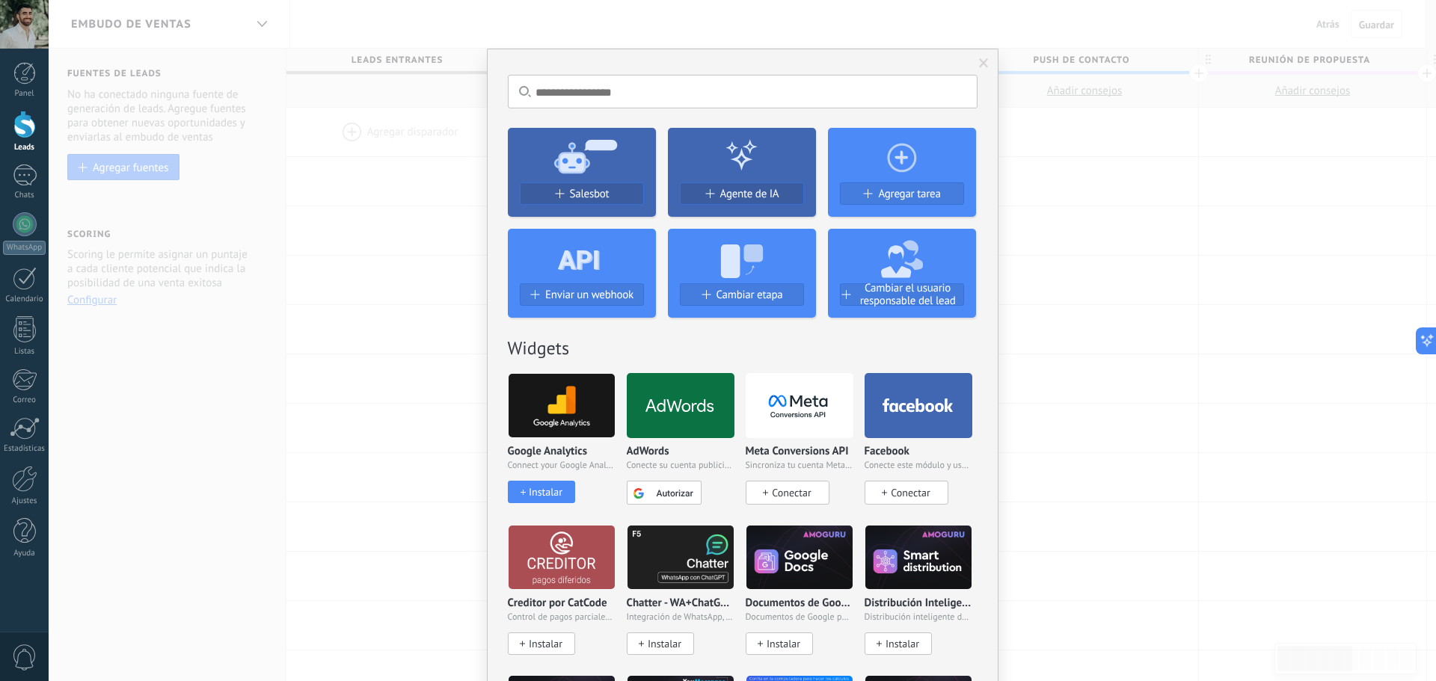
click at [714, 100] on input "text" at bounding box center [743, 92] width 470 height 34
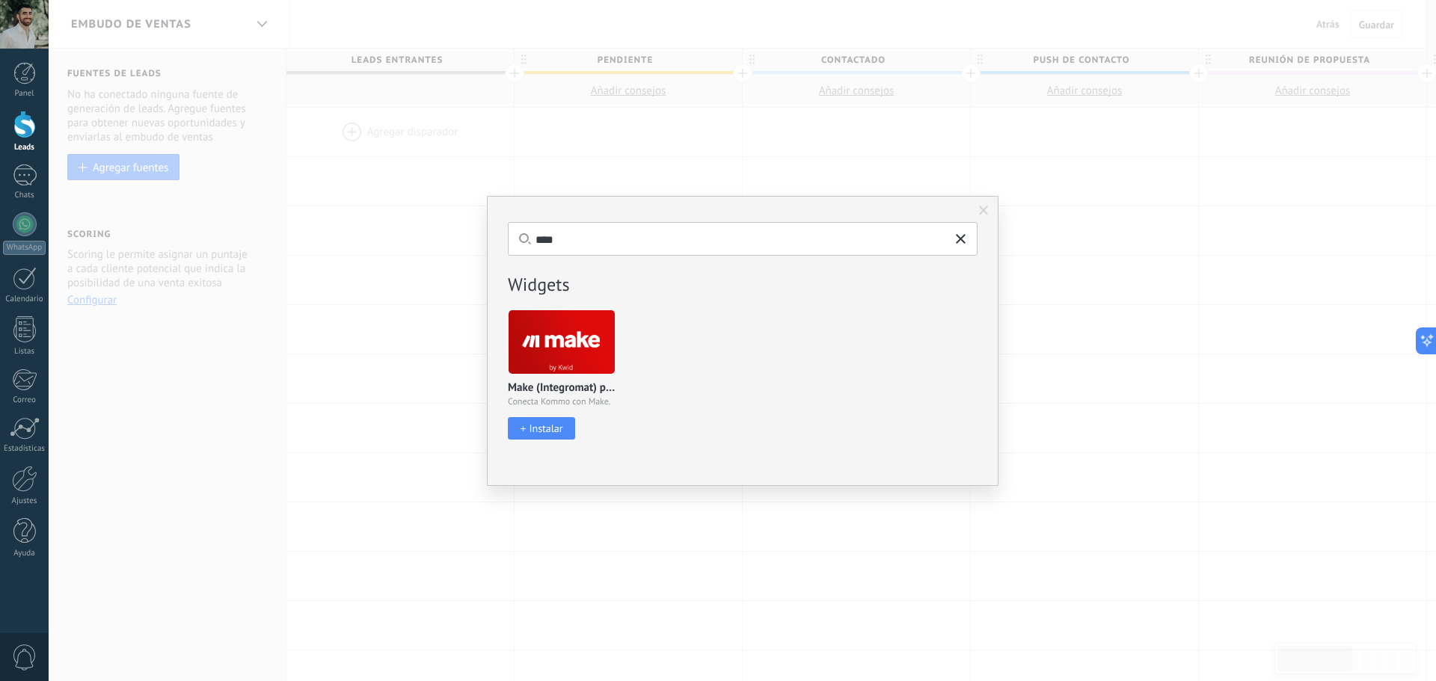
type input "****"
click at [550, 428] on span "Instalar" at bounding box center [546, 429] width 34 height 13
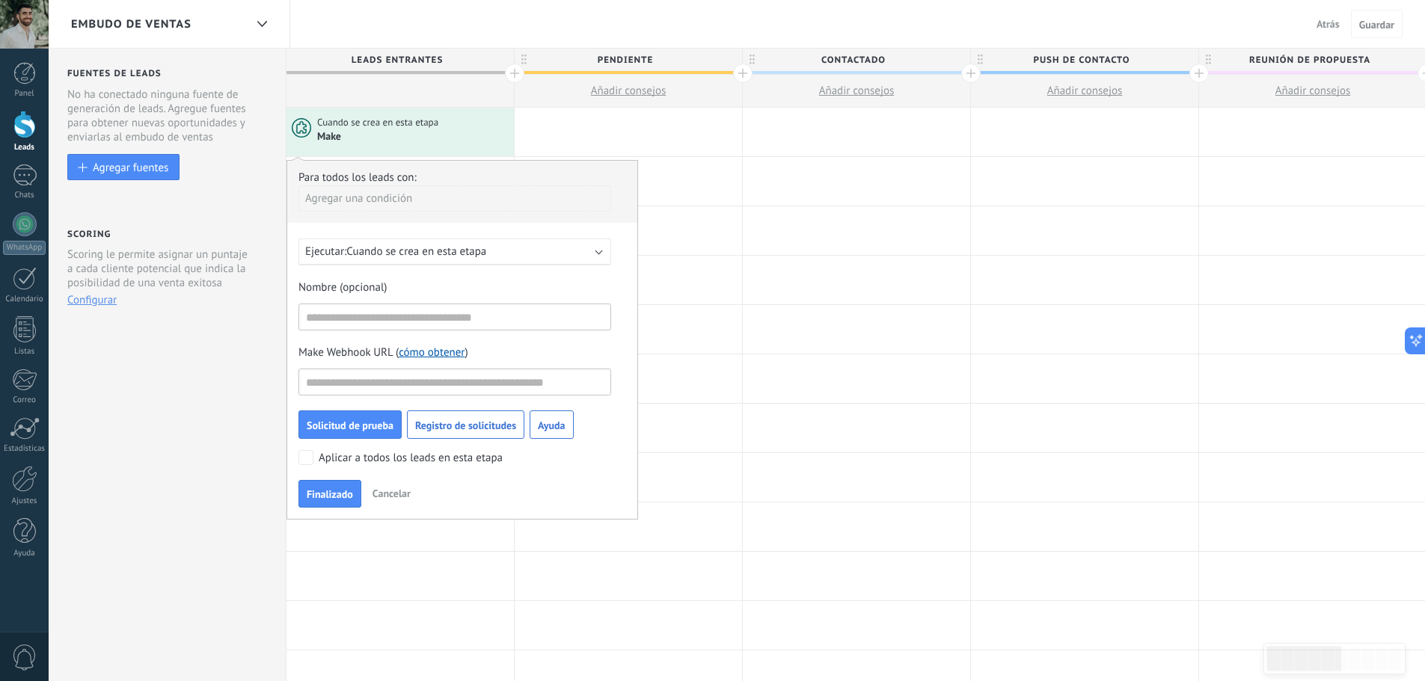
click at [488, 259] on div "Ejecutar: Cuando se crea en esta etapa" at bounding box center [454, 252] width 313 height 27
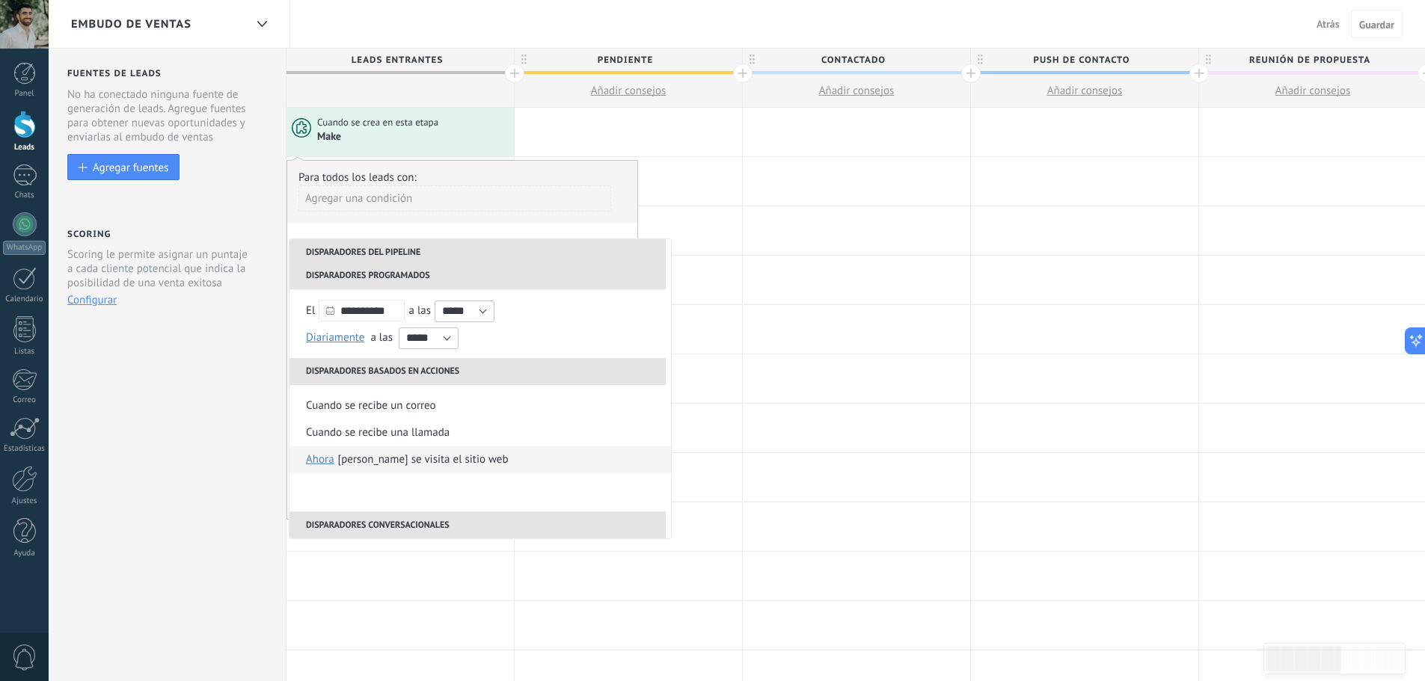
scroll to position [84, 0]
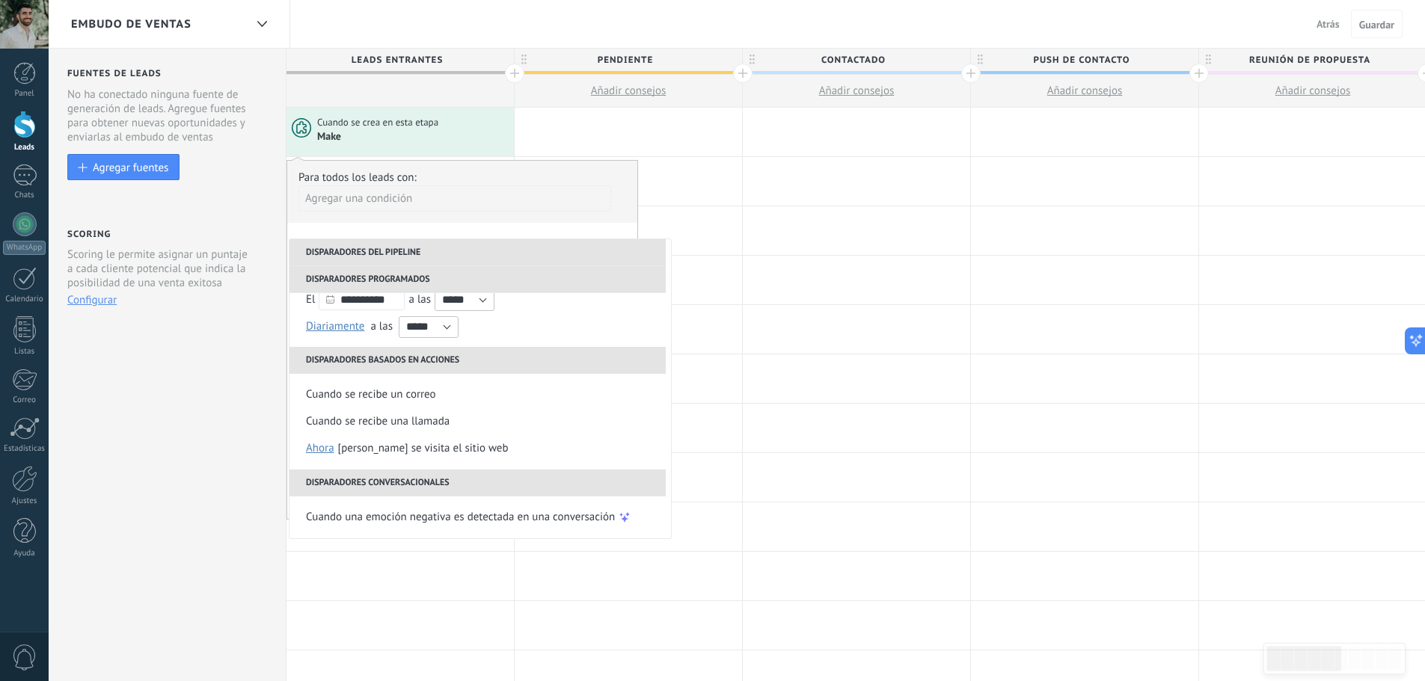
click at [491, 197] on div "Agregar una condición" at bounding box center [454, 198] width 313 height 26
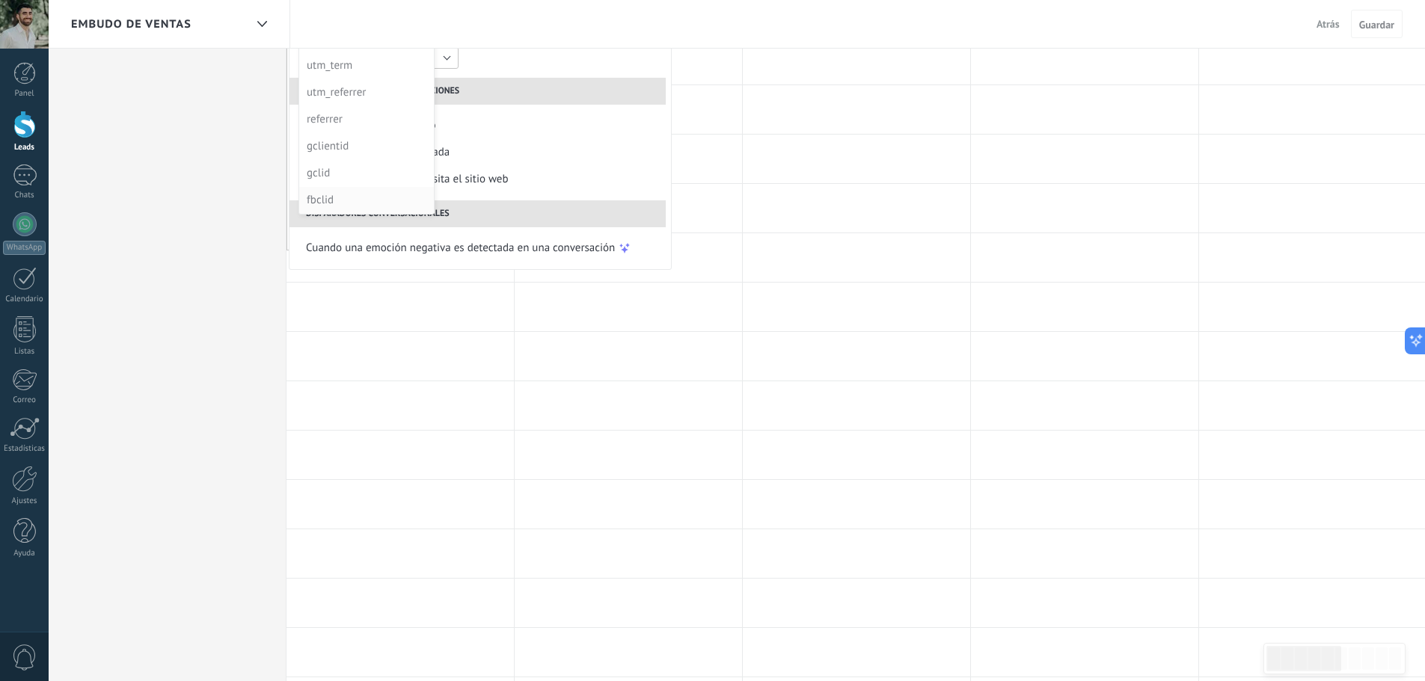
scroll to position [299, 0]
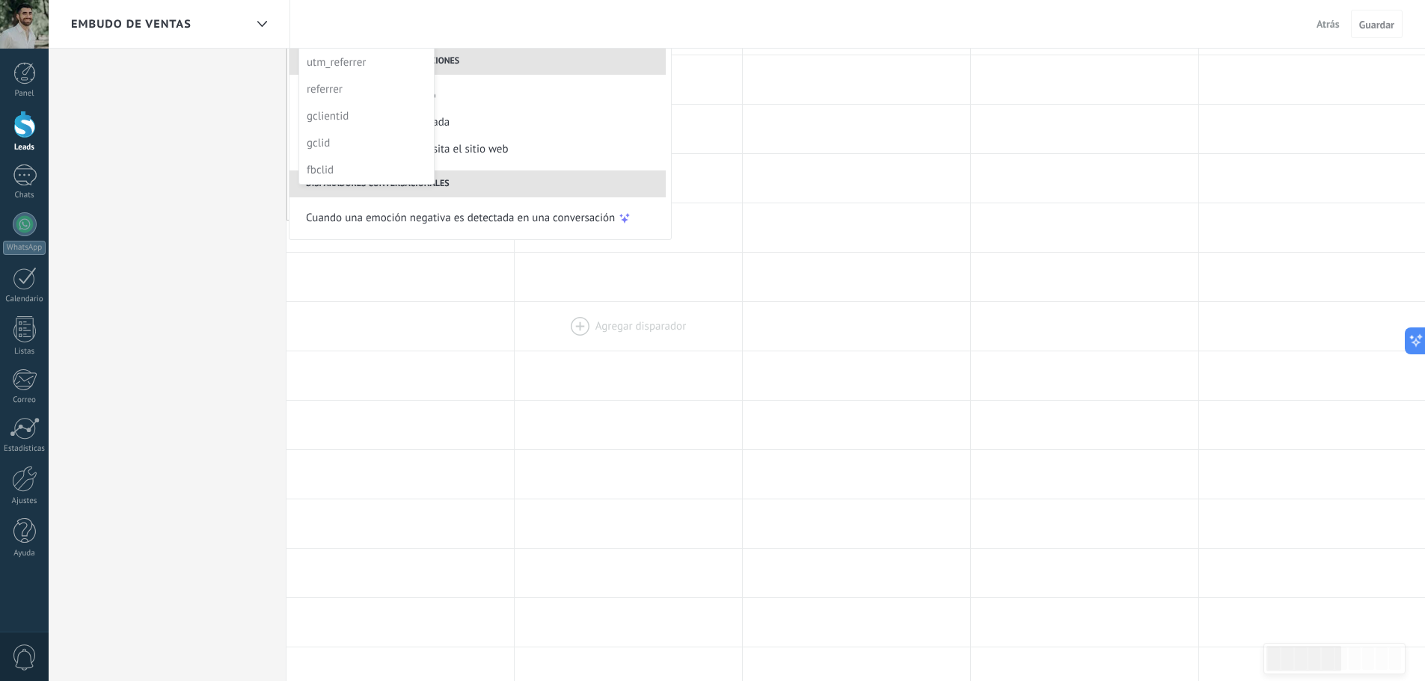
click at [530, 304] on div at bounding box center [628, 326] width 227 height 49
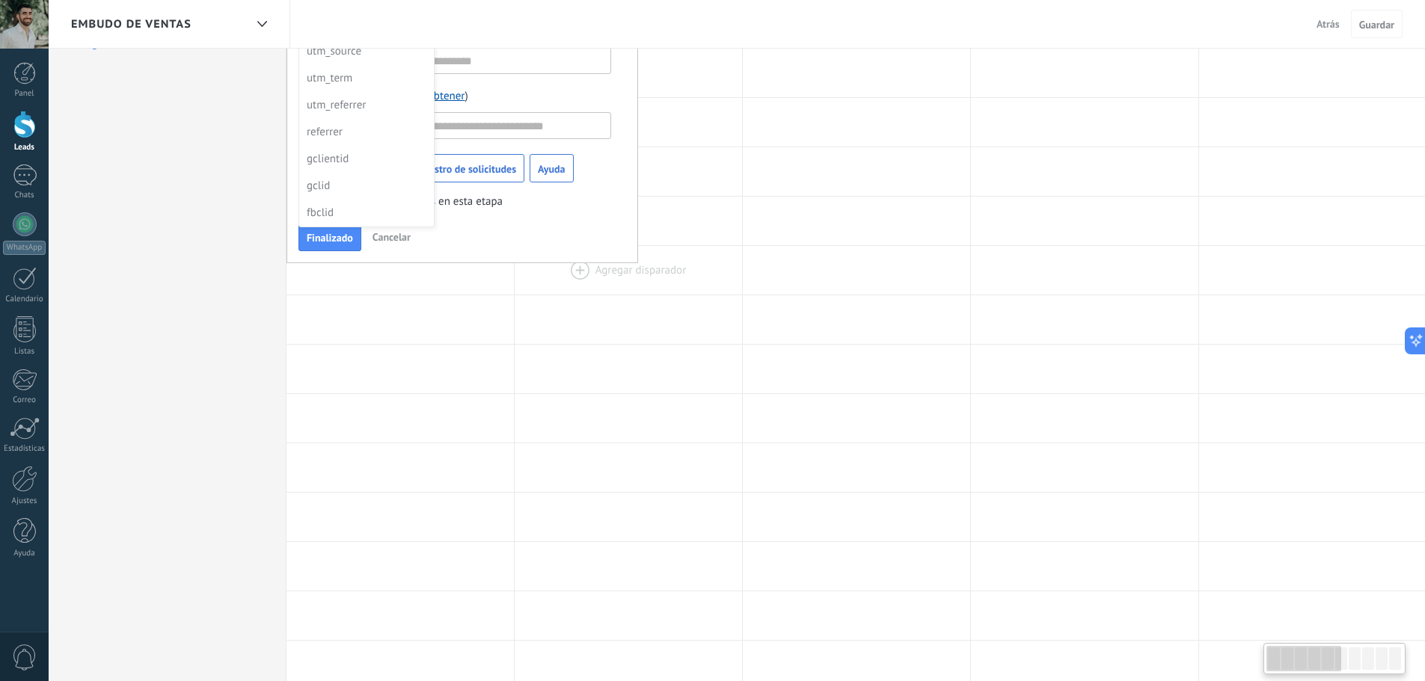
scroll to position [0, 0]
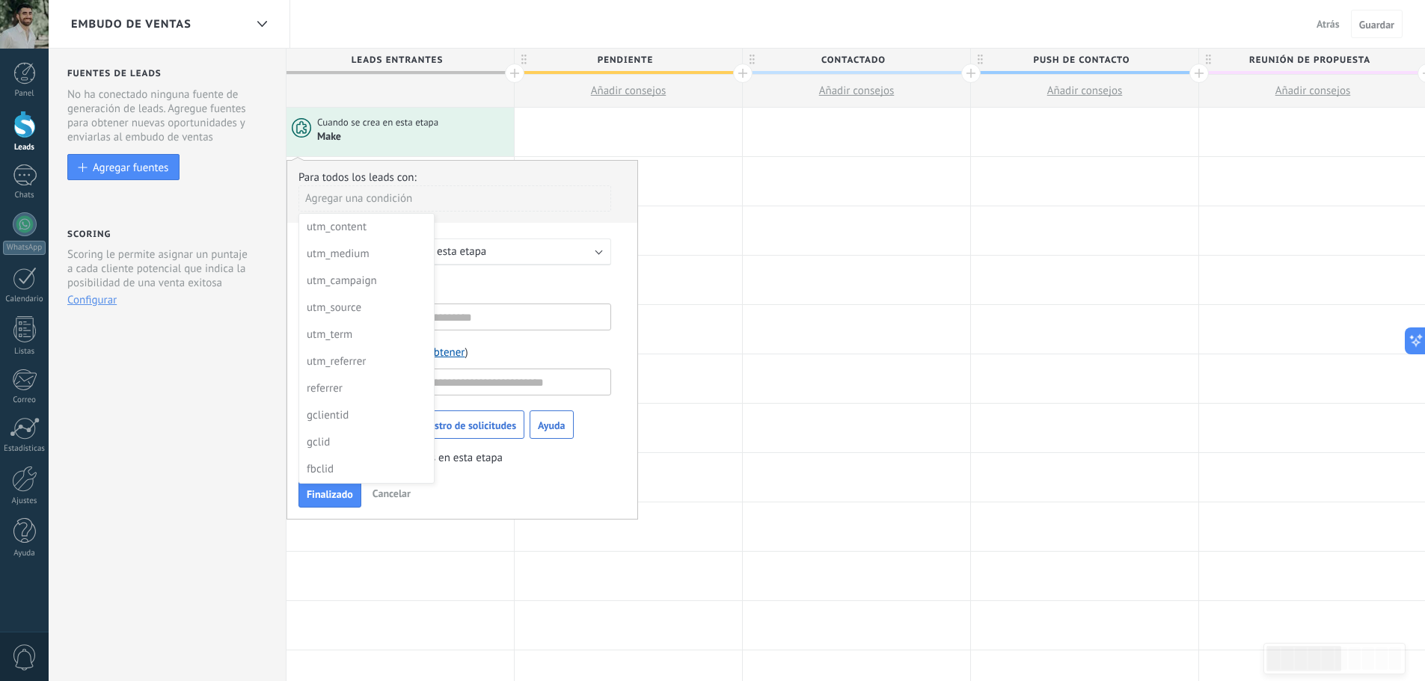
click at [416, 489] on div at bounding box center [462, 339] width 350 height 357
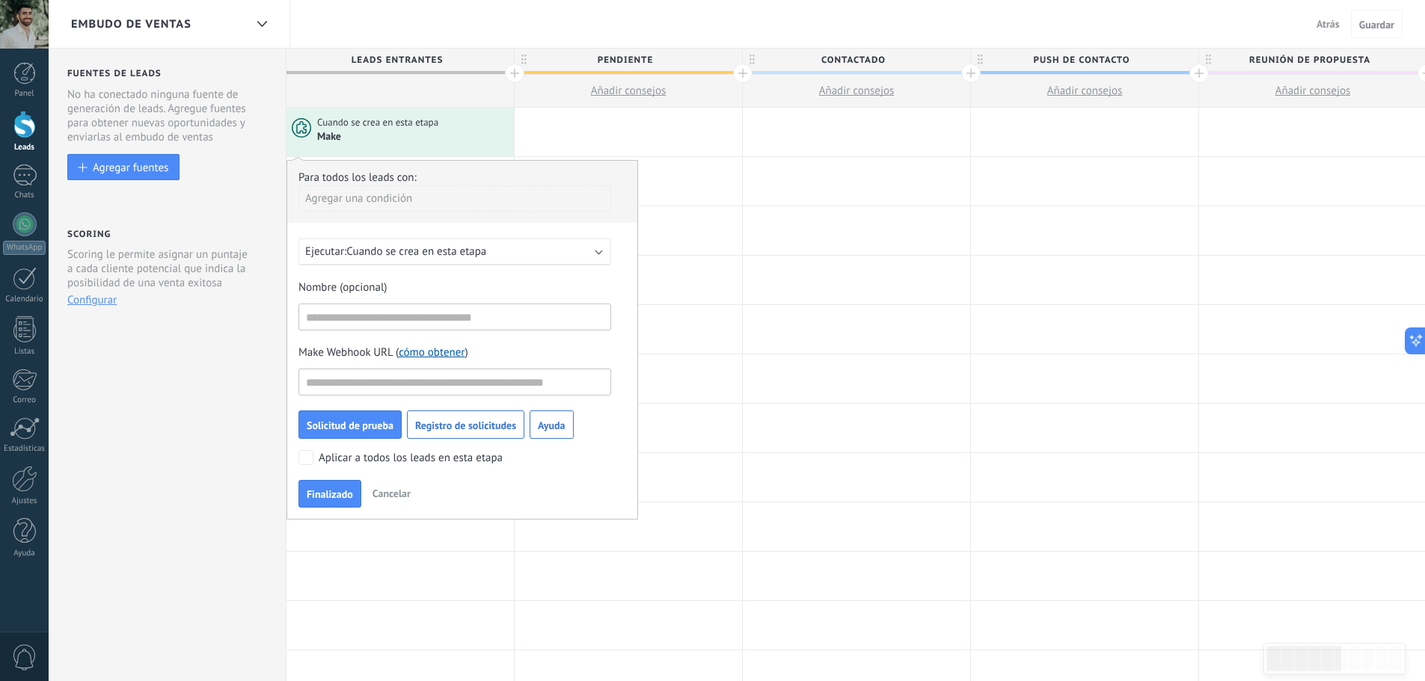
click at [408, 497] on span "Cancelar" at bounding box center [391, 493] width 38 height 13
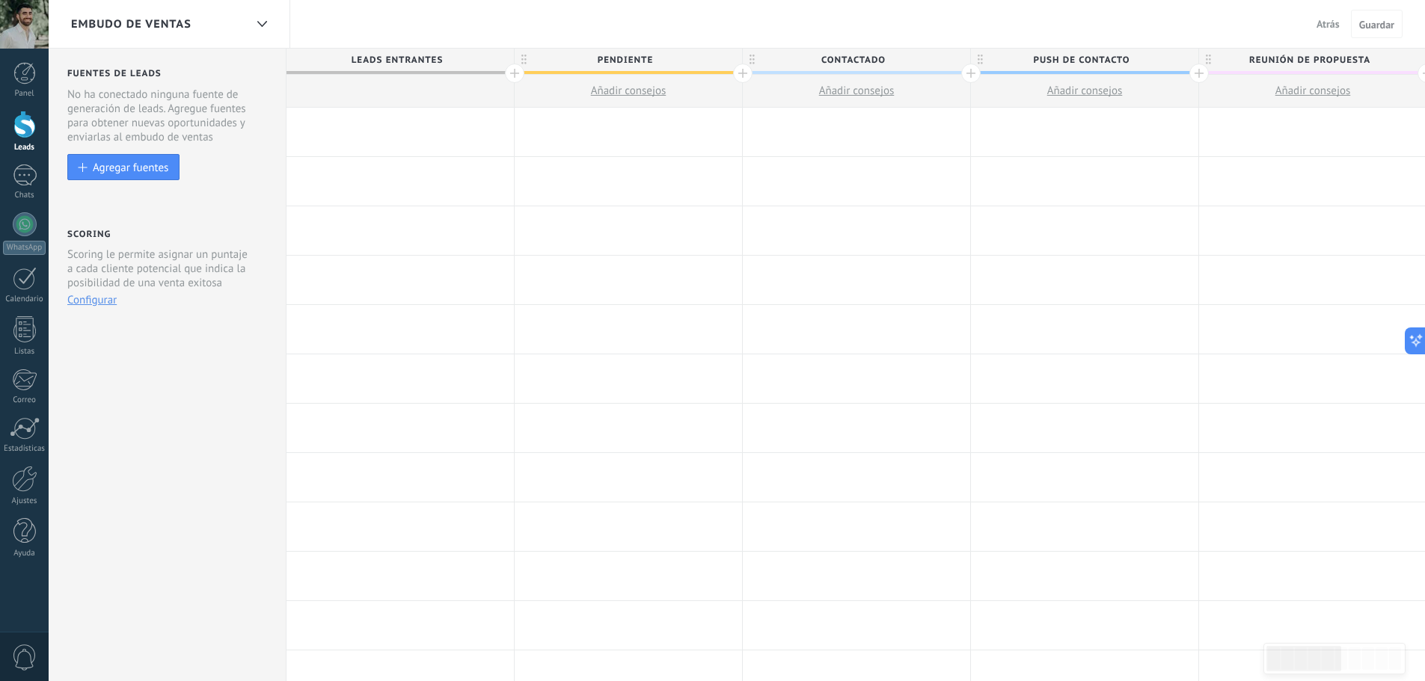
click at [1319, 19] on span "Atrás" at bounding box center [1327, 23] width 23 height 13
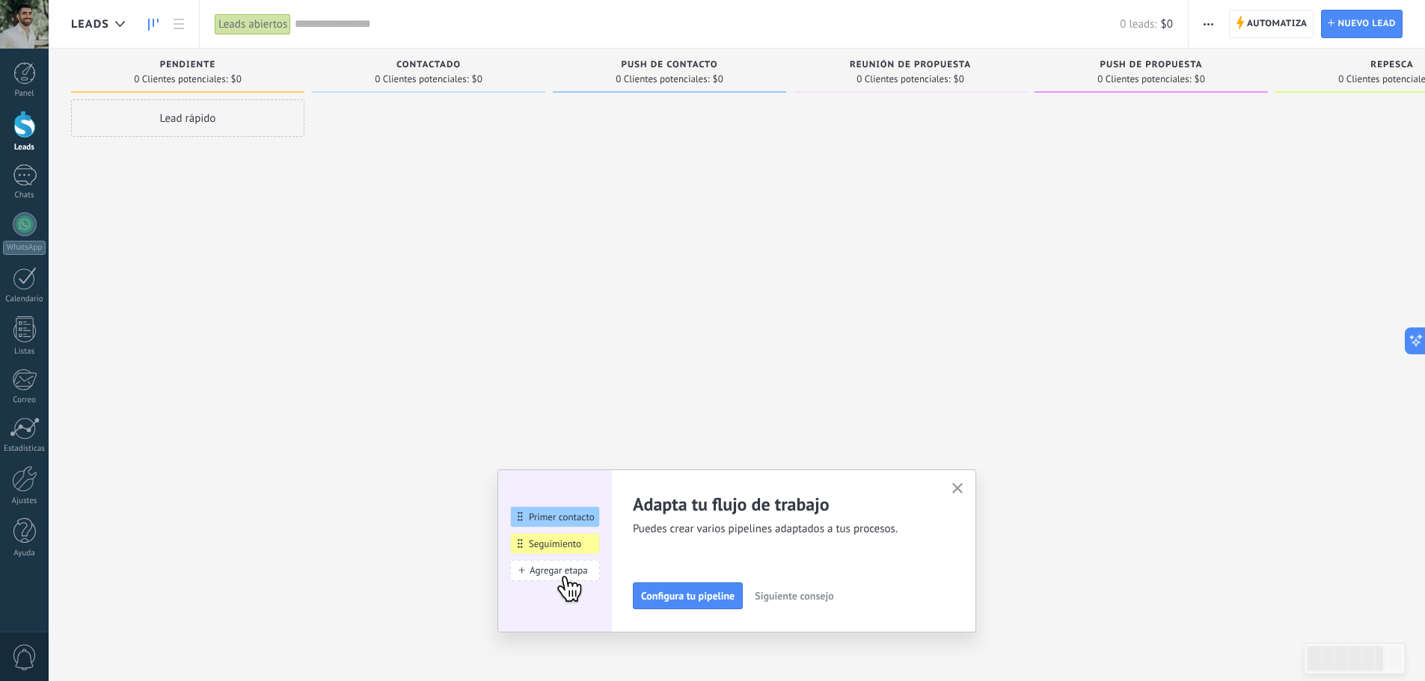
click at [1208, 19] on span "button" at bounding box center [1208, 24] width 10 height 28
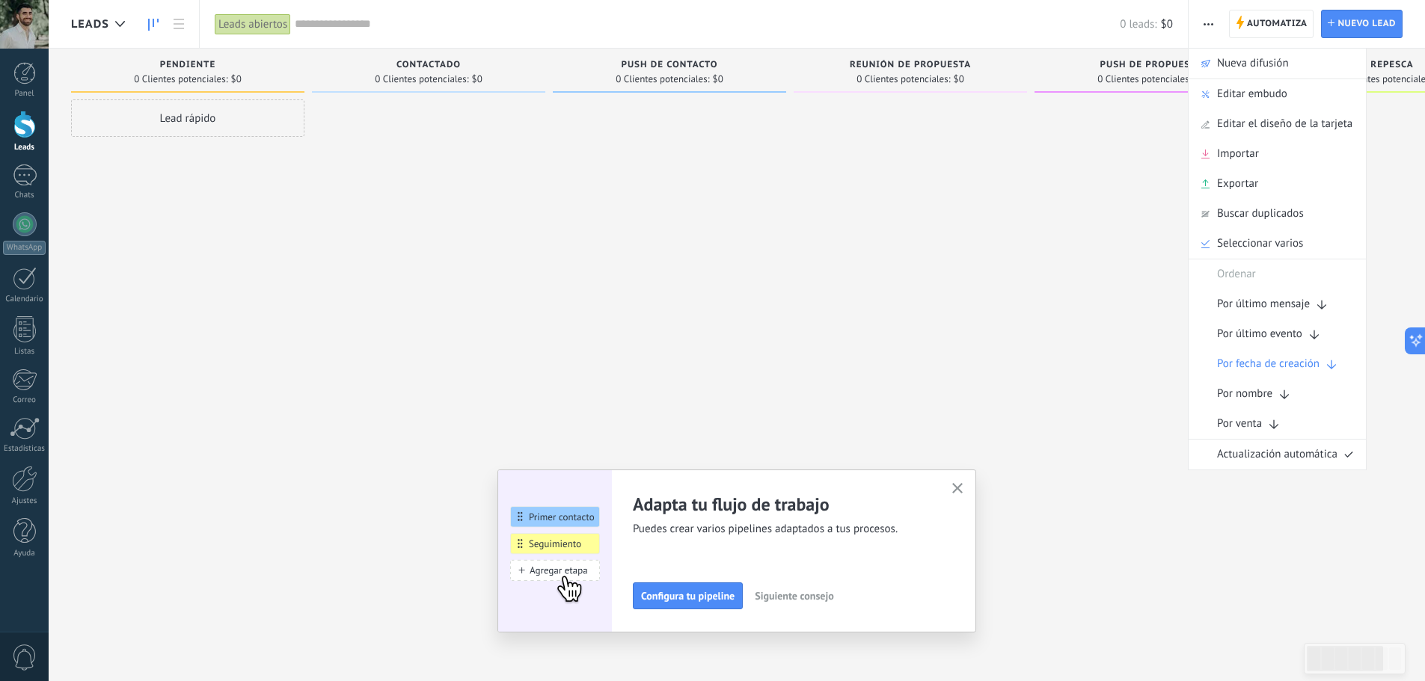
click at [138, 150] on div "Lead rápido" at bounding box center [187, 342] width 233 height 486
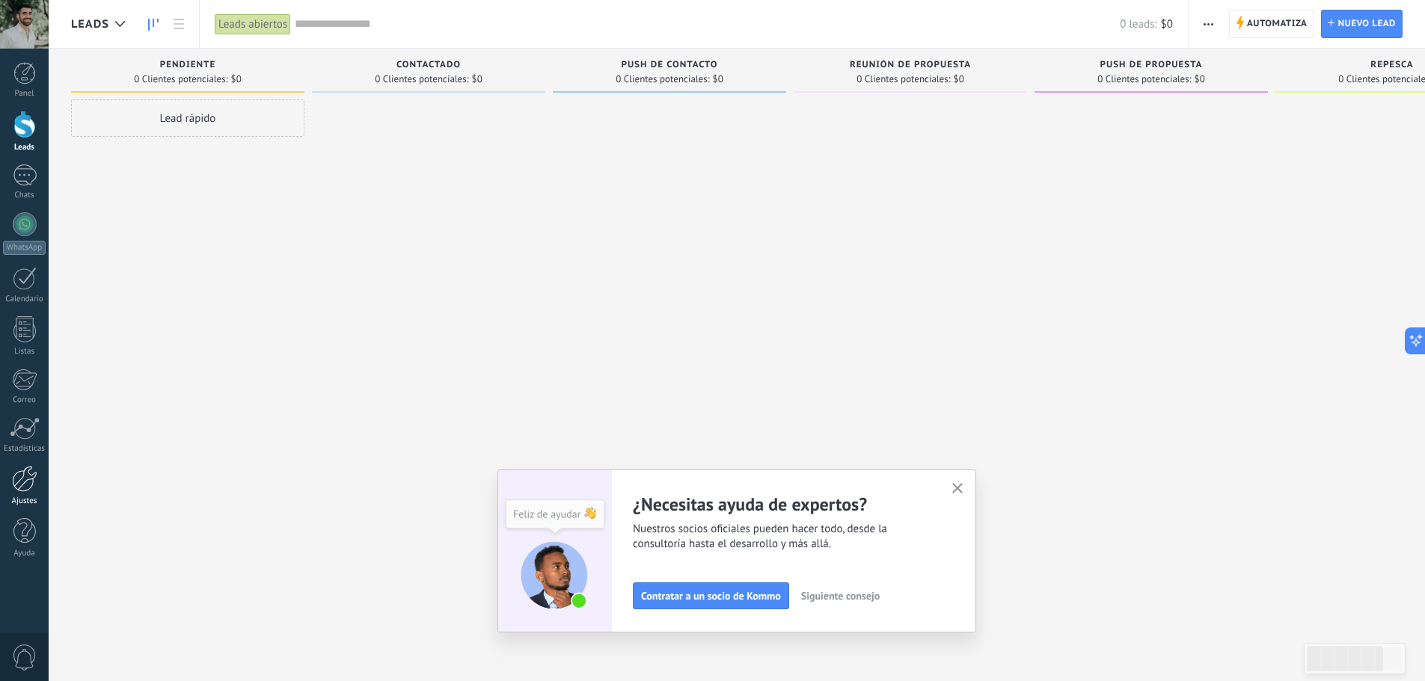
click at [31, 500] on div "Ajustes" at bounding box center [24, 502] width 43 height 10
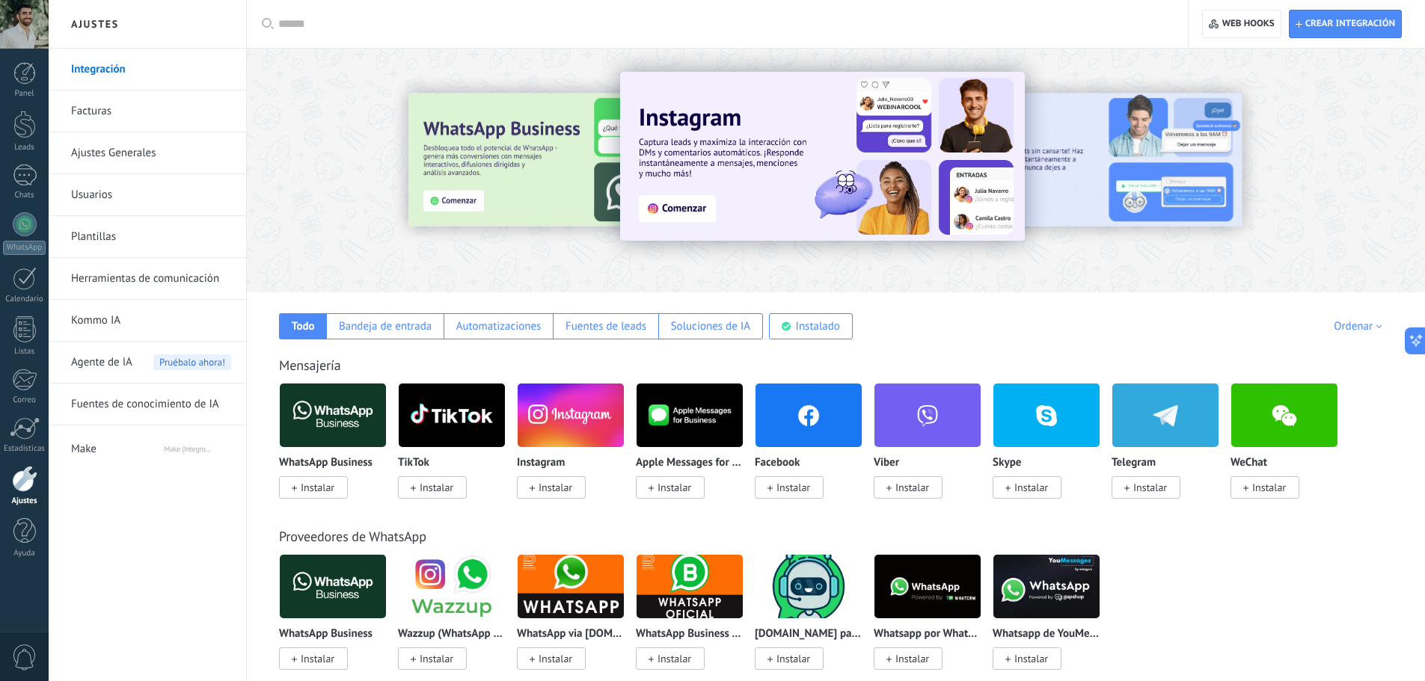
click at [141, 114] on link "Facturas" at bounding box center [151, 112] width 160 height 42
click at [139, 152] on link "Ajustes Generales" at bounding box center [151, 153] width 160 height 42
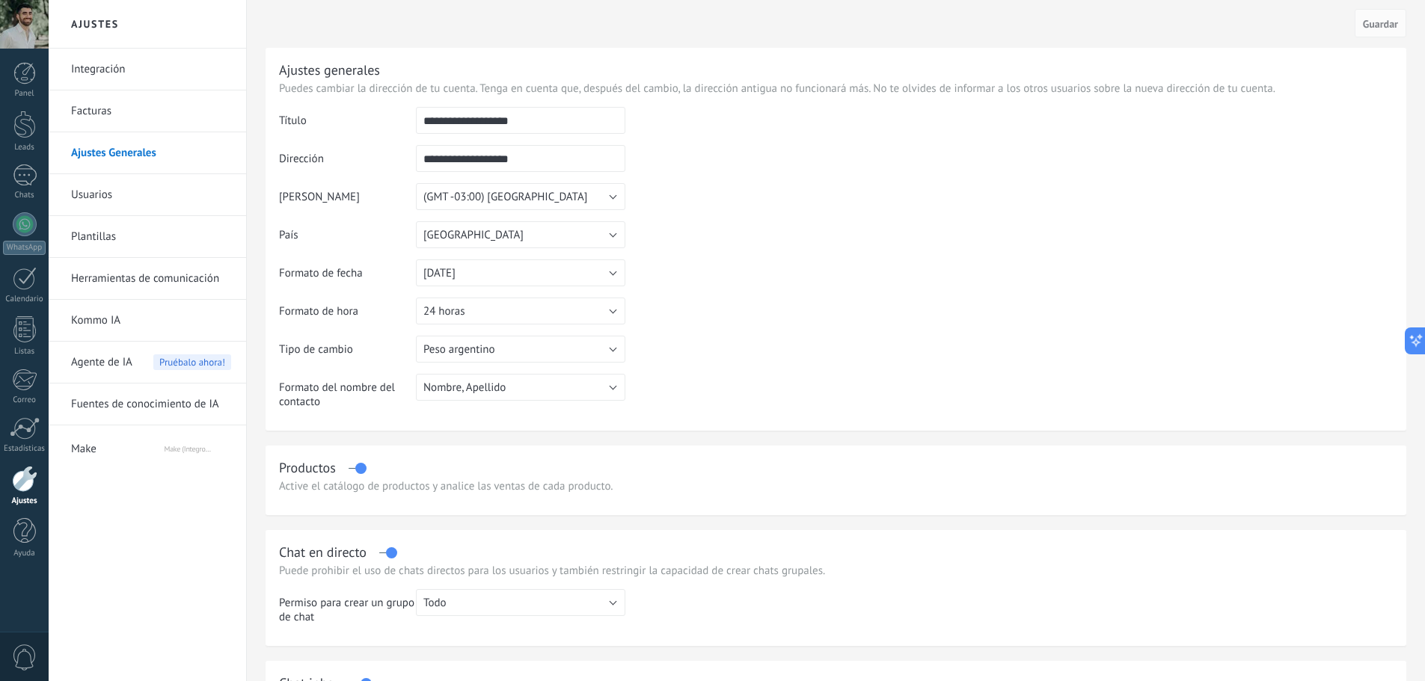
click at [464, 124] on input "**********" at bounding box center [520, 120] width 209 height 27
type input "**********"
click at [844, 152] on td at bounding box center [1008, 183] width 767 height 153
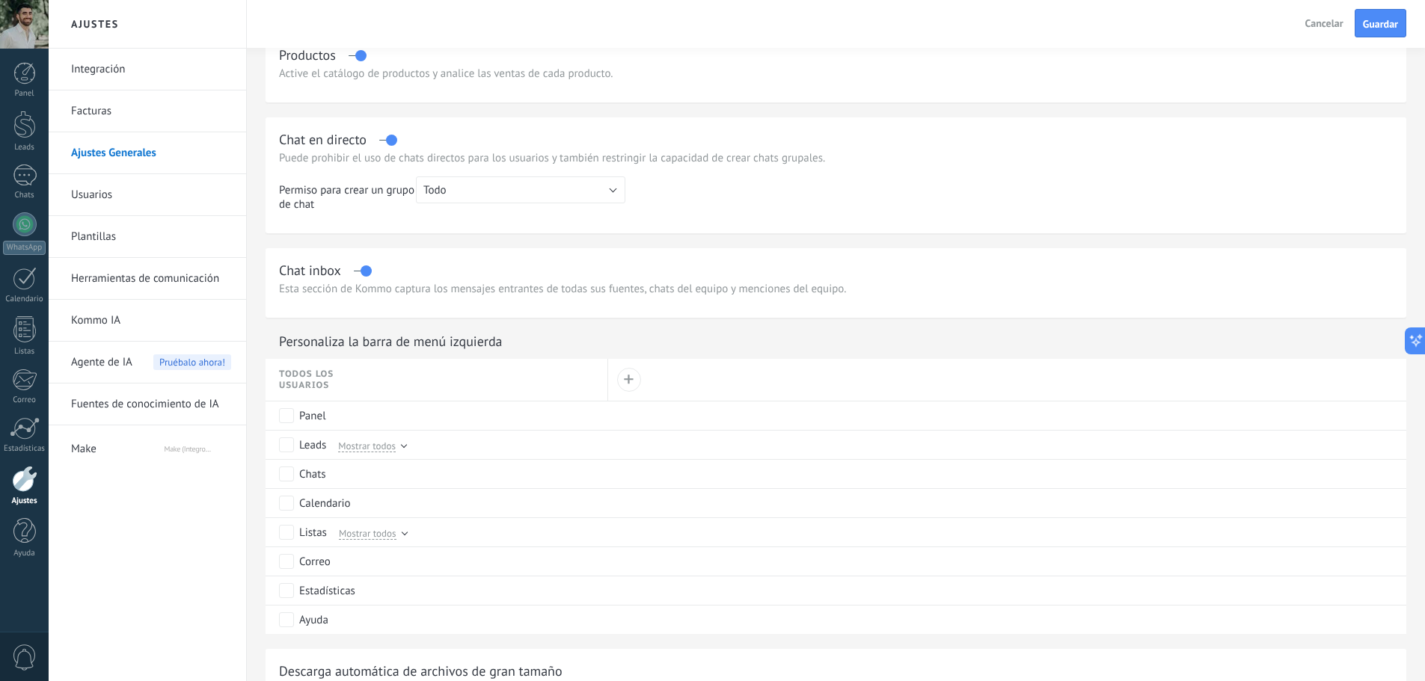
scroll to position [598, 0]
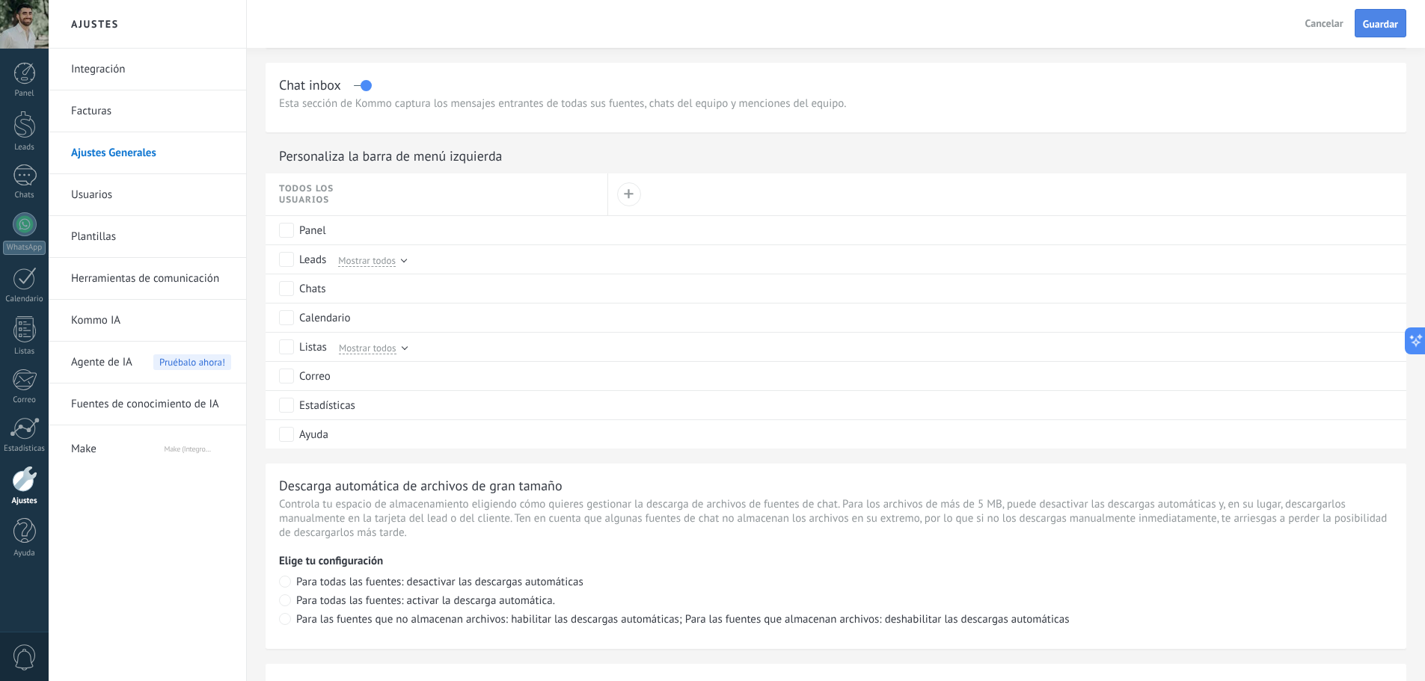
click at [1387, 29] on span "Guardar" at bounding box center [1380, 24] width 35 height 10
